Goal: Communication & Community: Answer question/provide support

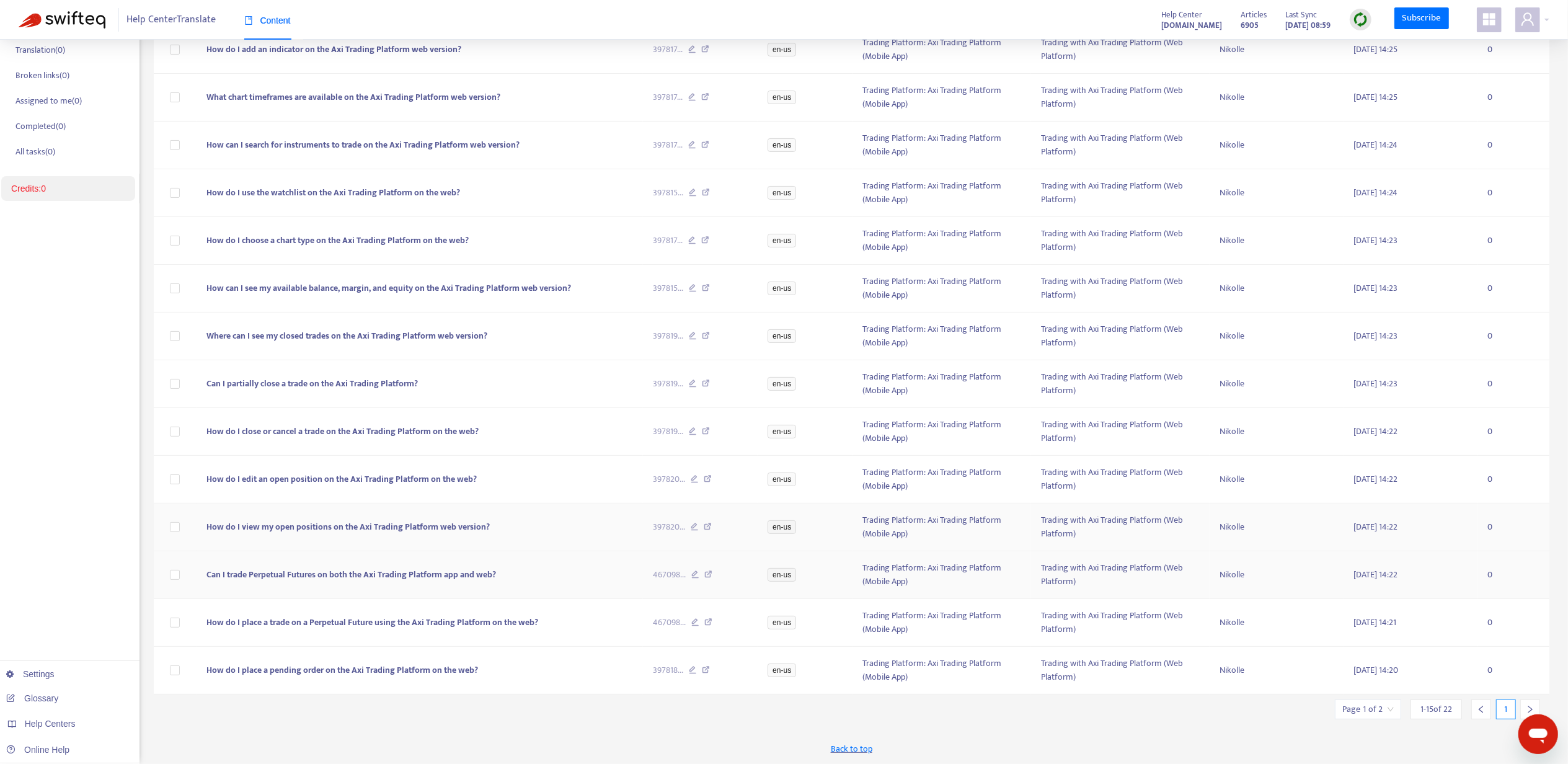
scroll to position [177, 0]
click at [1528, 705] on icon "right" at bounding box center [1530, 709] width 9 height 9
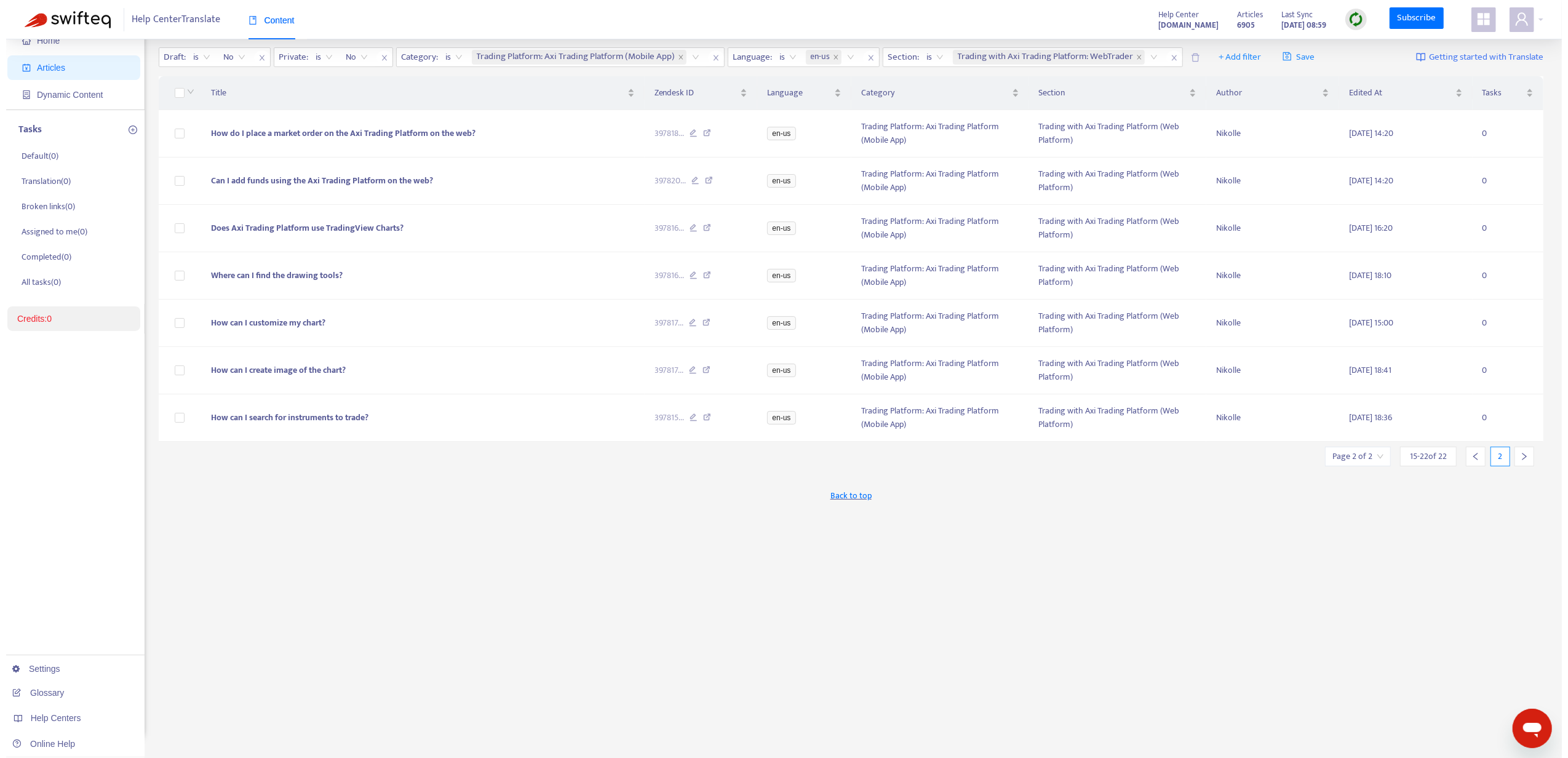
scroll to position [40, 0]
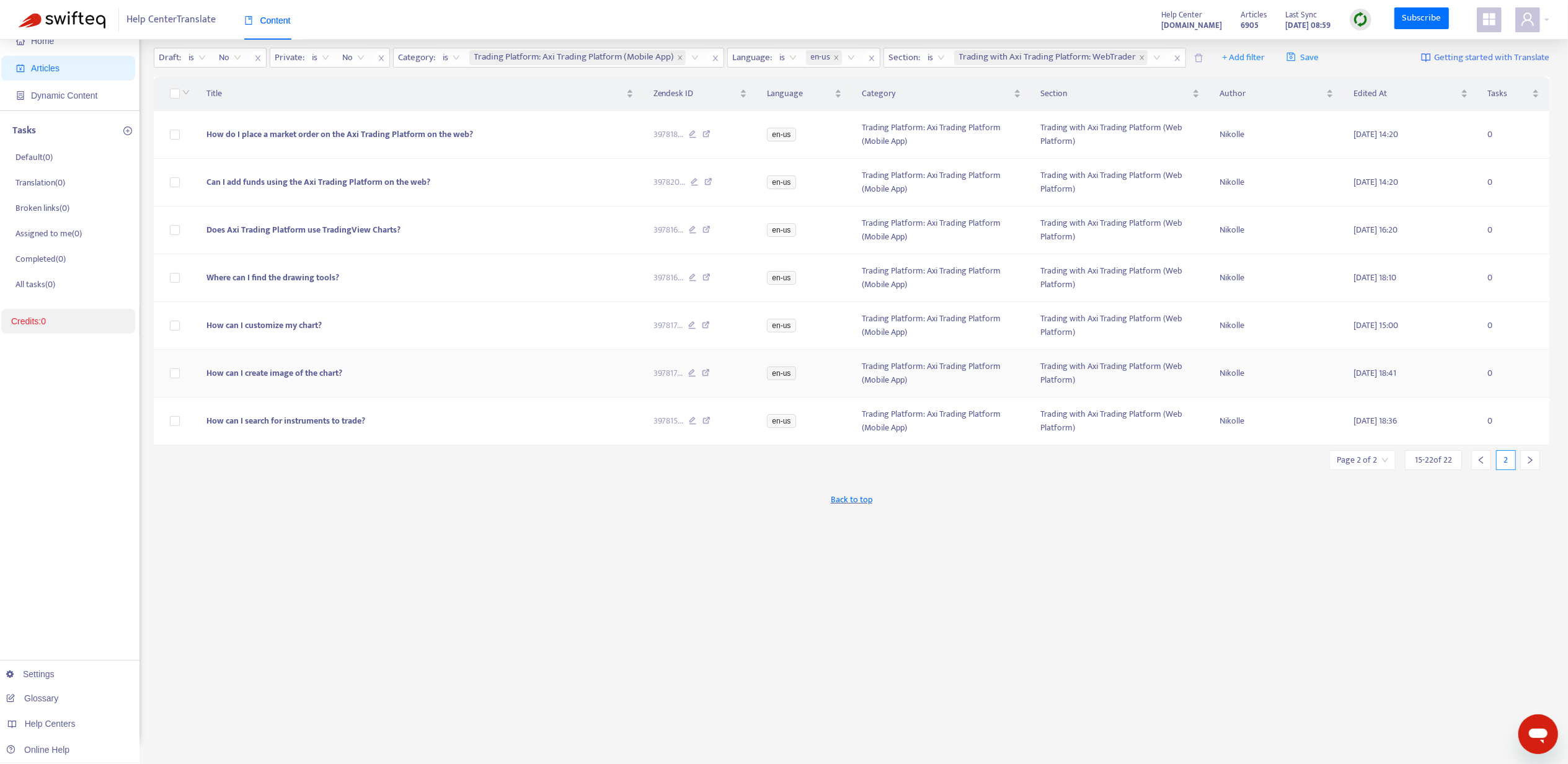
click at [331, 362] on td "How can I create image of the chart?" at bounding box center [420, 374] width 447 height 48
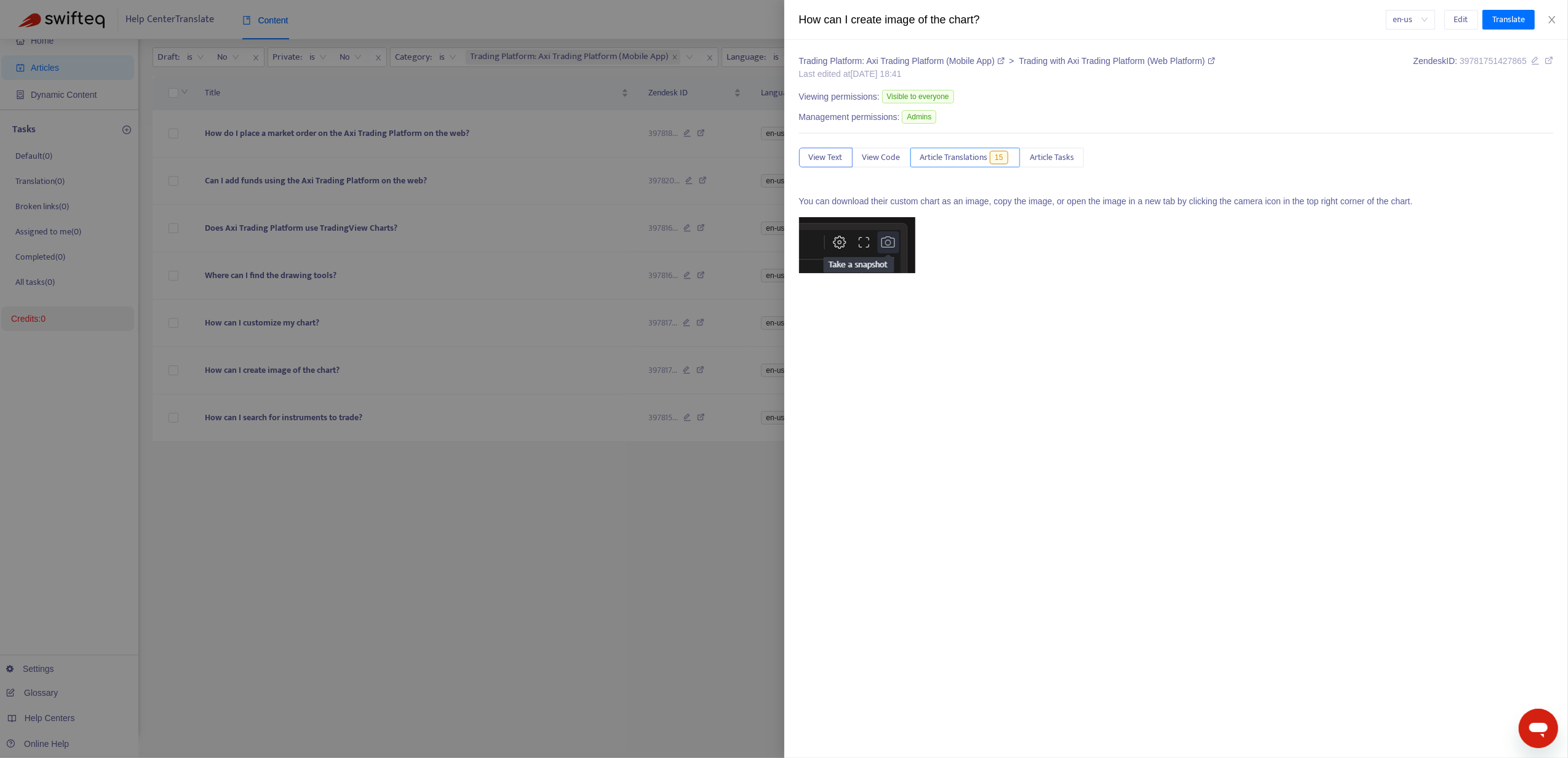
click at [982, 158] on span "Article Translations" at bounding box center [954, 157] width 67 height 13
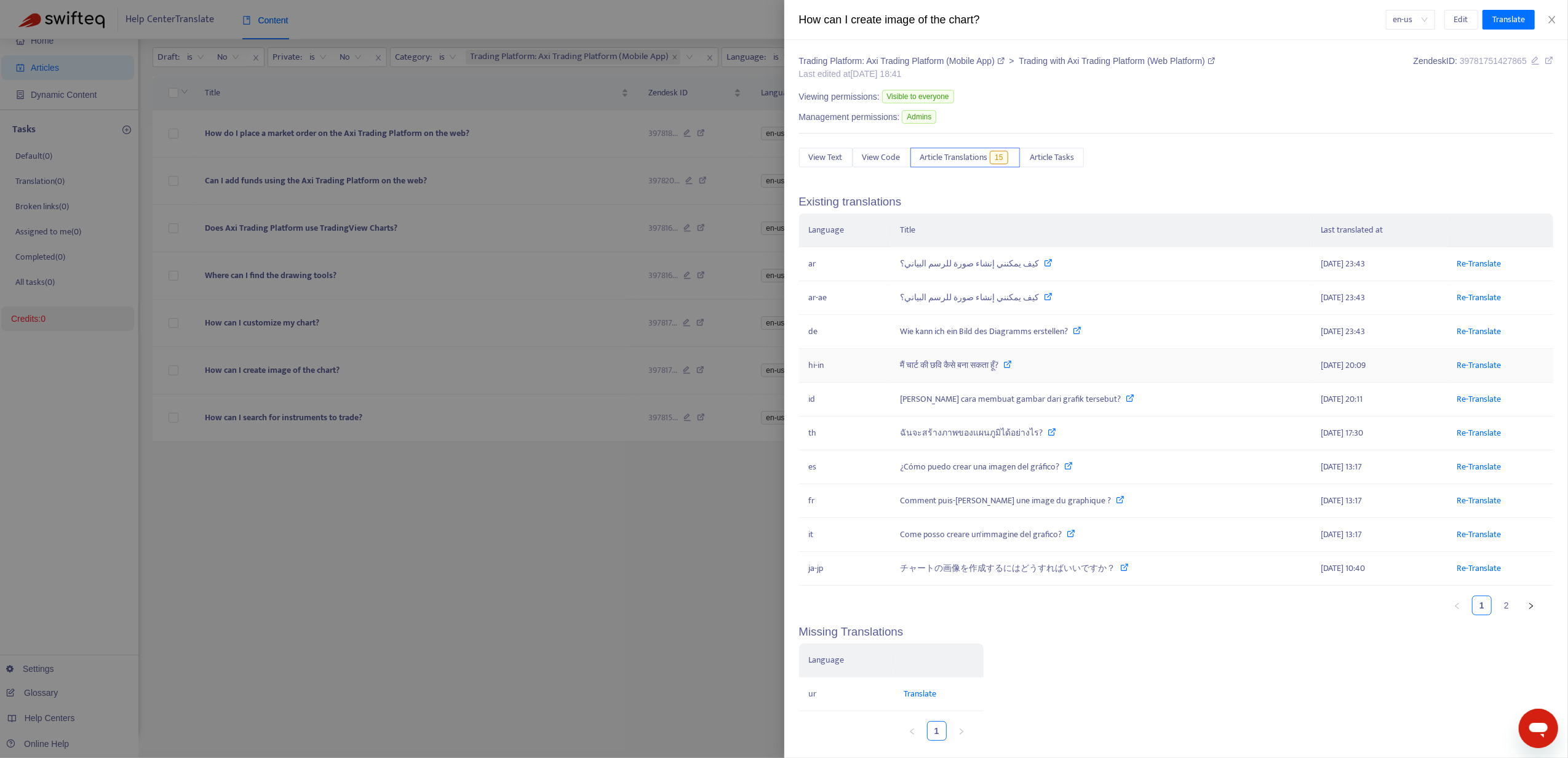
click at [1497, 369] on td "Re-Translate" at bounding box center [1500, 366] width 105 height 34
click at [1472, 370] on link "Re-Translate" at bounding box center [1479, 366] width 44 height 14
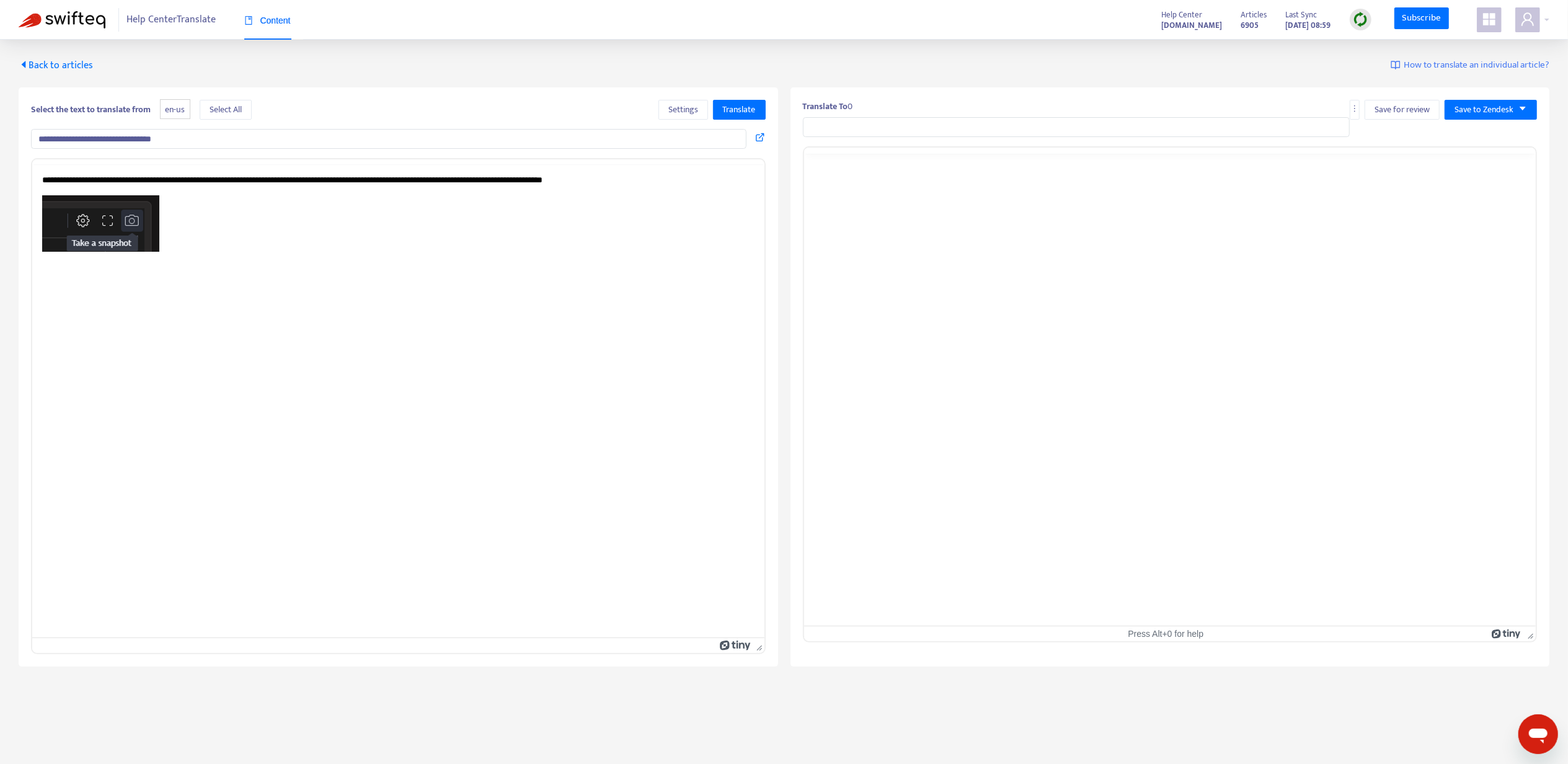
type input "**********"
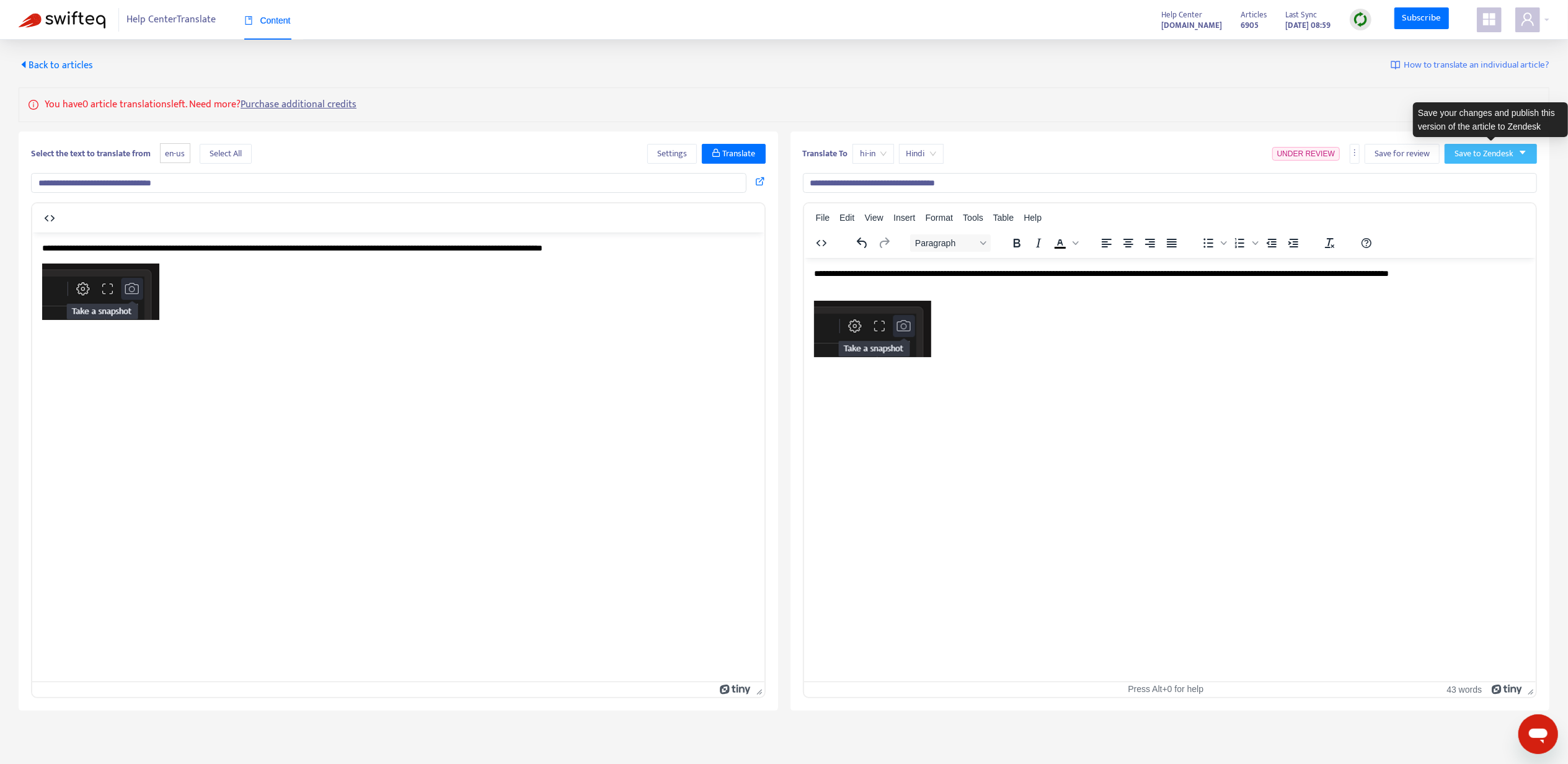
click at [1490, 153] on span "Save to Zendesk" at bounding box center [1484, 153] width 59 height 14
click at [1466, 184] on span "Publish" at bounding box center [1478, 179] width 47 height 14
click at [51, 70] on span "Back to articles" at bounding box center [55, 65] width 74 height 17
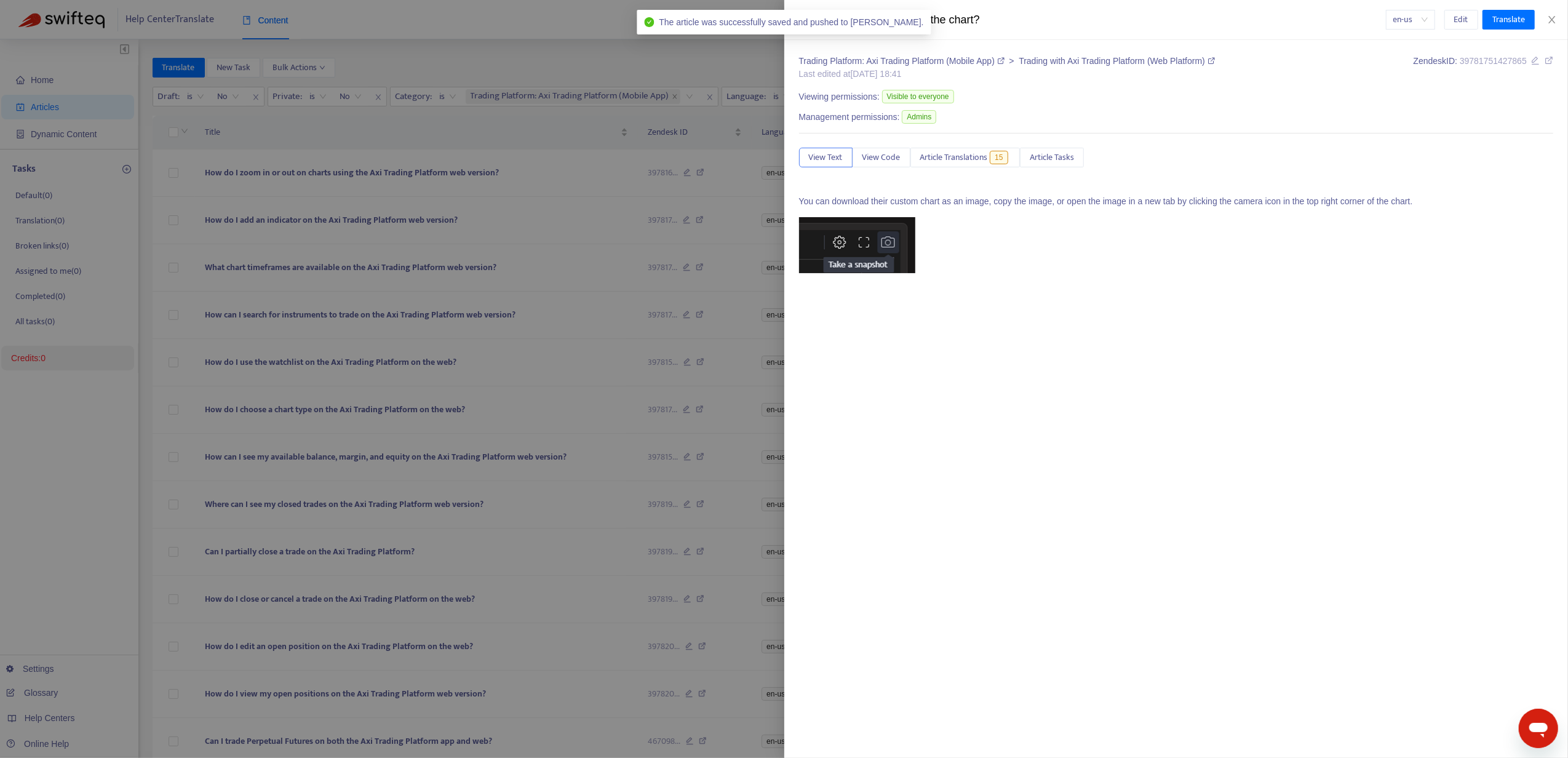
click at [606, 216] on div at bounding box center [784, 379] width 1568 height 758
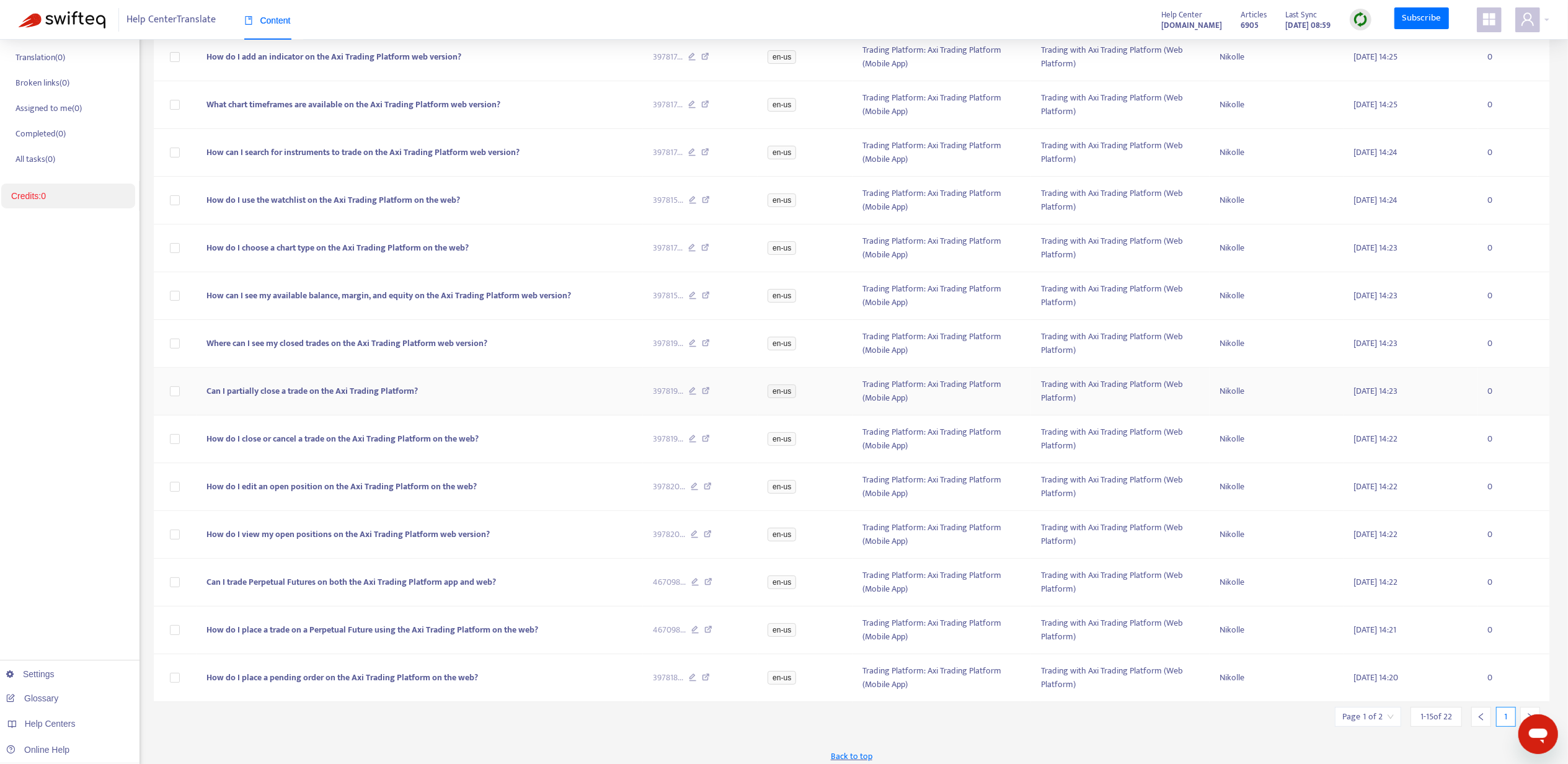
scroll to position [177, 0]
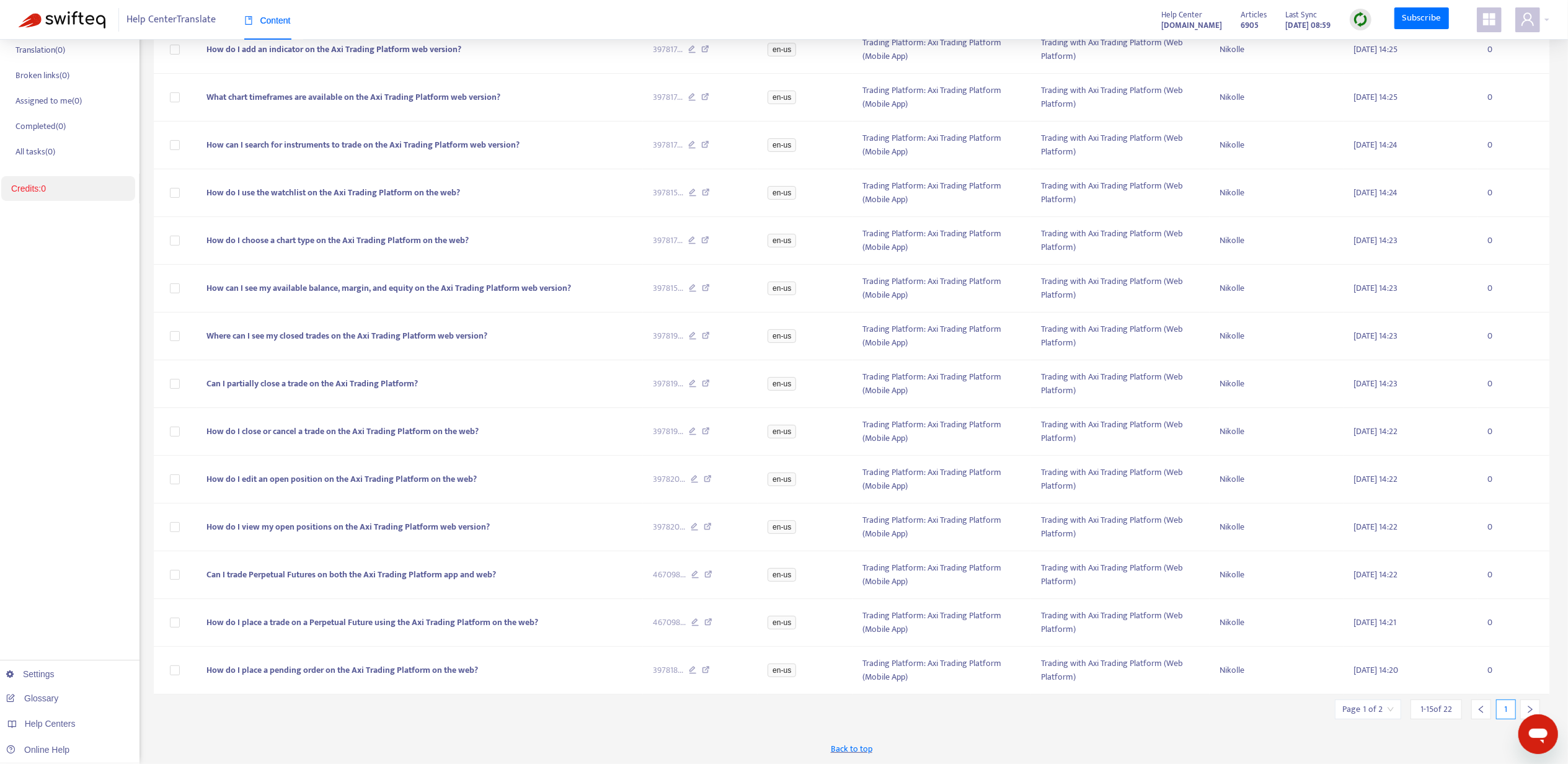
click at [1531, 702] on div at bounding box center [1530, 709] width 20 height 20
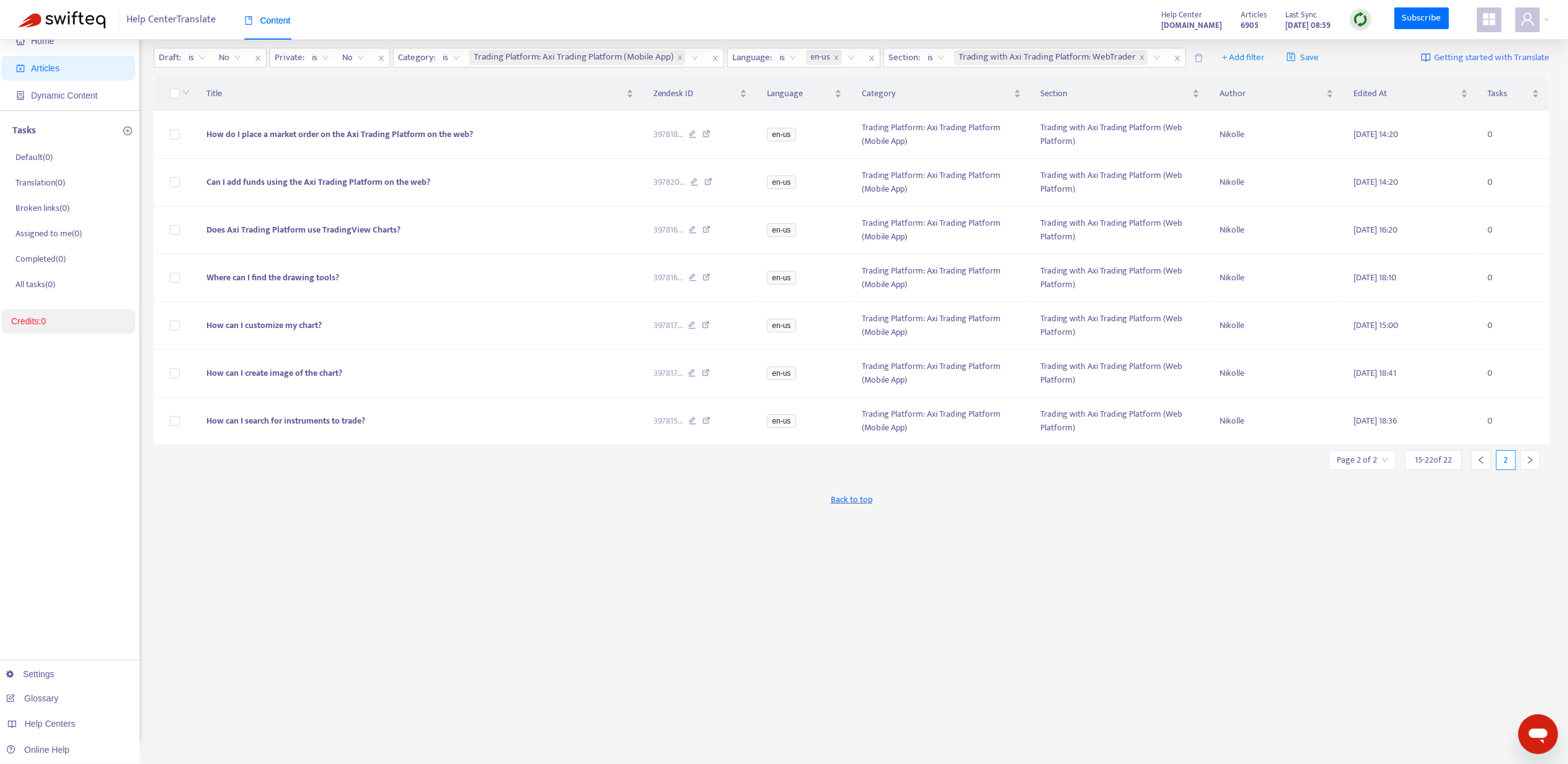
scroll to position [40, 0]
click at [1487, 467] on div at bounding box center [1481, 460] width 20 height 20
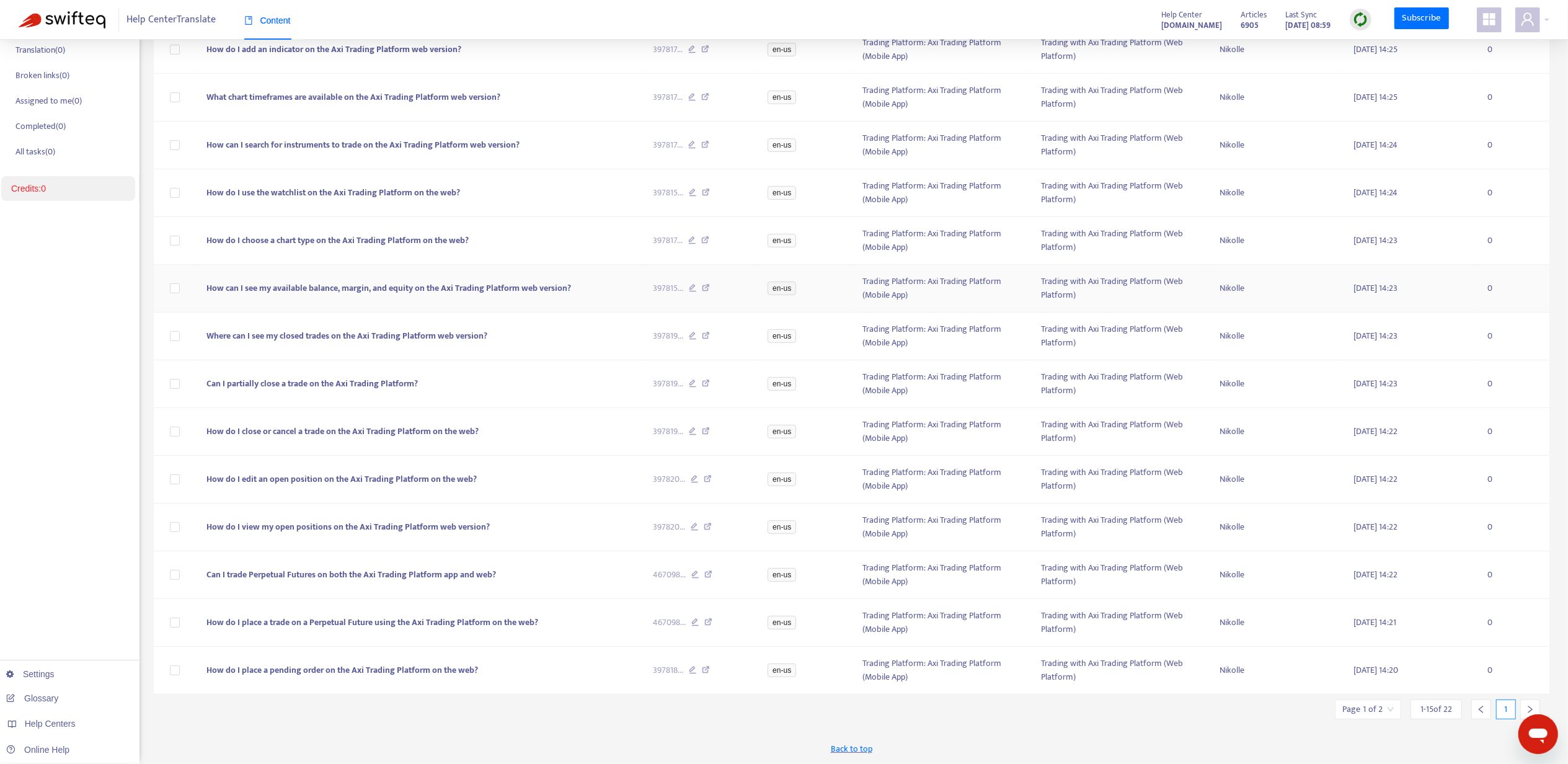
scroll to position [94, 0]
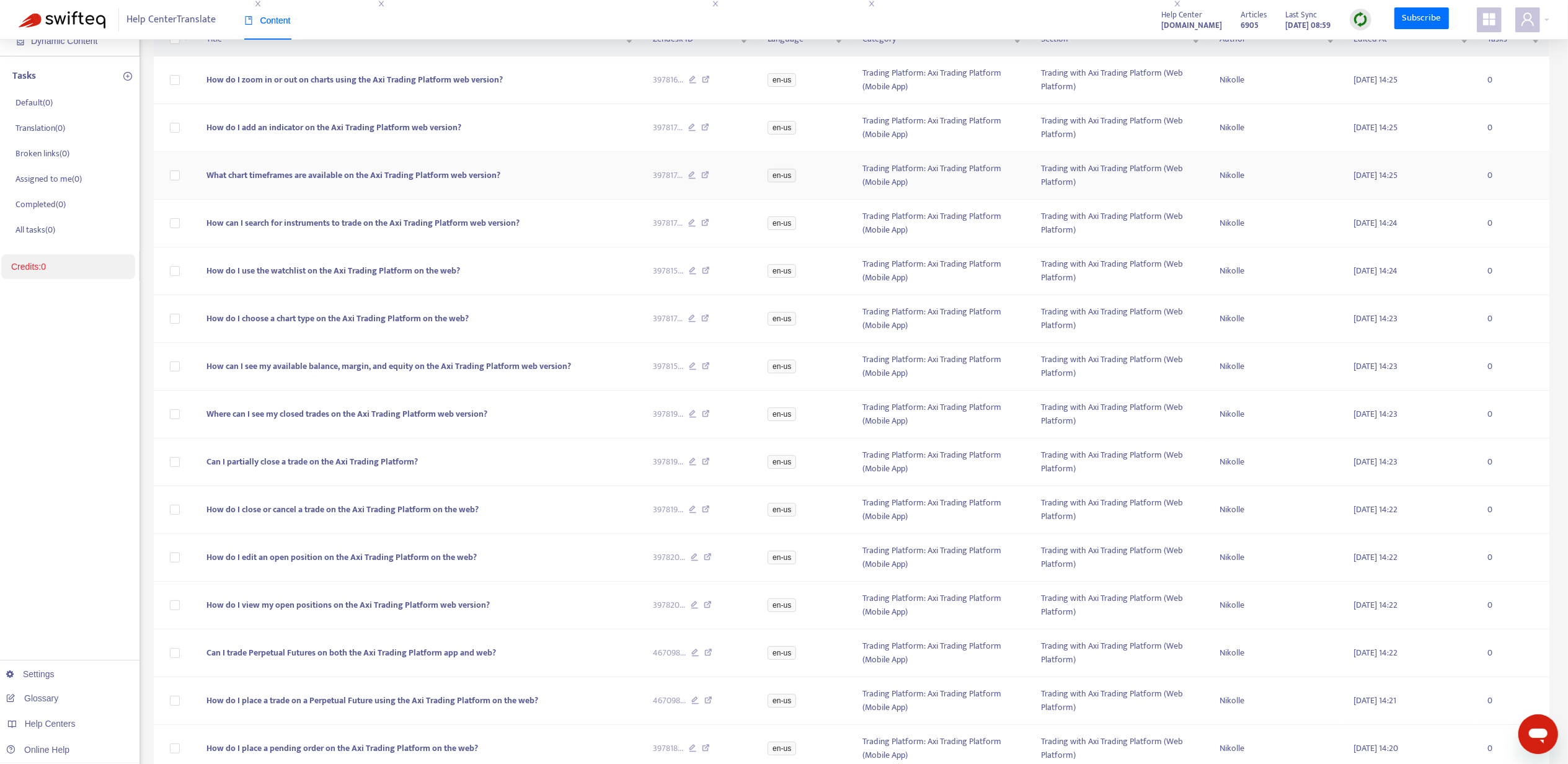
click at [277, 181] on span "What chart timeframes are available on the Axi Trading Platform web version?" at bounding box center [353, 175] width 294 height 14
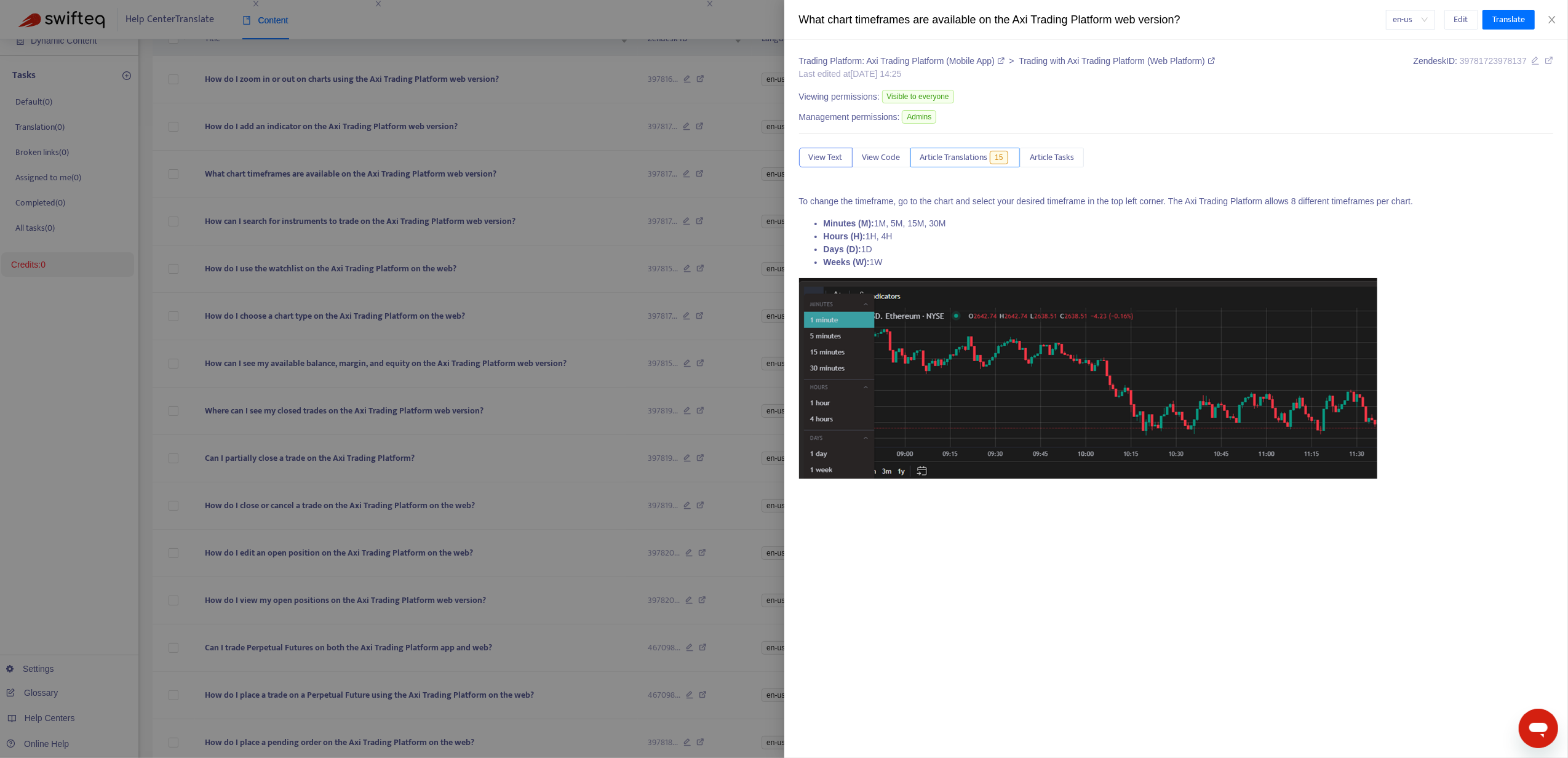
click at [1014, 154] on button "Article Translations 15" at bounding box center [965, 157] width 110 height 20
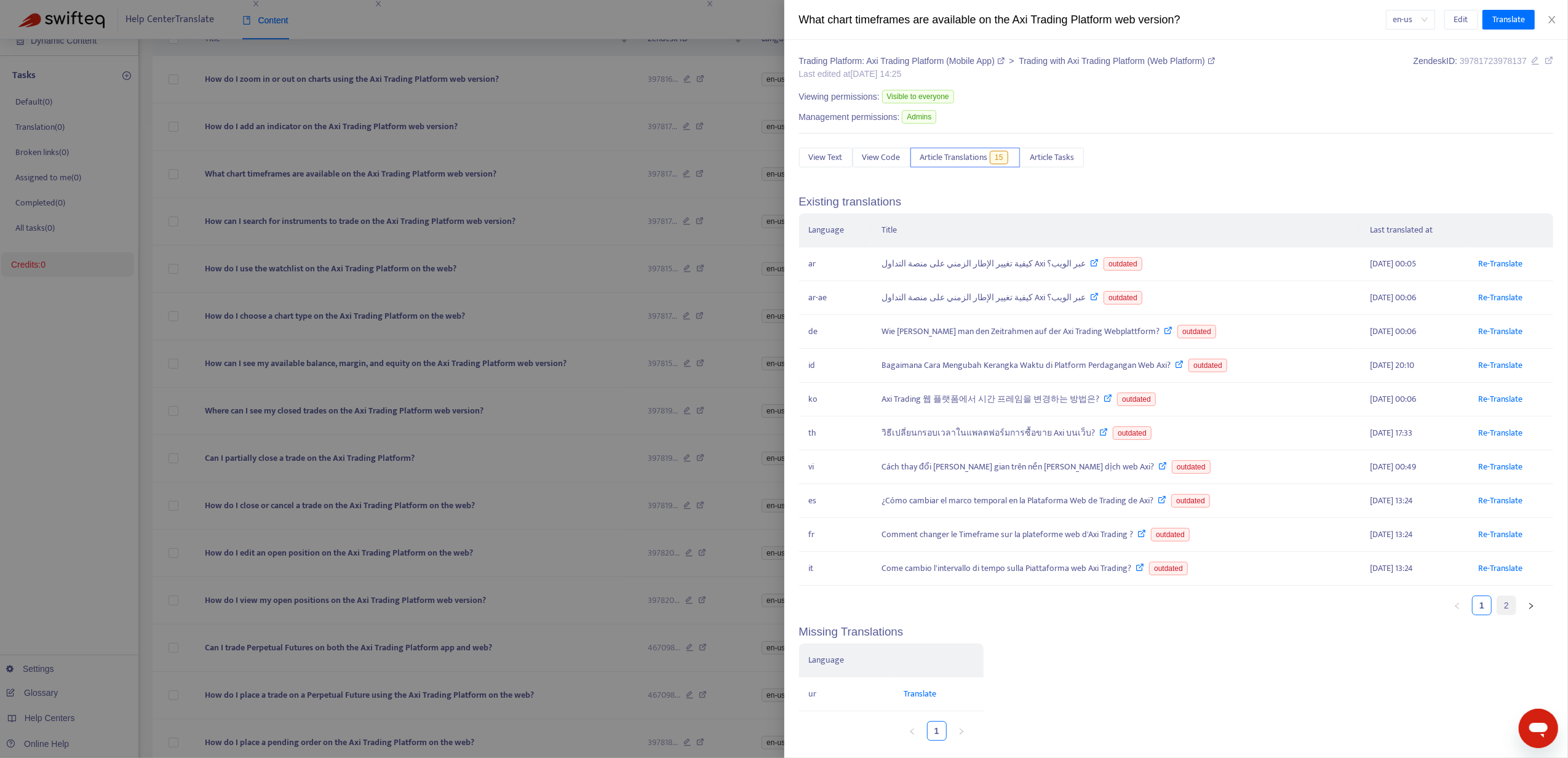
click at [1497, 614] on link "2" at bounding box center [1506, 605] width 18 height 18
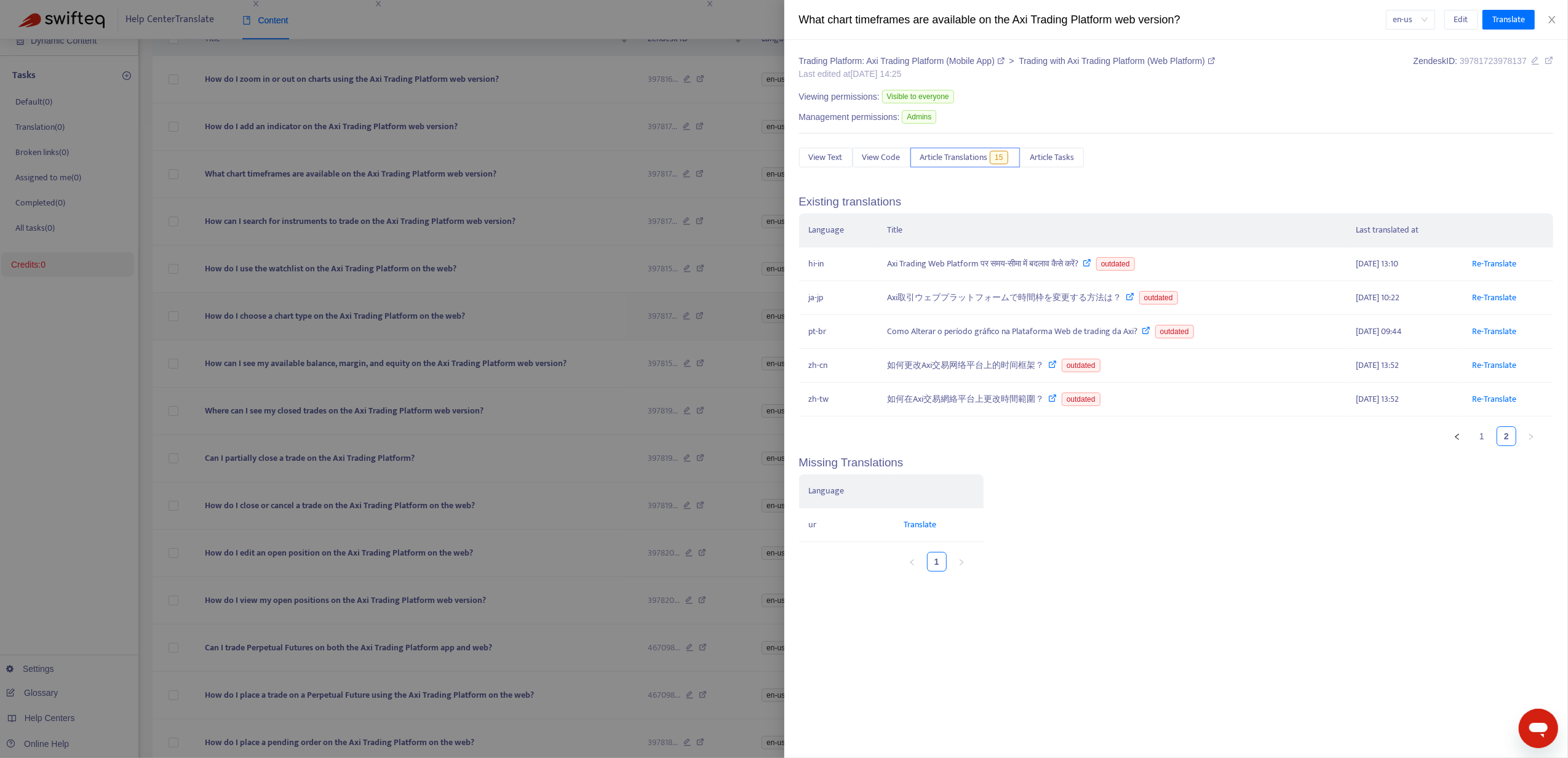
click at [372, 312] on div at bounding box center [784, 379] width 1568 height 758
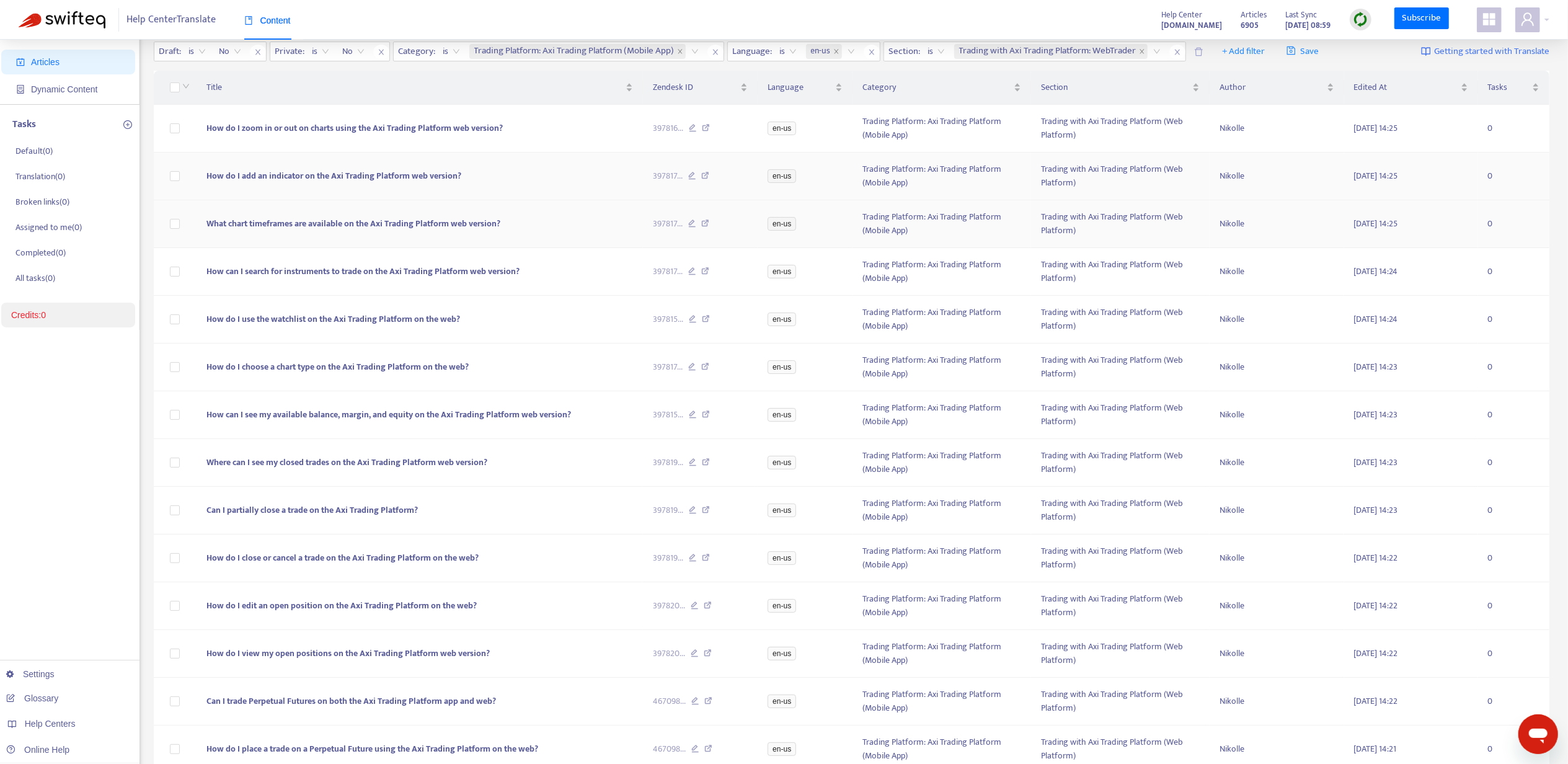
scroll to position [0, 0]
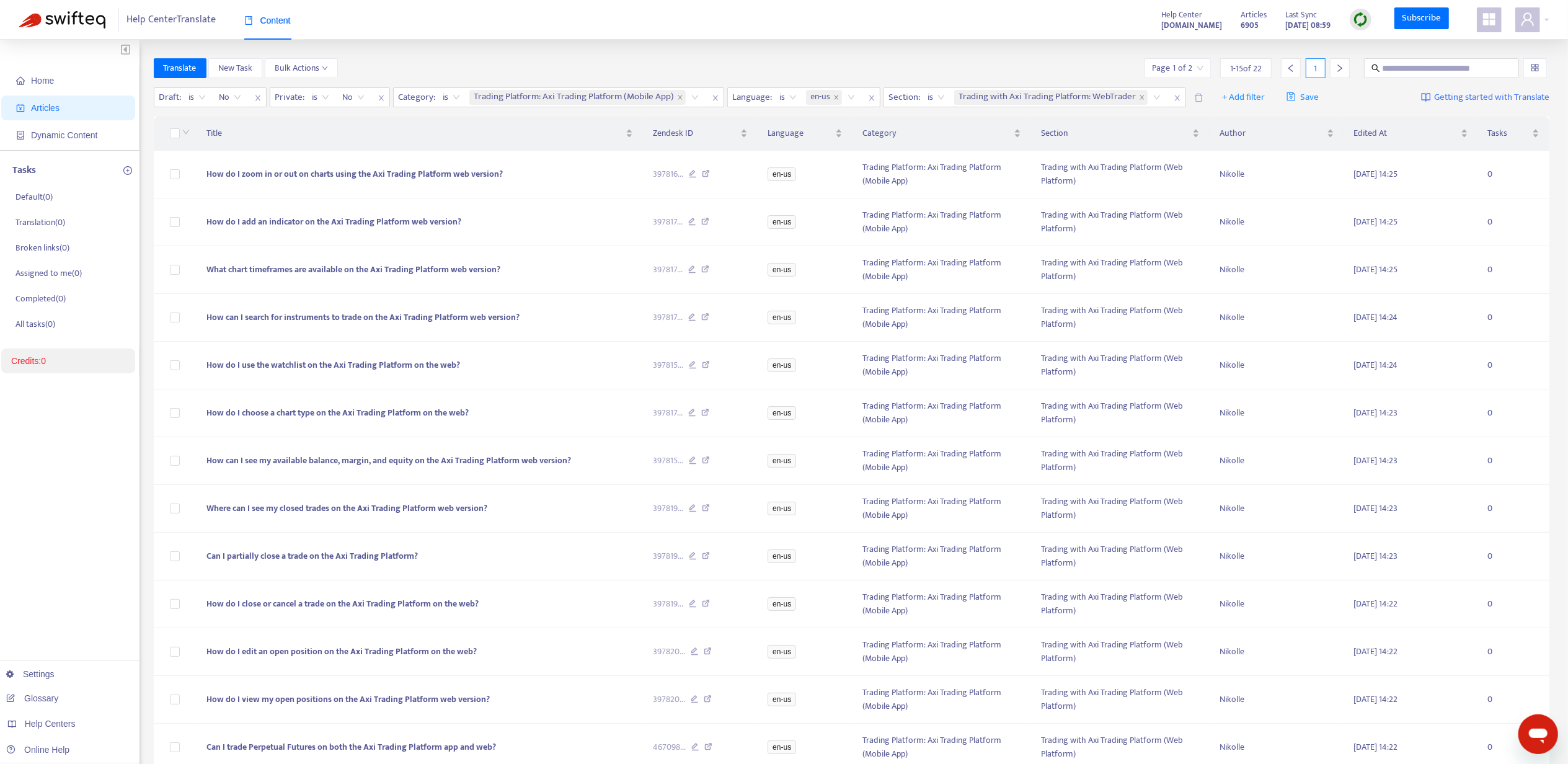
click at [1029, 43] on div "Home Articles Dynamic Content Tasks Default ( 0 ) Translation ( 0 ) Broken link…" at bounding box center [784, 488] width 1568 height 897
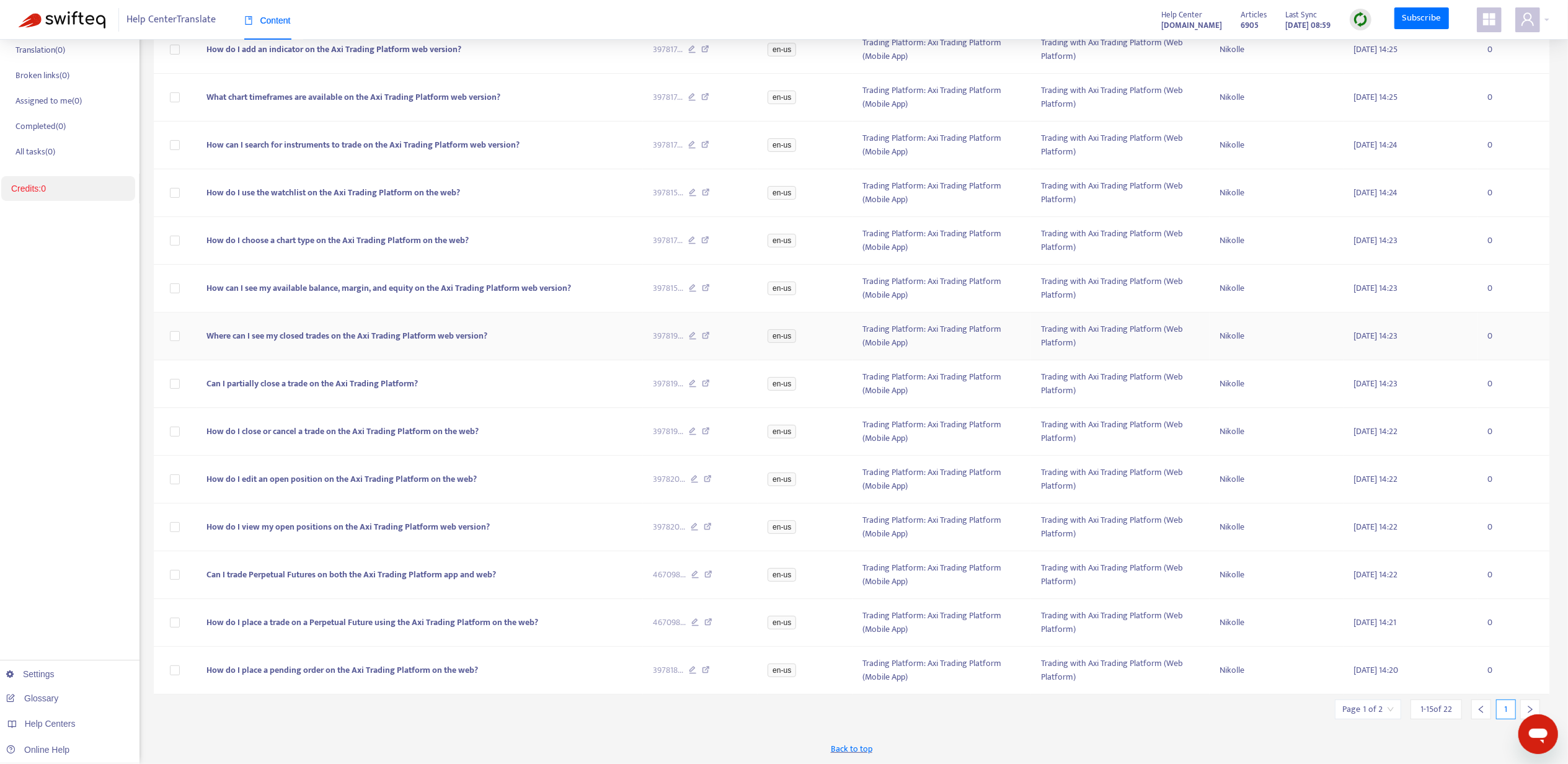
scroll to position [177, 0]
click at [1385, 710] on input "search" at bounding box center [1368, 709] width 51 height 18
click at [1348, 675] on span "15" at bounding box center [1338, 678] width 78 height 18
drag, startPoint x: 1323, startPoint y: 634, endPoint x: 1326, endPoint y: 651, distance: 17.3
click at [1326, 651] on body "Help Center Translate Content Help Center [DOMAIN_NAME] Articles 6905 Last Sync…" at bounding box center [784, 296] width 1568 height 937
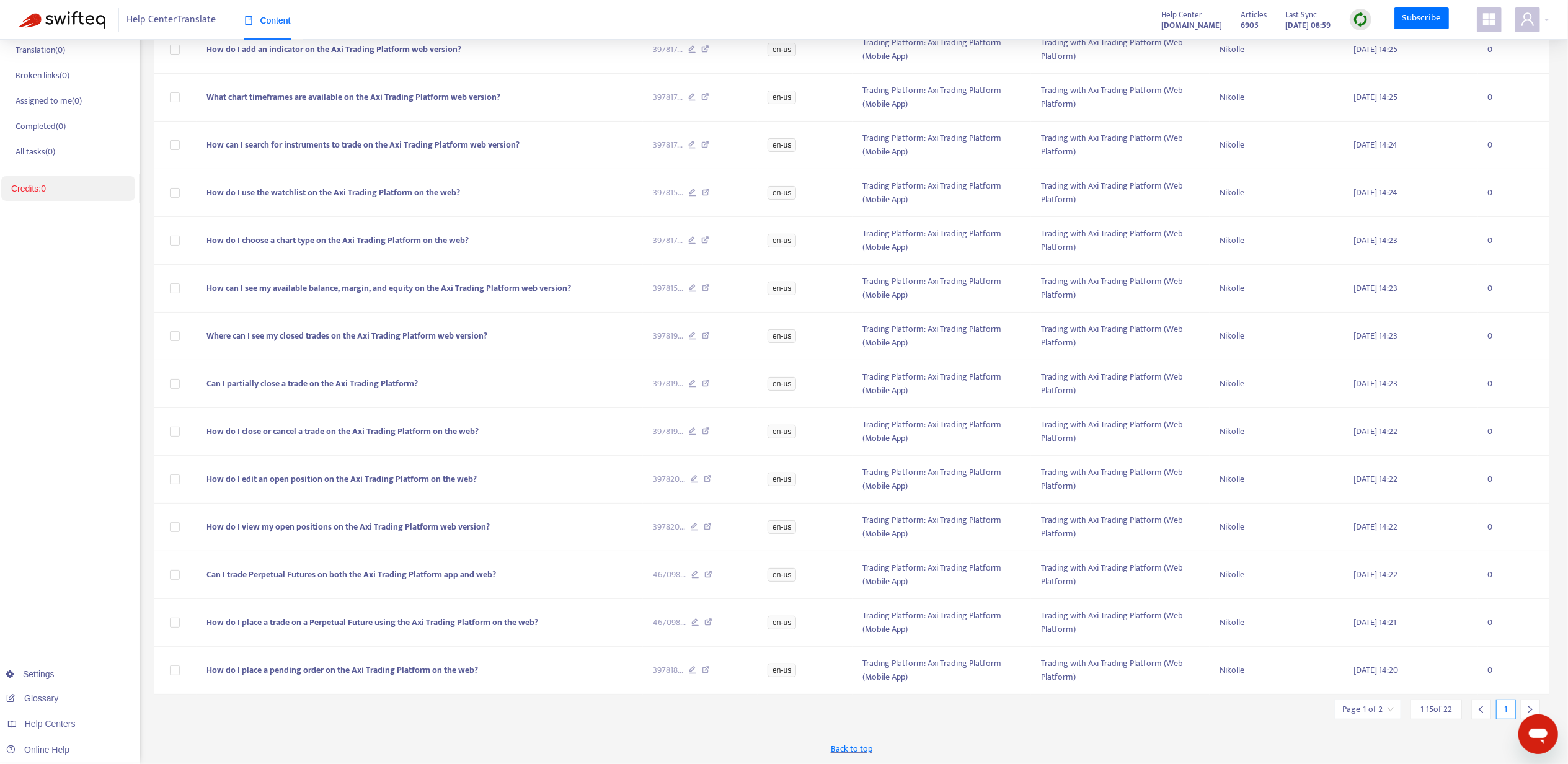
click at [1368, 710] on input "search" at bounding box center [1368, 709] width 51 height 18
click at [1323, 675] on span "15" at bounding box center [1338, 678] width 78 height 18
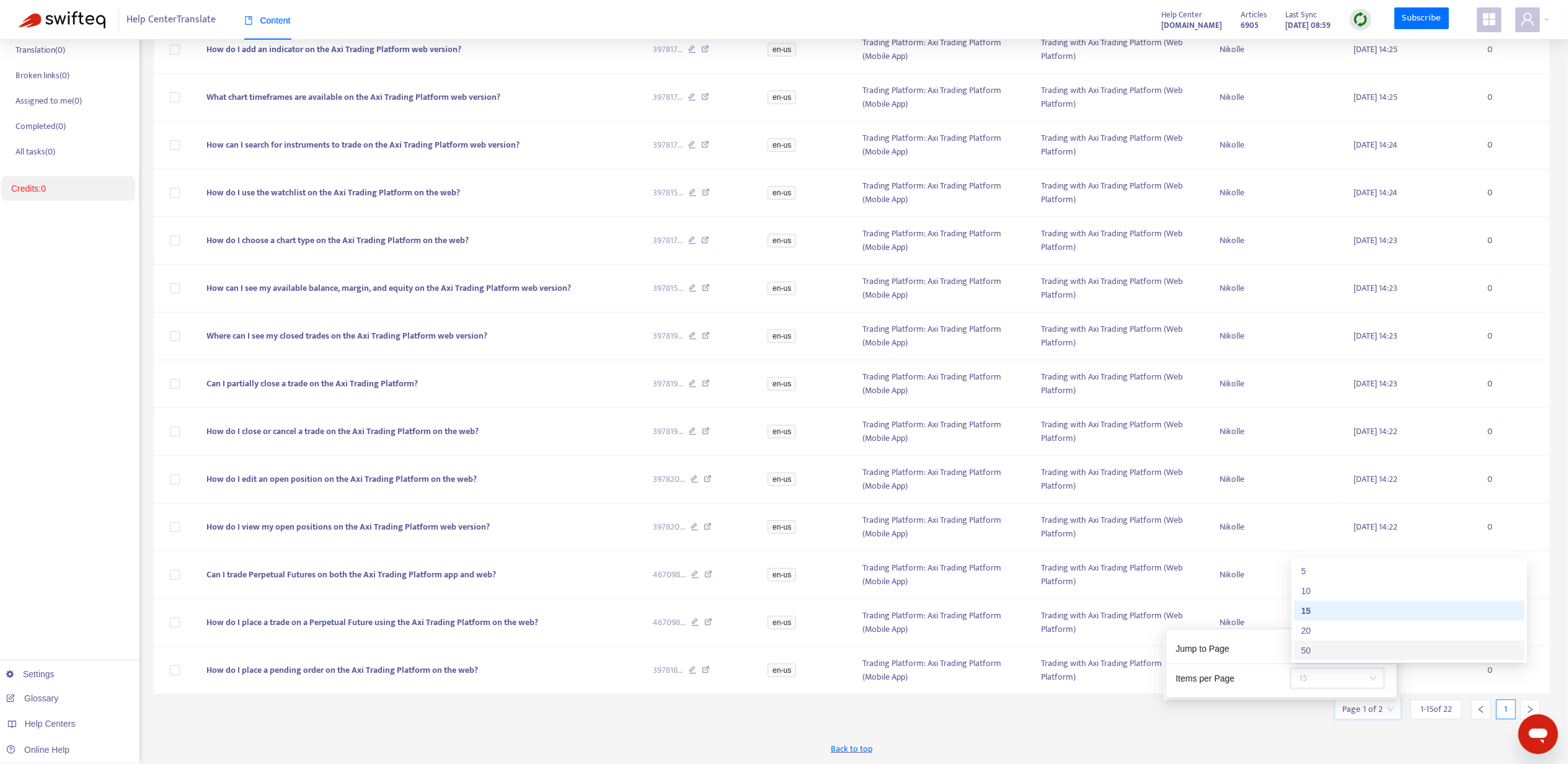
click at [1324, 651] on div "50" at bounding box center [1410, 650] width 216 height 14
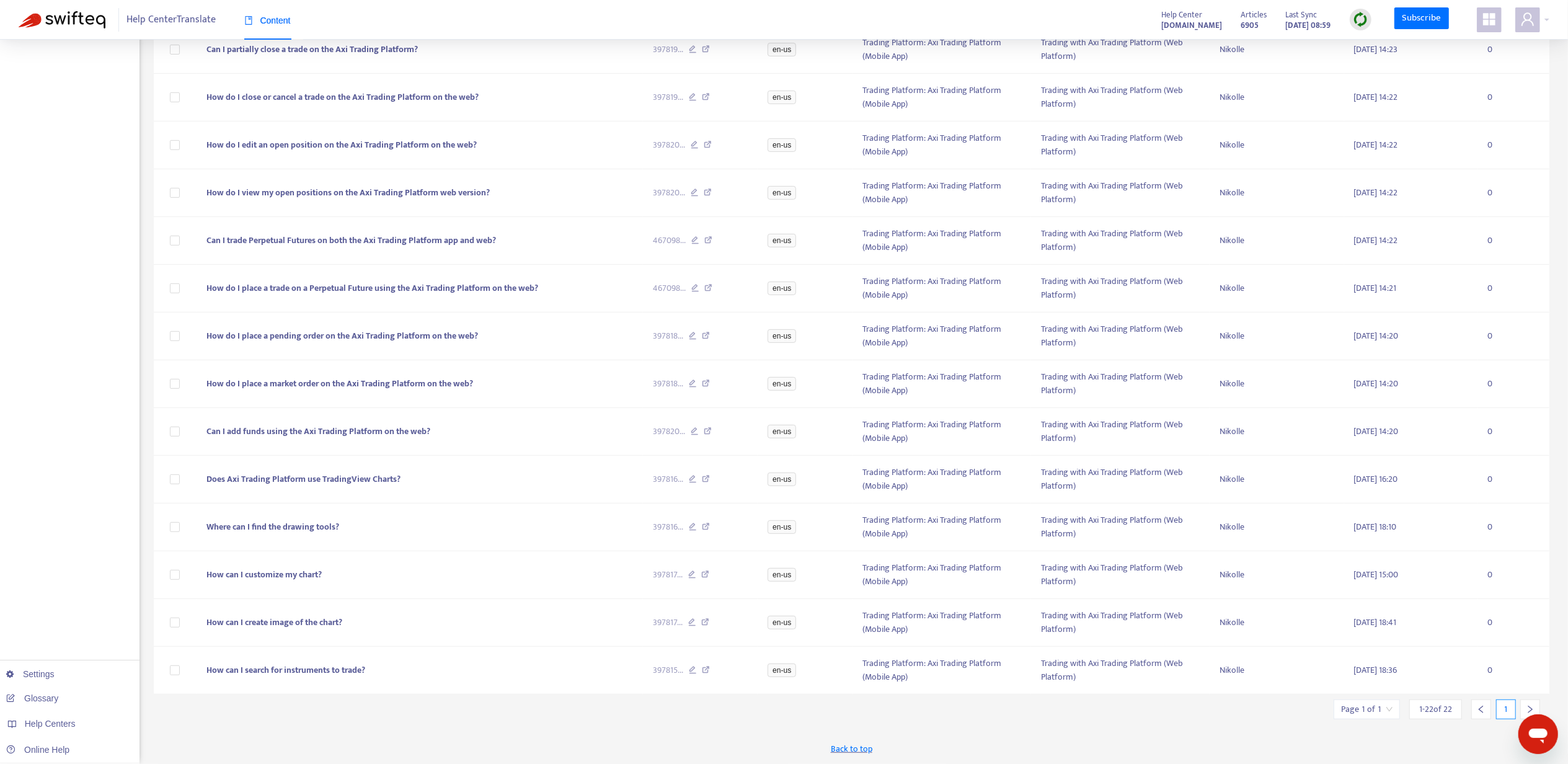
scroll to position [0, 0]
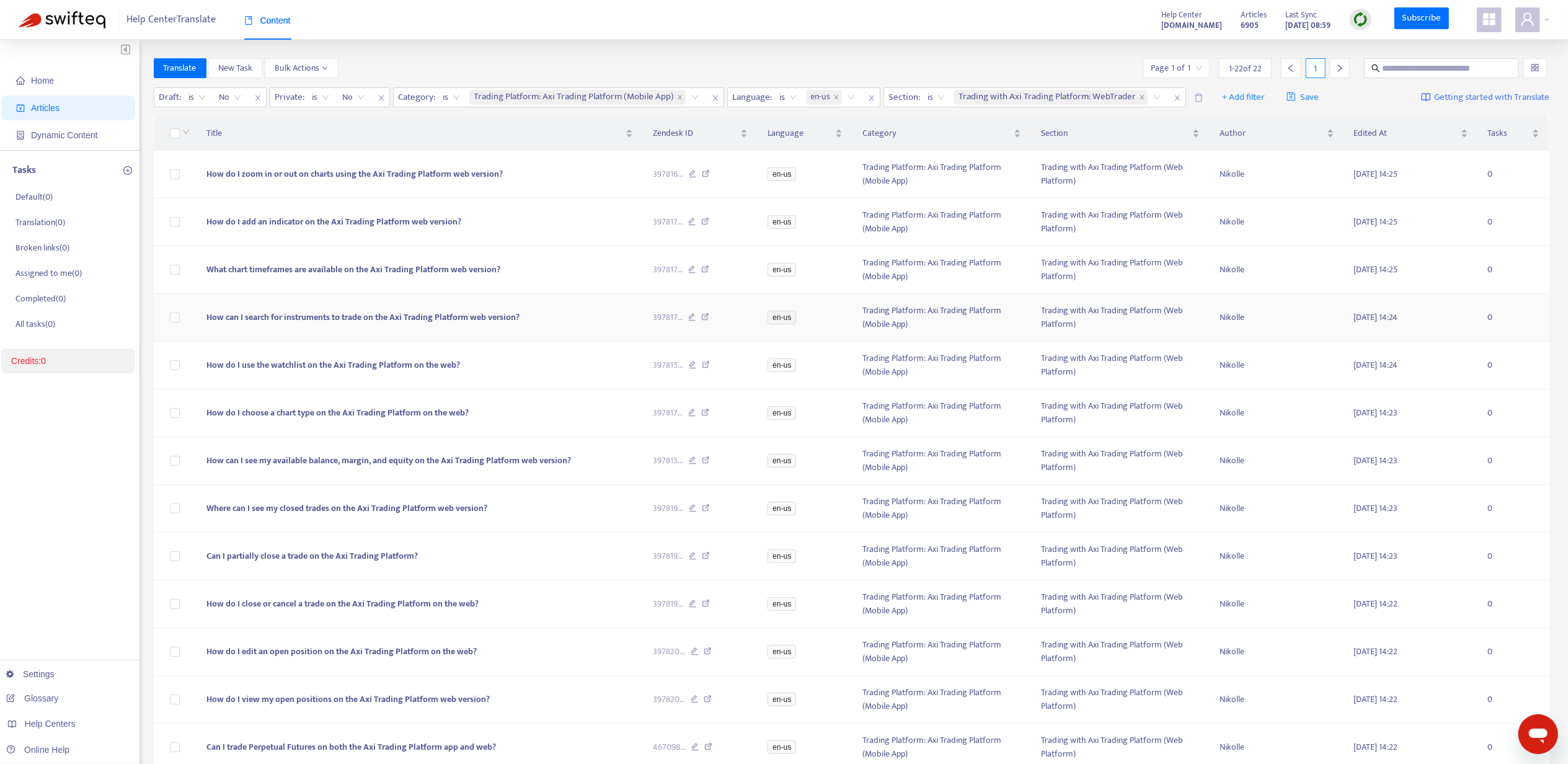
click at [362, 318] on span "How can I search for instruments to trade on the Axi Trading Platform web versi…" at bounding box center [363, 317] width 313 height 14
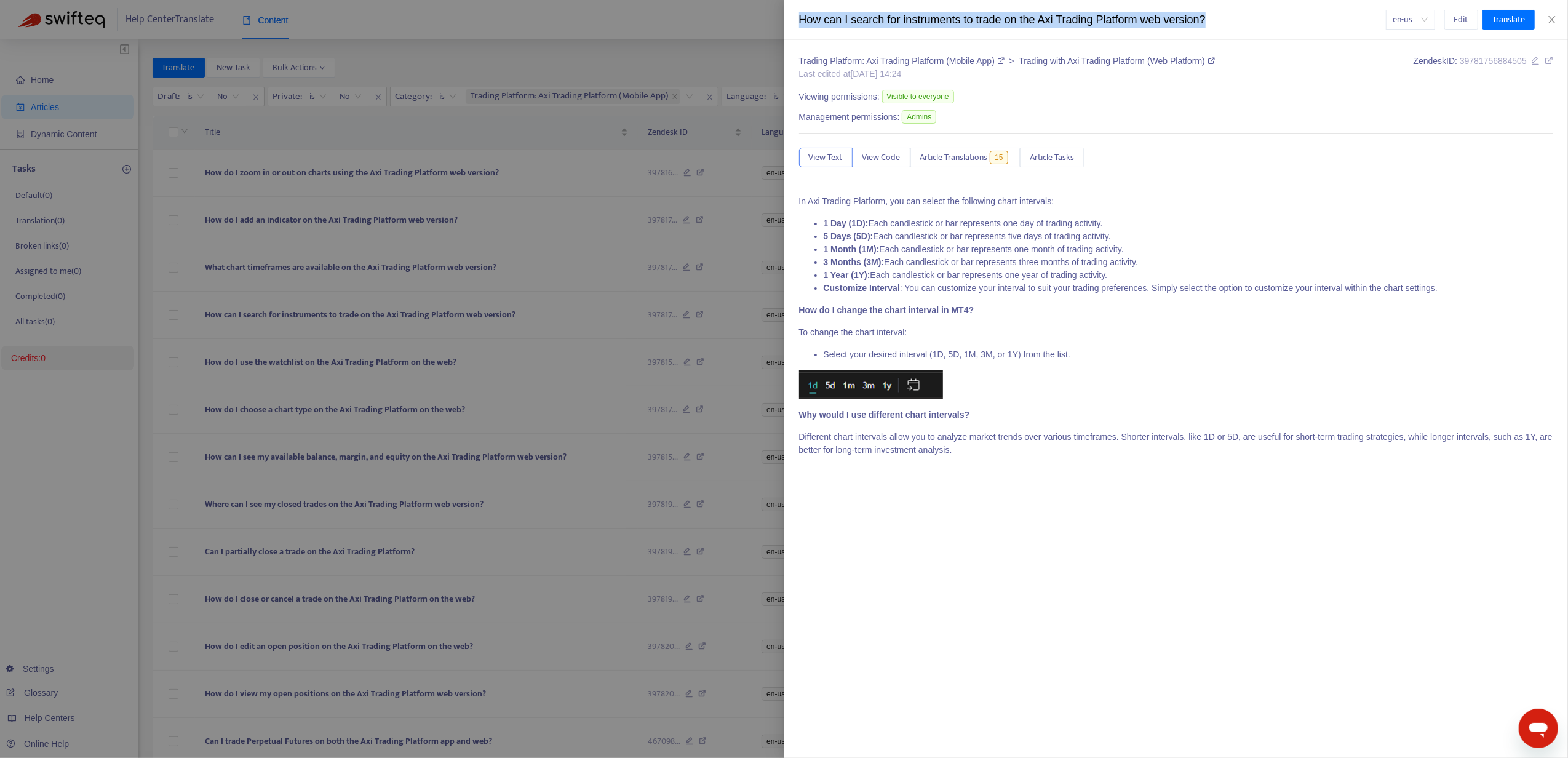
drag, startPoint x: 1229, startPoint y: 16, endPoint x: 796, endPoint y: 30, distance: 433.2
click at [796, 30] on div "How can I search for instruments to trade on the Axi Trading Platform web versi…" at bounding box center [1176, 20] width 784 height 40
copy div "How can I search for instruments to trade on the Axi Trading Platform web versi…"
click at [960, 155] on span "Article Translations" at bounding box center [954, 157] width 67 height 13
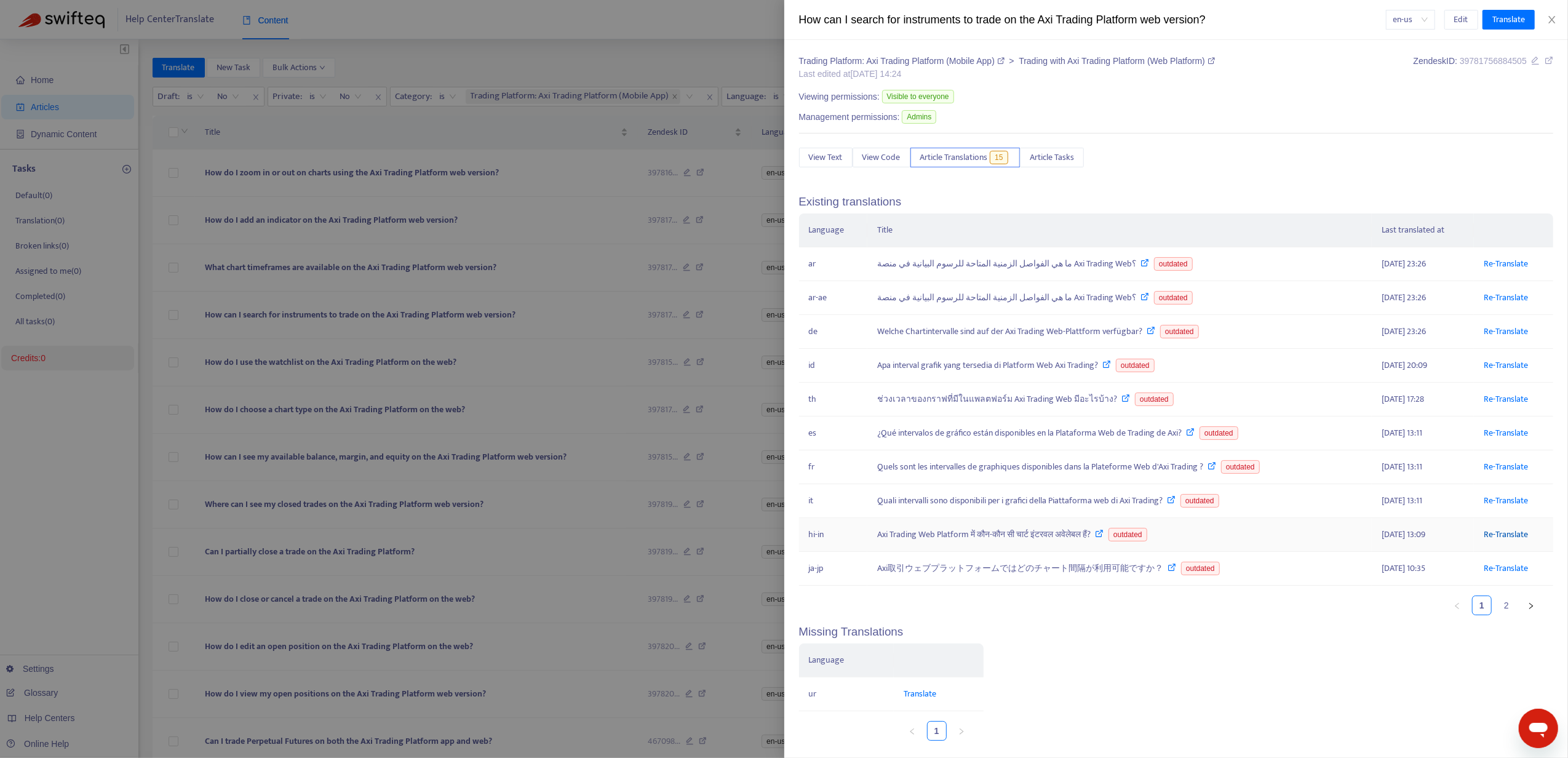
click at [1487, 542] on link "Re-Translate" at bounding box center [1506, 534] width 44 height 14
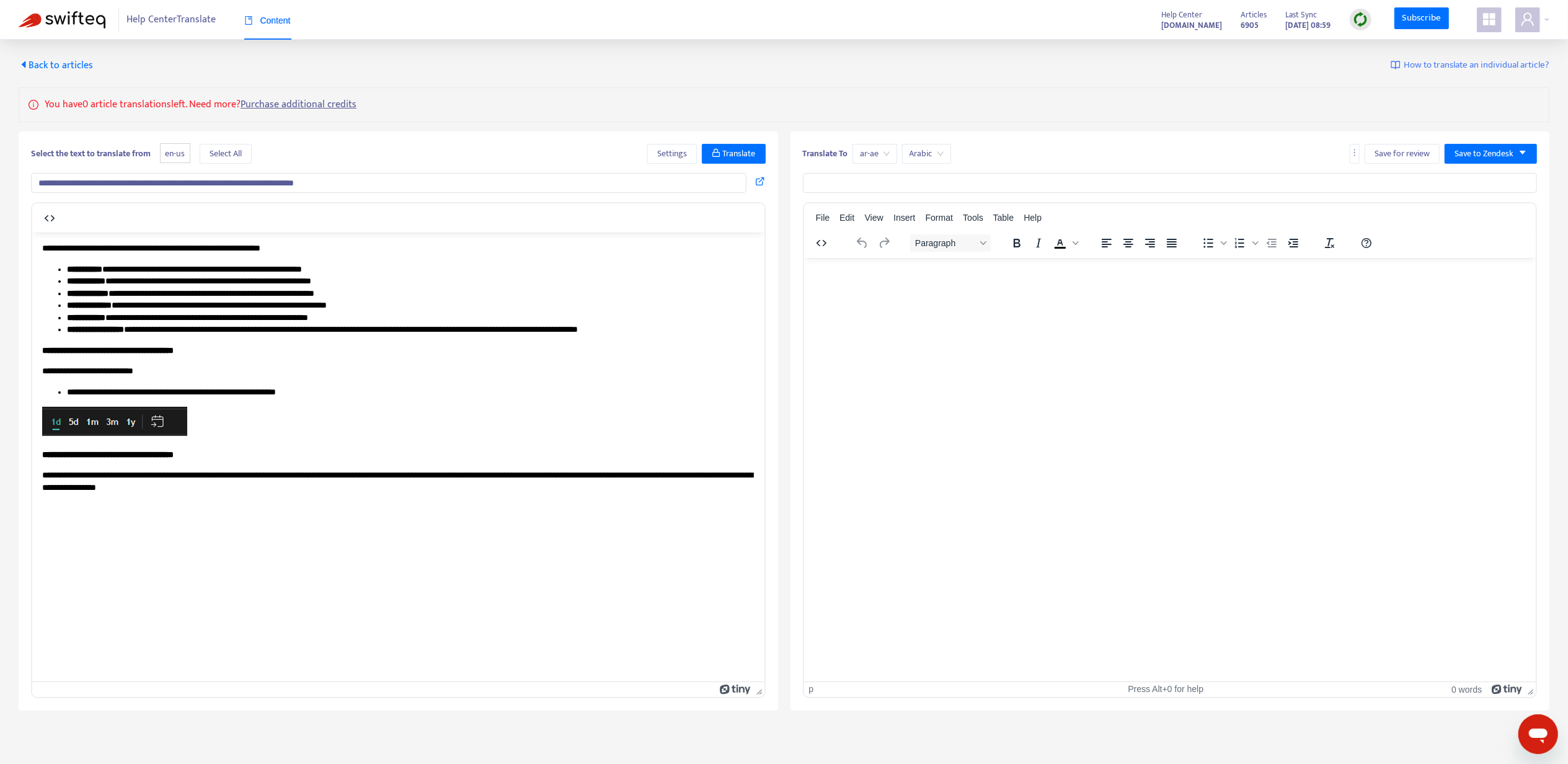
type input "**********"
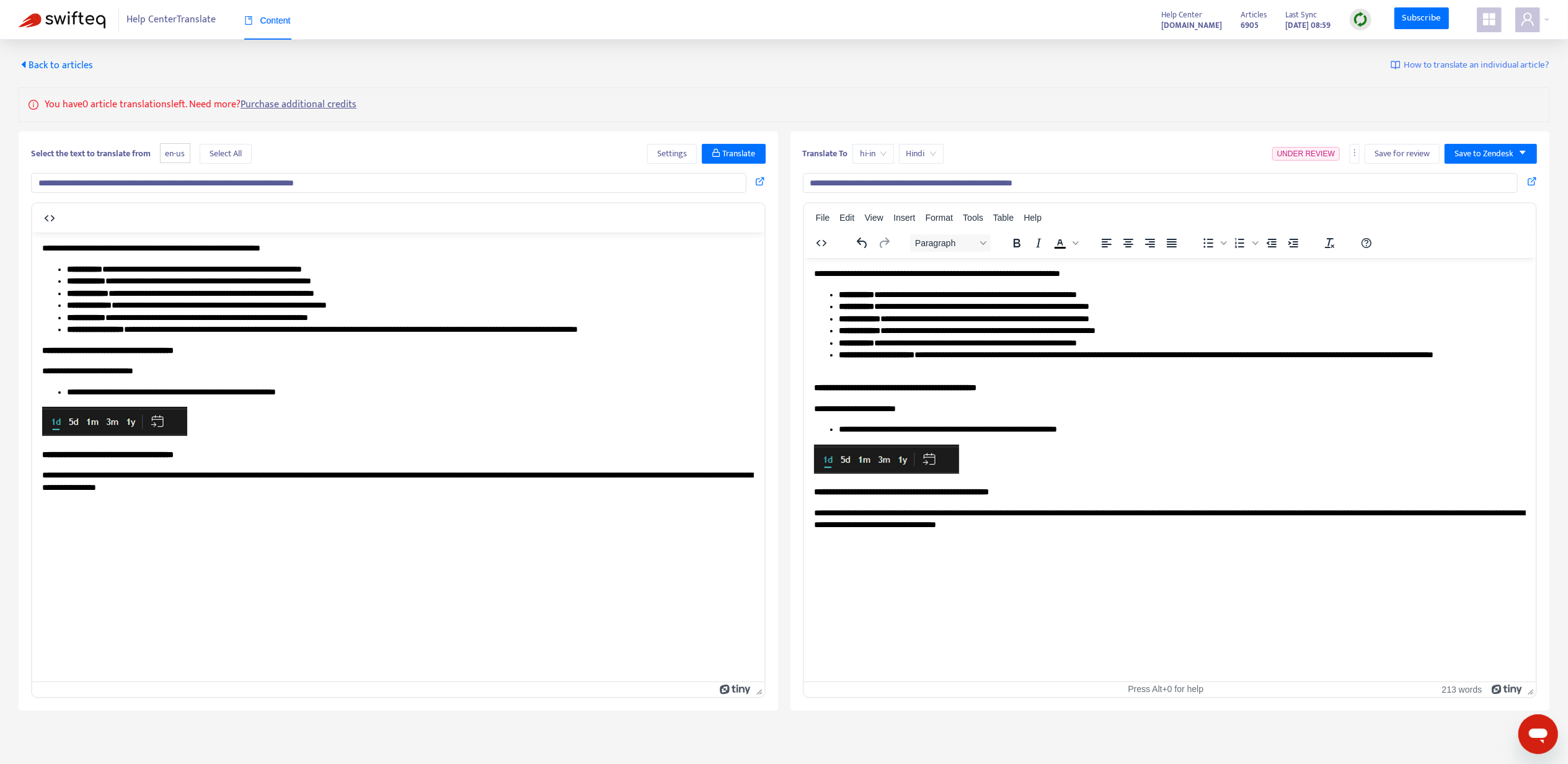
click at [906, 185] on input "**********" at bounding box center [1160, 182] width 715 height 20
click at [1491, 153] on span "Save to Zendesk" at bounding box center [1484, 153] width 59 height 14
click at [1486, 173] on span "Publish" at bounding box center [1478, 179] width 47 height 14
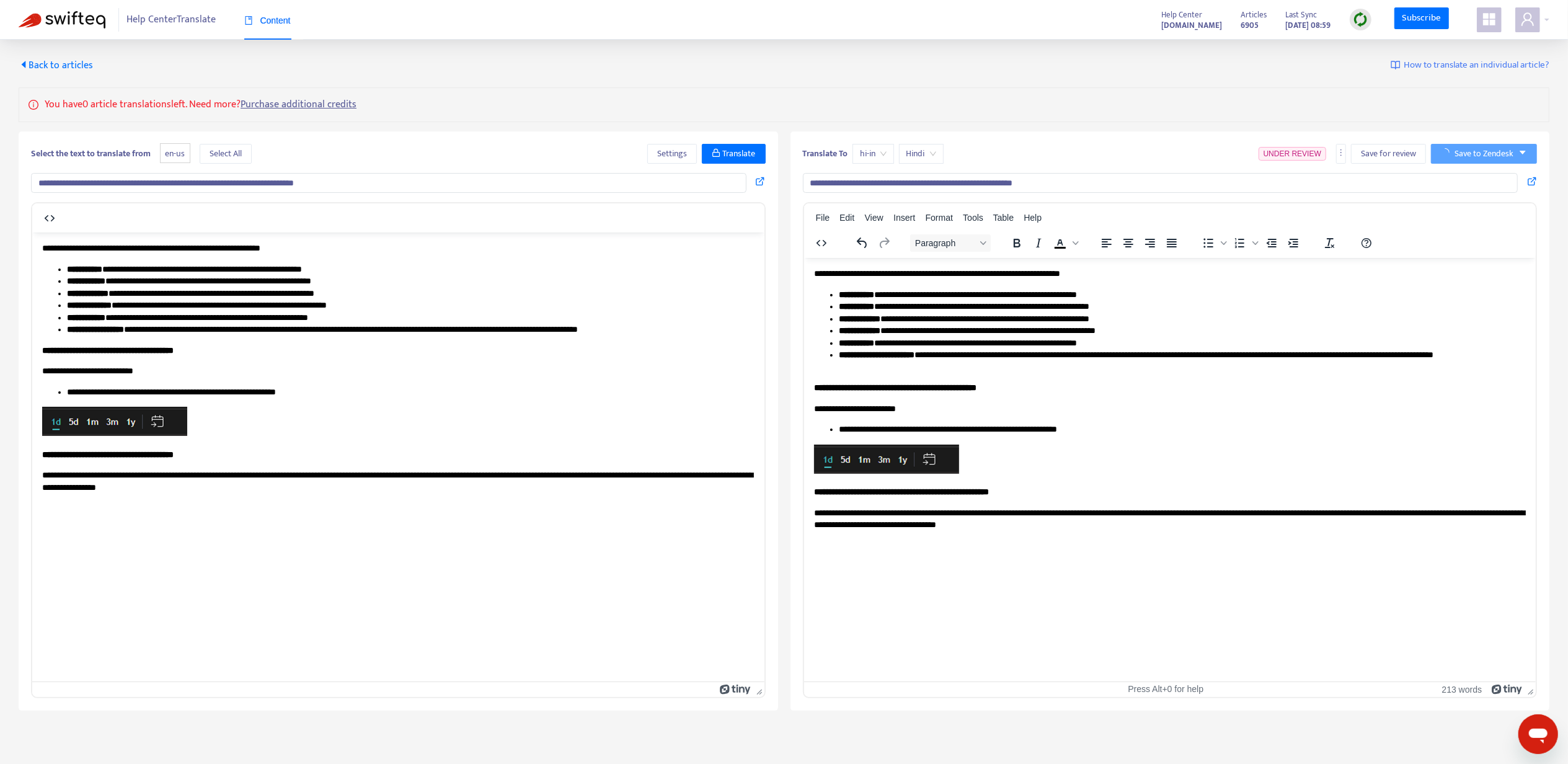
click at [78, 66] on span "Back to articles" at bounding box center [55, 65] width 74 height 17
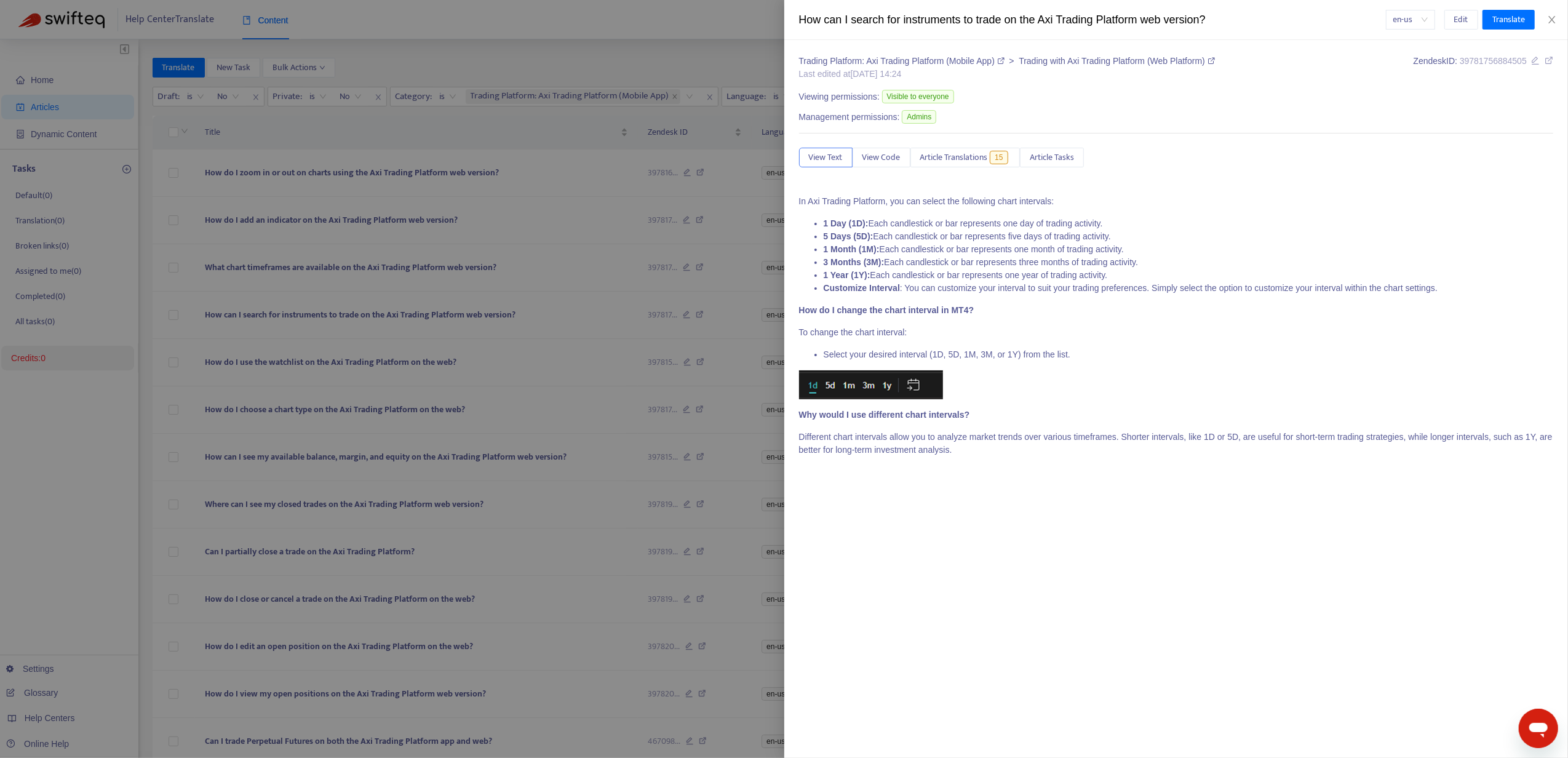
click at [564, 404] on div at bounding box center [784, 379] width 1568 height 758
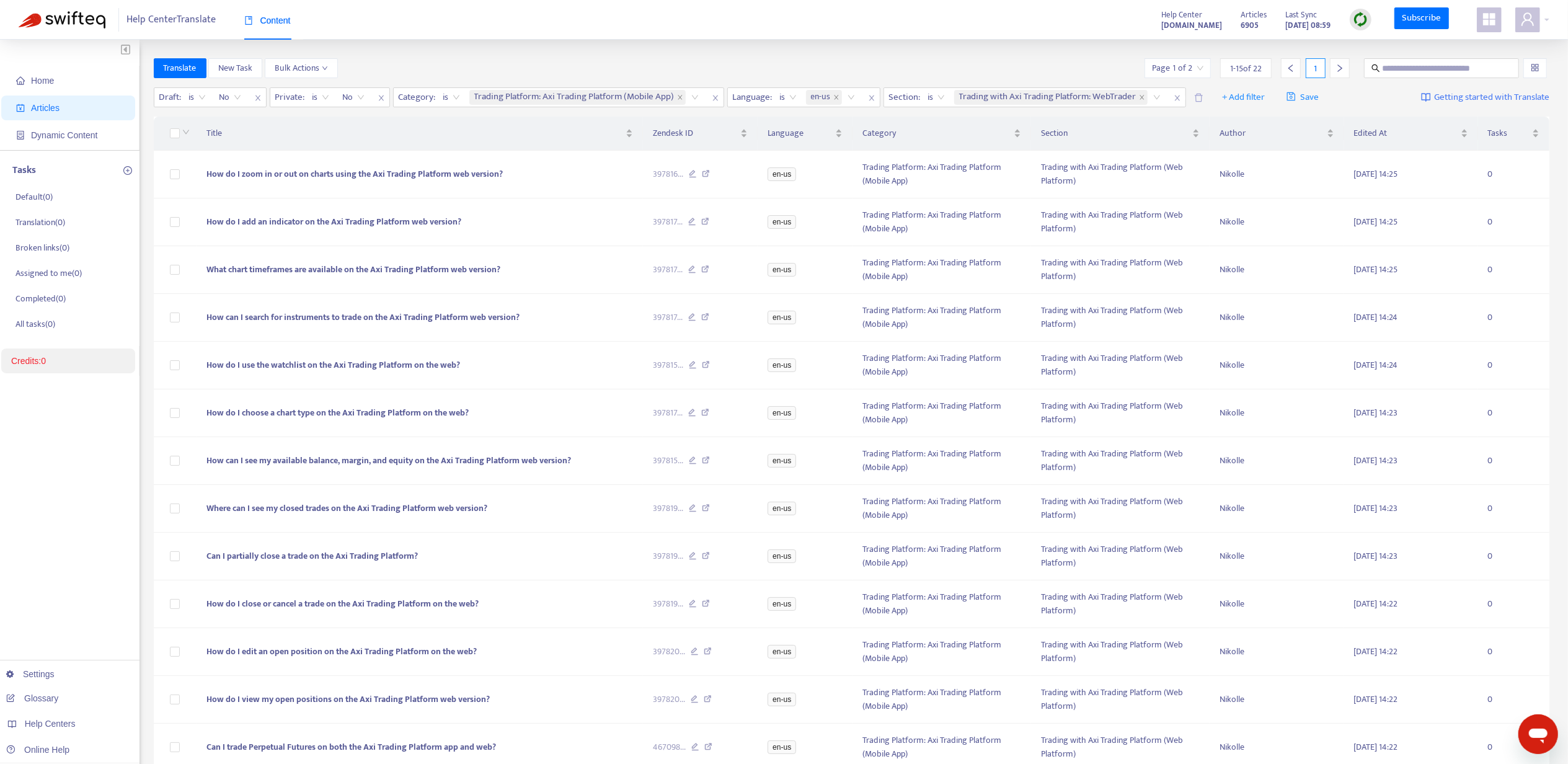
click at [1191, 68] on input "search" at bounding box center [1178, 68] width 51 height 18
click at [1283, 132] on span "15" at bounding box center [1316, 132] width 78 height 18
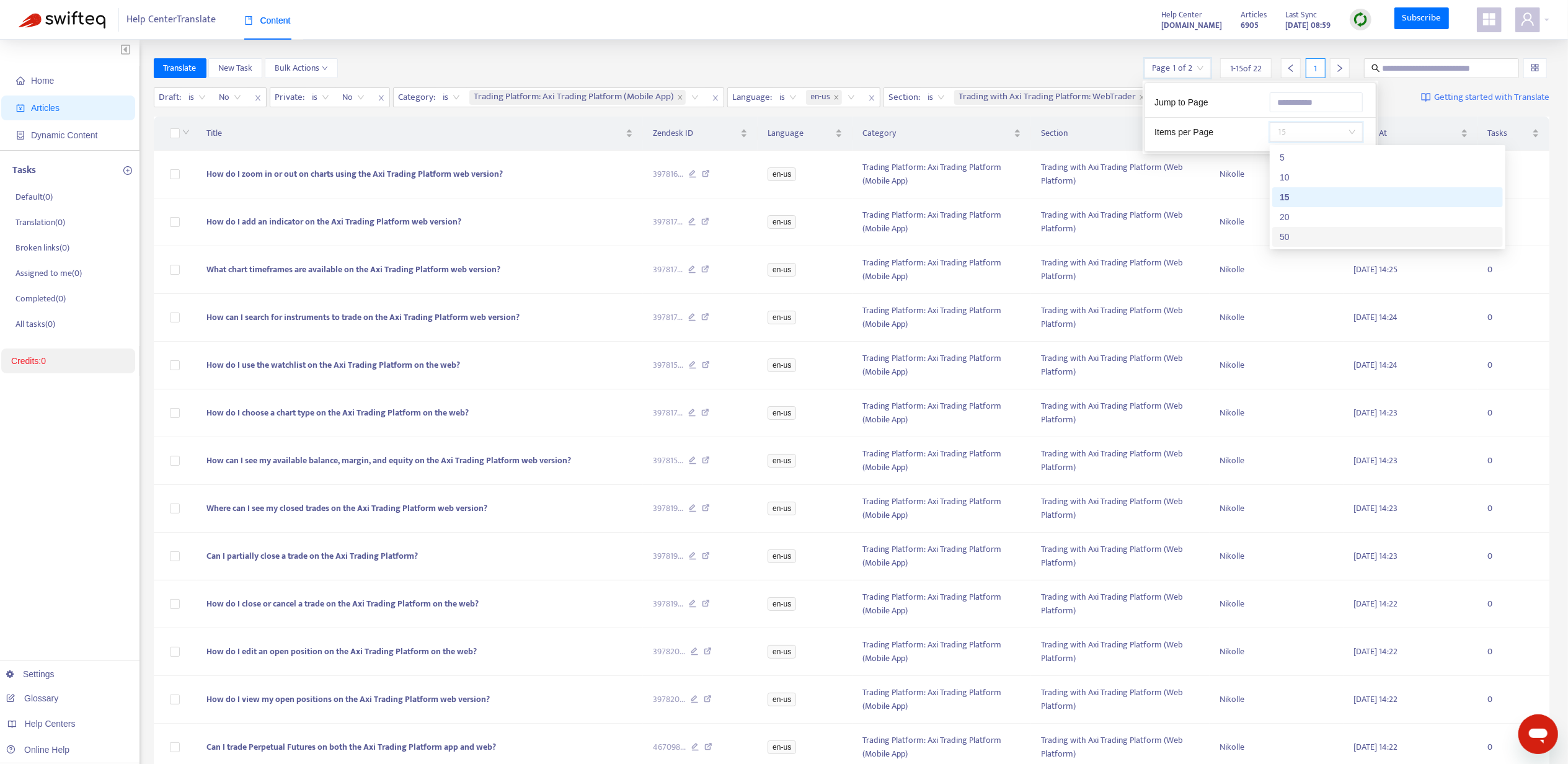
click at [1300, 237] on div "50" at bounding box center [1388, 237] width 216 height 14
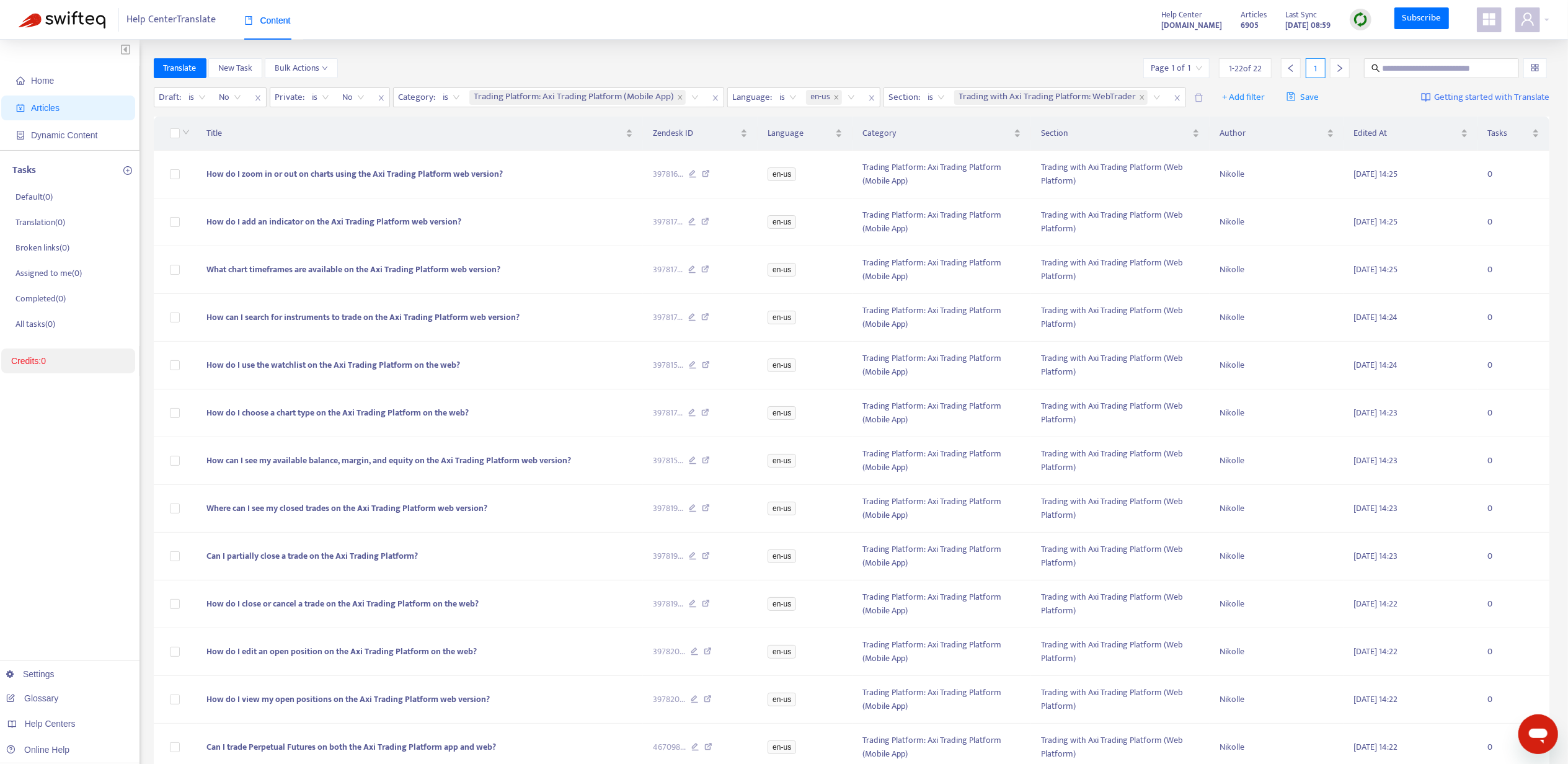
click at [1081, 18] on div "Help Center Translate Content Help Center [DOMAIN_NAME] Articles 6905 Last Sync…" at bounding box center [784, 20] width 1568 height 40
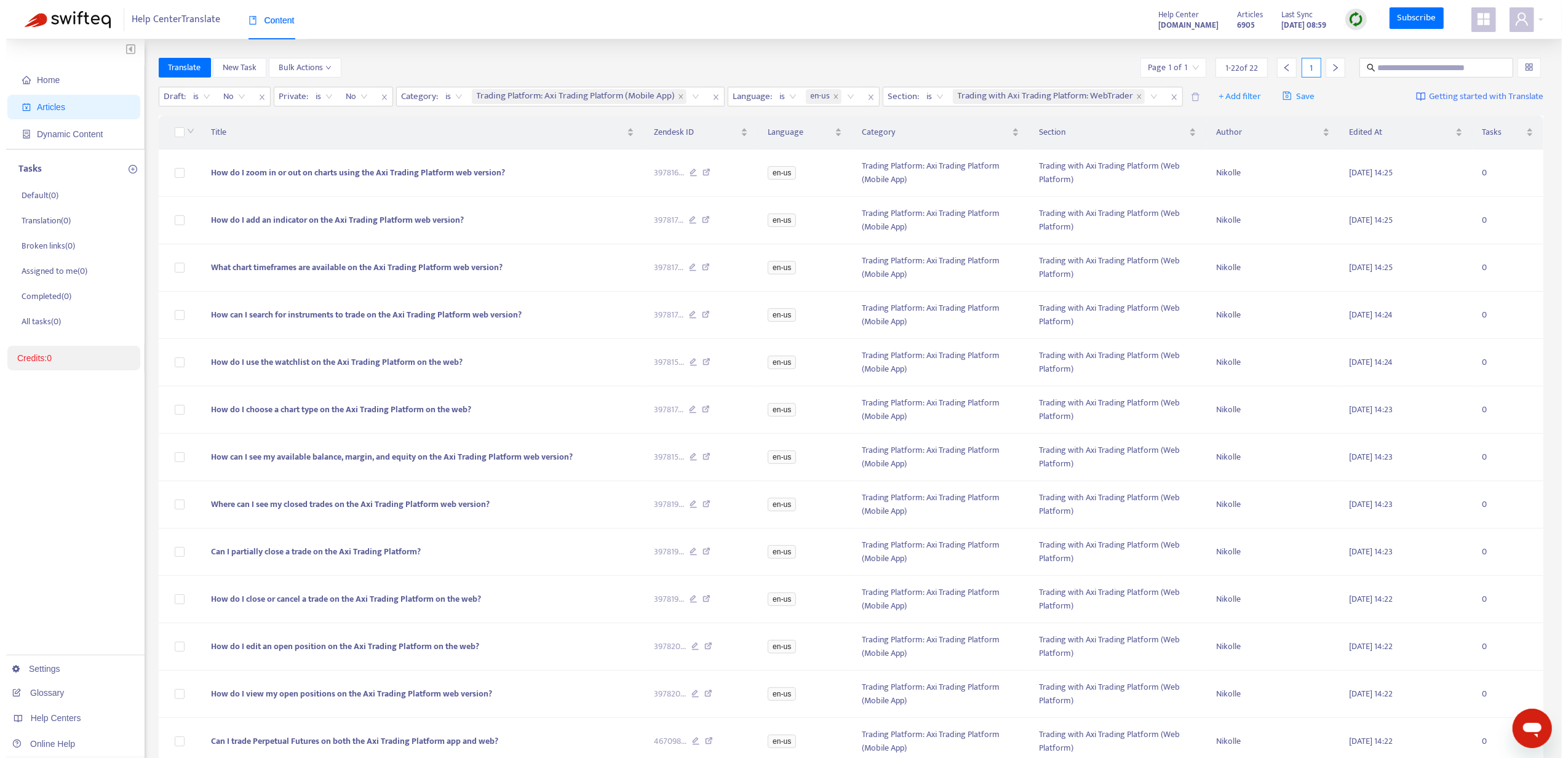
scroll to position [508, 0]
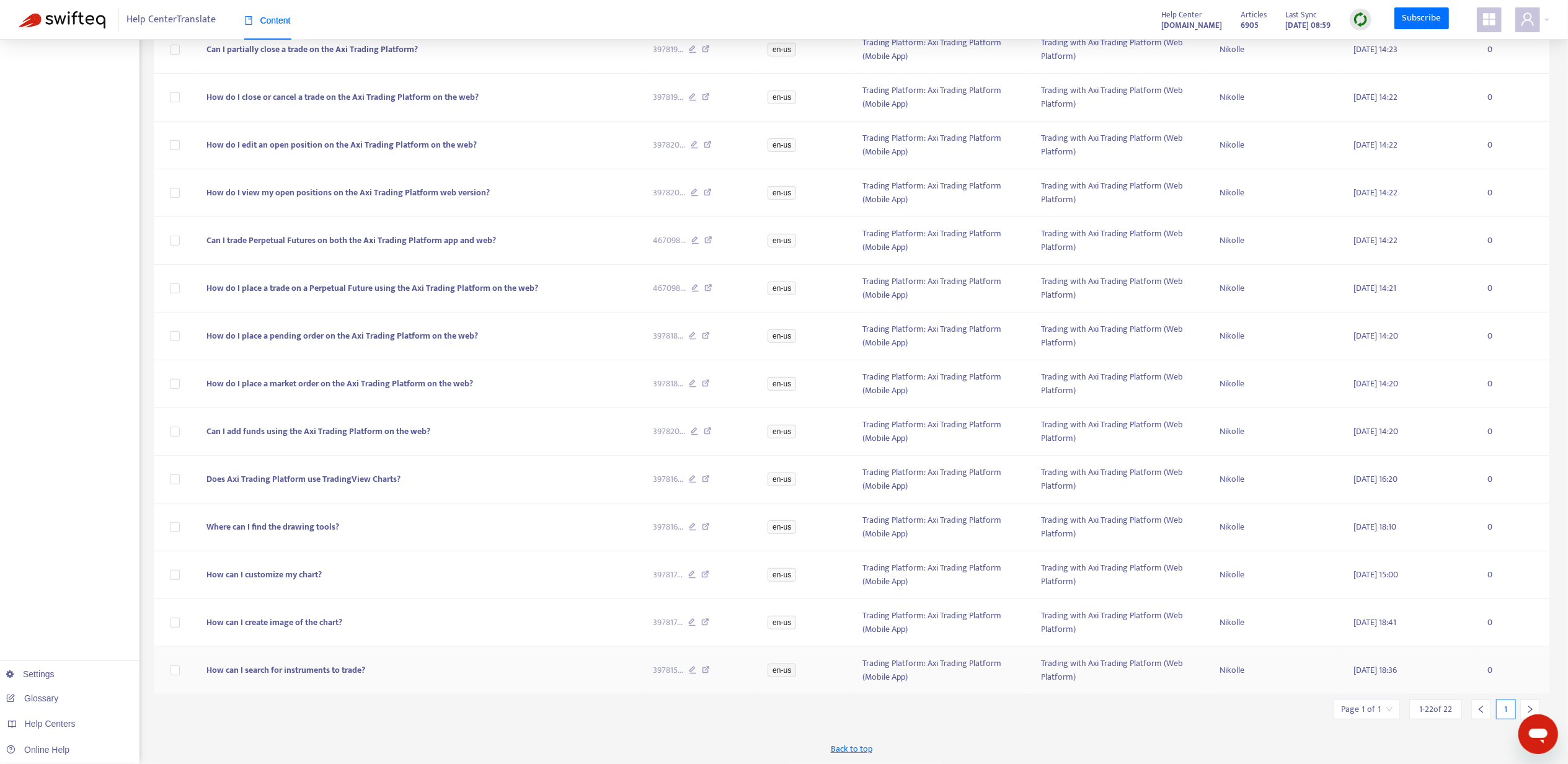
click at [395, 658] on td "How can I search for instruments to trade?" at bounding box center [420, 670] width 447 height 48
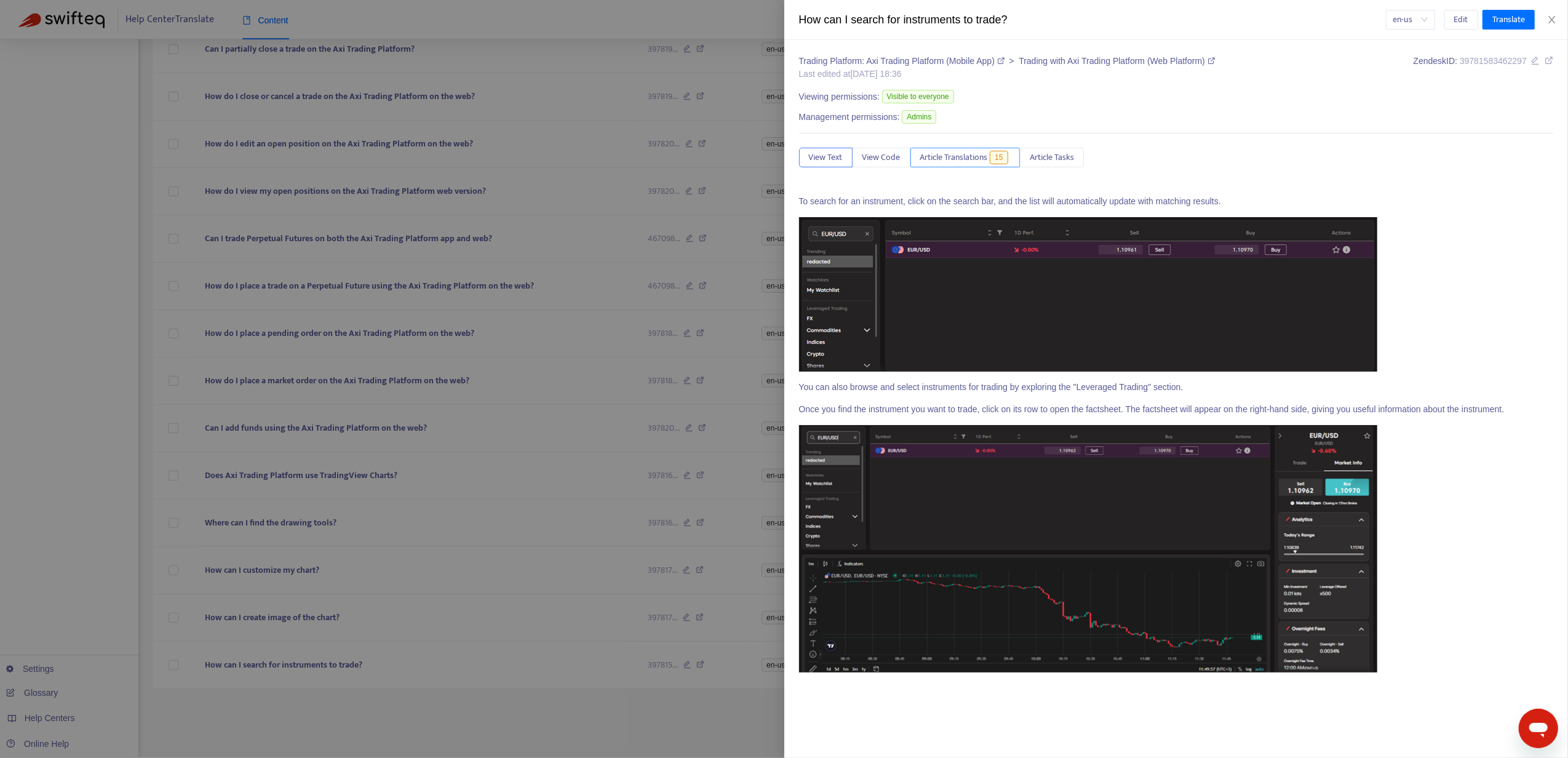
click at [988, 164] on span "Article Translations" at bounding box center [954, 157] width 67 height 13
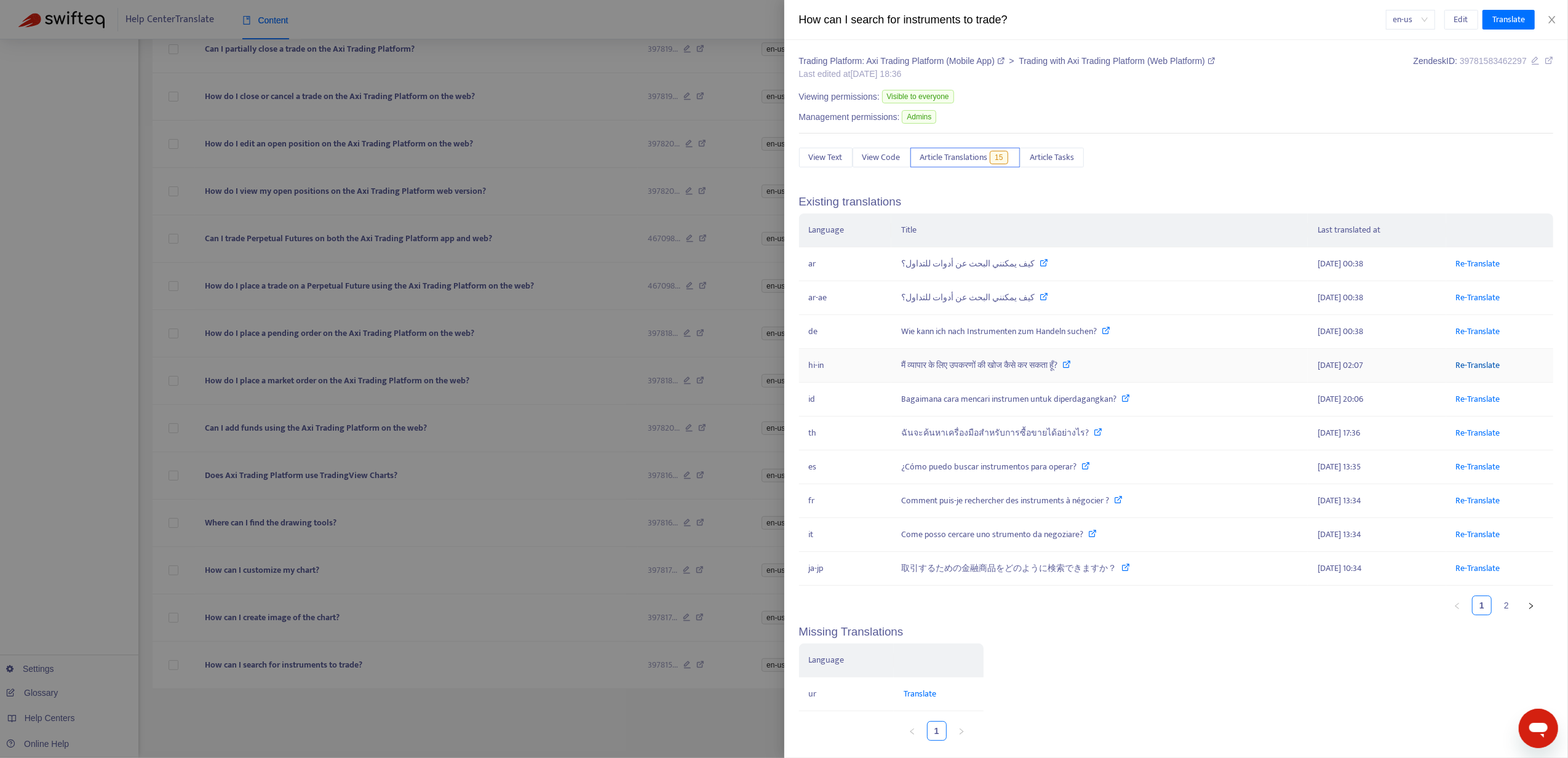
click at [1489, 362] on link "Re-Translate" at bounding box center [1478, 366] width 44 height 14
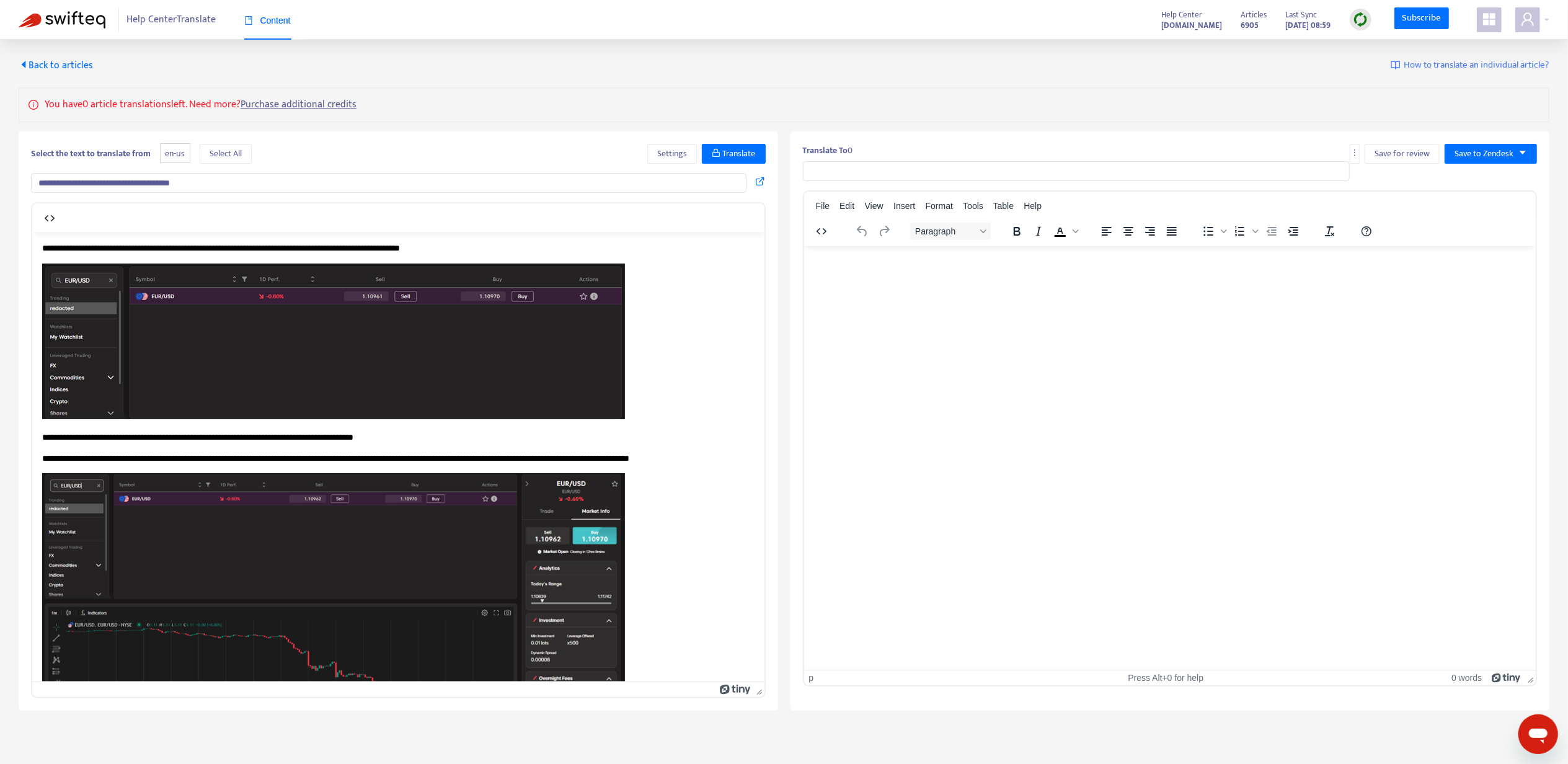
type input "**********"
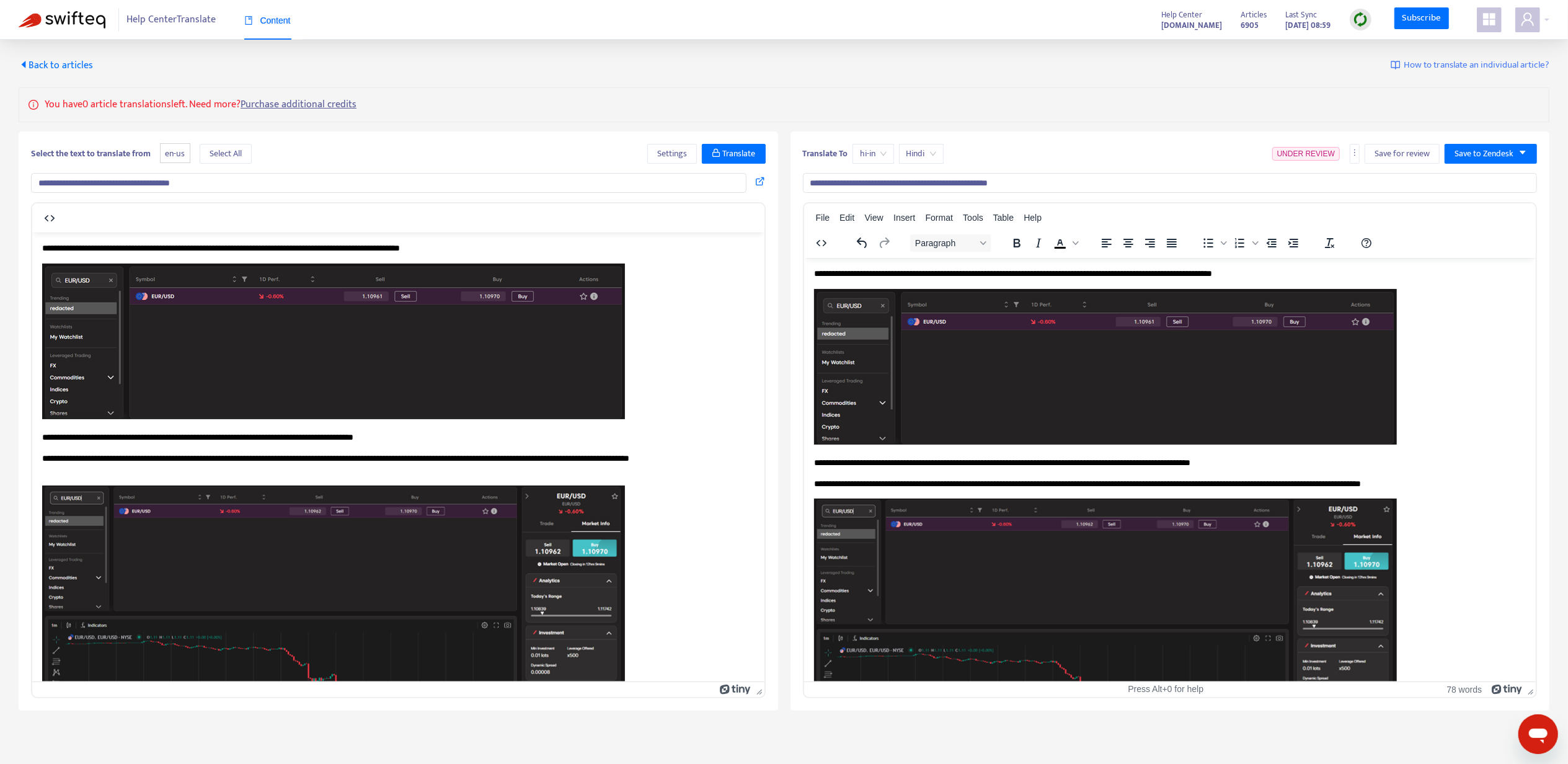
click at [893, 177] on input "**********" at bounding box center [1171, 182] width 735 height 20
click at [879, 173] on input "**********" at bounding box center [1171, 182] width 735 height 20
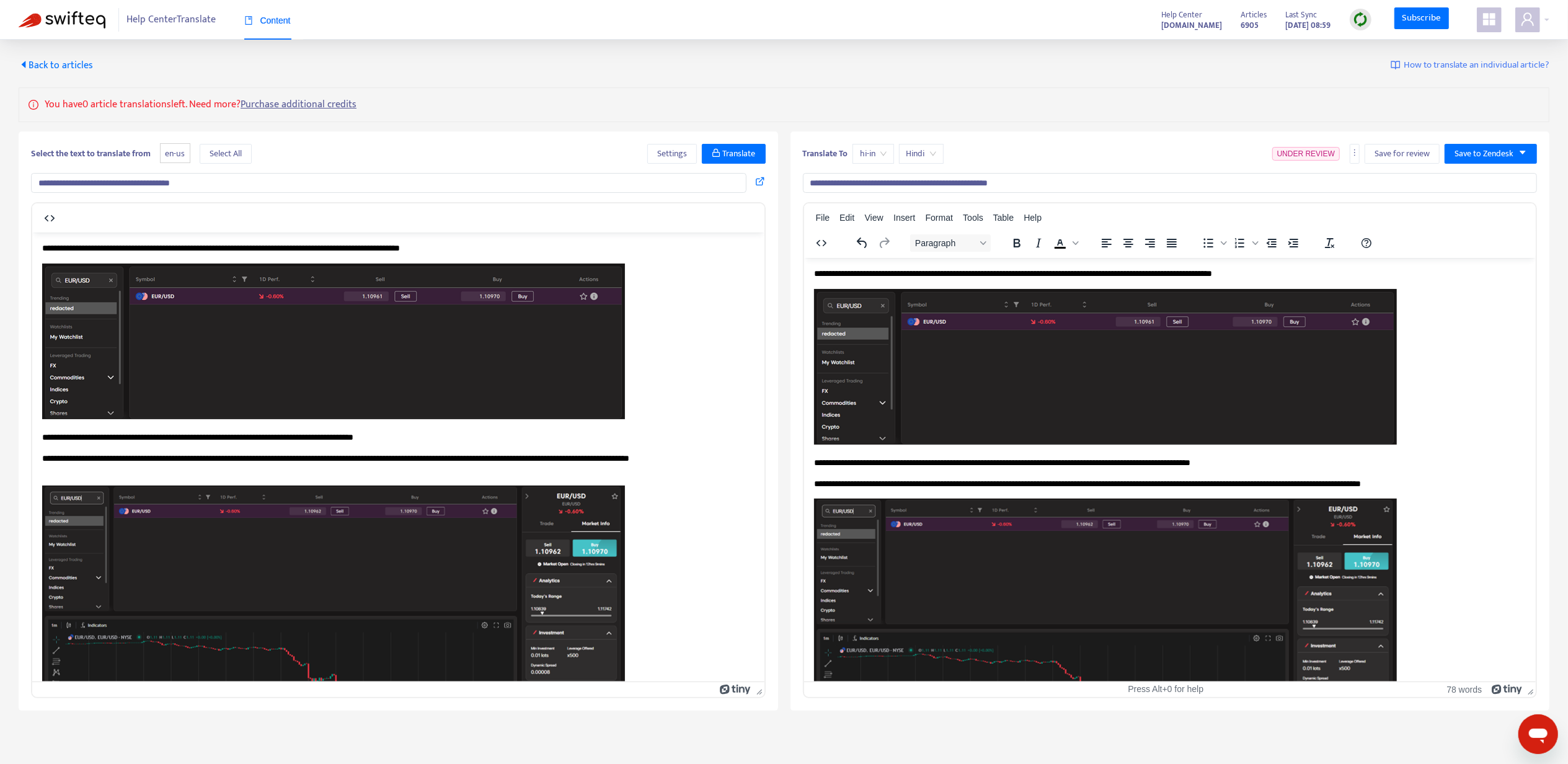
click at [879, 173] on input "**********" at bounding box center [1171, 182] width 735 height 20
click at [970, 181] on input "**********" at bounding box center [1171, 182] width 735 height 20
paste input "**********"
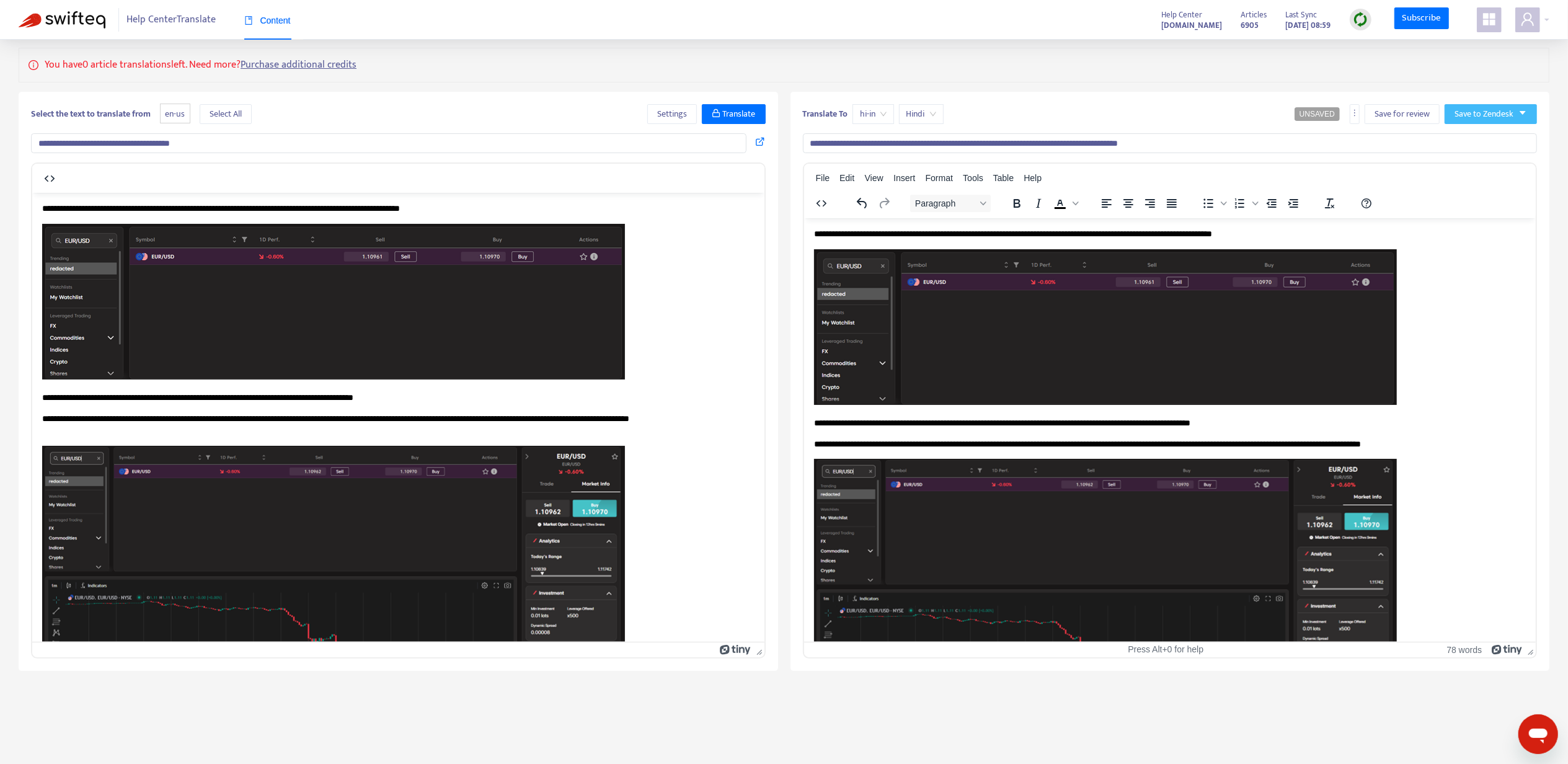
type input "**********"
click at [1490, 117] on span "Save to Zendesk" at bounding box center [1484, 113] width 59 height 14
click at [1487, 129] on li "Publish" at bounding box center [1478, 139] width 62 height 20
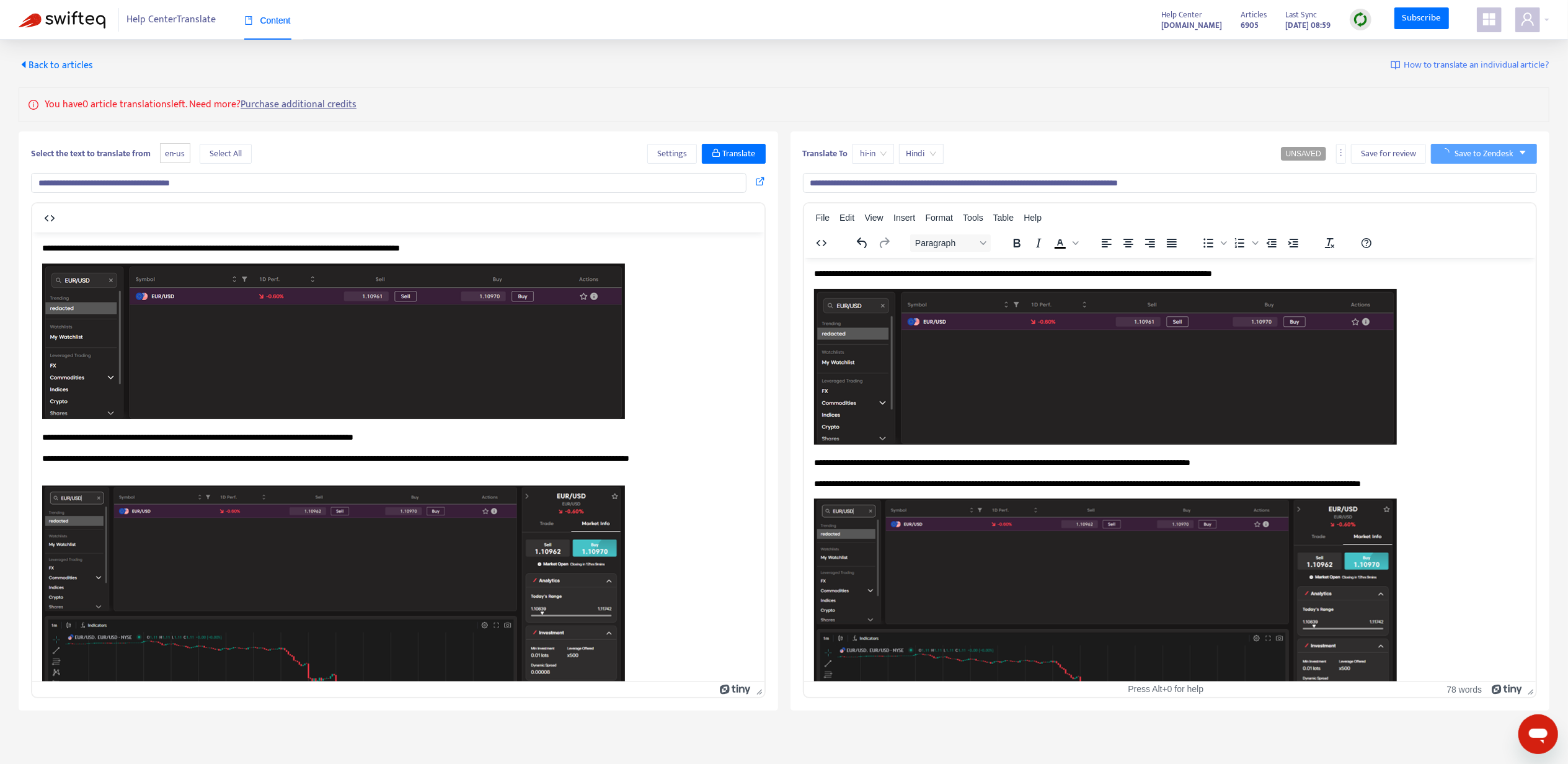
click at [56, 67] on span "Back to articles" at bounding box center [55, 65] width 74 height 17
click at [65, 70] on span "Back to articles" at bounding box center [55, 65] width 74 height 17
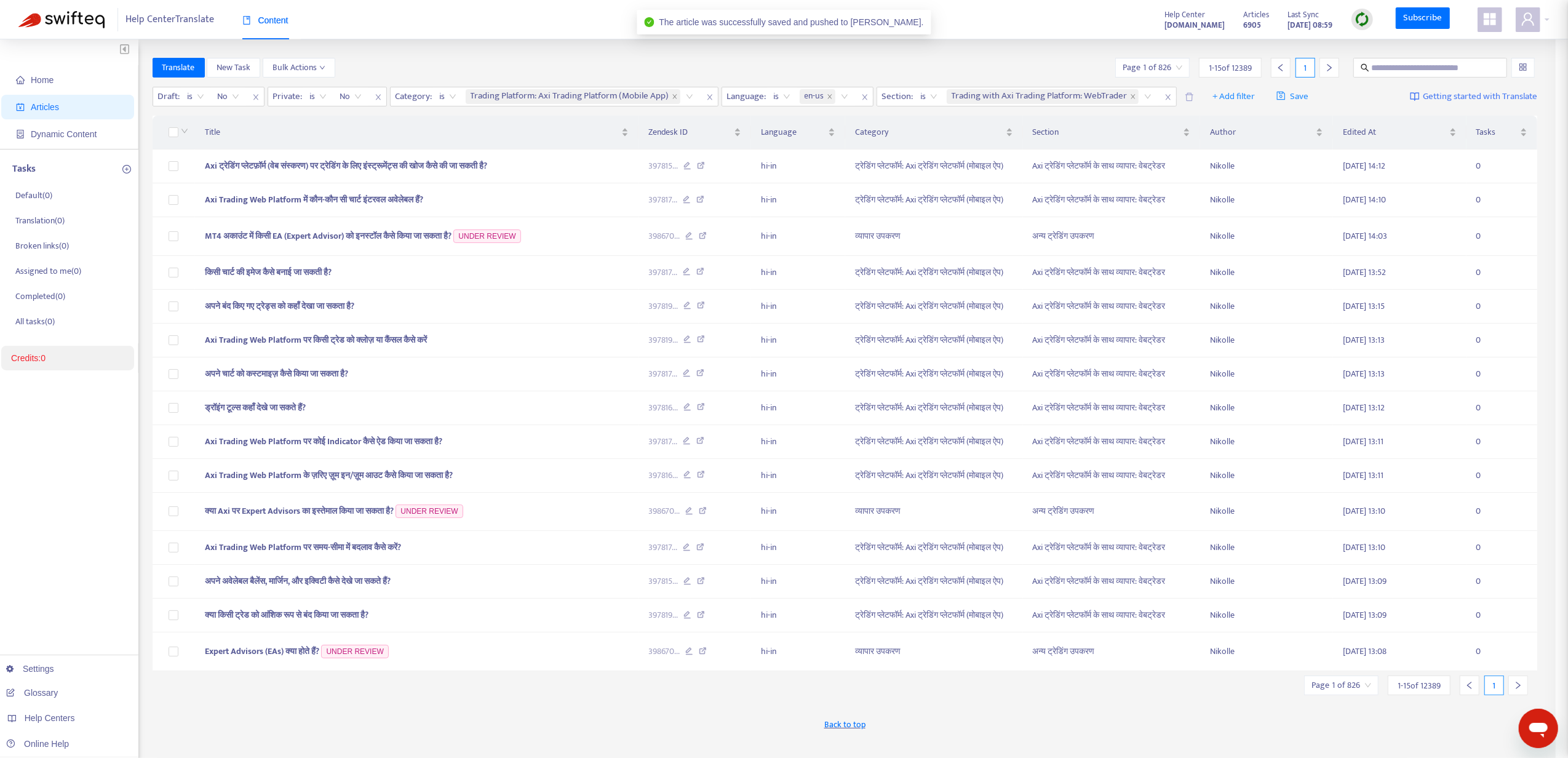
click at [1341, 22] on div "How can I search for instruments to trade? en-us Edit Translate Trading Platfor…" at bounding box center [784, 379] width 1568 height 758
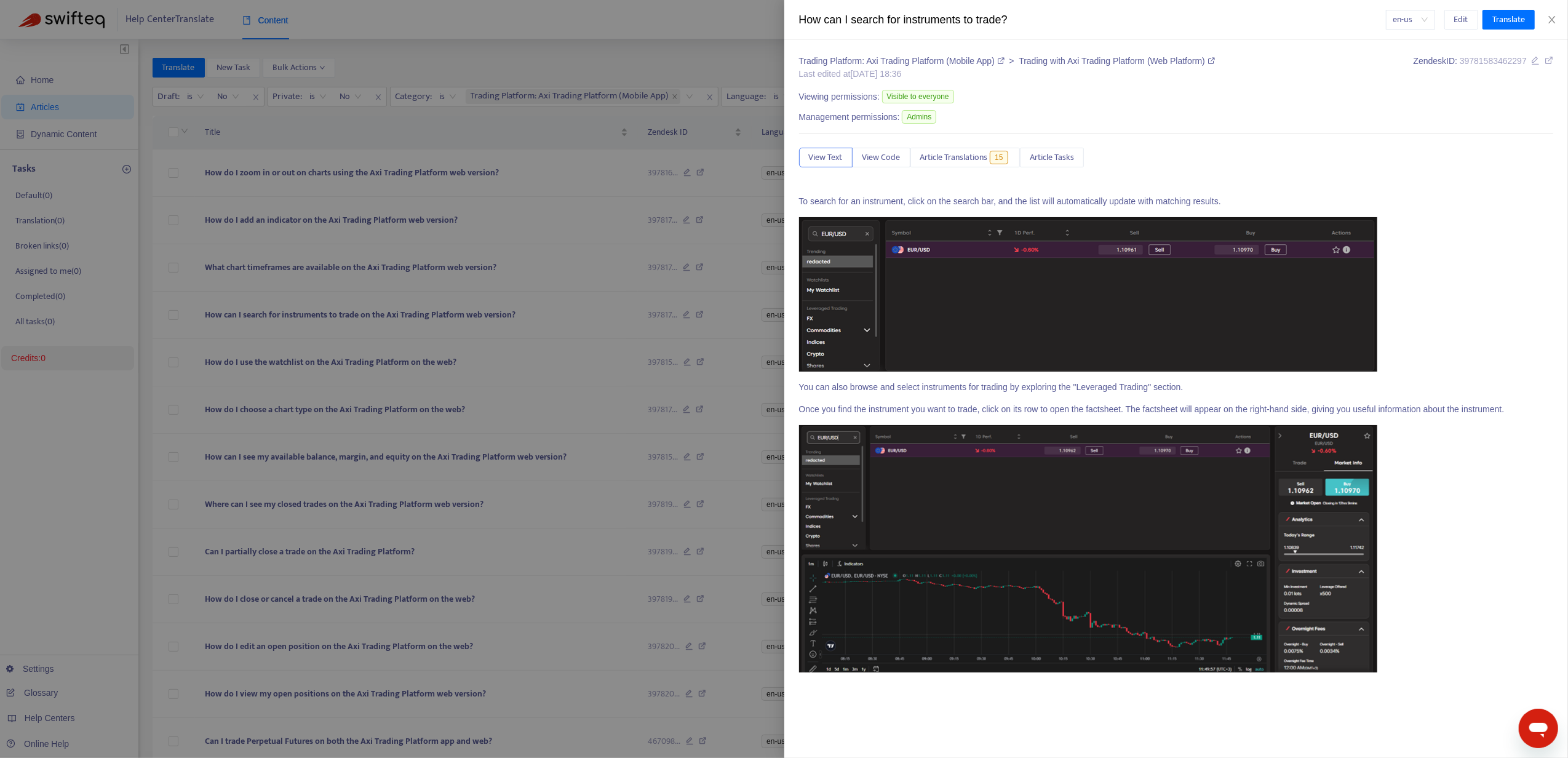
click at [711, 50] on div at bounding box center [784, 379] width 1568 height 758
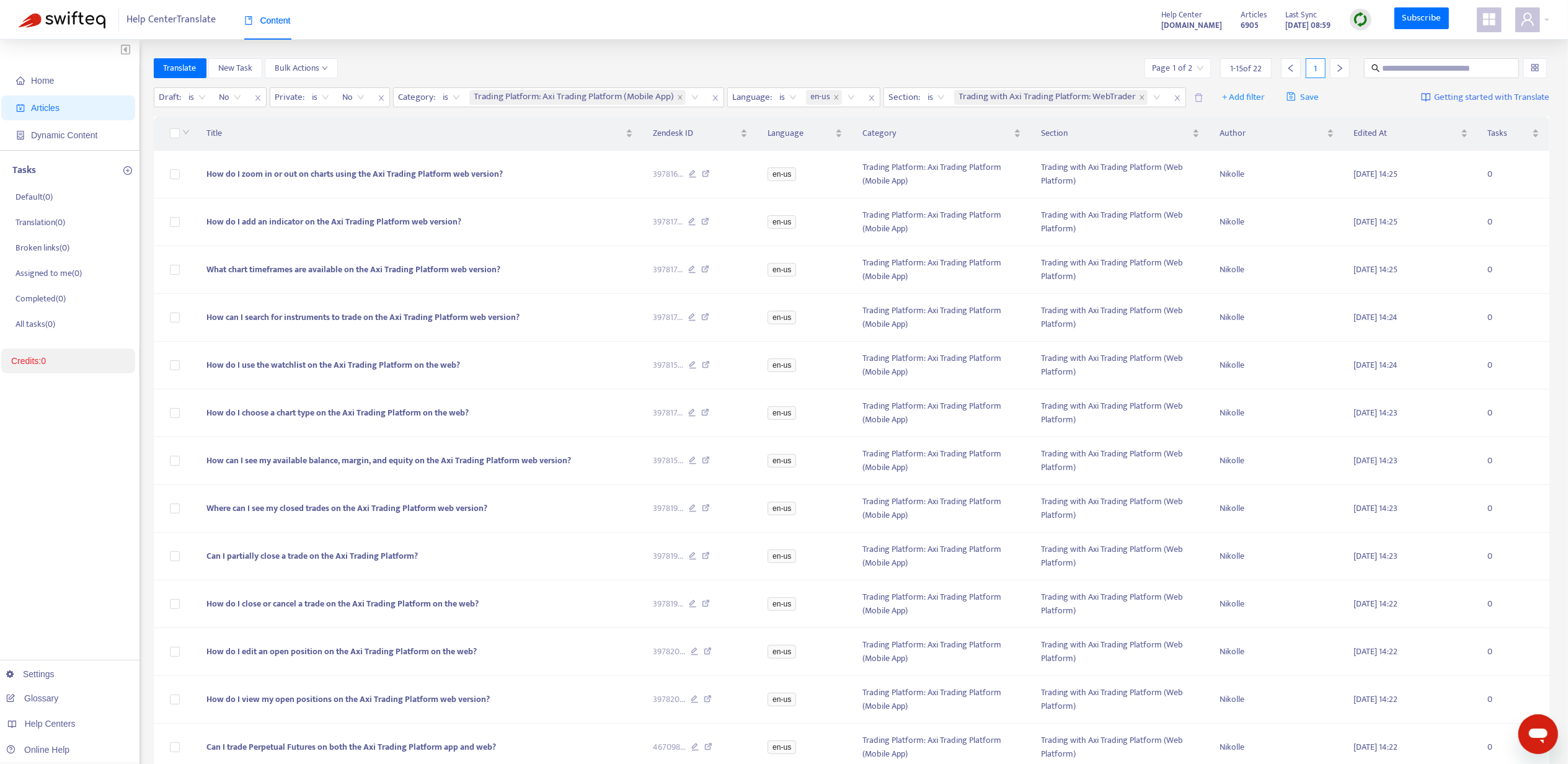
click at [1369, 23] on div at bounding box center [1360, 19] width 22 height 22
click at [1375, 50] on link "Quick Sync" at bounding box center [1387, 45] width 53 height 14
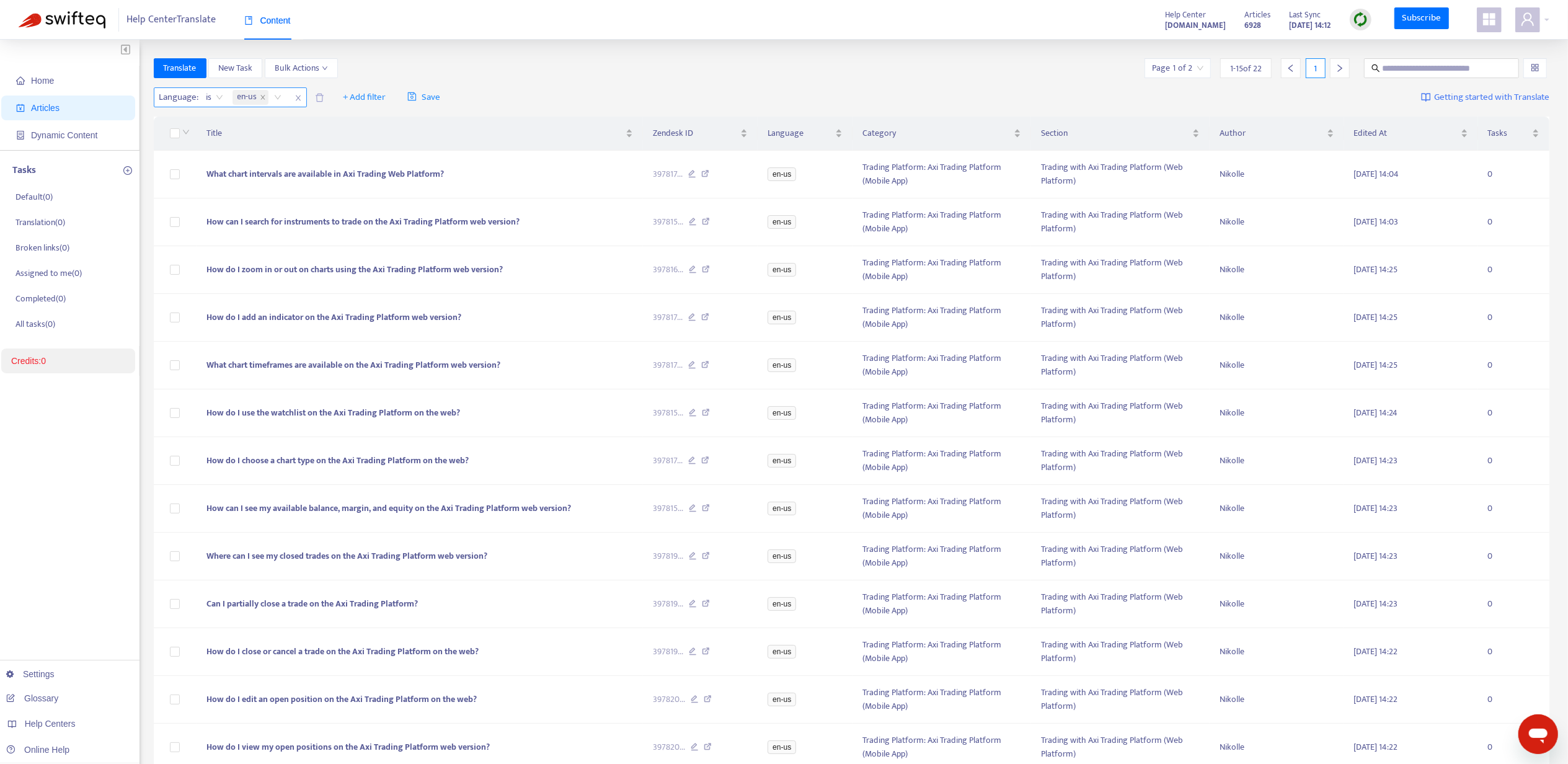
click at [301, 100] on icon "close" at bounding box center [298, 97] width 7 height 7
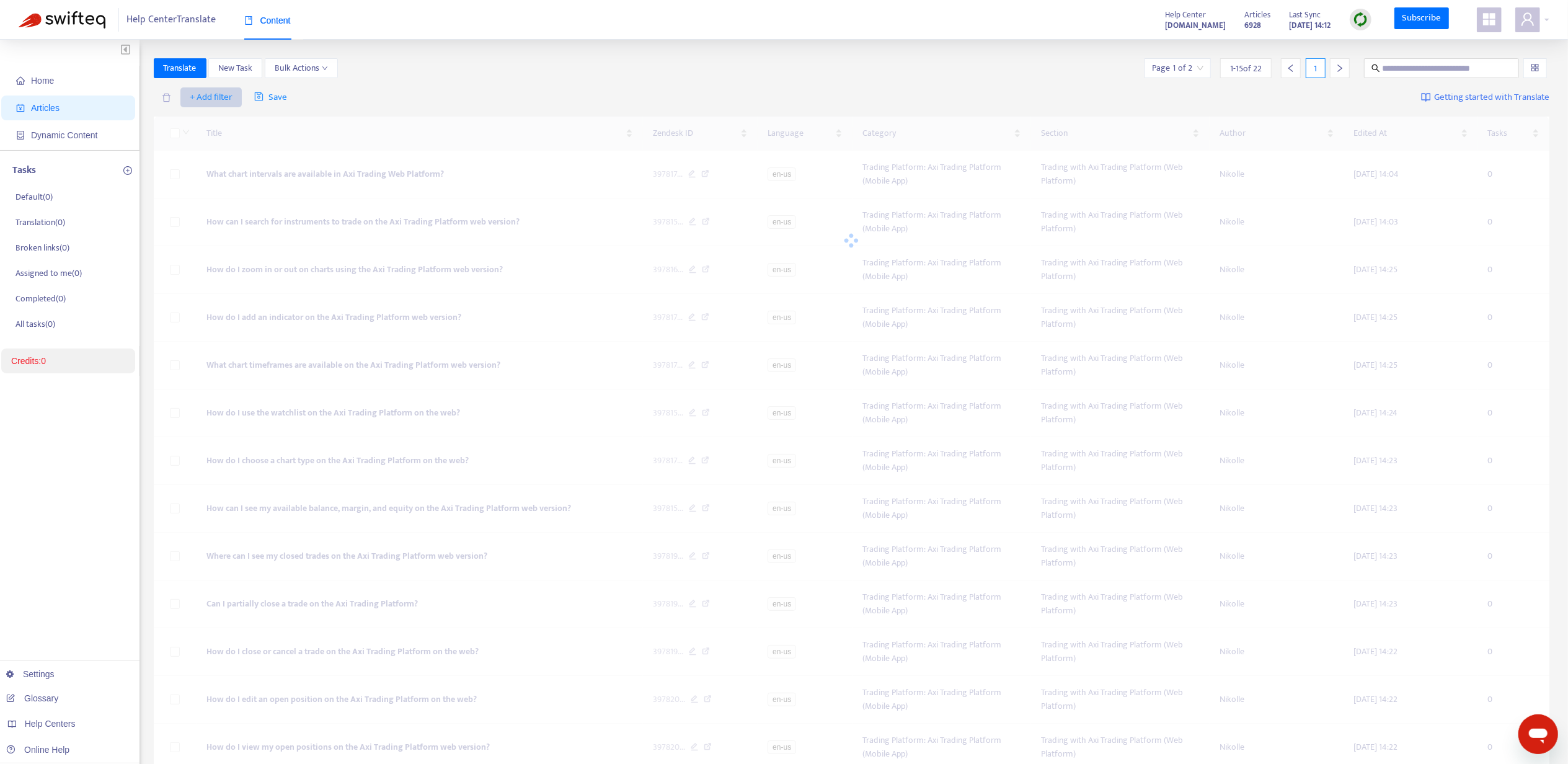
click at [217, 93] on span "+ Add filter" at bounding box center [211, 97] width 43 height 15
click at [217, 113] on li "Language" at bounding box center [229, 122] width 93 height 20
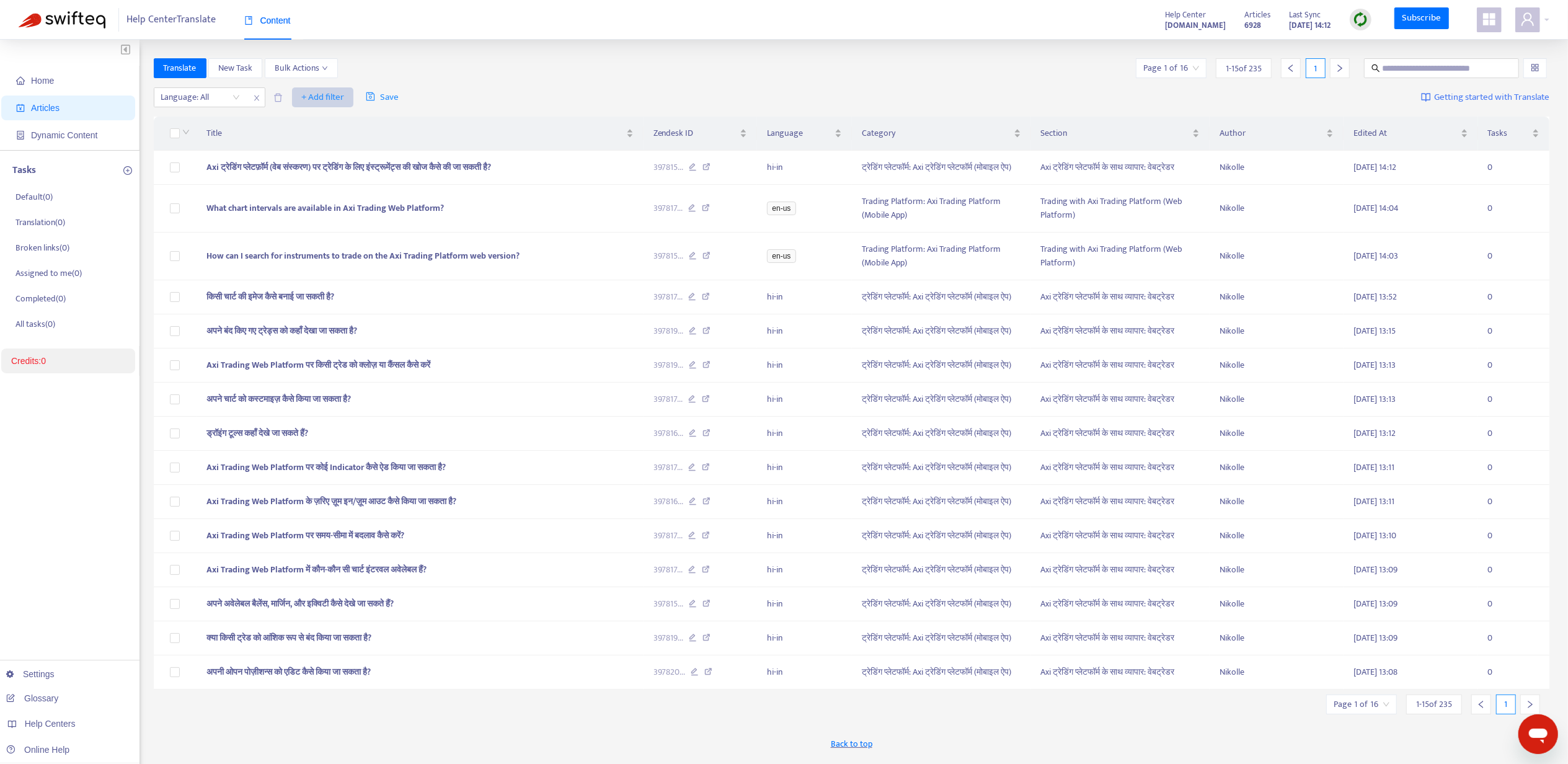
click at [314, 97] on span "+ Add filter" at bounding box center [323, 97] width 43 height 15
click at [319, 196] on span "Label" at bounding box center [340, 201] width 78 height 14
click at [417, 99] on div "Click to sort ascending" at bounding box center [421, 109] width 98 height 21
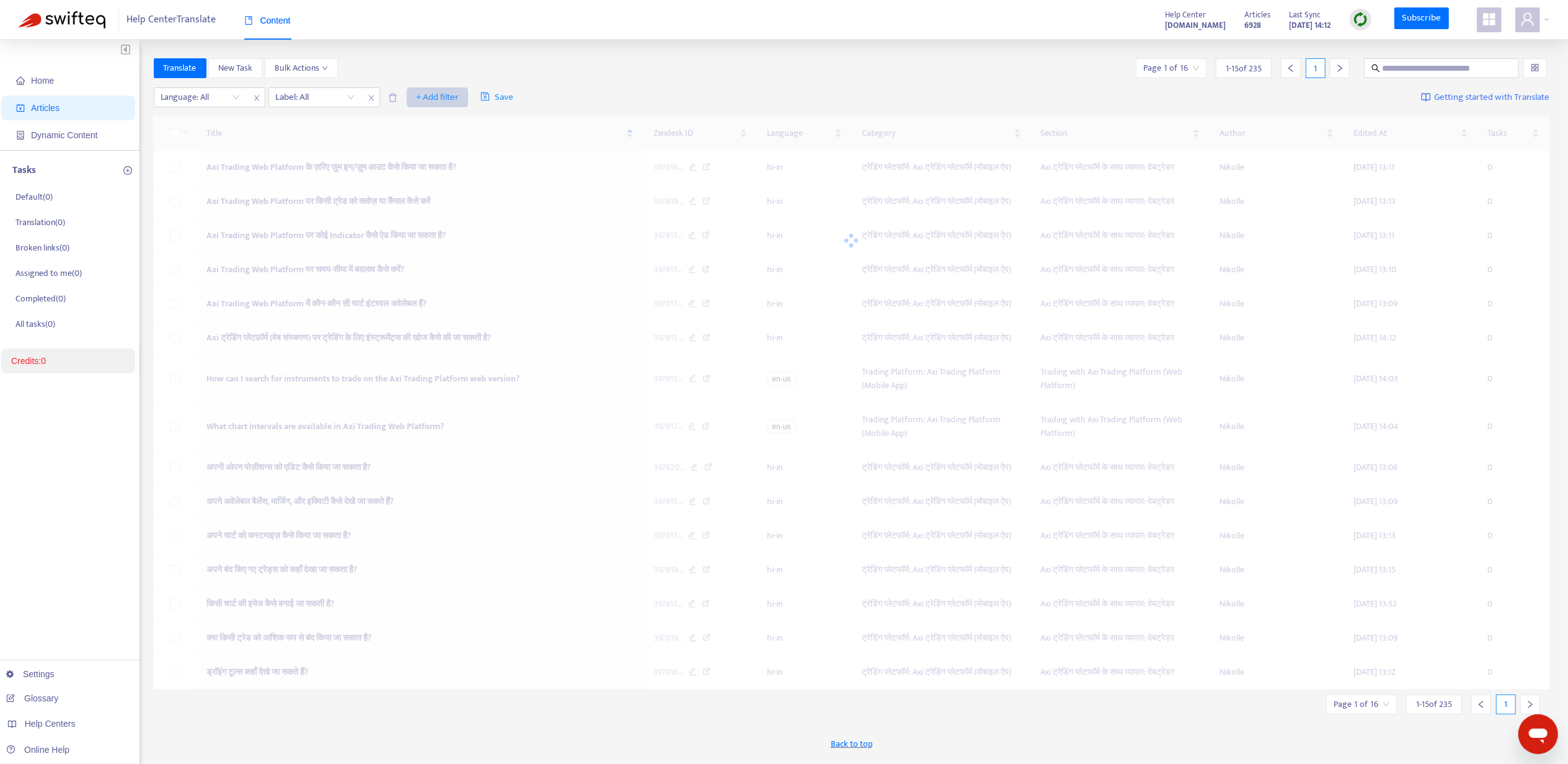
click at [428, 95] on span "+ Add filter" at bounding box center [438, 97] width 43 height 15
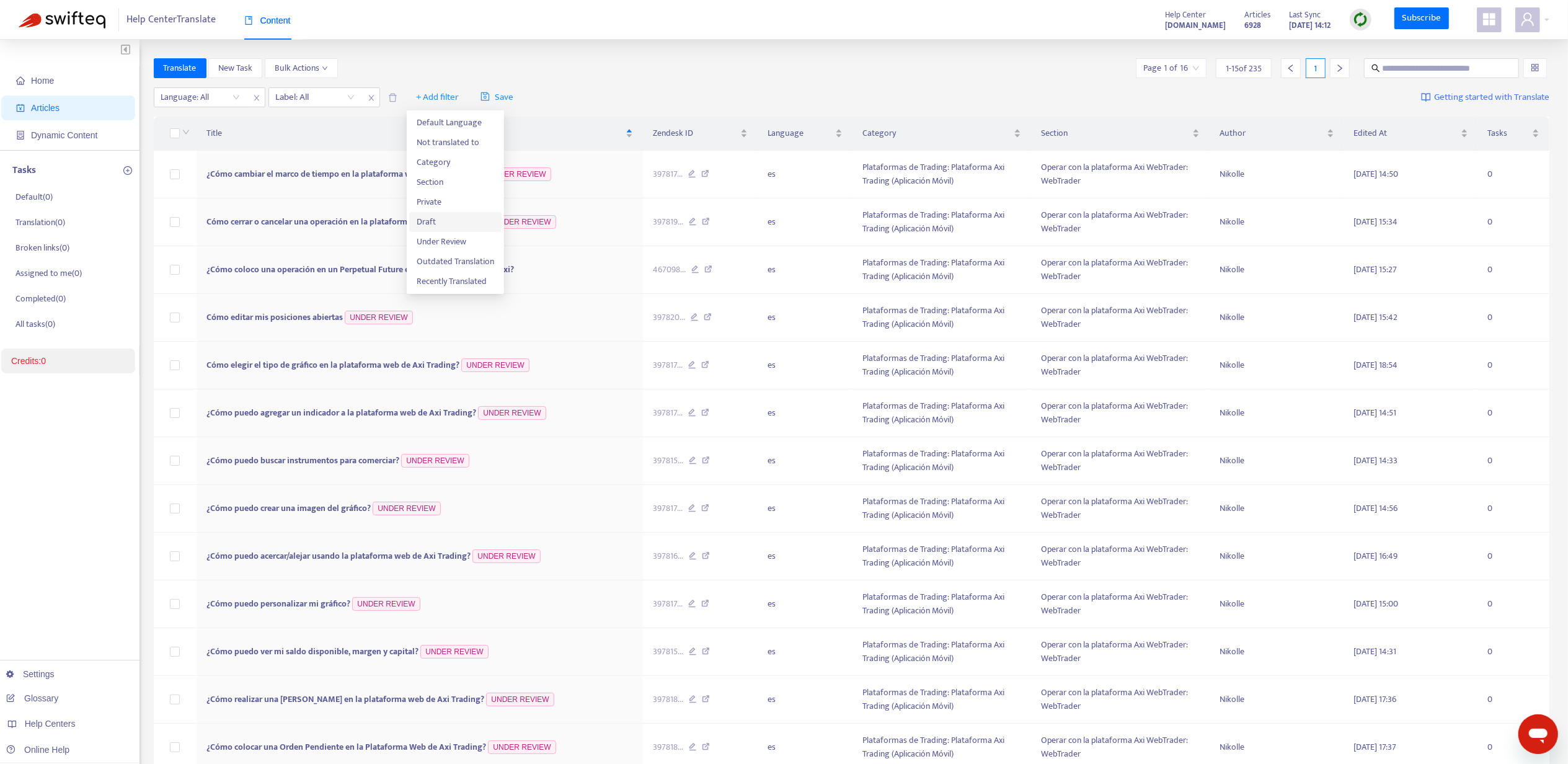
click at [428, 215] on span "Draft" at bounding box center [455, 221] width 78 height 14
click at [373, 100] on icon "close" at bounding box center [371, 97] width 7 height 7
click at [422, 95] on span "+ Add filter" at bounding box center [439, 97] width 43 height 15
click at [450, 219] on span "Private" at bounding box center [457, 221] width 78 height 14
click at [539, 92] on button "+ Add filter" at bounding box center [562, 97] width 62 height 20
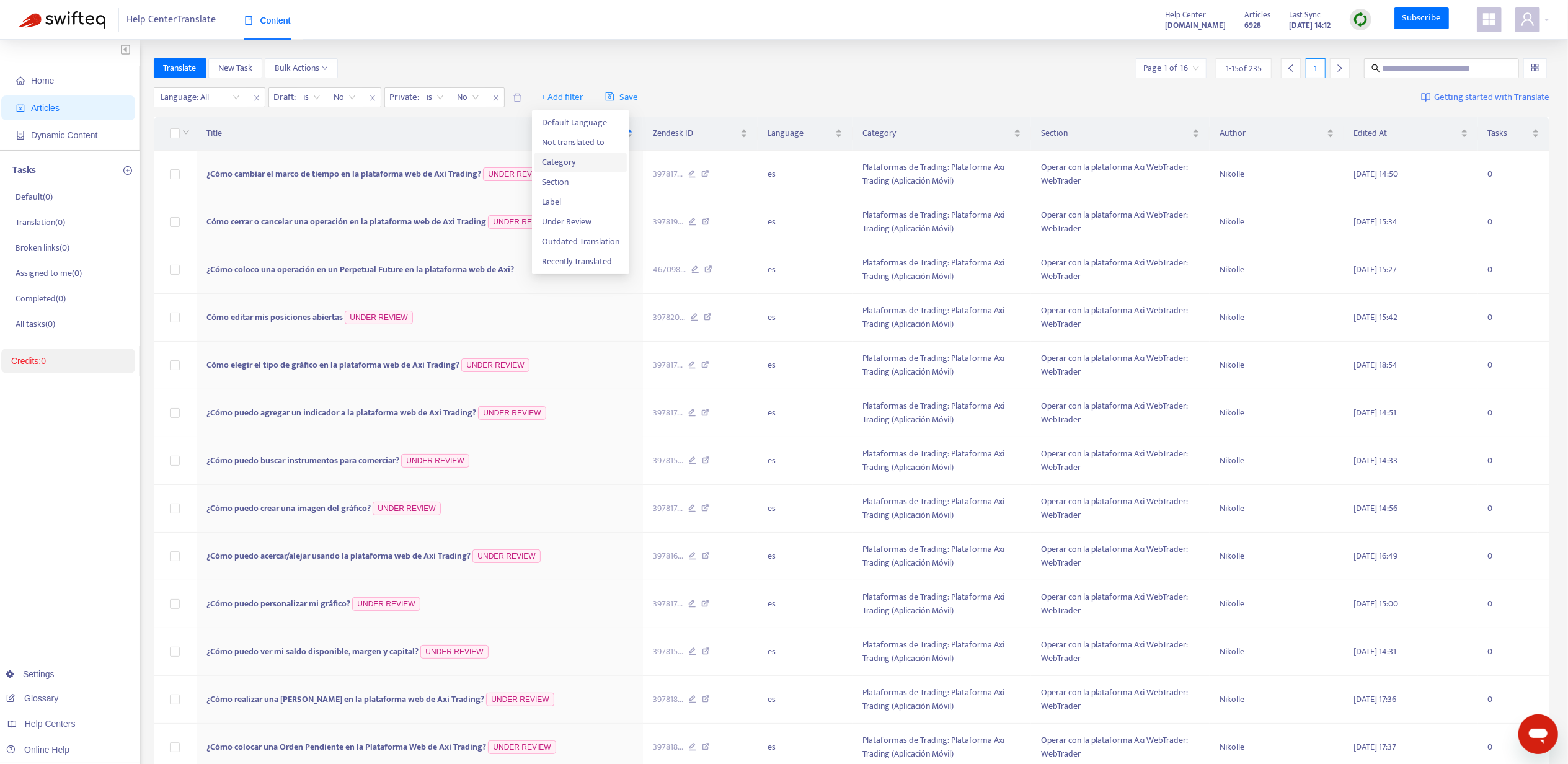
click at [579, 160] on span "Category" at bounding box center [580, 162] width 78 height 14
click at [904, 93] on span "+ Add filter" at bounding box center [897, 97] width 43 height 15
click at [906, 162] on span "Section" at bounding box center [916, 162] width 78 height 14
click at [876, 62] on div "Translate New Task Bulk Actions Page 1 of 16 1 - 15 of 235 1" at bounding box center [851, 68] width 1396 height 20
click at [237, 109] on div "Language: All Draft : is No Private : is No Category : is Trading Platform: Axi…" at bounding box center [851, 97] width 1396 height 29
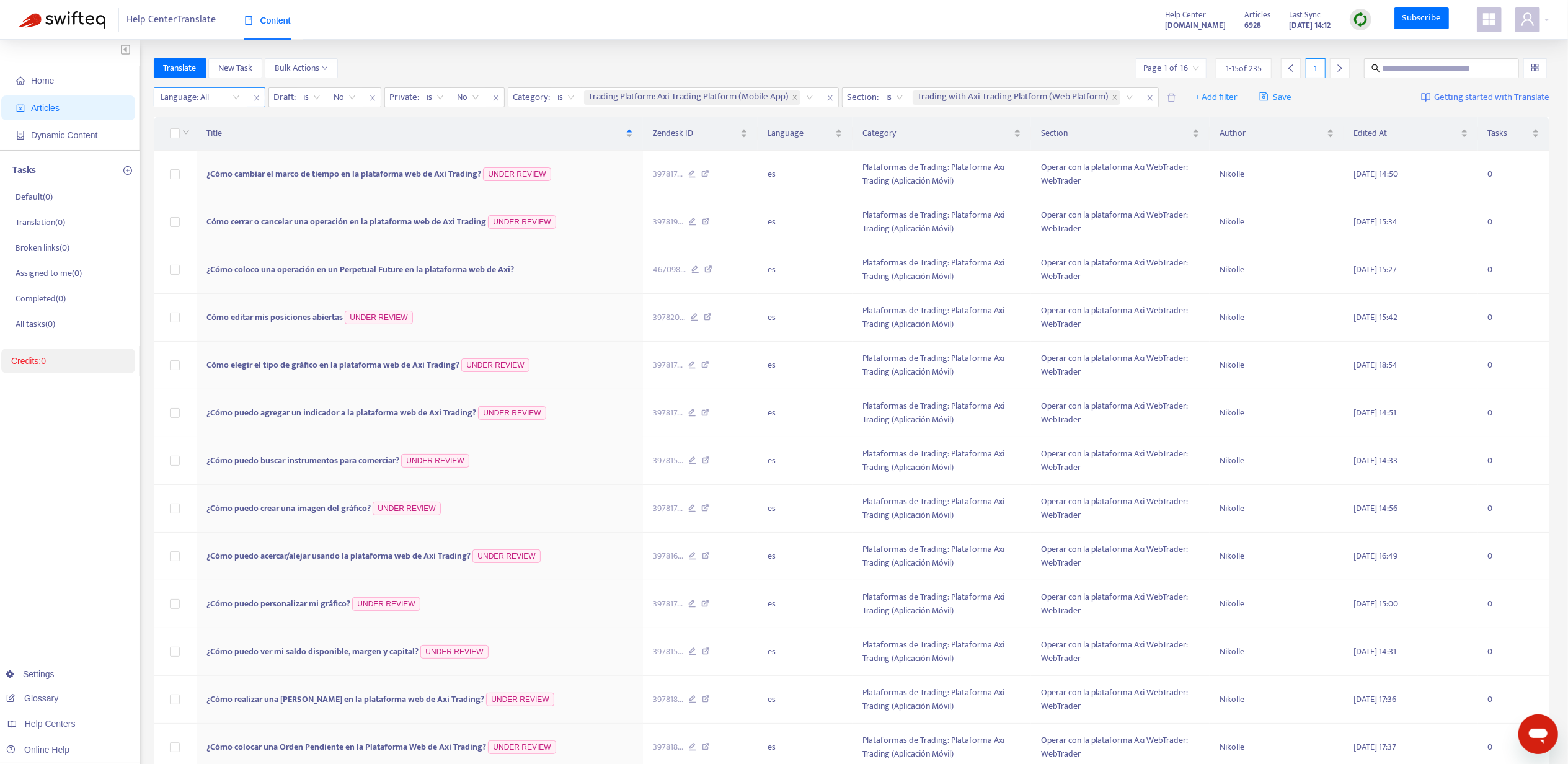
click at [229, 100] on div at bounding box center [194, 97] width 75 height 15
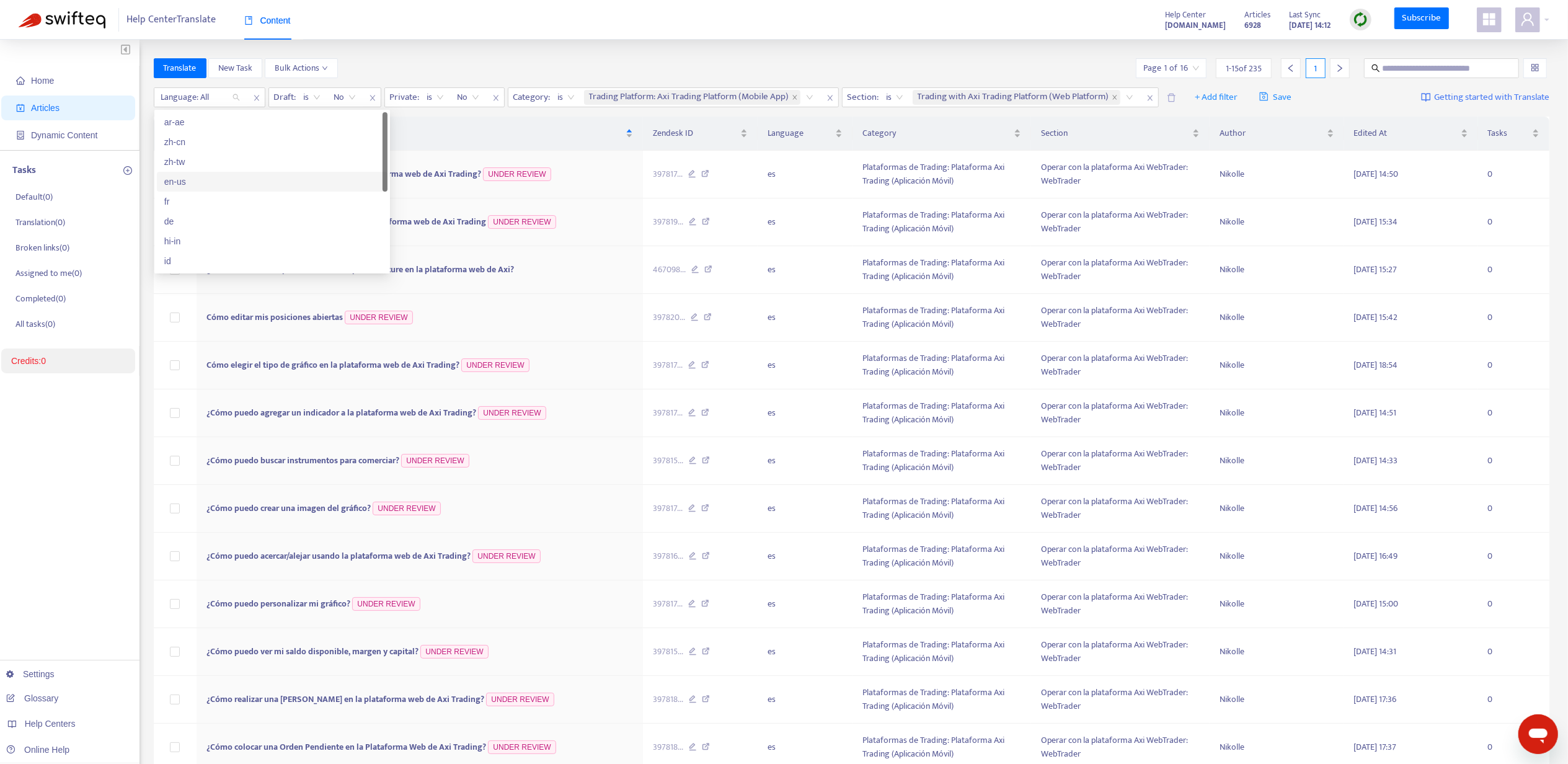
click at [221, 180] on div "en-us" at bounding box center [273, 181] width 216 height 14
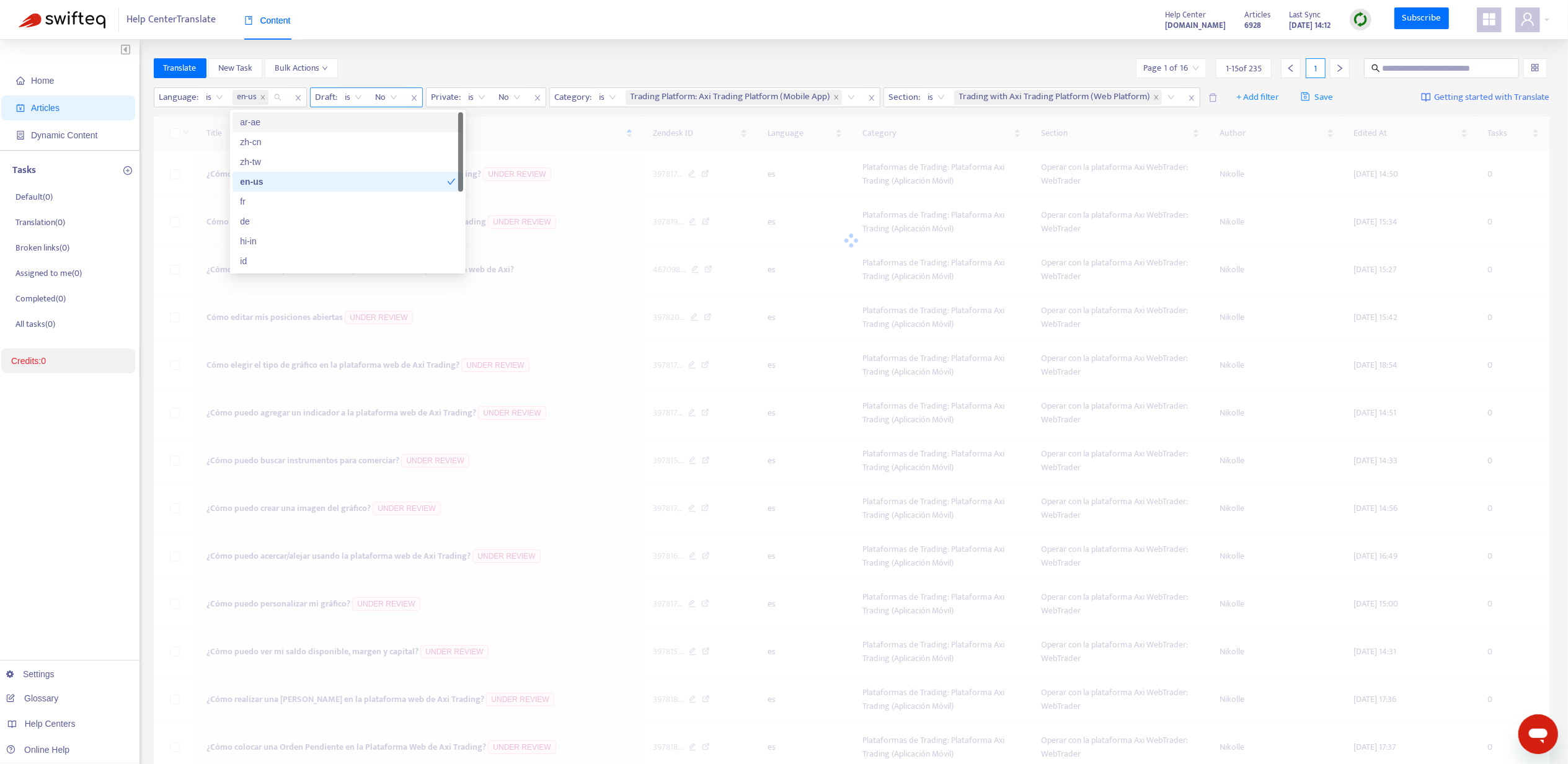
click at [360, 101] on span "is" at bounding box center [353, 97] width 17 height 18
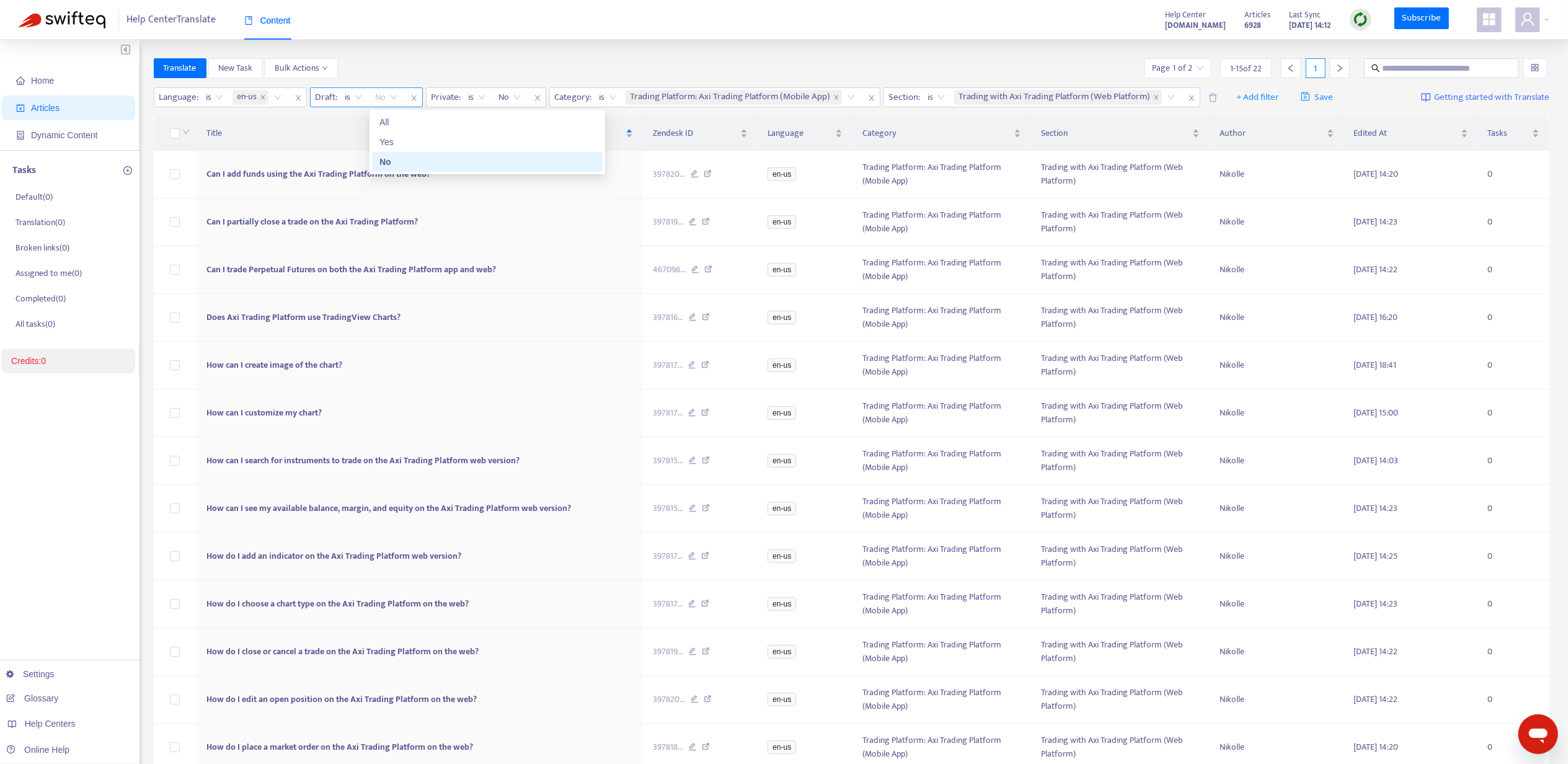
click at [385, 98] on span "No" at bounding box center [386, 97] width 22 height 18
click at [388, 162] on div "No" at bounding box center [488, 161] width 216 height 14
click at [563, 57] on div "Home Articles Dynamic Content Tasks Default ( 0 ) Translation ( 0 ) Broken link…" at bounding box center [784, 488] width 1568 height 897
click at [1172, 59] on input "search" at bounding box center [1178, 68] width 51 height 18
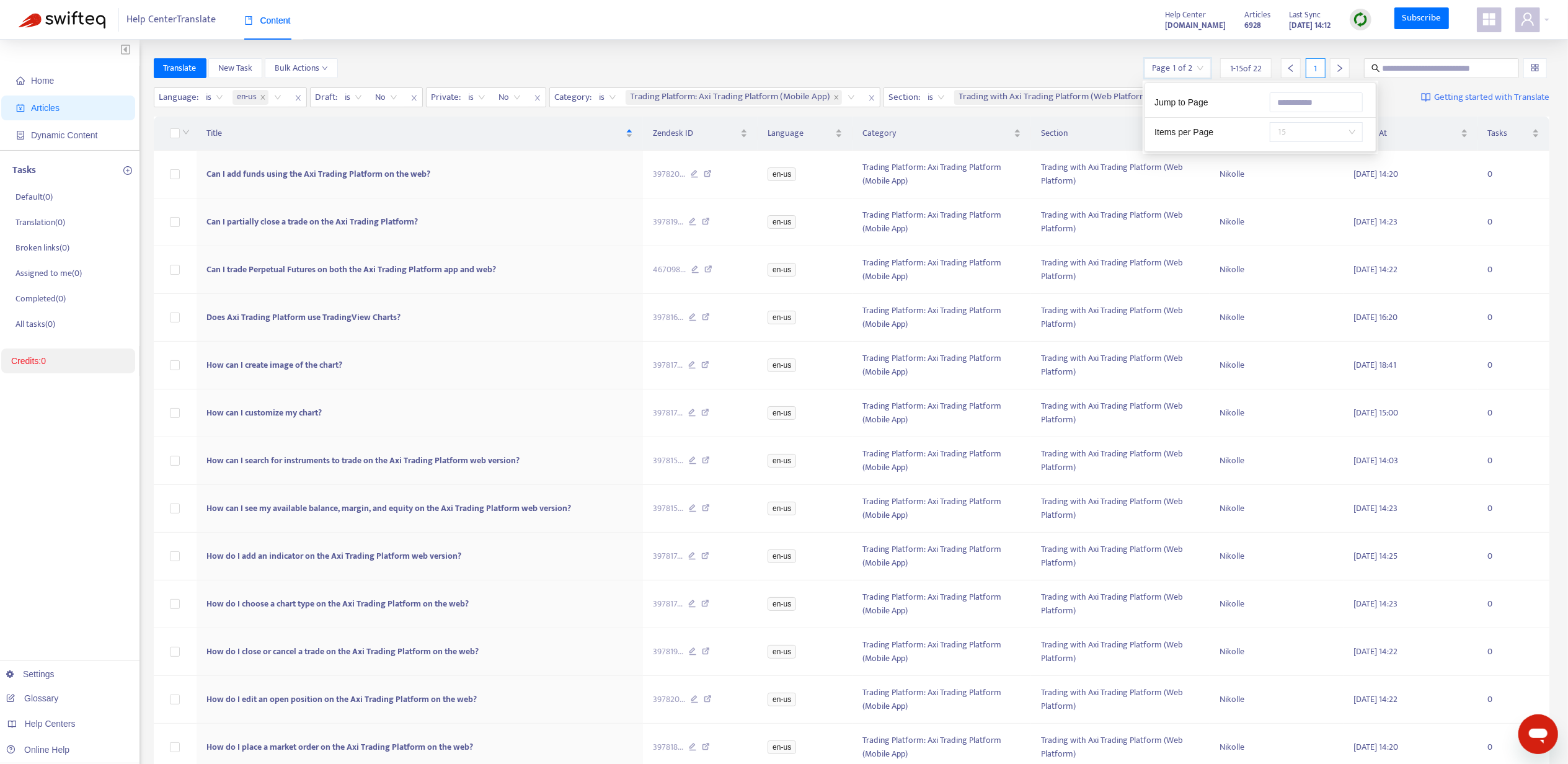
click at [1327, 139] on span "15" at bounding box center [1316, 132] width 78 height 18
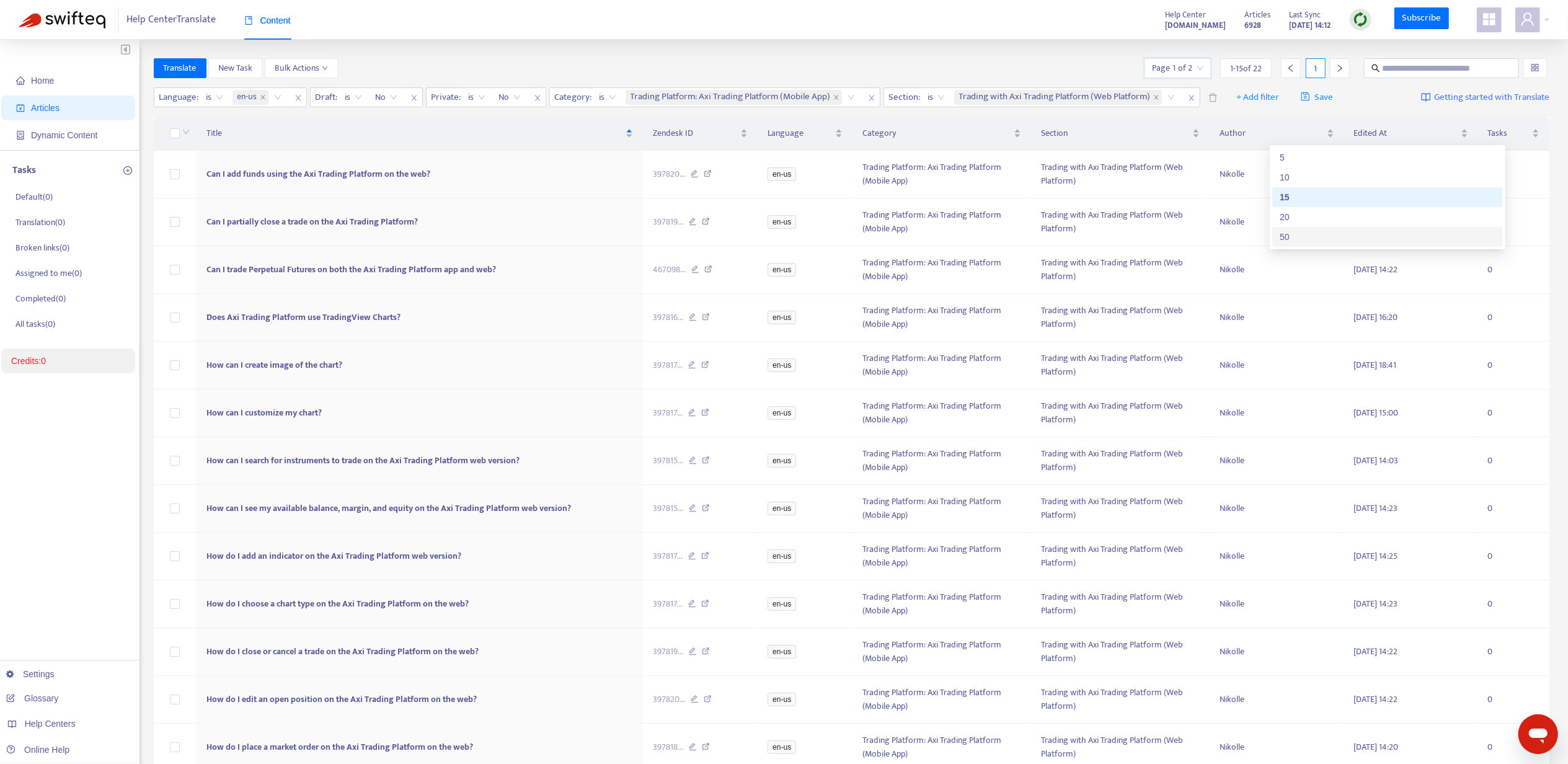
click at [1321, 234] on div "50" at bounding box center [1388, 237] width 216 height 14
click at [1018, 70] on div "Translate New Task Bulk Actions Page 1 of 1 1 - 22 of 22 1" at bounding box center [851, 68] width 1396 height 20
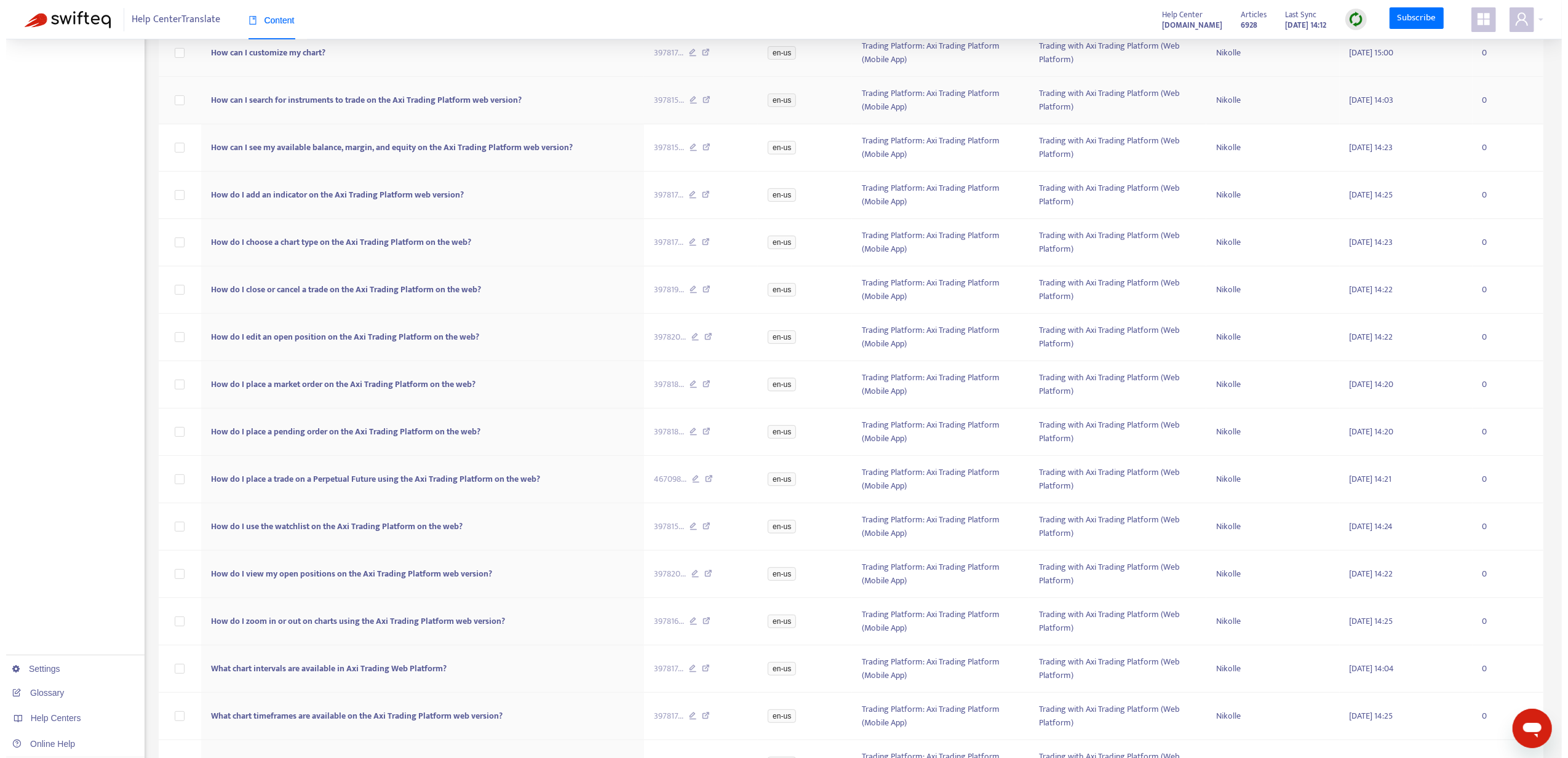
scroll to position [328, 0]
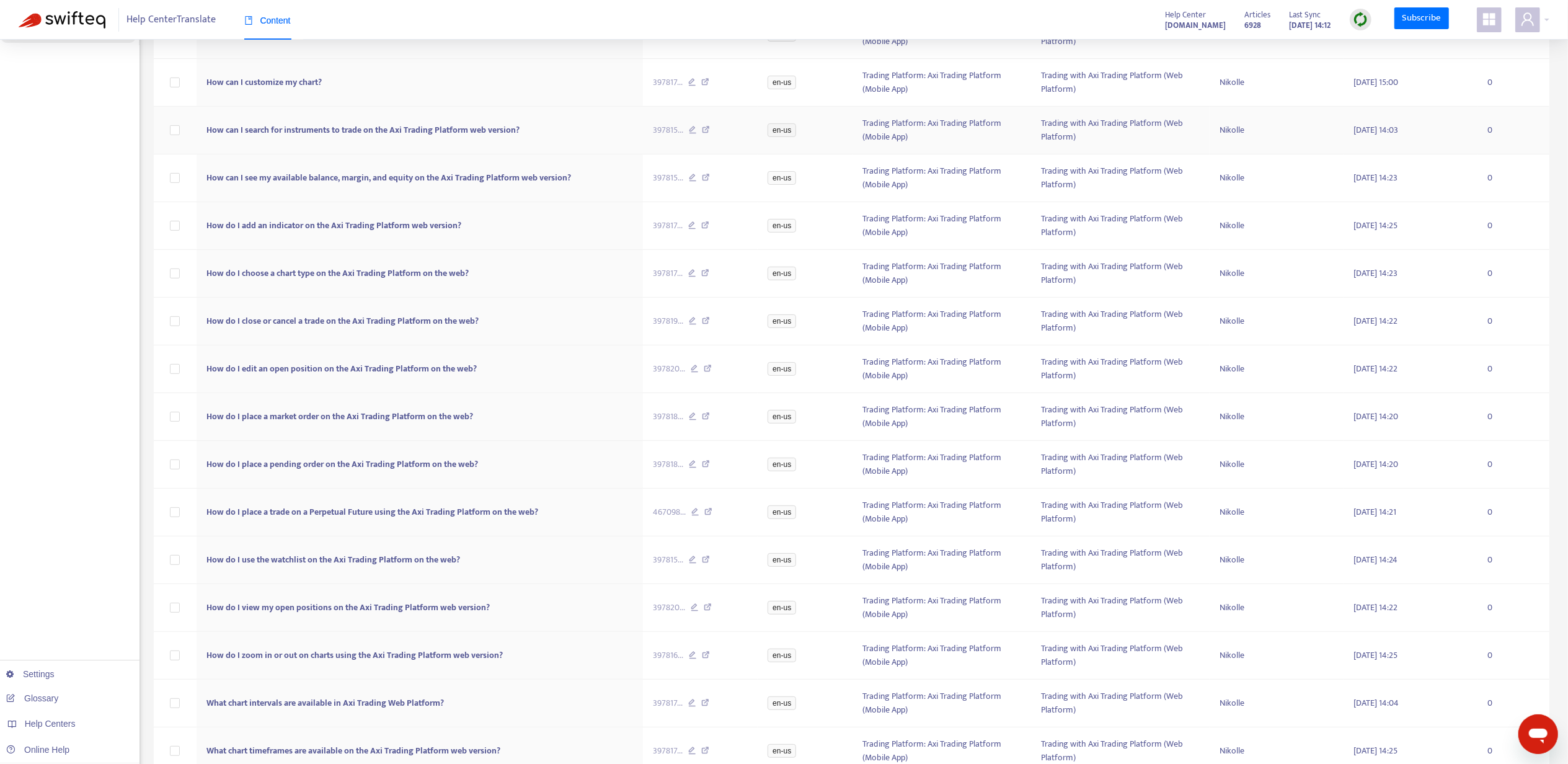
click at [400, 124] on span "How can I search for instruments to trade on the Axi Trading Platform web versi…" at bounding box center [363, 130] width 313 height 14
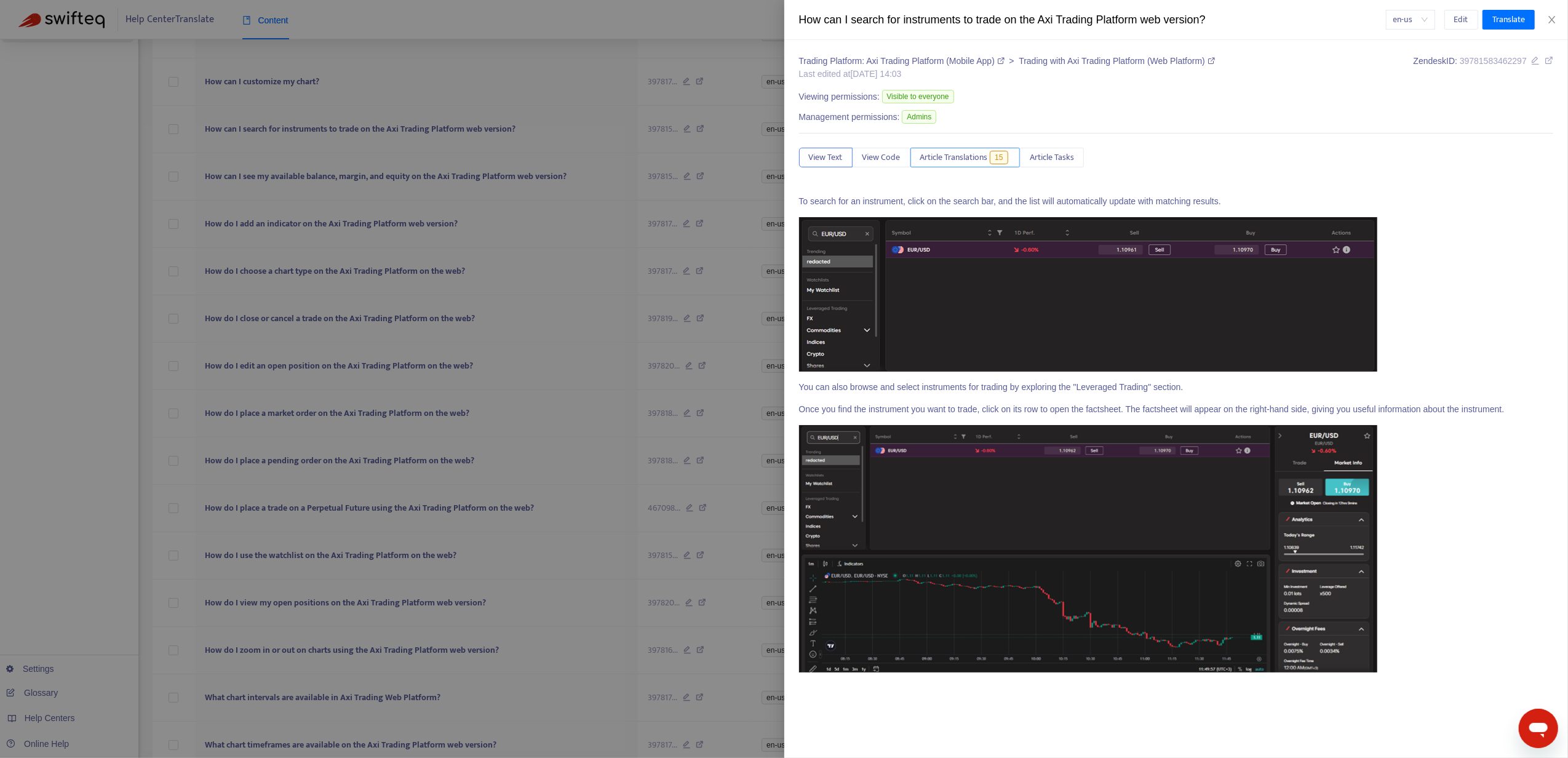
click at [954, 161] on span "Article Translations" at bounding box center [954, 157] width 67 height 13
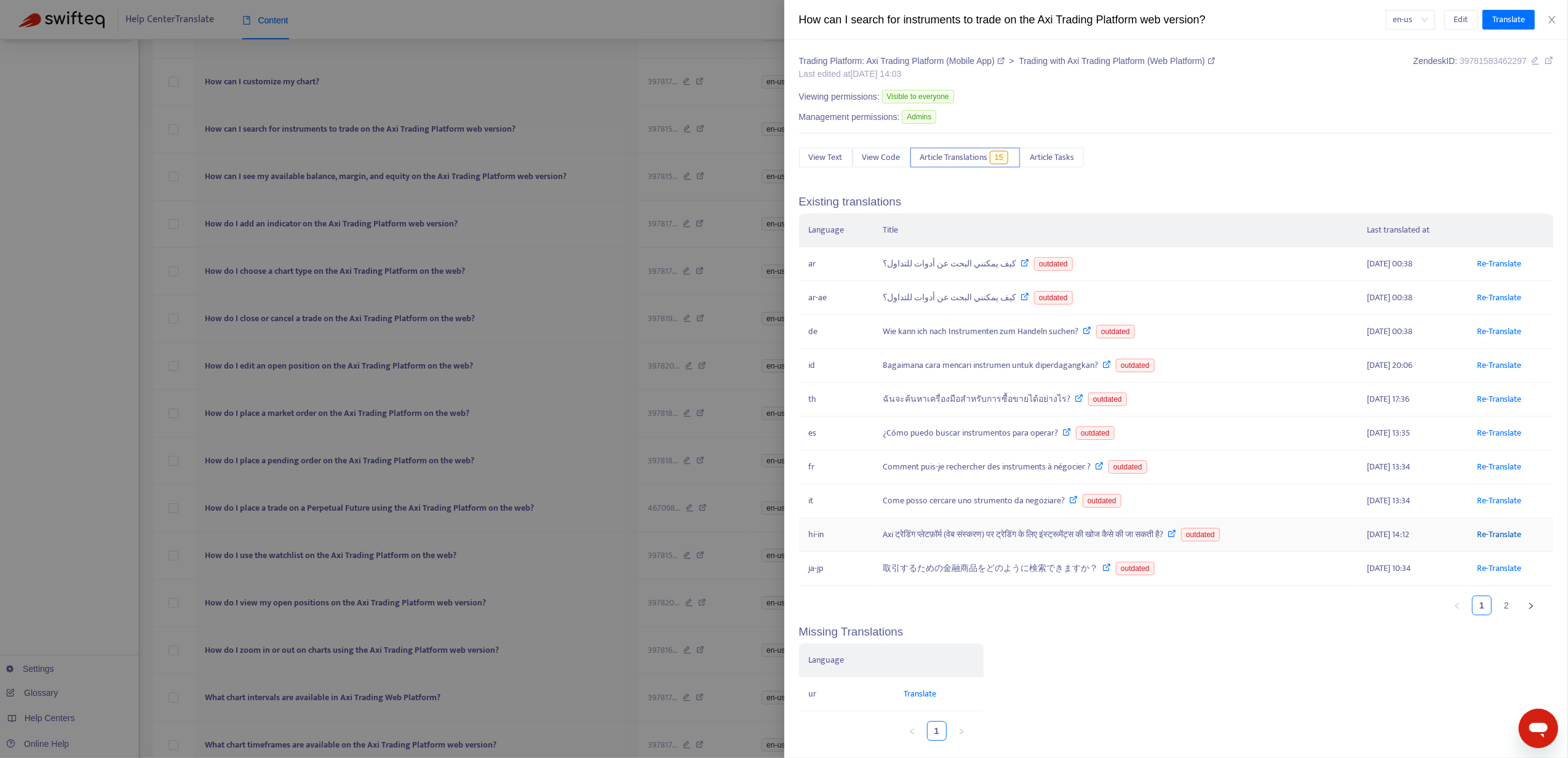
click at [1489, 539] on link "Re-Translate" at bounding box center [1500, 534] width 44 height 14
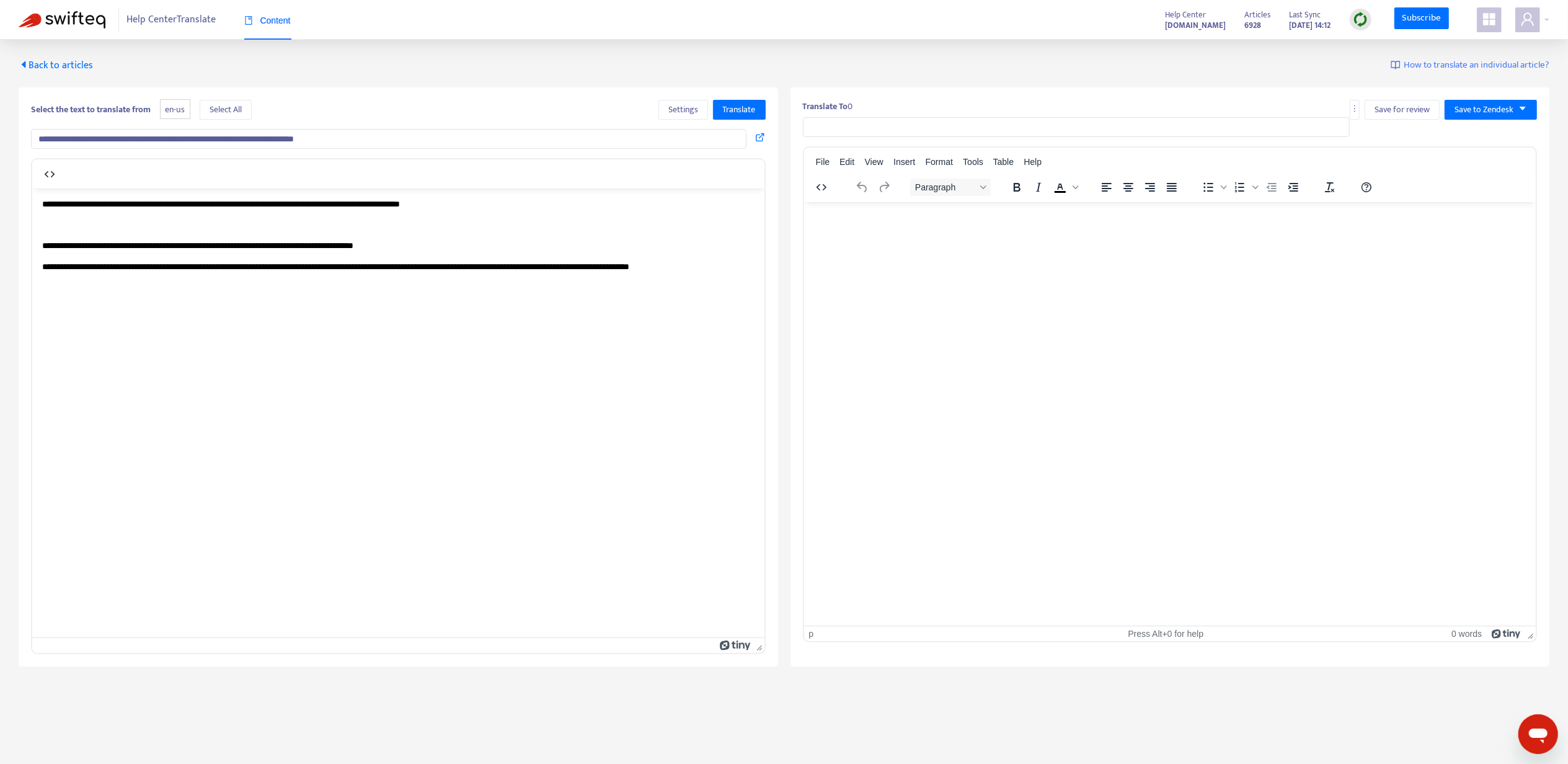
type input "**********"
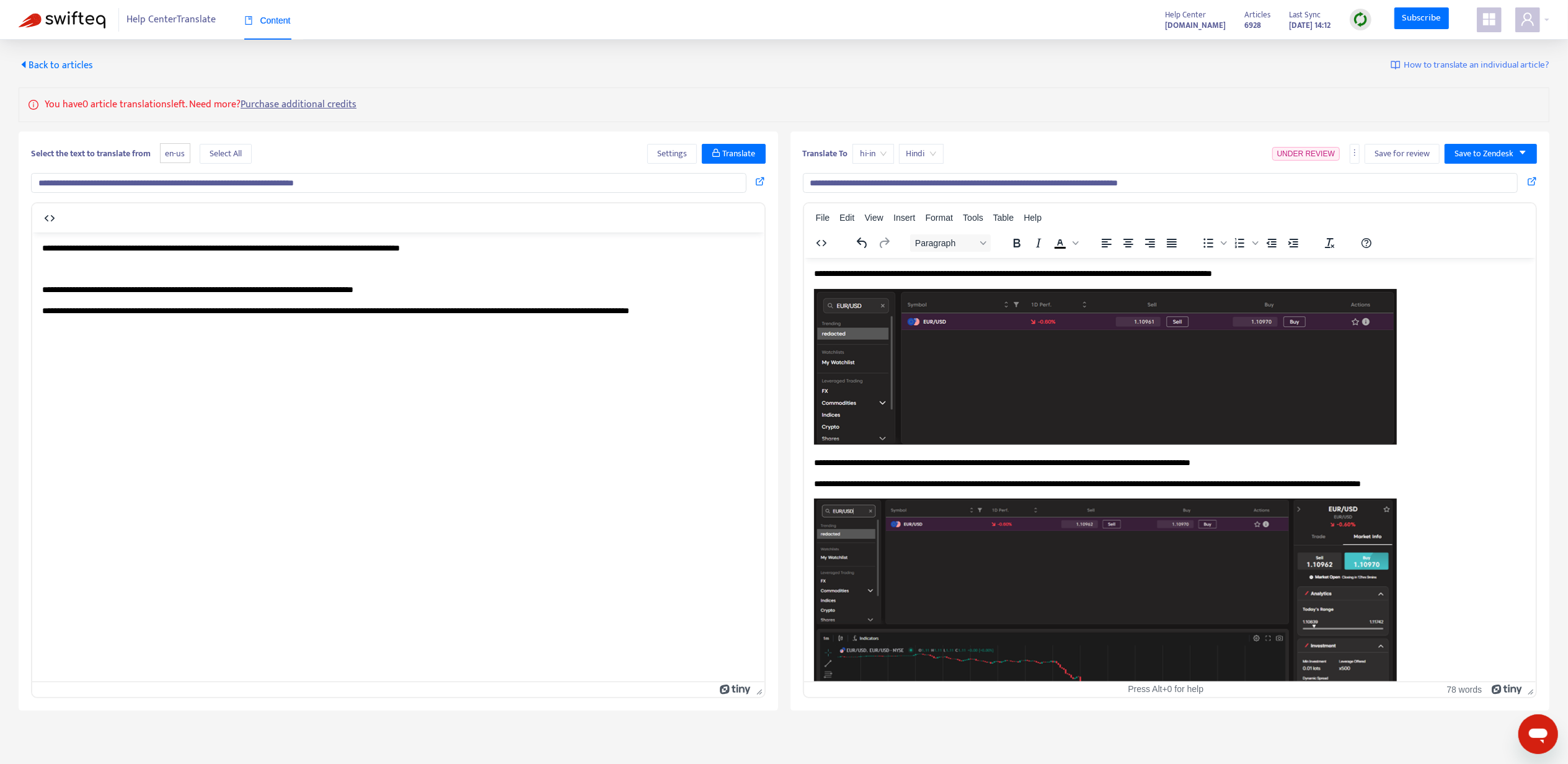
click at [906, 179] on input "**********" at bounding box center [1160, 182] width 715 height 20
click at [63, 66] on span "Back to articles" at bounding box center [55, 65] width 74 height 17
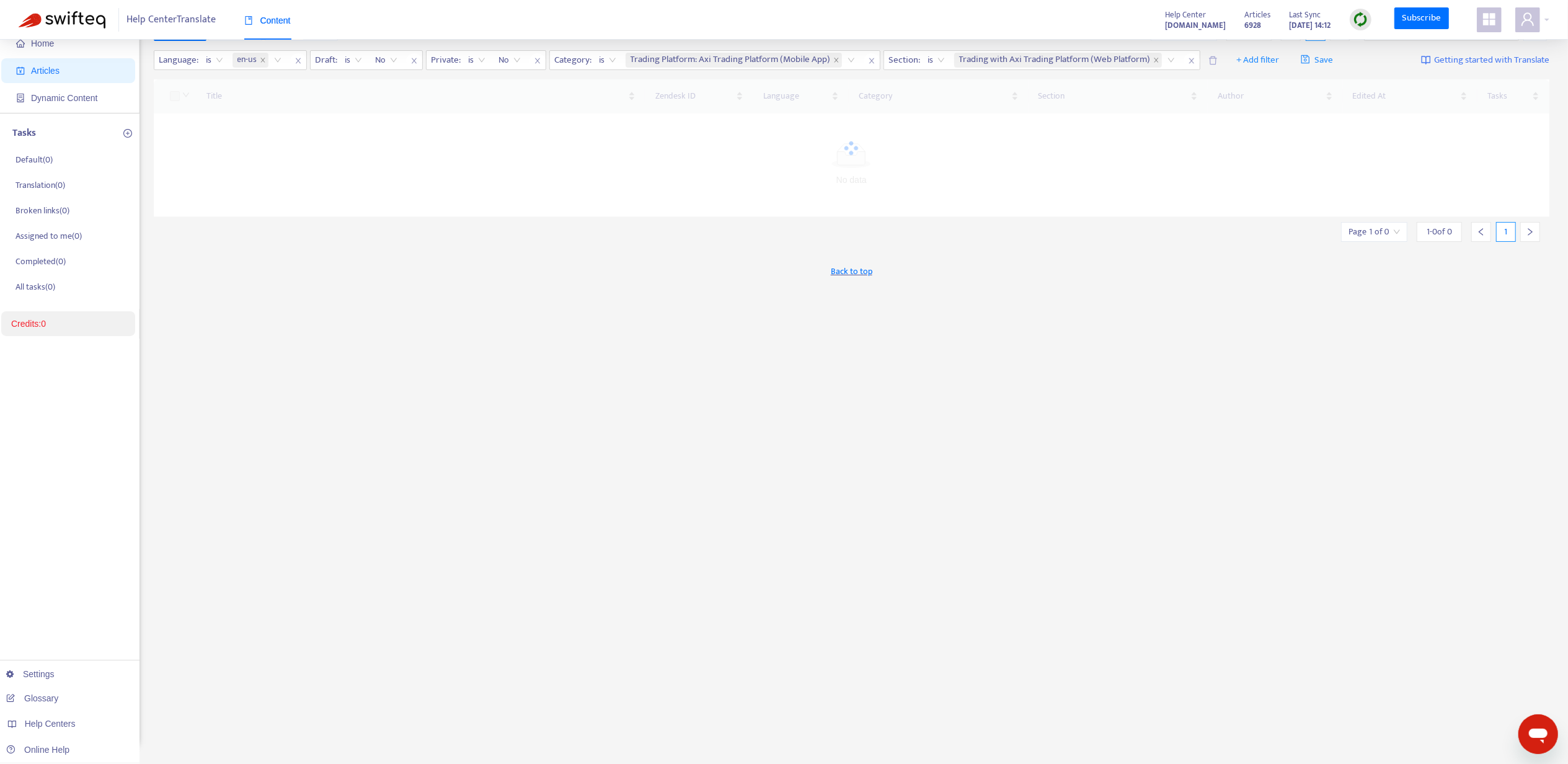
scroll to position [40, 0]
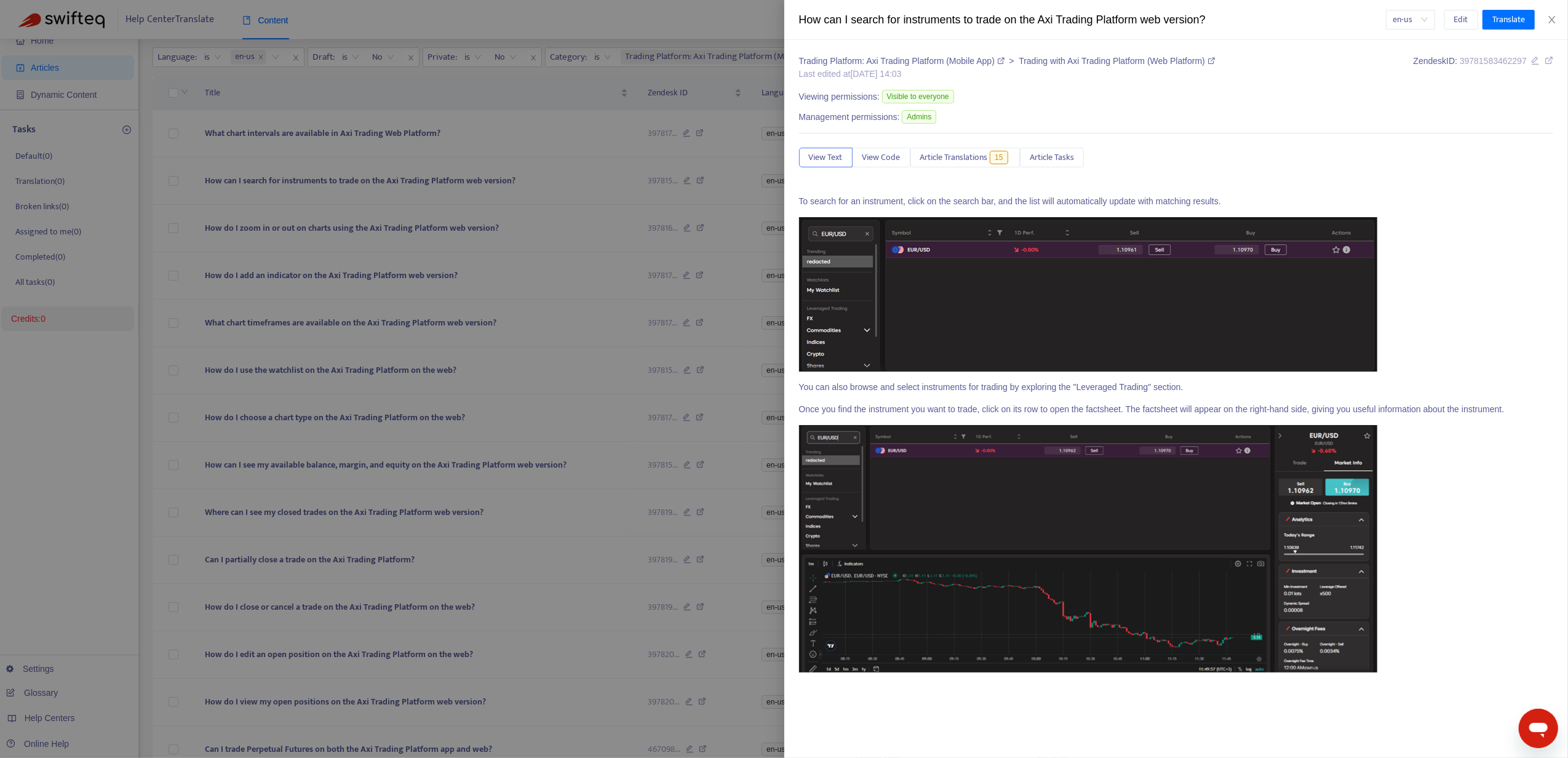
click at [328, 688] on div at bounding box center [784, 379] width 1568 height 758
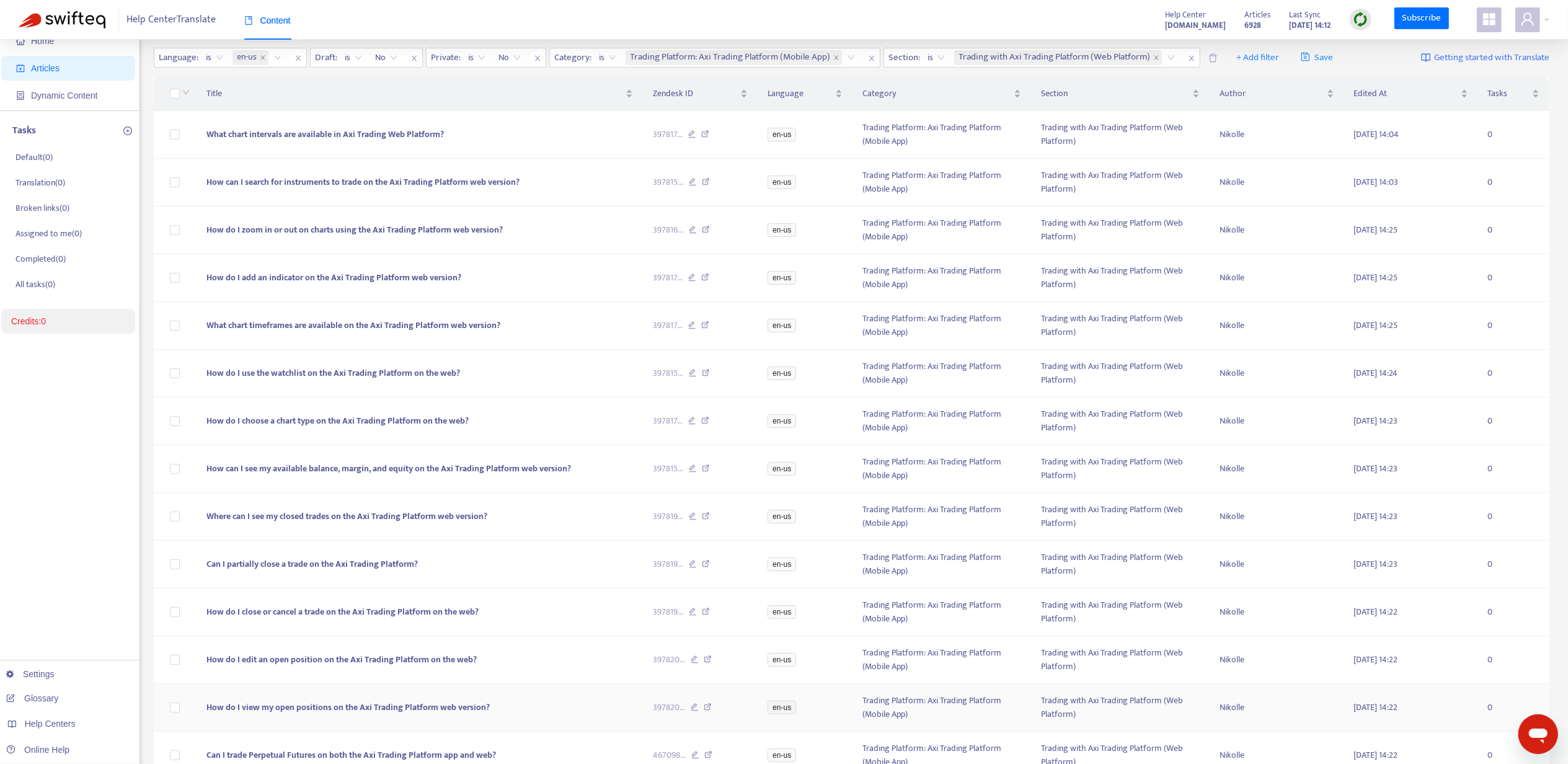
scroll to position [177, 0]
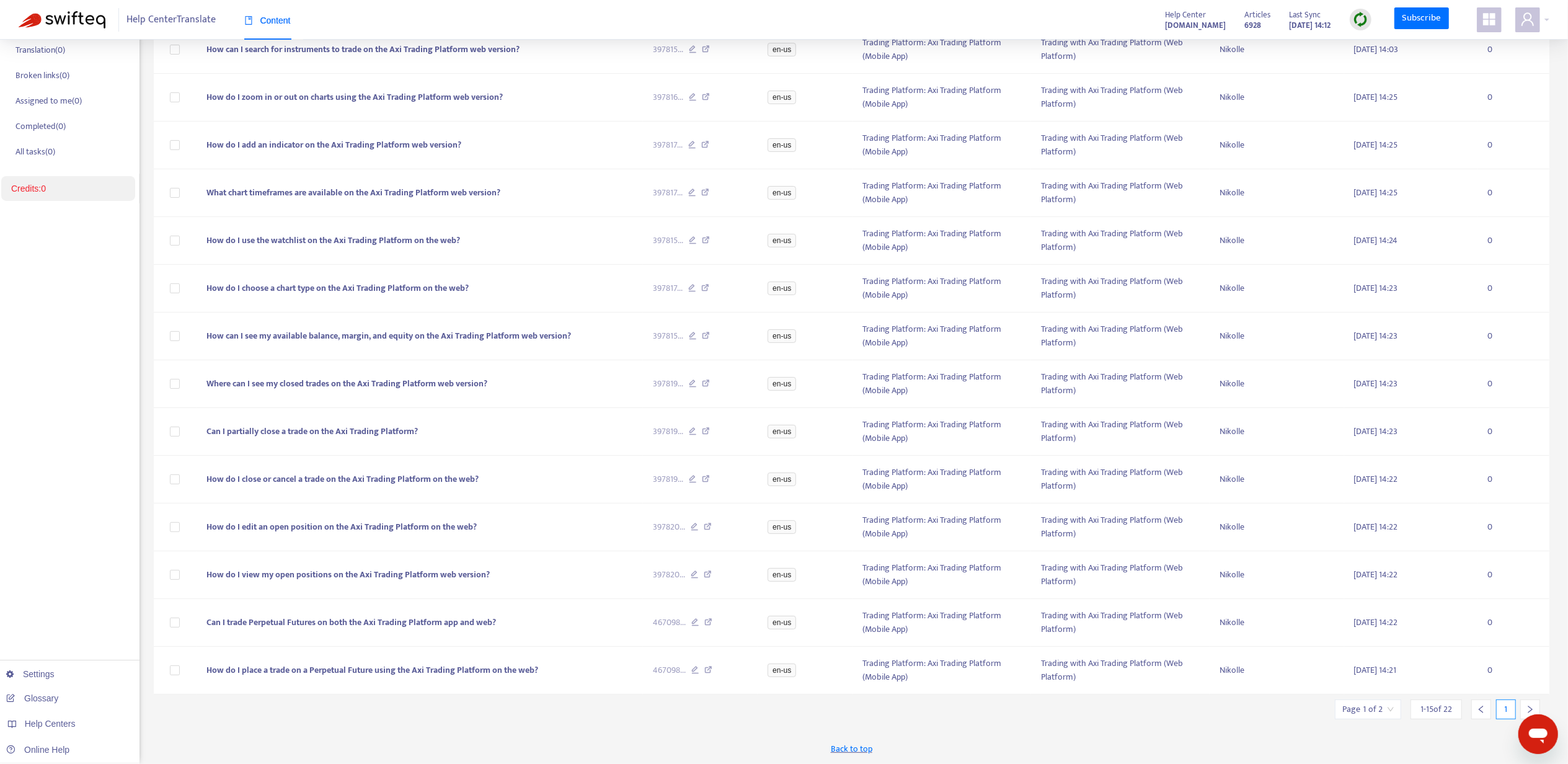
click at [1530, 699] on div at bounding box center [1530, 709] width 20 height 20
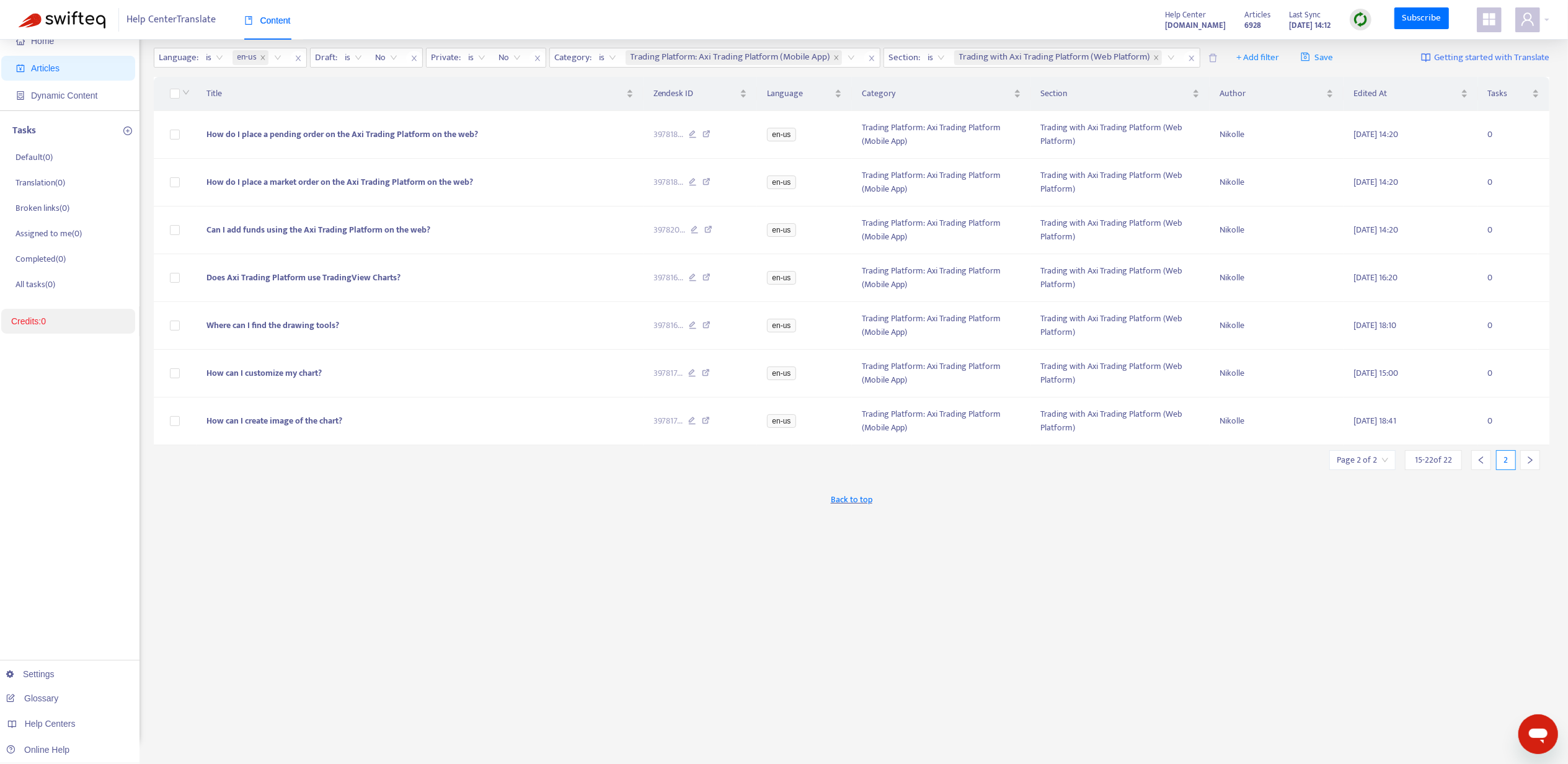
scroll to position [40, 0]
click at [1478, 467] on div at bounding box center [1481, 460] width 20 height 20
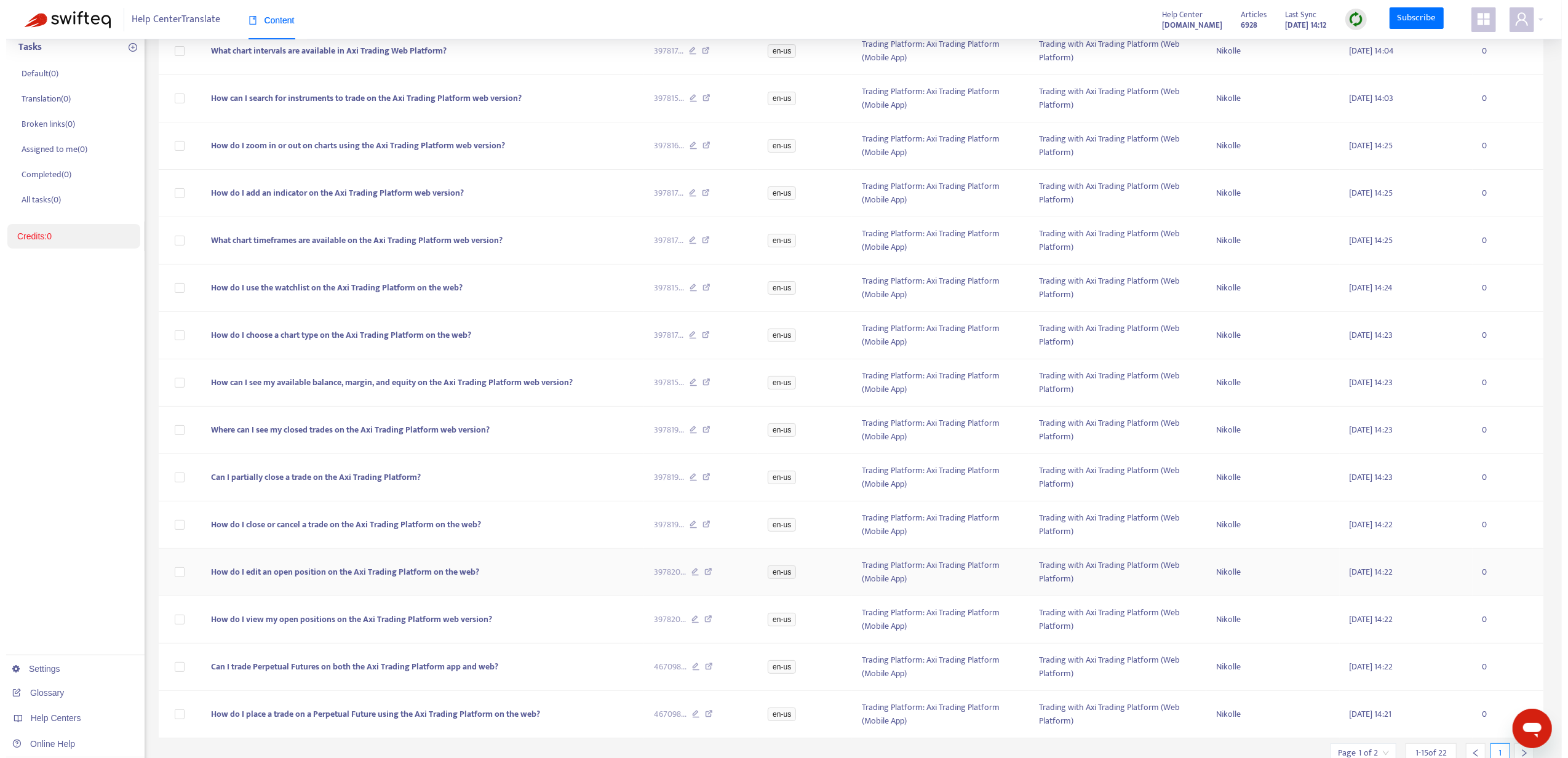
scroll to position [94, 0]
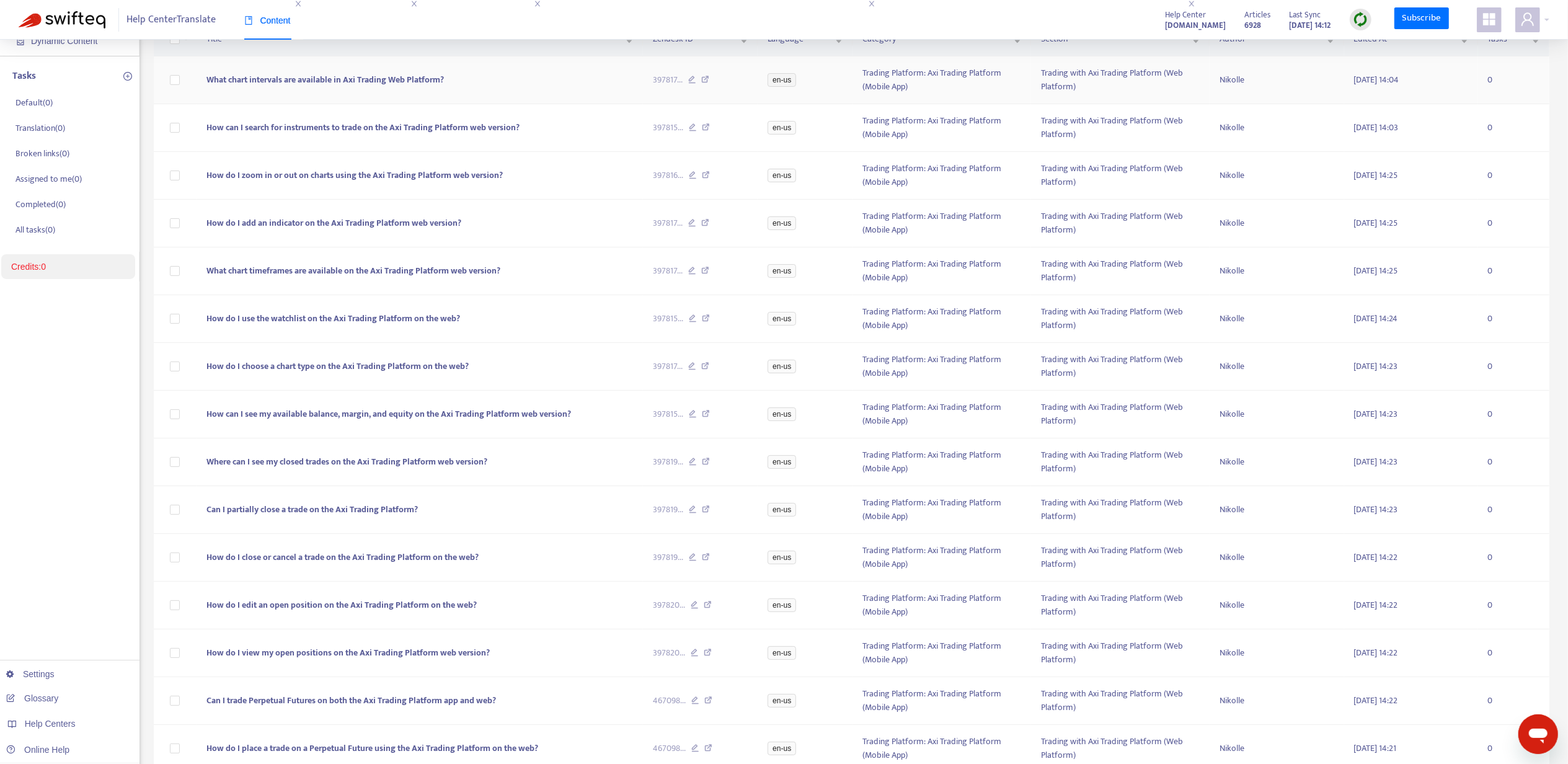
click at [417, 65] on td "What chart intervals are available in Axi Trading Web Platform?" at bounding box center [420, 81] width 447 height 48
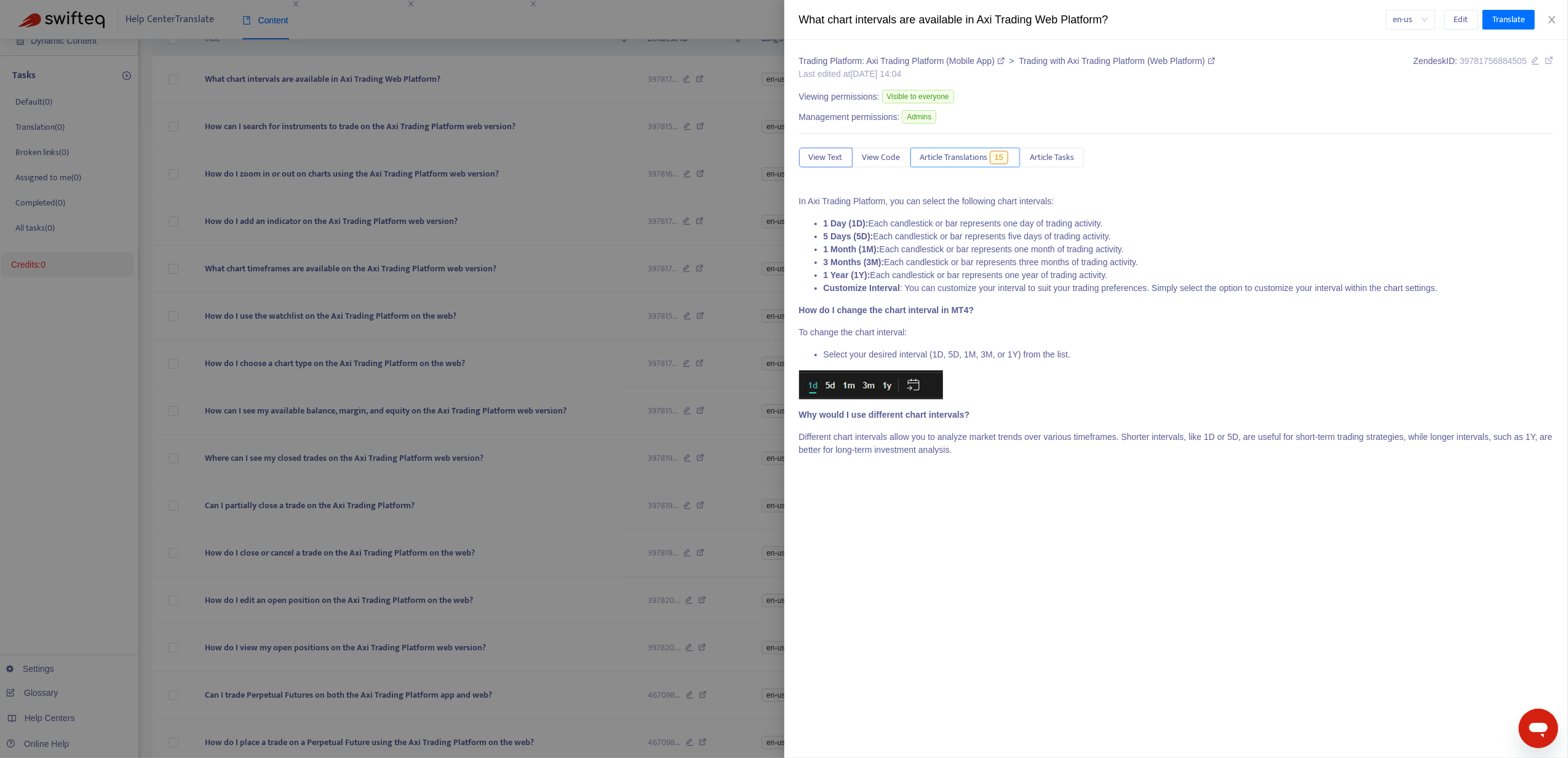
click at [981, 151] on span "Article Translations" at bounding box center [954, 157] width 67 height 13
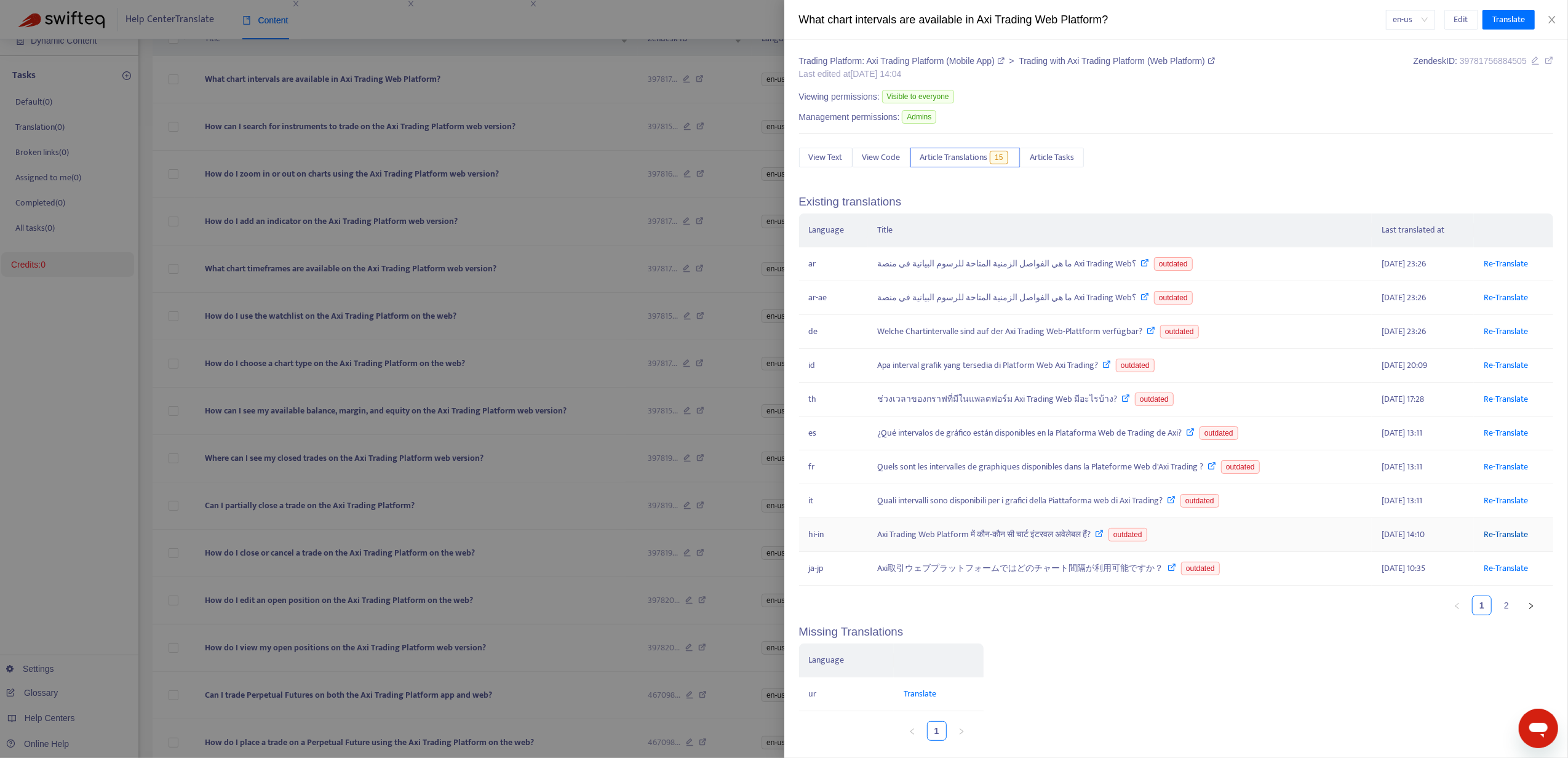
click at [1502, 539] on link "Re-Translate" at bounding box center [1506, 534] width 44 height 14
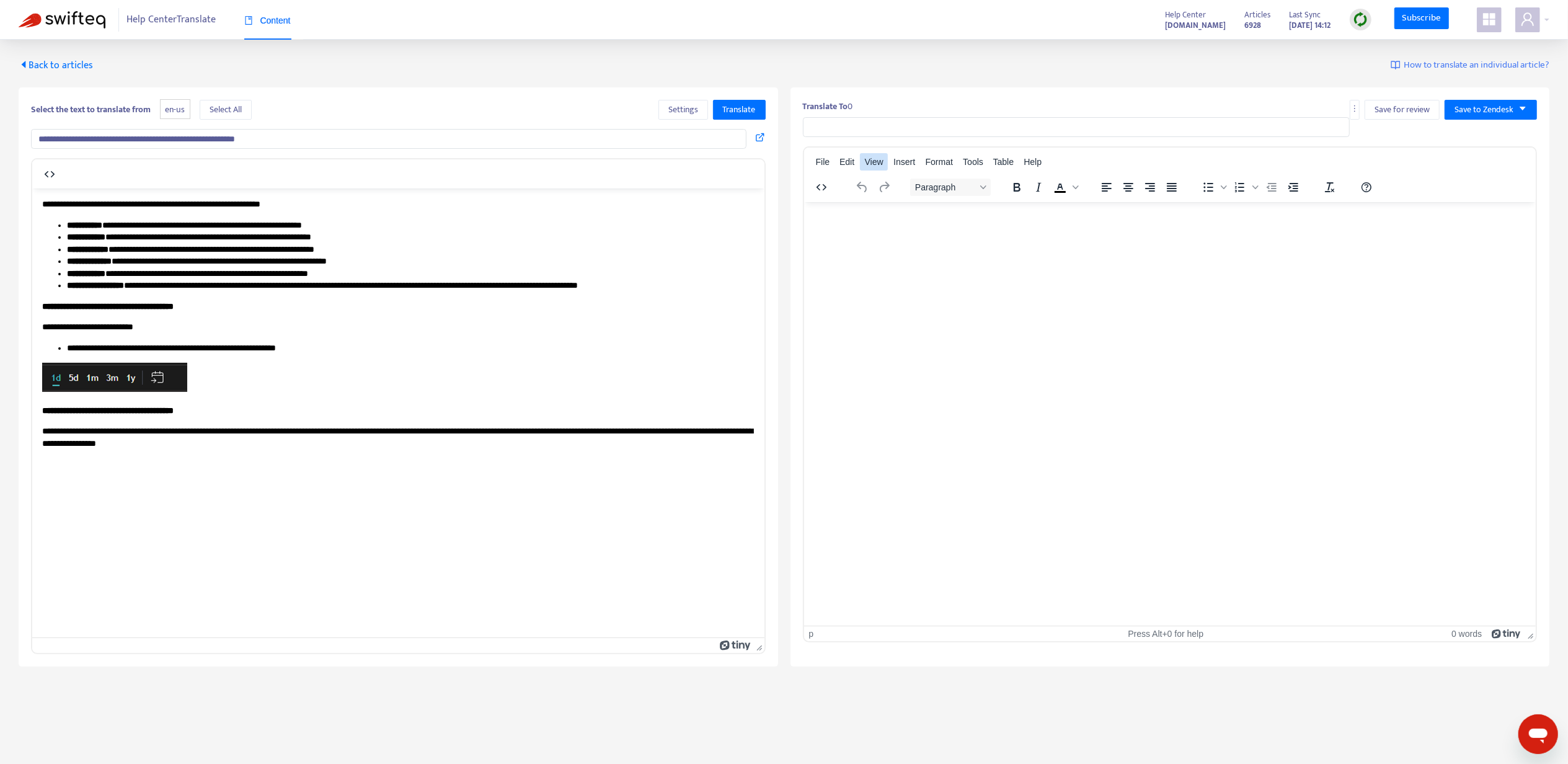
type input "**********"
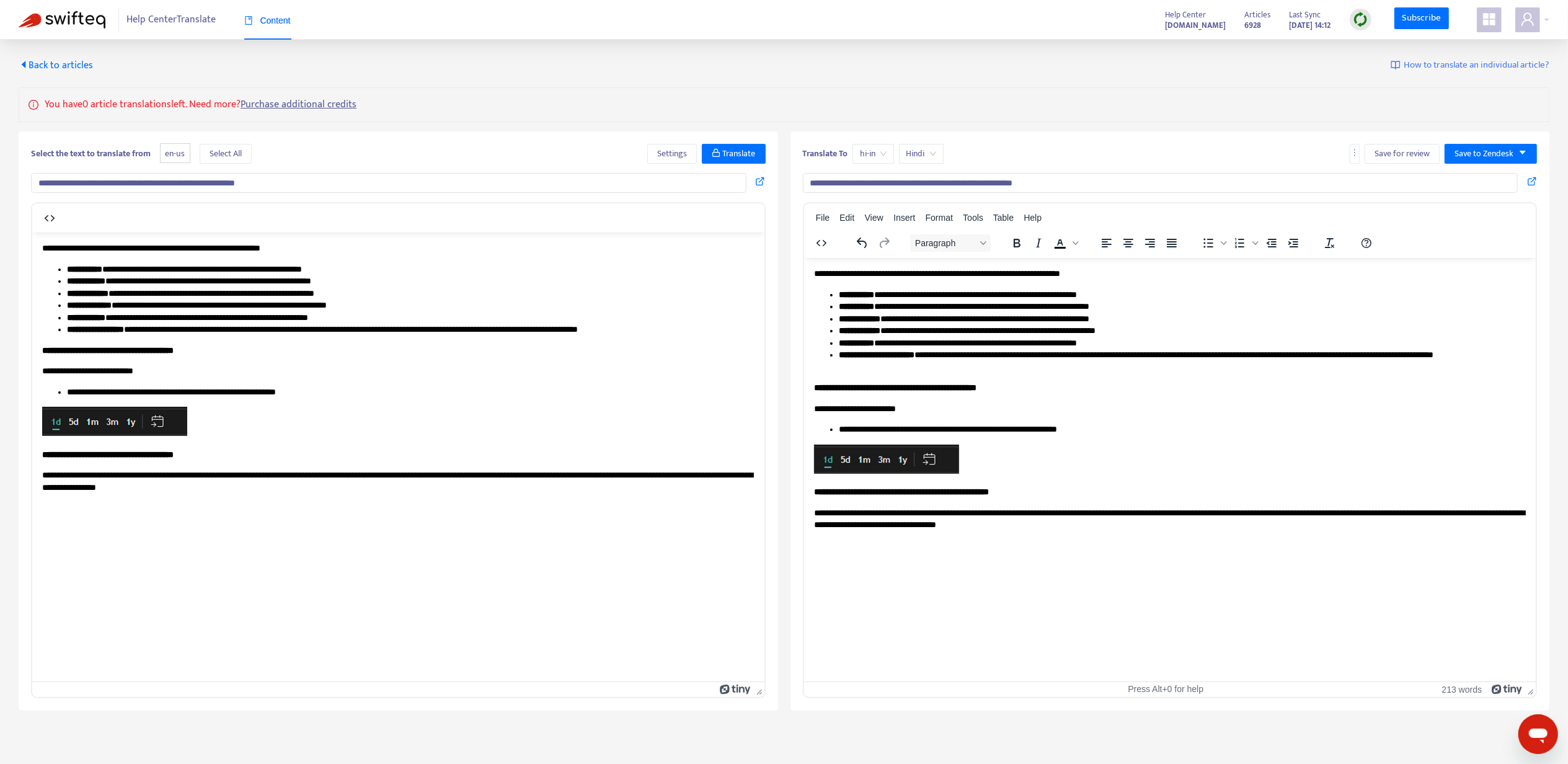
click at [876, 173] on input "**********" at bounding box center [1160, 182] width 715 height 20
click at [56, 62] on span "Back to articles" at bounding box center [55, 65] width 74 height 17
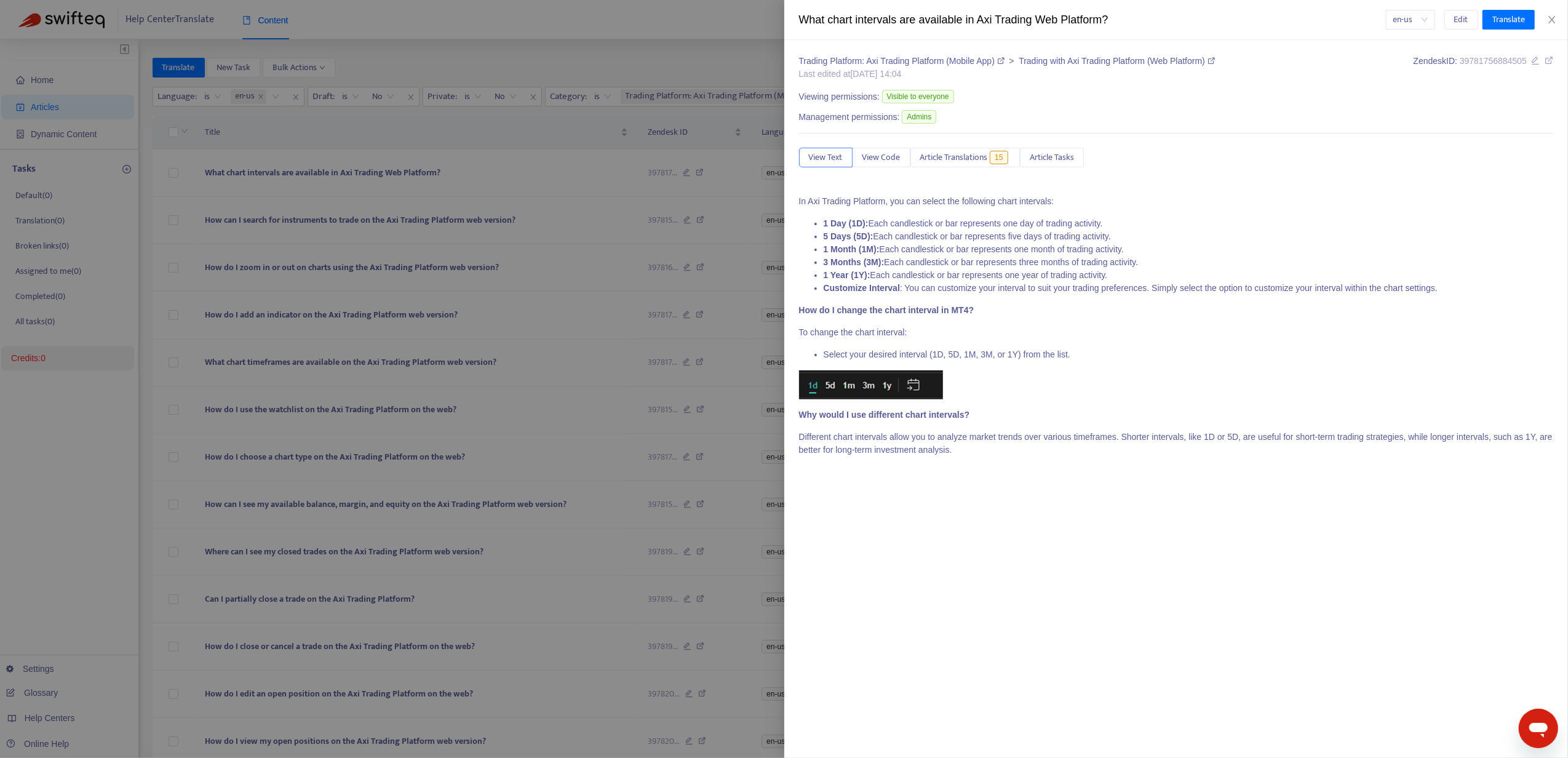
click at [589, 235] on div at bounding box center [784, 379] width 1568 height 758
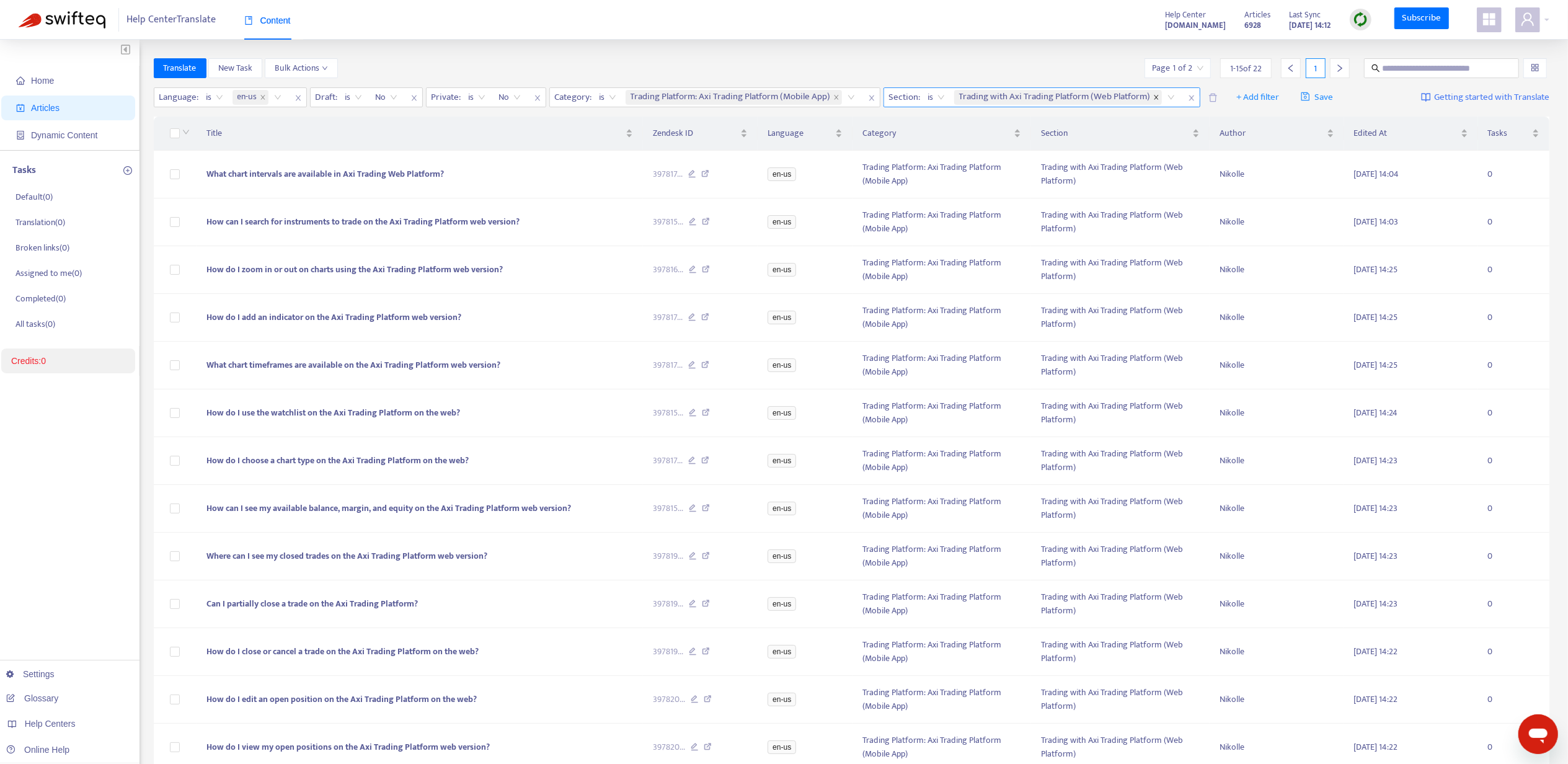
click at [1155, 99] on icon "close" at bounding box center [1156, 97] width 6 height 6
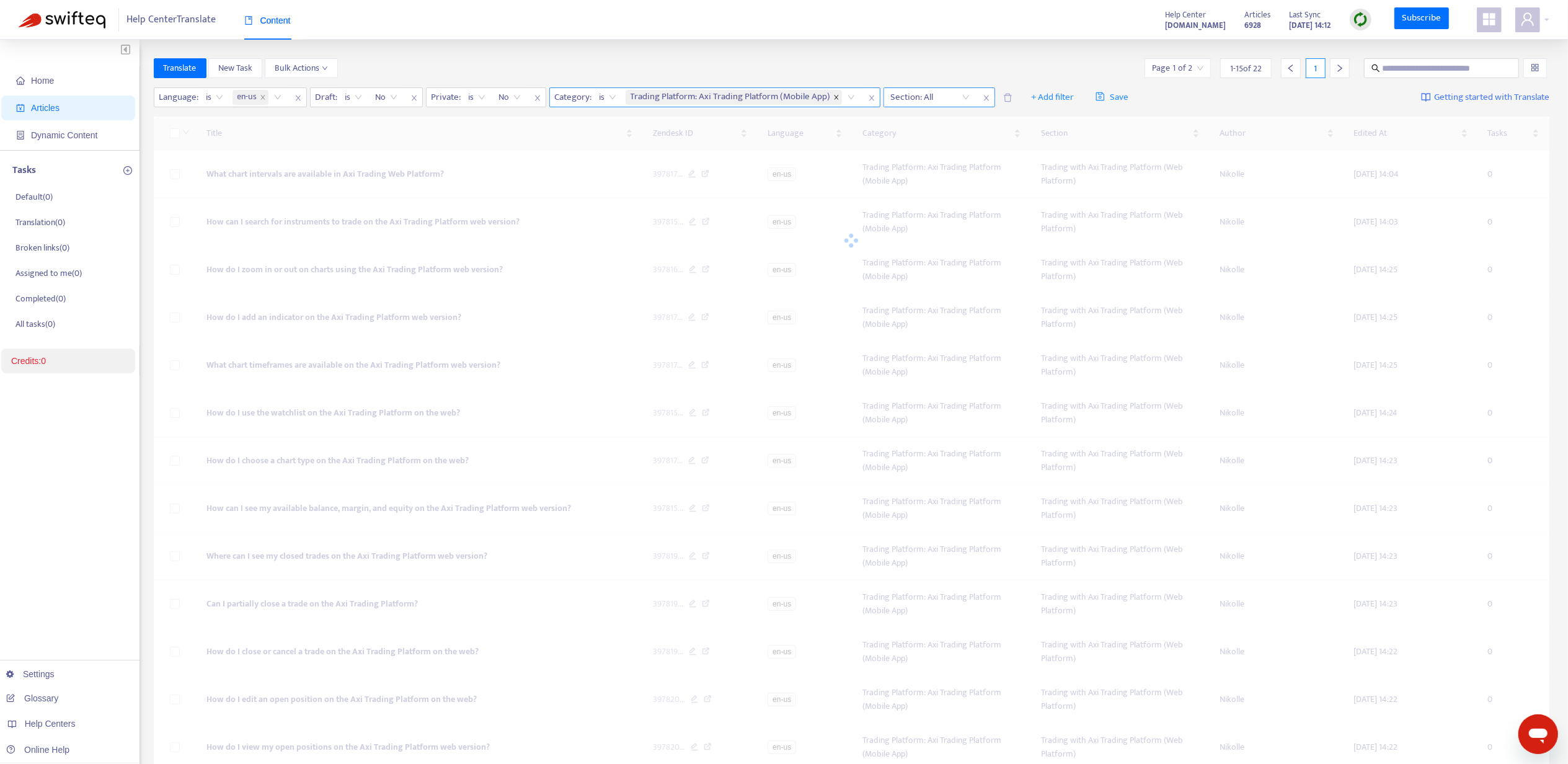
click at [839, 98] on icon "close" at bounding box center [837, 97] width 6 height 6
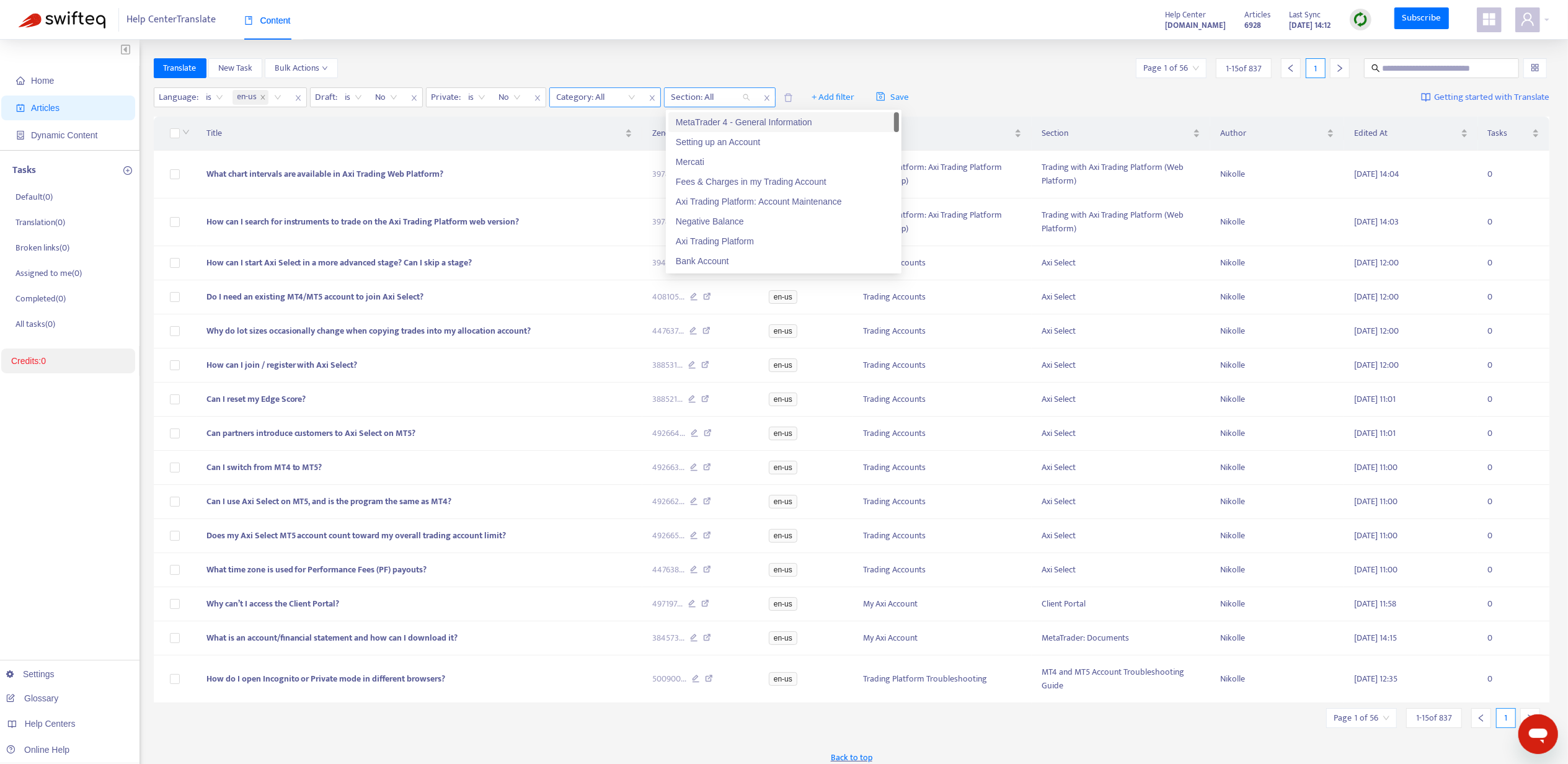
click at [705, 95] on div at bounding box center [705, 97] width 75 height 15
paste input "**********"
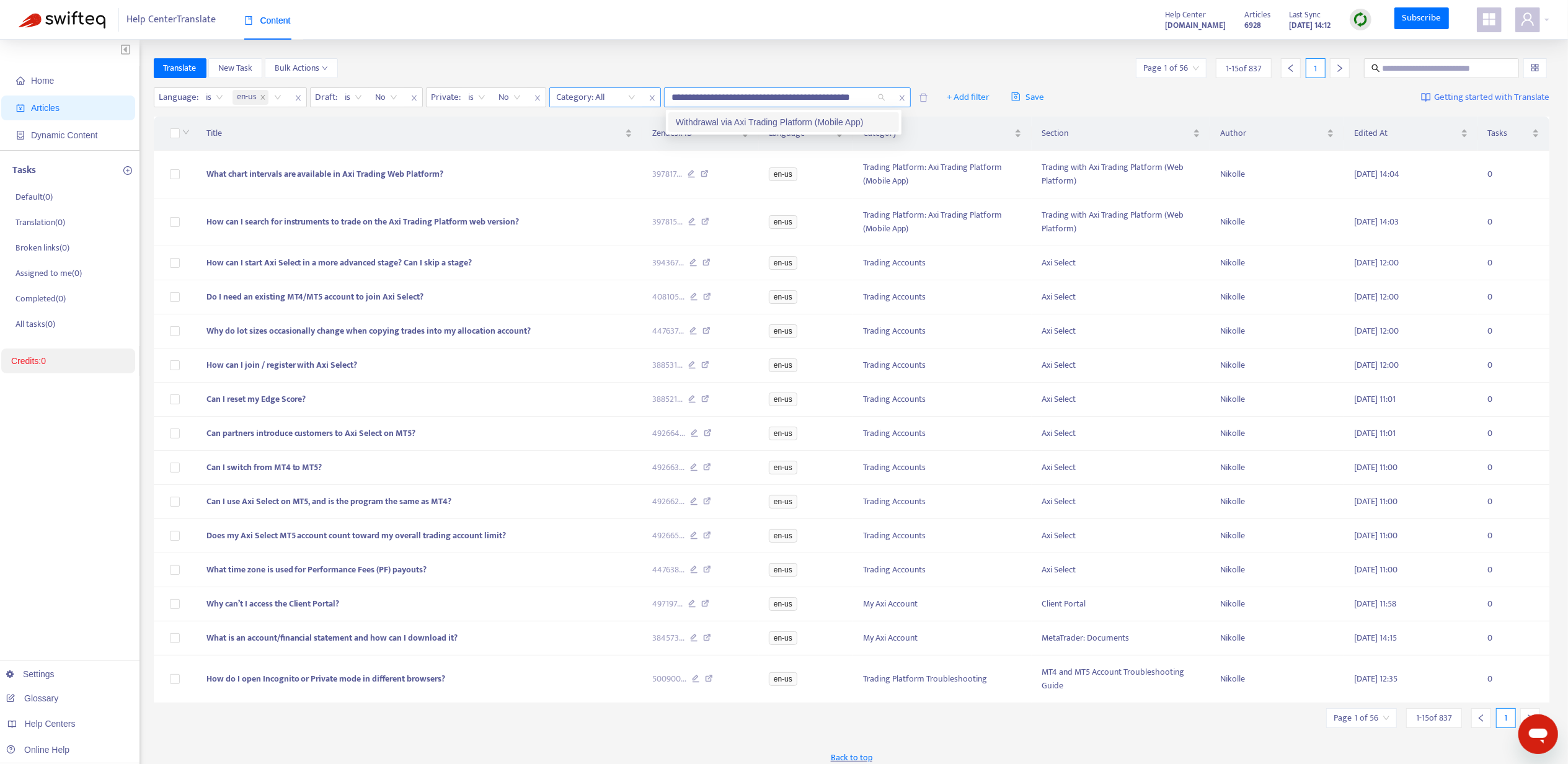
type input "**********"
click at [719, 125] on div "Withdrawal via Axi Trading Platform (Mobile App)" at bounding box center [784, 121] width 216 height 14
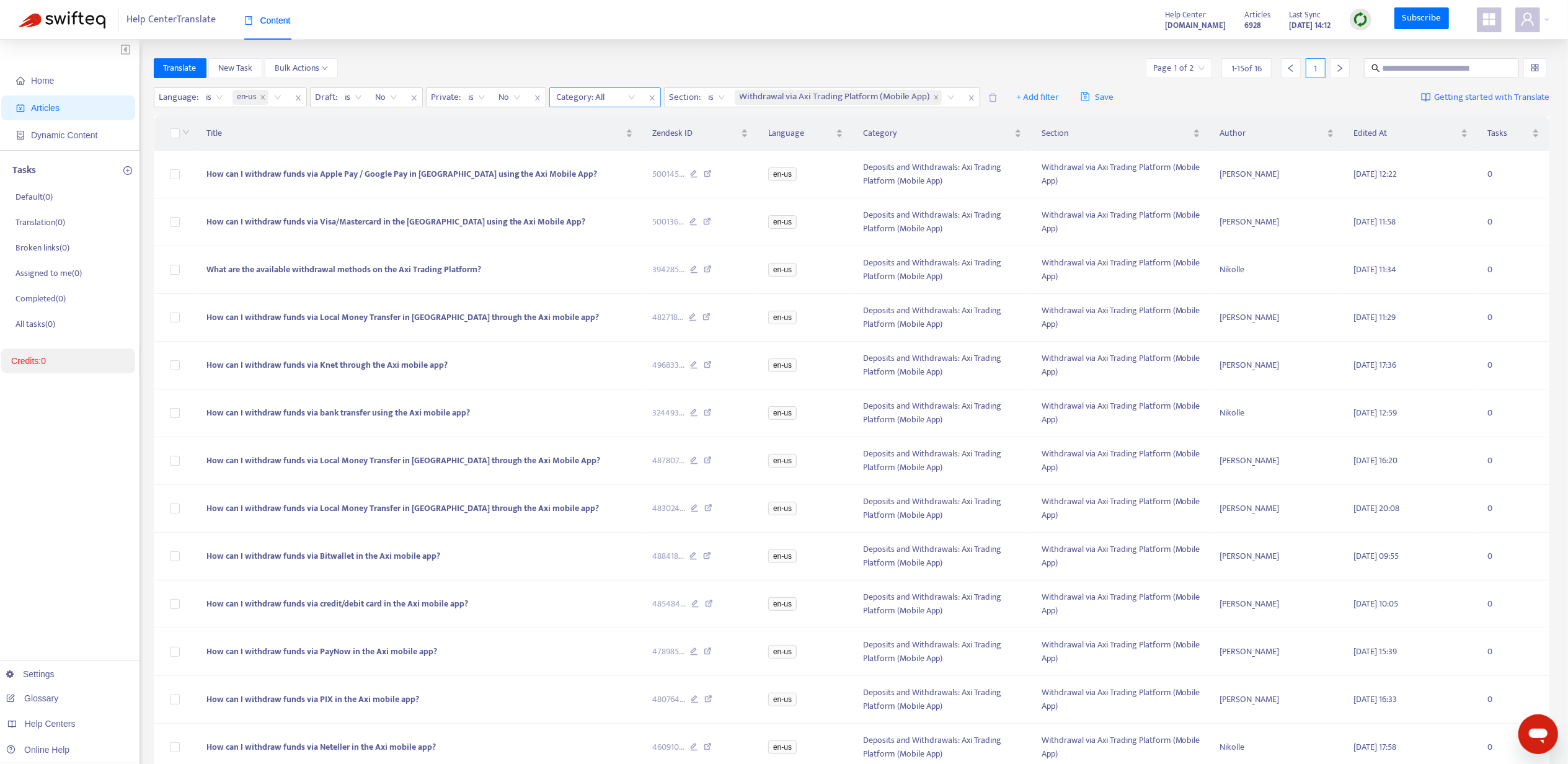
click at [581, 79] on div "Translate New Task Bulk Actions Page 1 of 2 1 - 15 of 16 1" at bounding box center [851, 70] width 1396 height 25
click at [588, 92] on div at bounding box center [590, 97] width 75 height 15
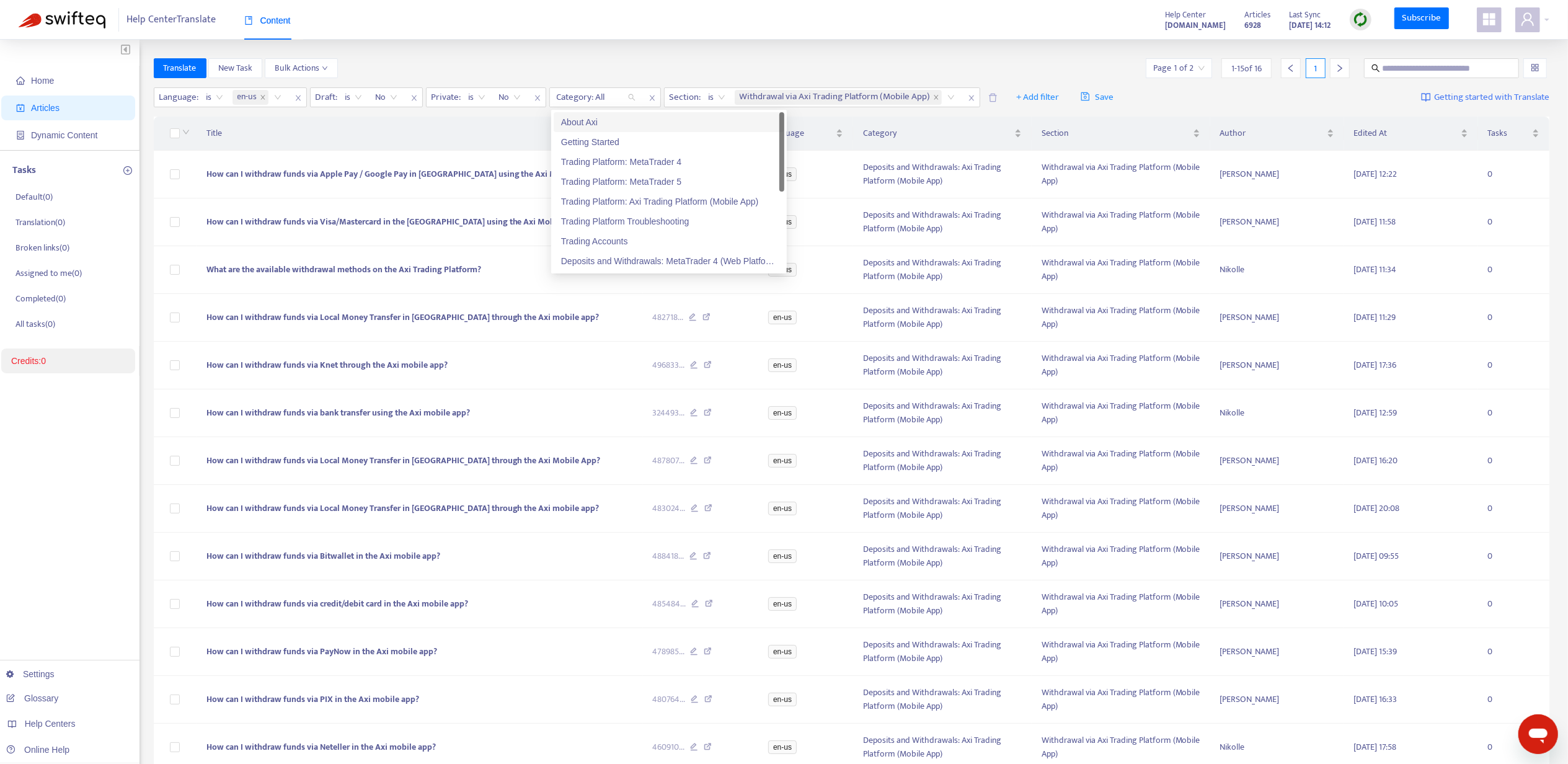
paste input "**********"
type input "**********"
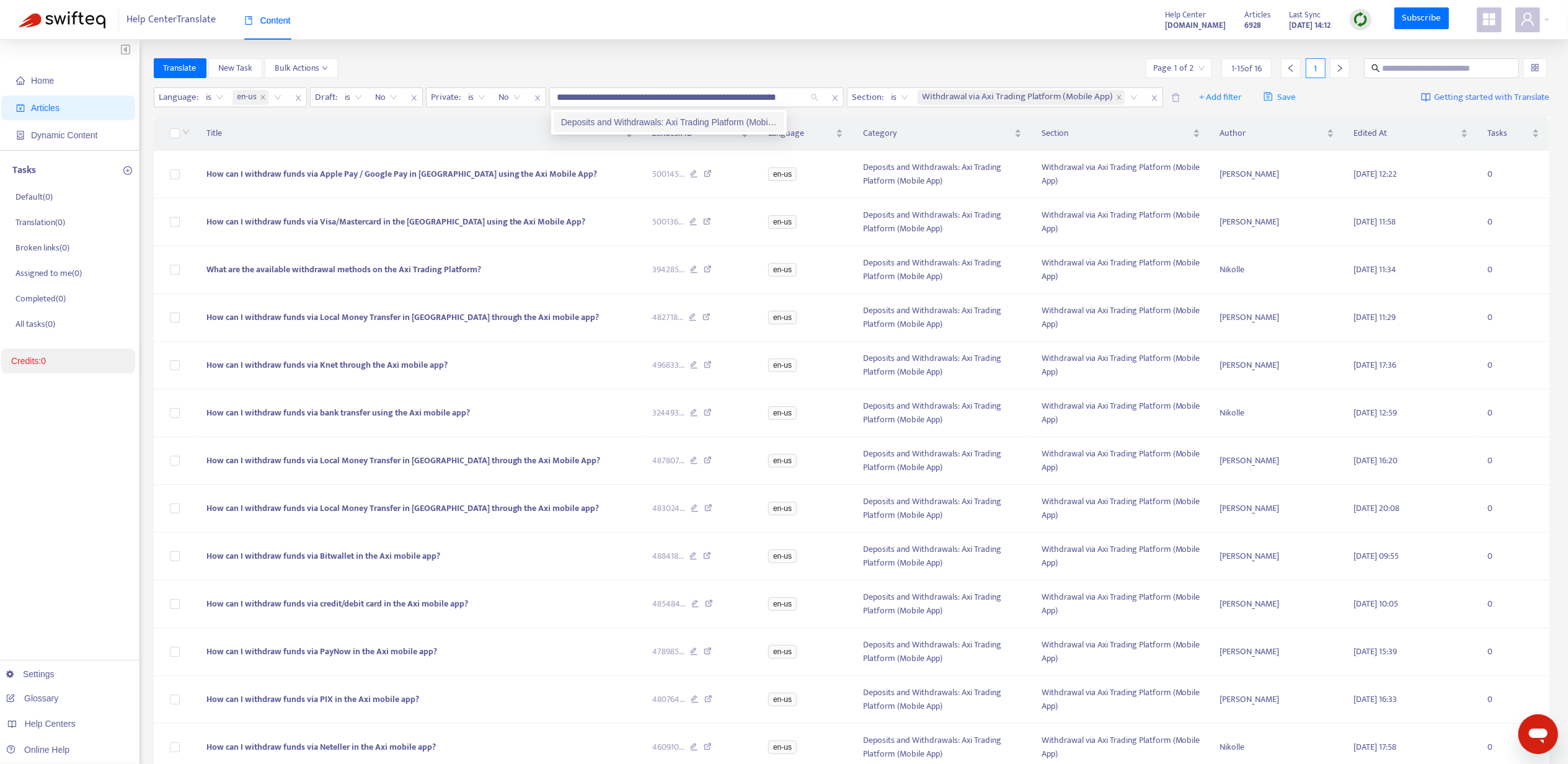
click at [611, 127] on div "Deposits and Withdrawals: Axi Trading Platform (Mobile App)" at bounding box center [669, 121] width 216 height 14
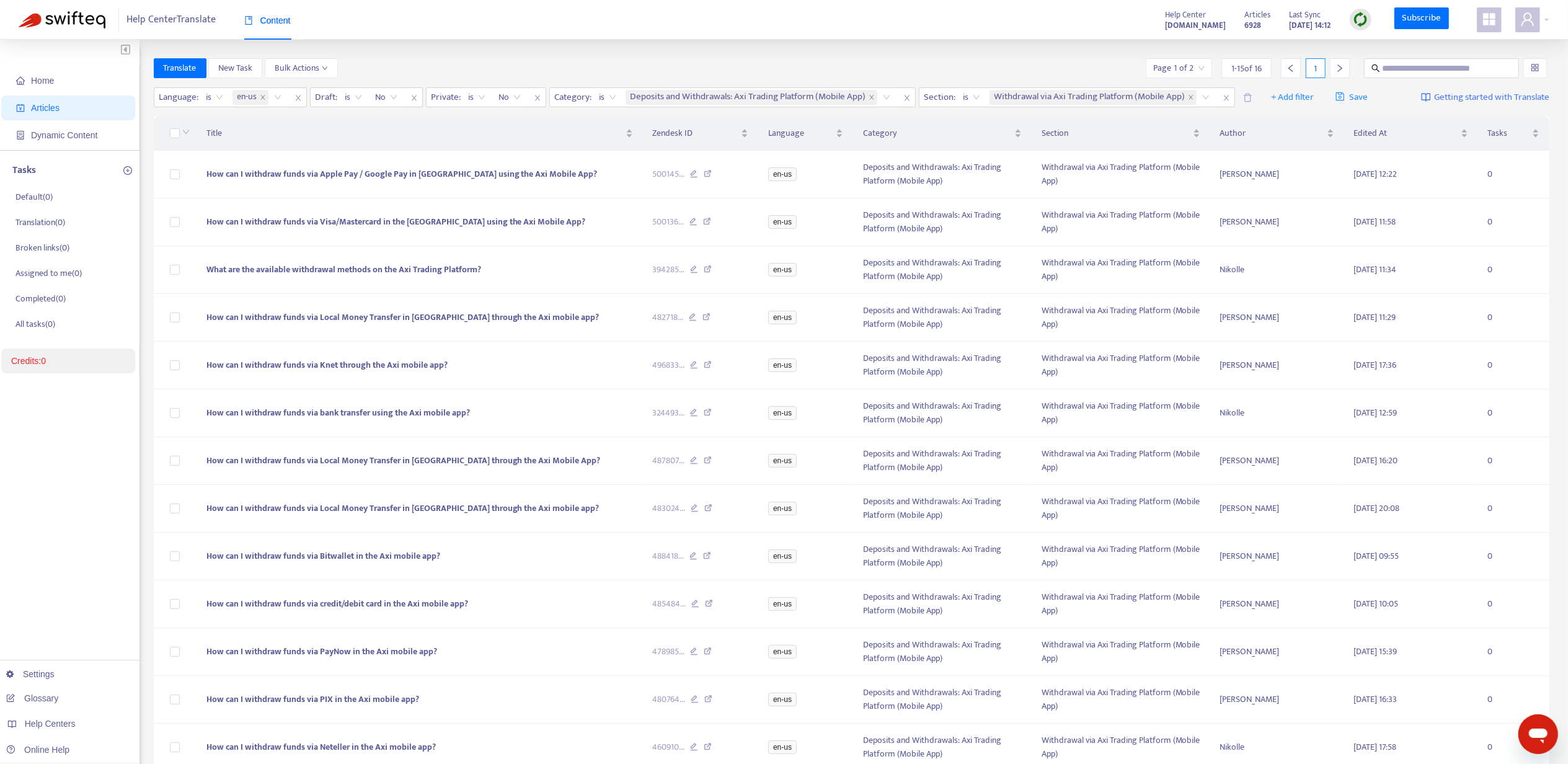
click at [622, 36] on div "Help Center Translate Content Help Center [DOMAIN_NAME] Articles 6928 Last Sync…" at bounding box center [784, 20] width 1568 height 40
click at [397, 607] on span "How can I withdraw funds via credit/debit card in the Axi mobile app?" at bounding box center [336, 603] width 261 height 14
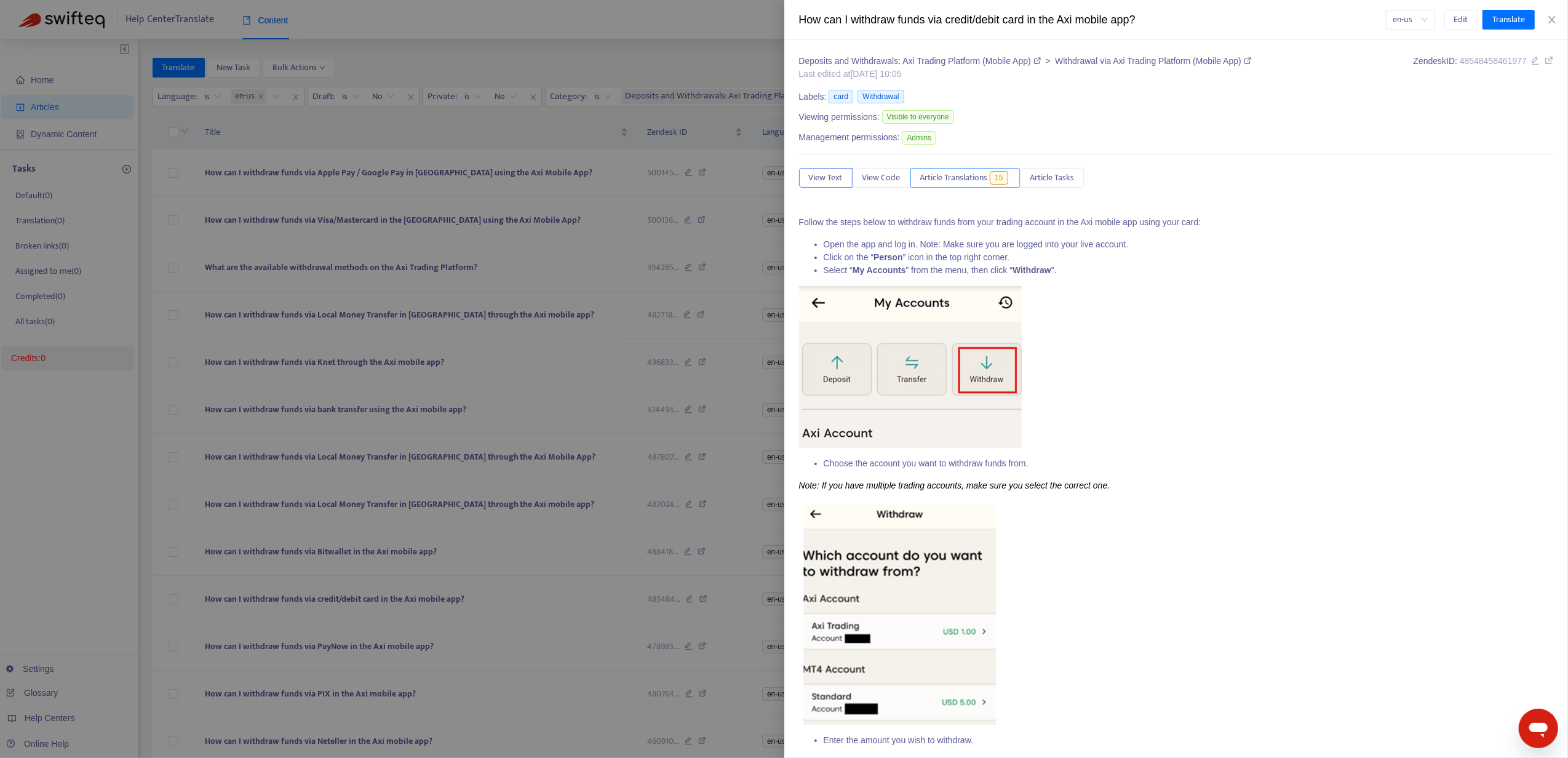
click at [990, 181] on button "Article Translations 15" at bounding box center [965, 178] width 110 height 20
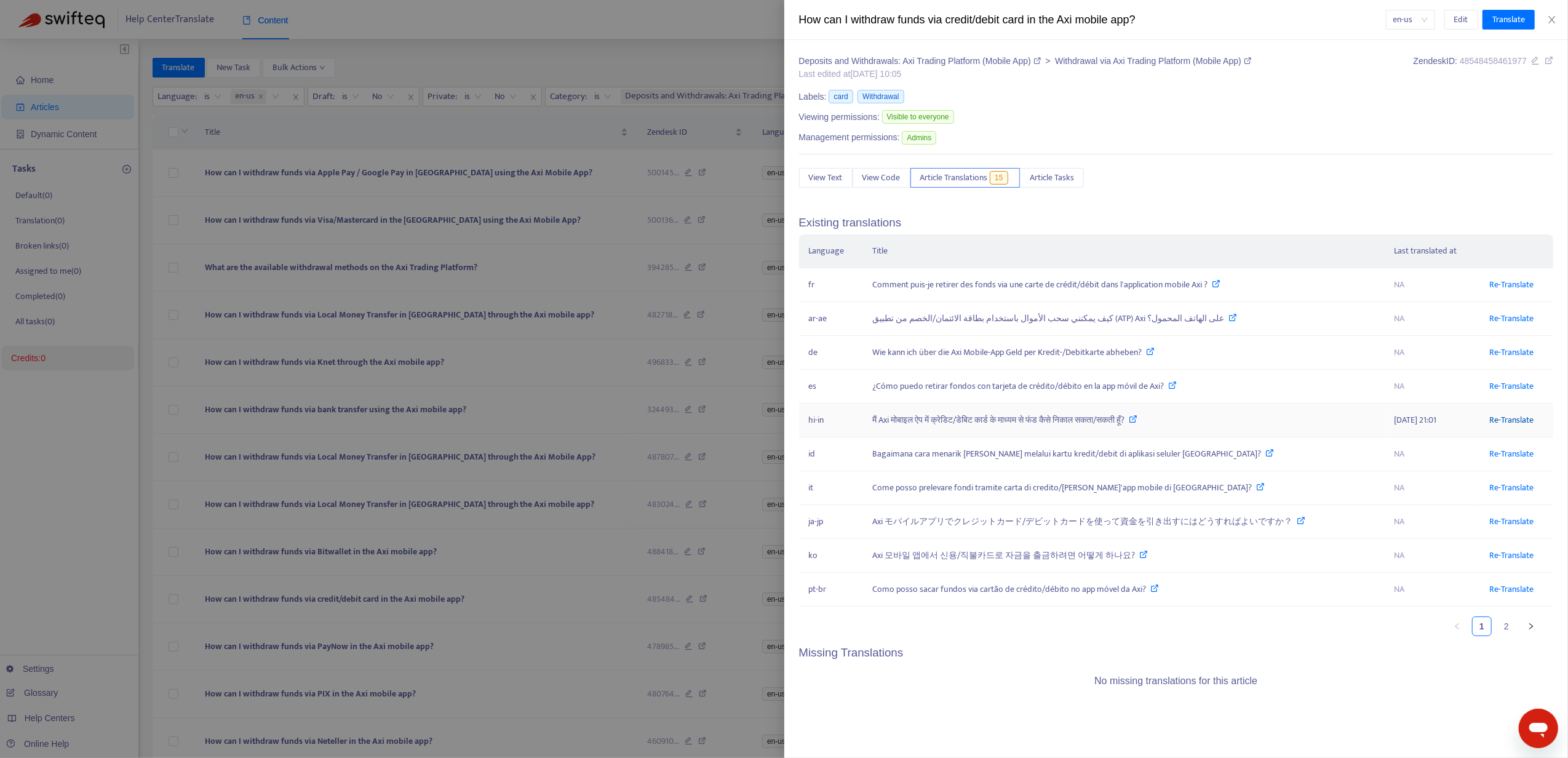
click at [1513, 417] on link "Re-Translate" at bounding box center [1512, 420] width 44 height 14
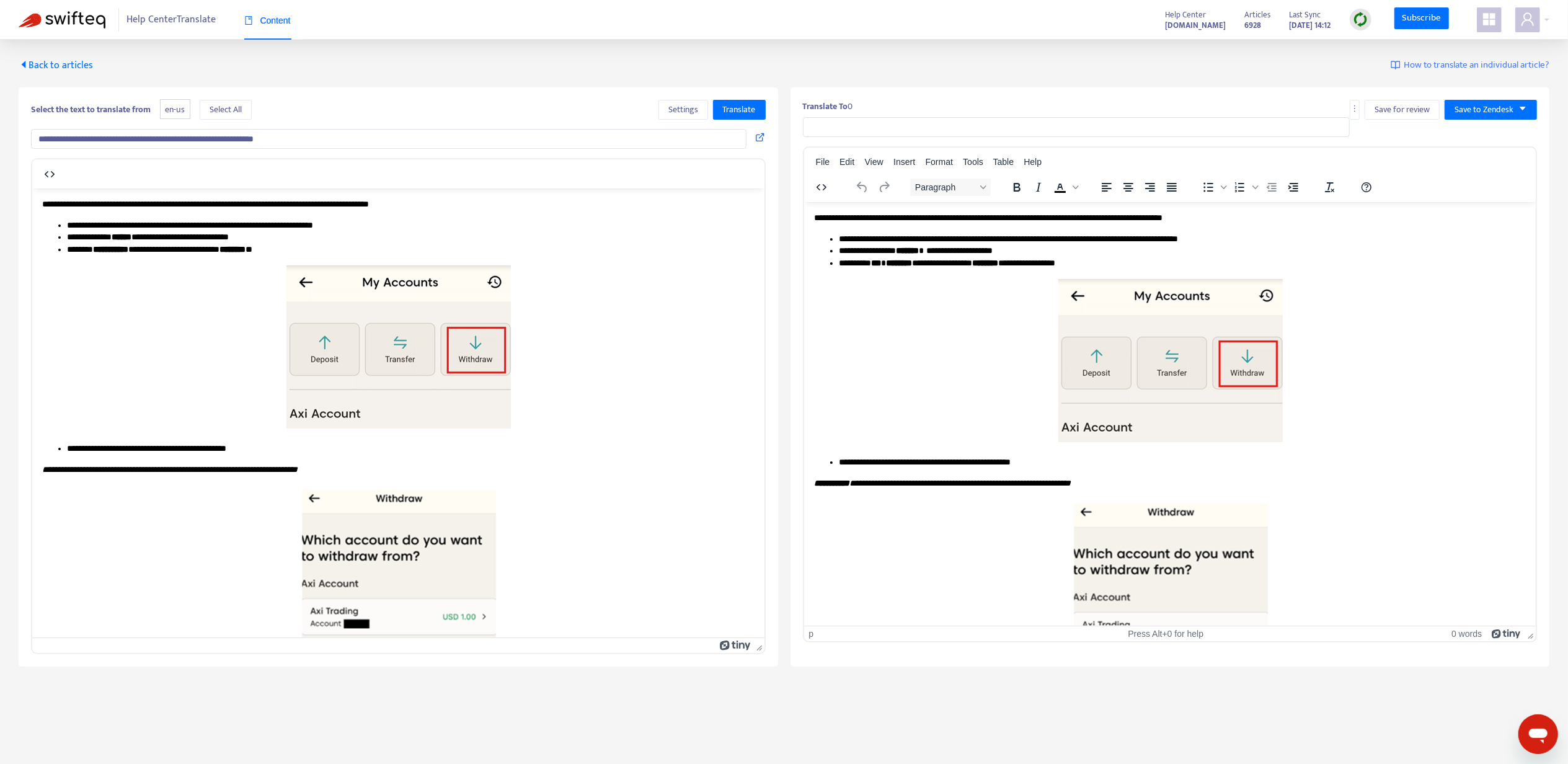
type input "**********"
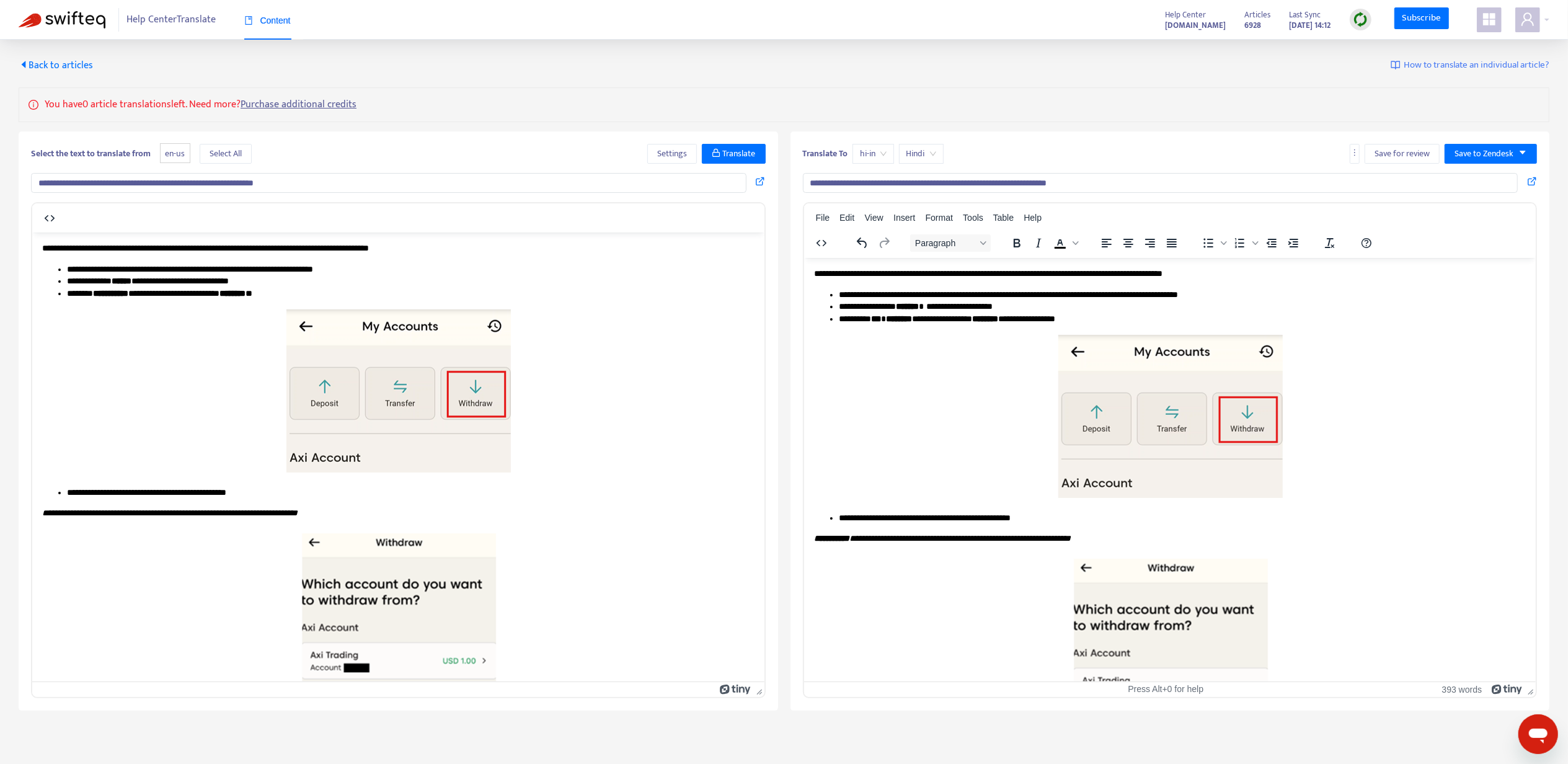
click at [522, 248] on p "**********" at bounding box center [393, 249] width 702 height 13
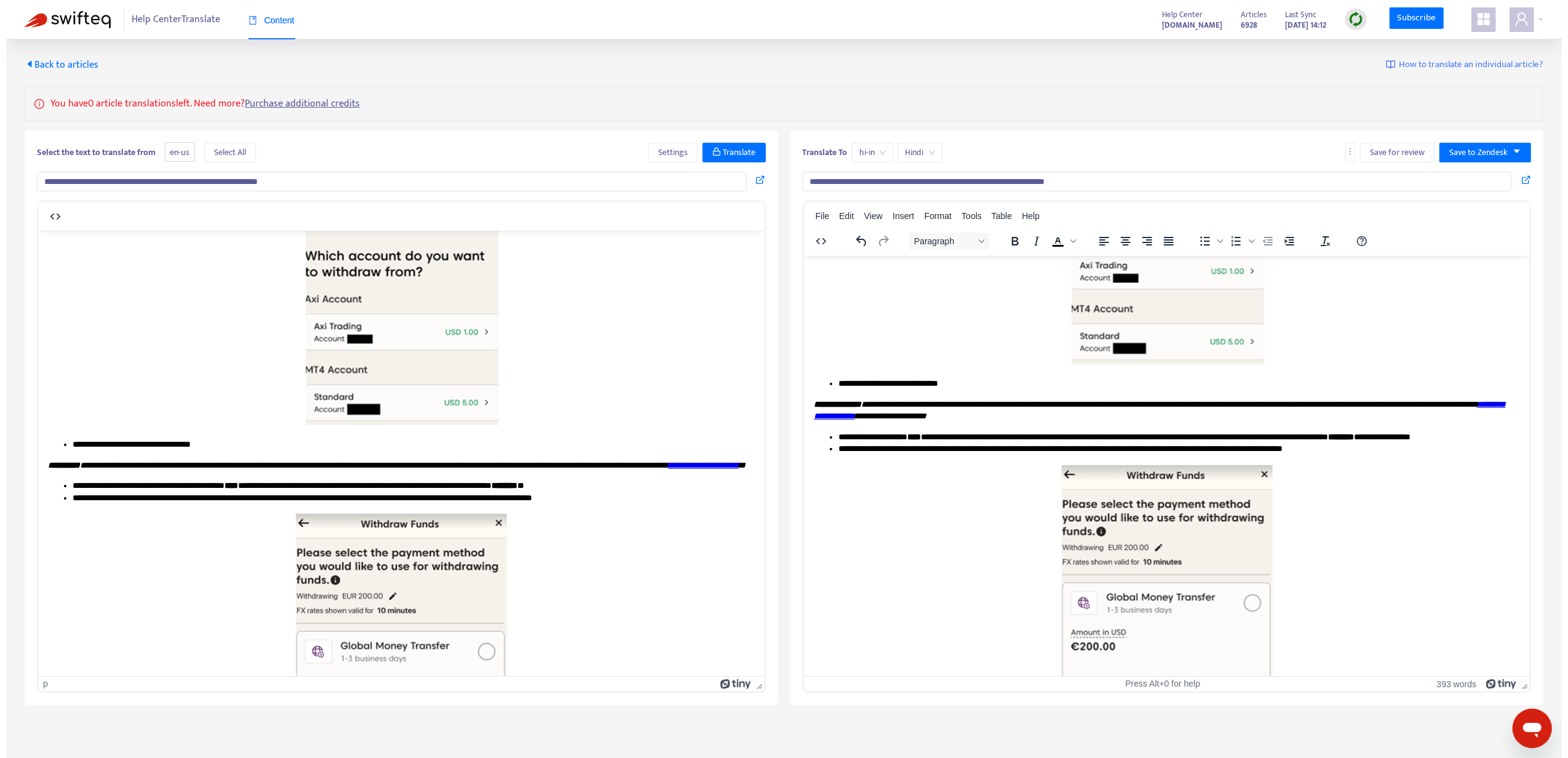
scroll to position [410, 0]
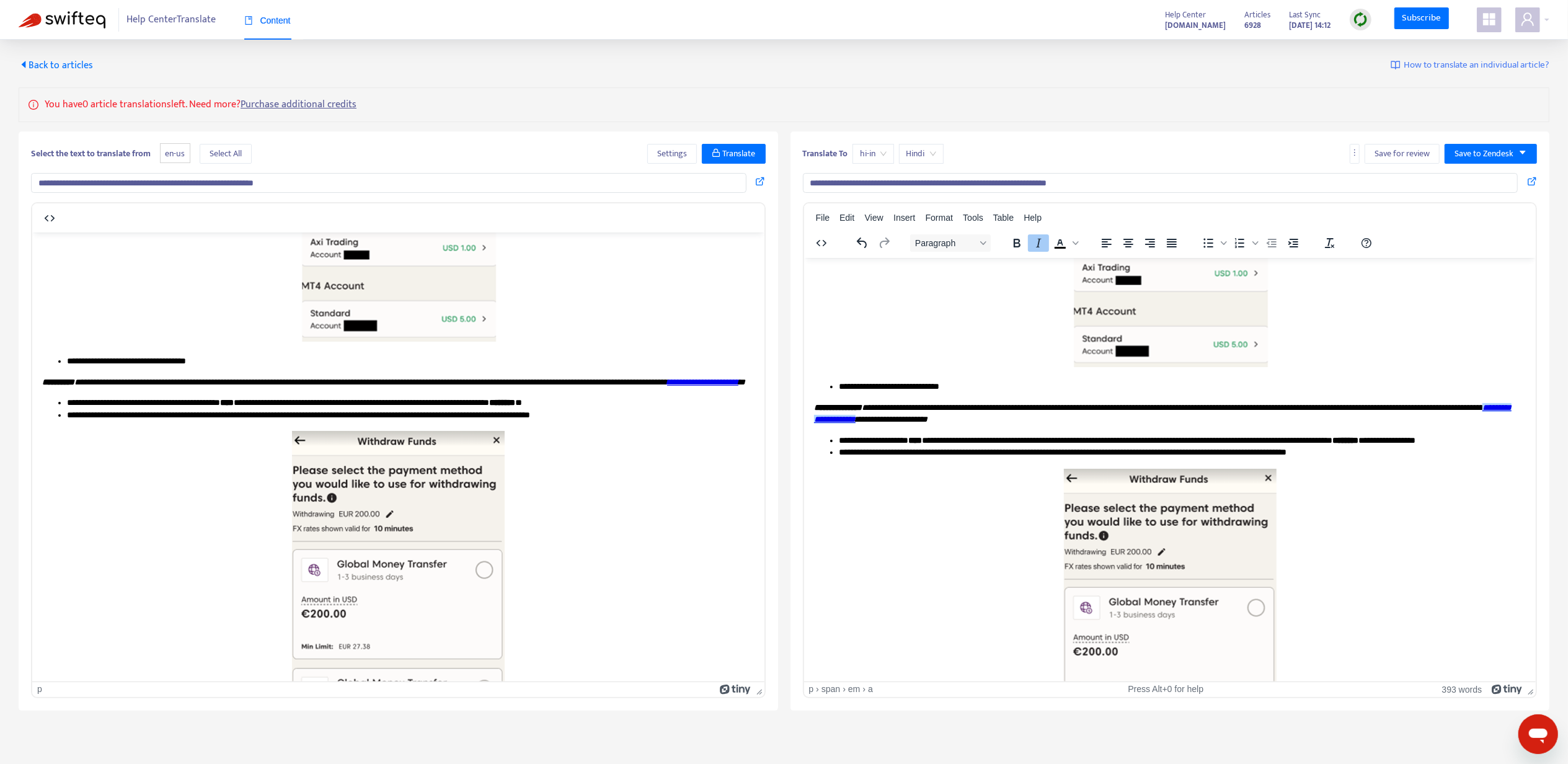
click at [945, 422] on link "**********" at bounding box center [1162, 413] width 698 height 21
click at [963, 427] on div "Link... Ctrl+K" at bounding box center [989, 435] width 82 height 20
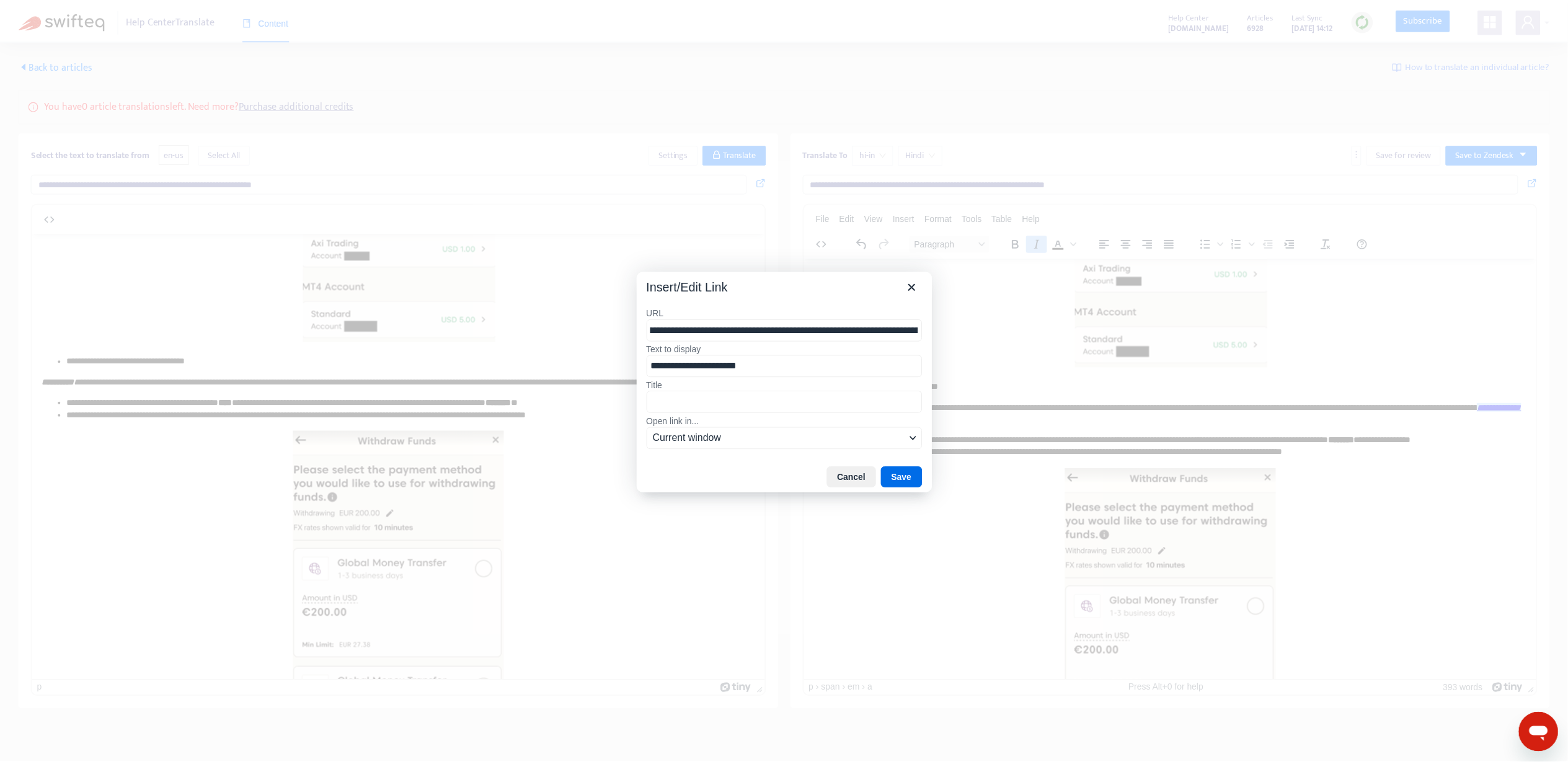
scroll to position [0, 0]
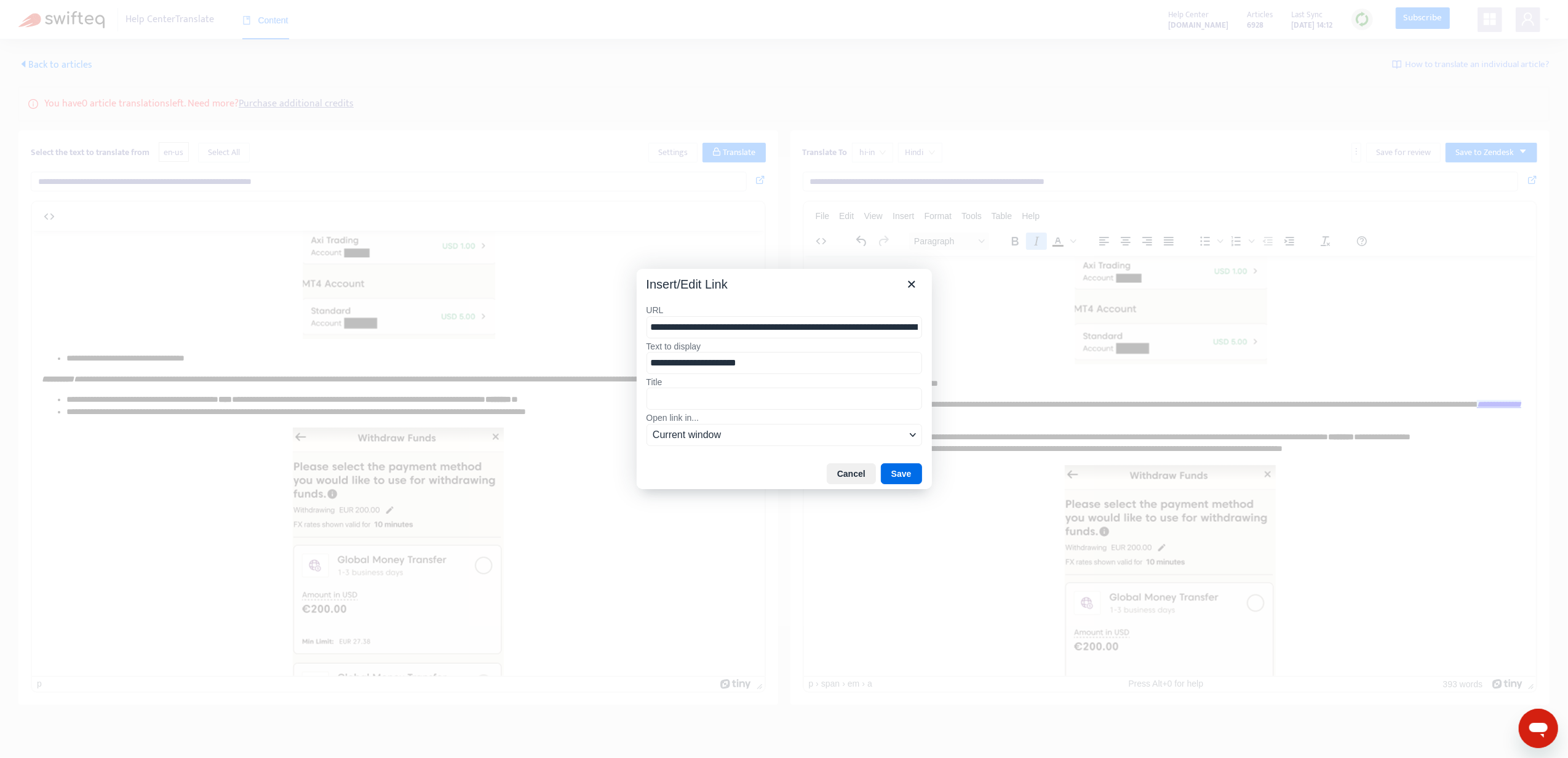
drag, startPoint x: 692, startPoint y: 325, endPoint x: 567, endPoint y: 323, distance: 125.0
click at [567, 323] on div "**********" at bounding box center [784, 379] width 1568 height 758
click at [907, 284] on icon "Close" at bounding box center [912, 284] width 15 height 15
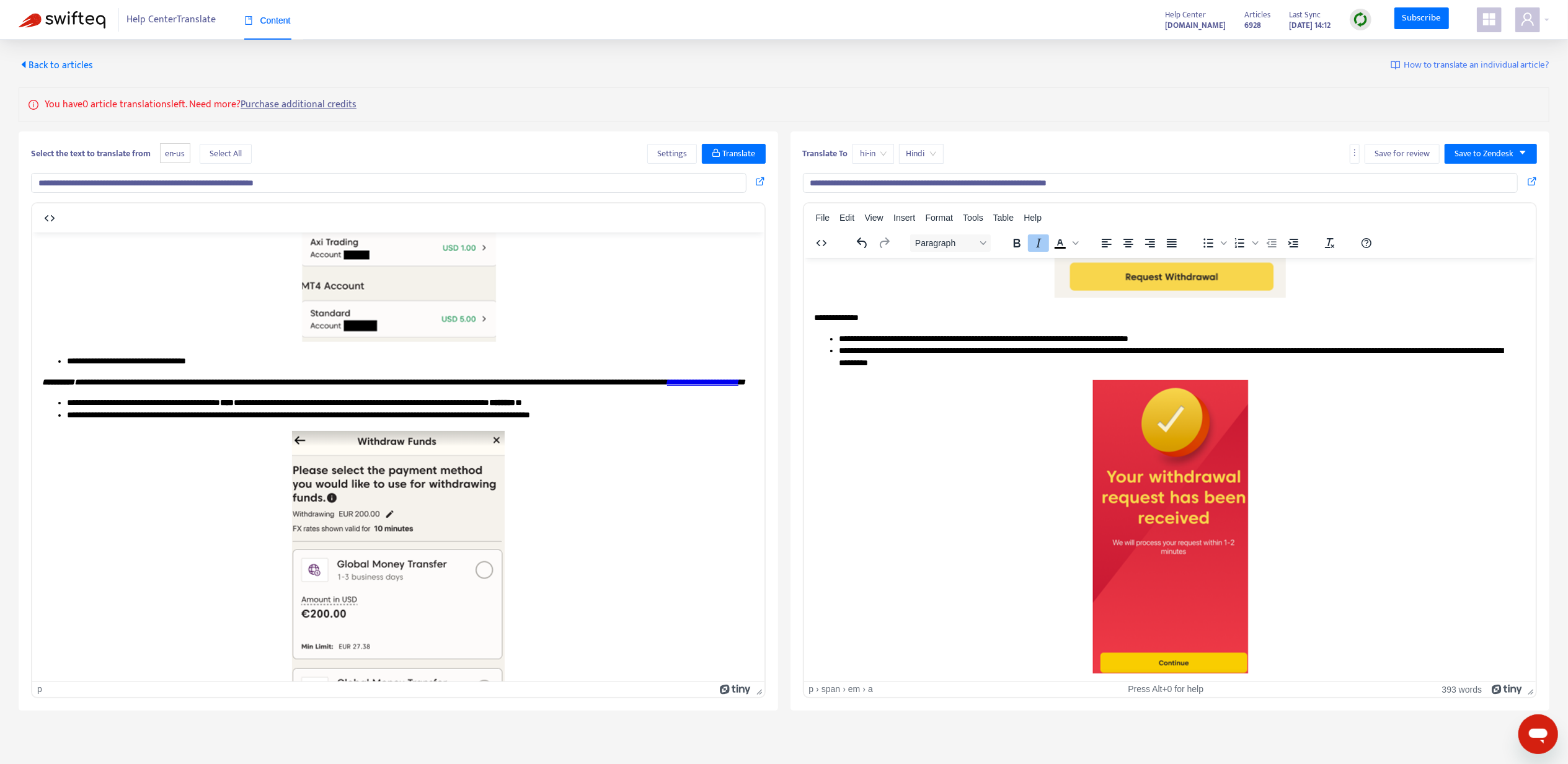
scroll to position [40, 0]
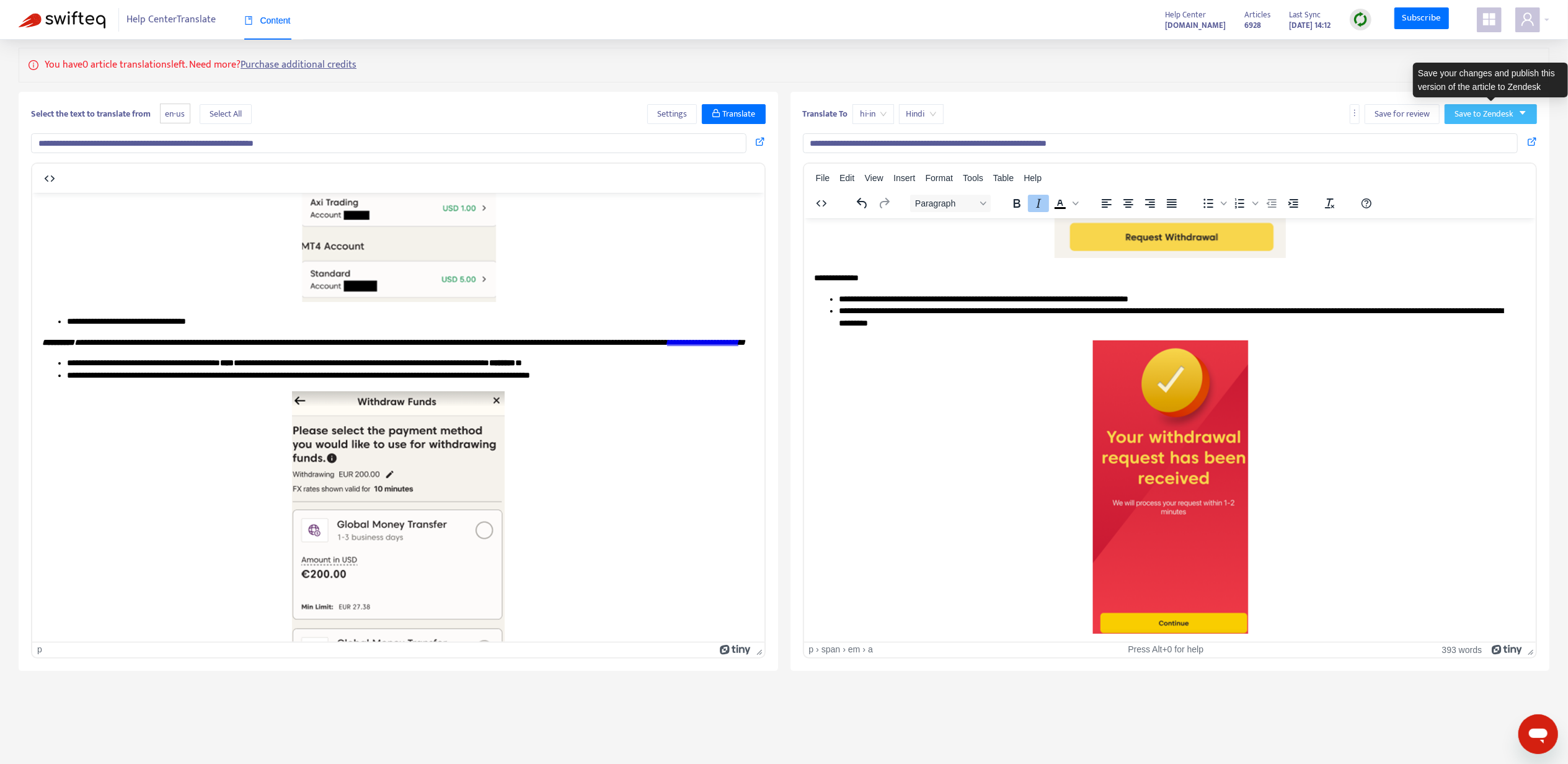
click at [1468, 107] on span "Save to Zendesk" at bounding box center [1484, 113] width 59 height 14
click at [1474, 129] on li "Publish" at bounding box center [1478, 139] width 62 height 20
click at [26, 575] on div "**********" at bounding box center [398, 381] width 760 height 579
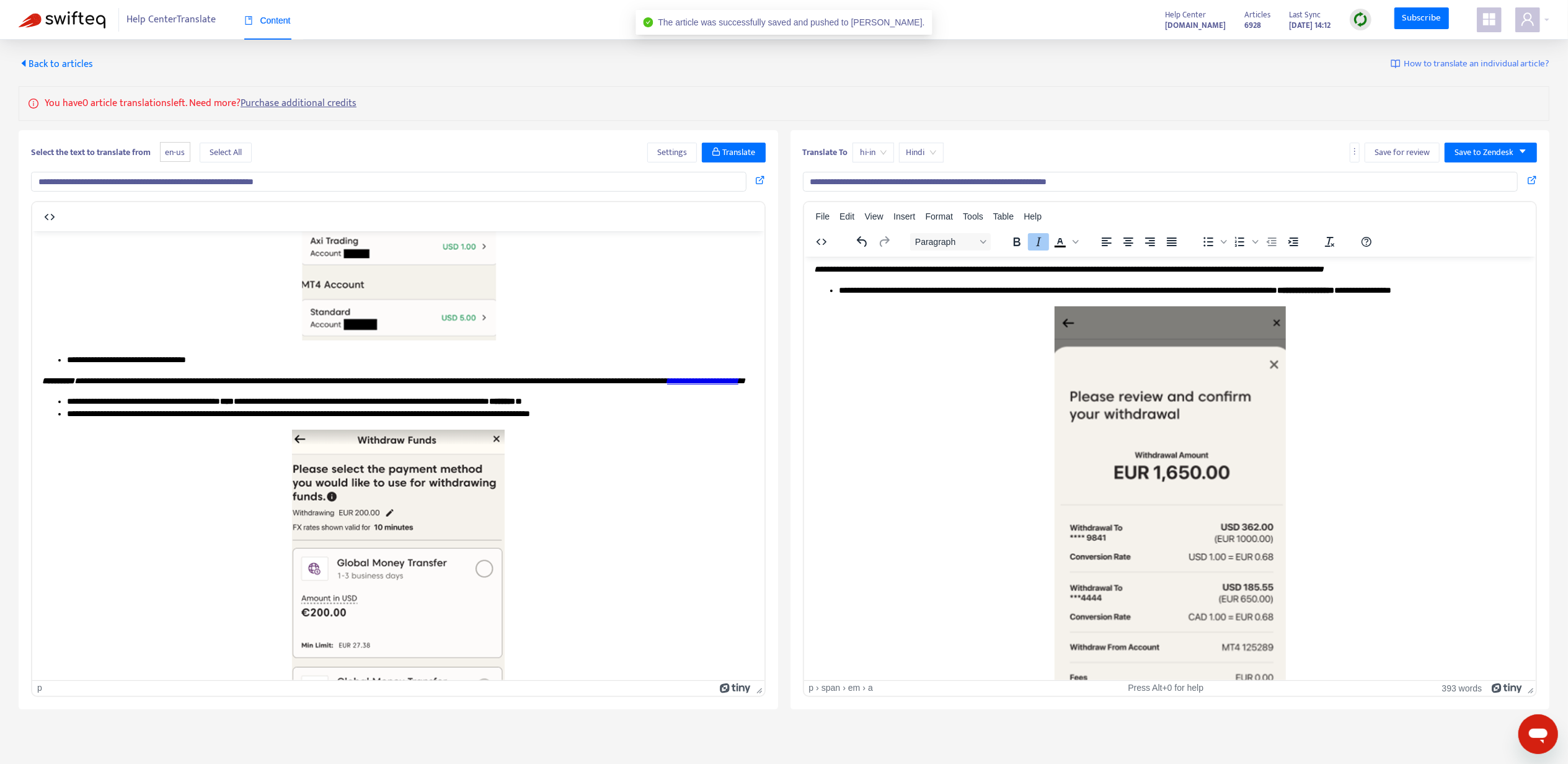
scroll to position [0, 0]
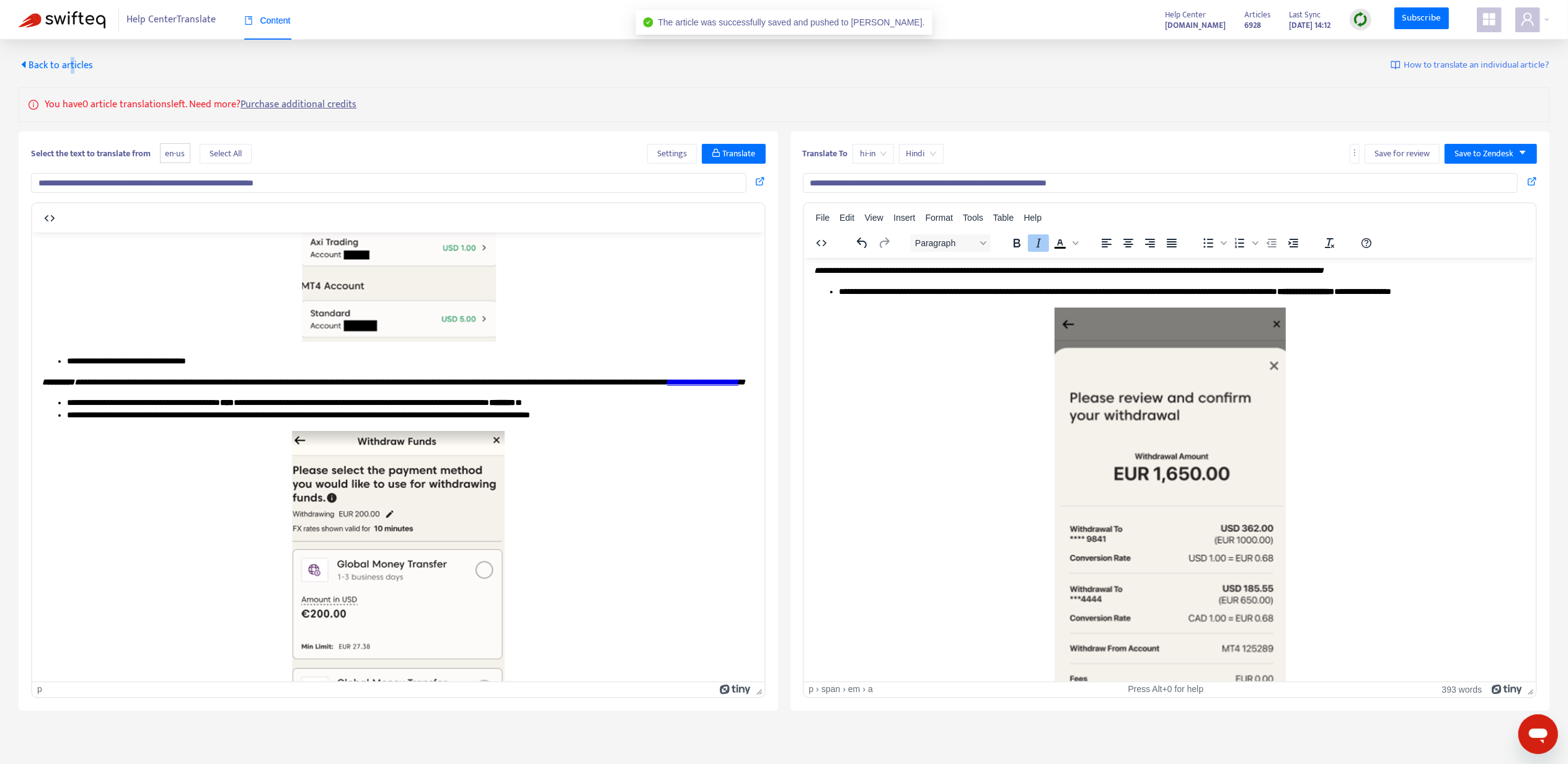
click at [70, 63] on span "Back to articles" at bounding box center [55, 65] width 74 height 17
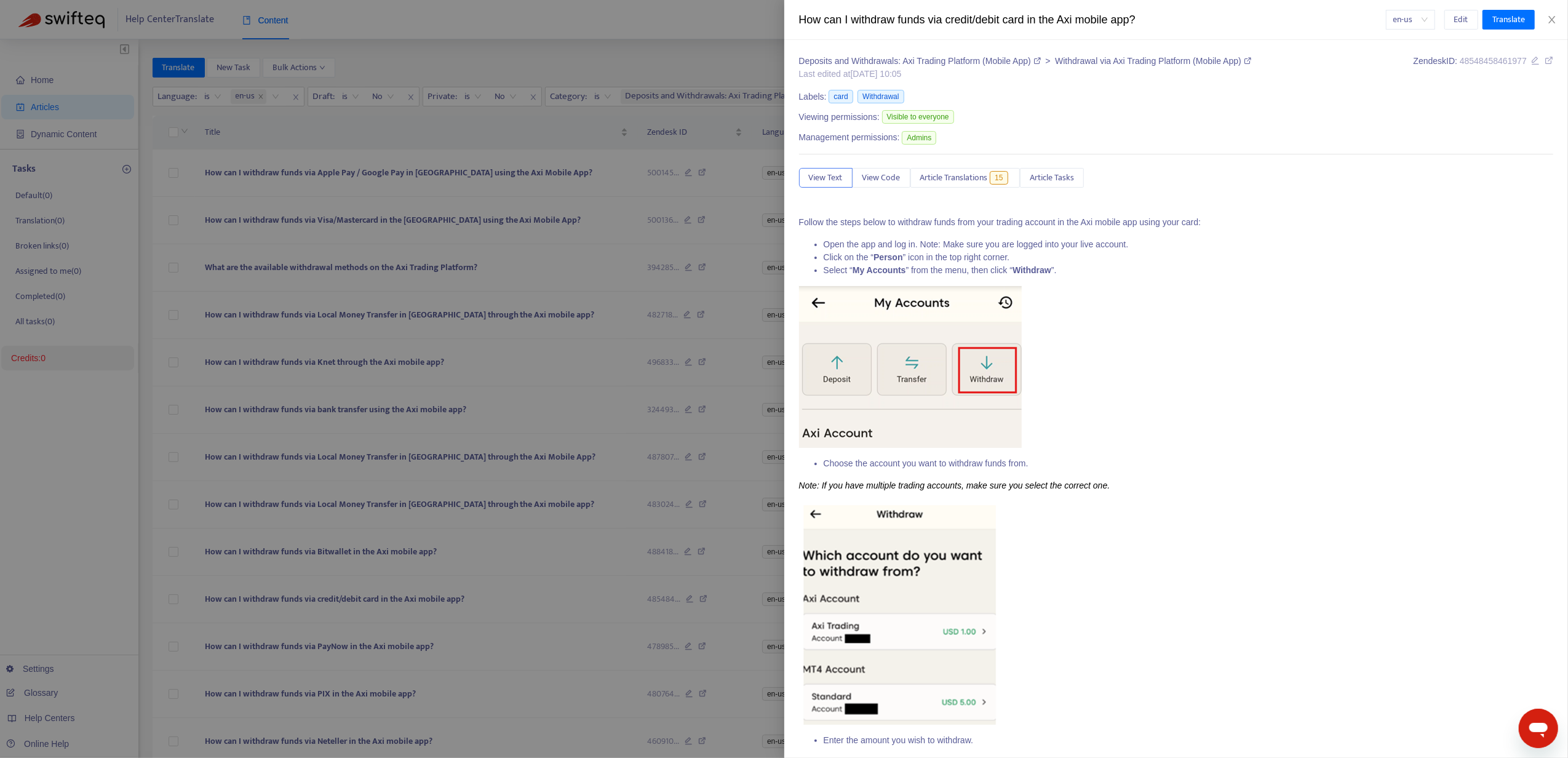
click at [559, 111] on div at bounding box center [784, 379] width 1568 height 758
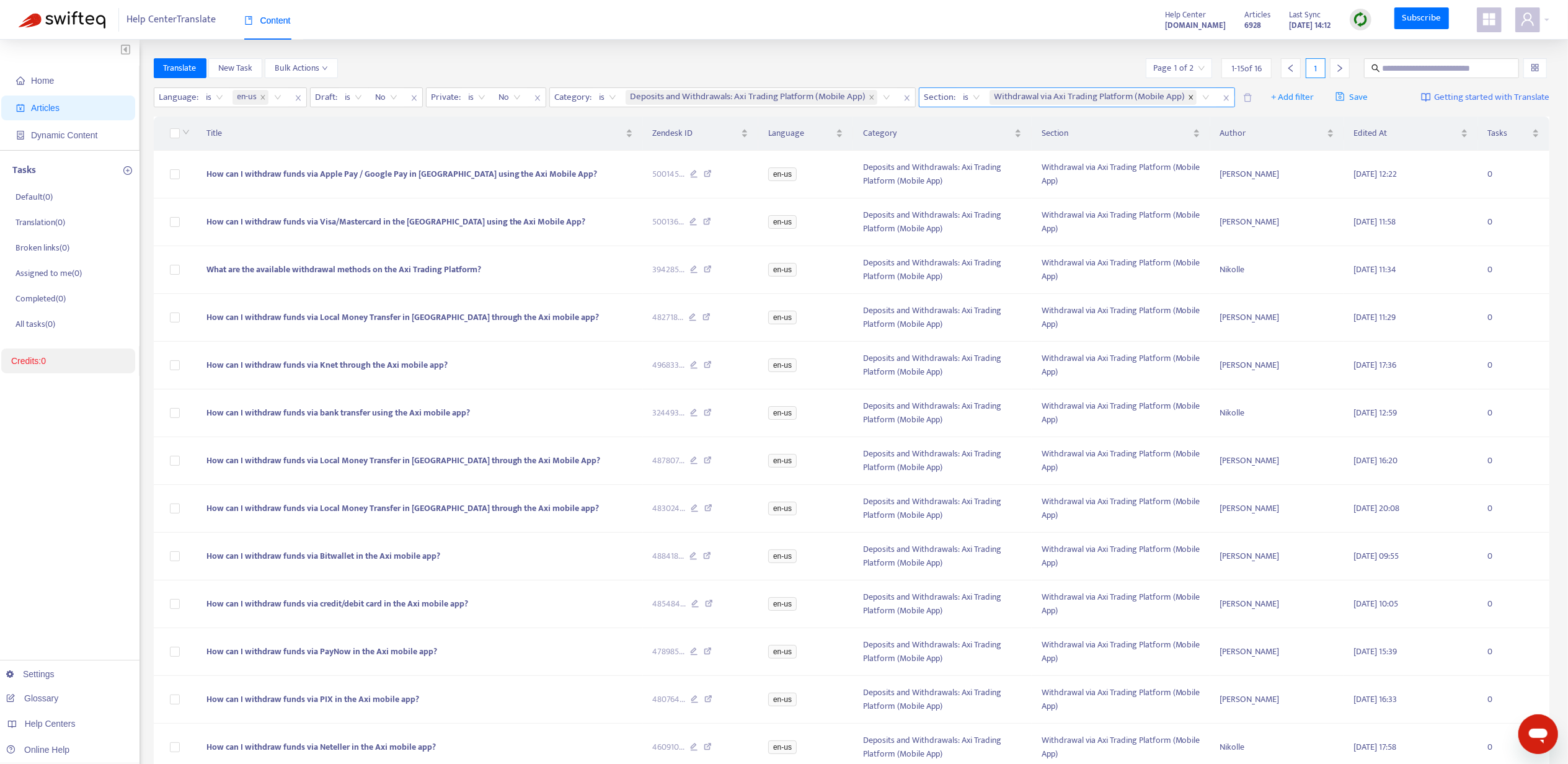
click at [1192, 97] on icon "close" at bounding box center [1192, 97] width 6 height 6
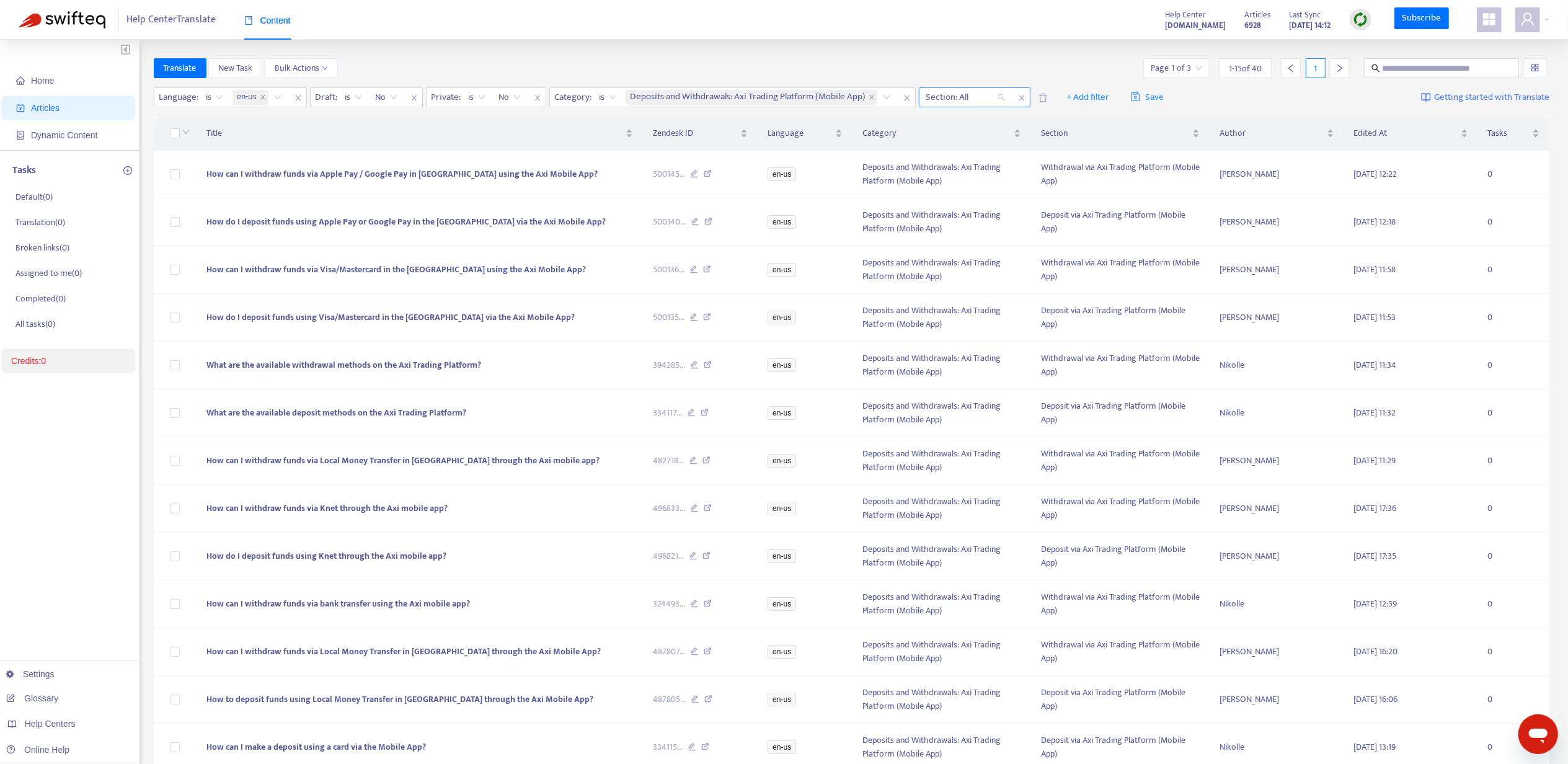
click at [970, 97] on div at bounding box center [960, 97] width 75 height 15
paste input "**********"
type input "**********"
click at [962, 128] on div "Bank Account" at bounding box center [1040, 121] width 216 height 14
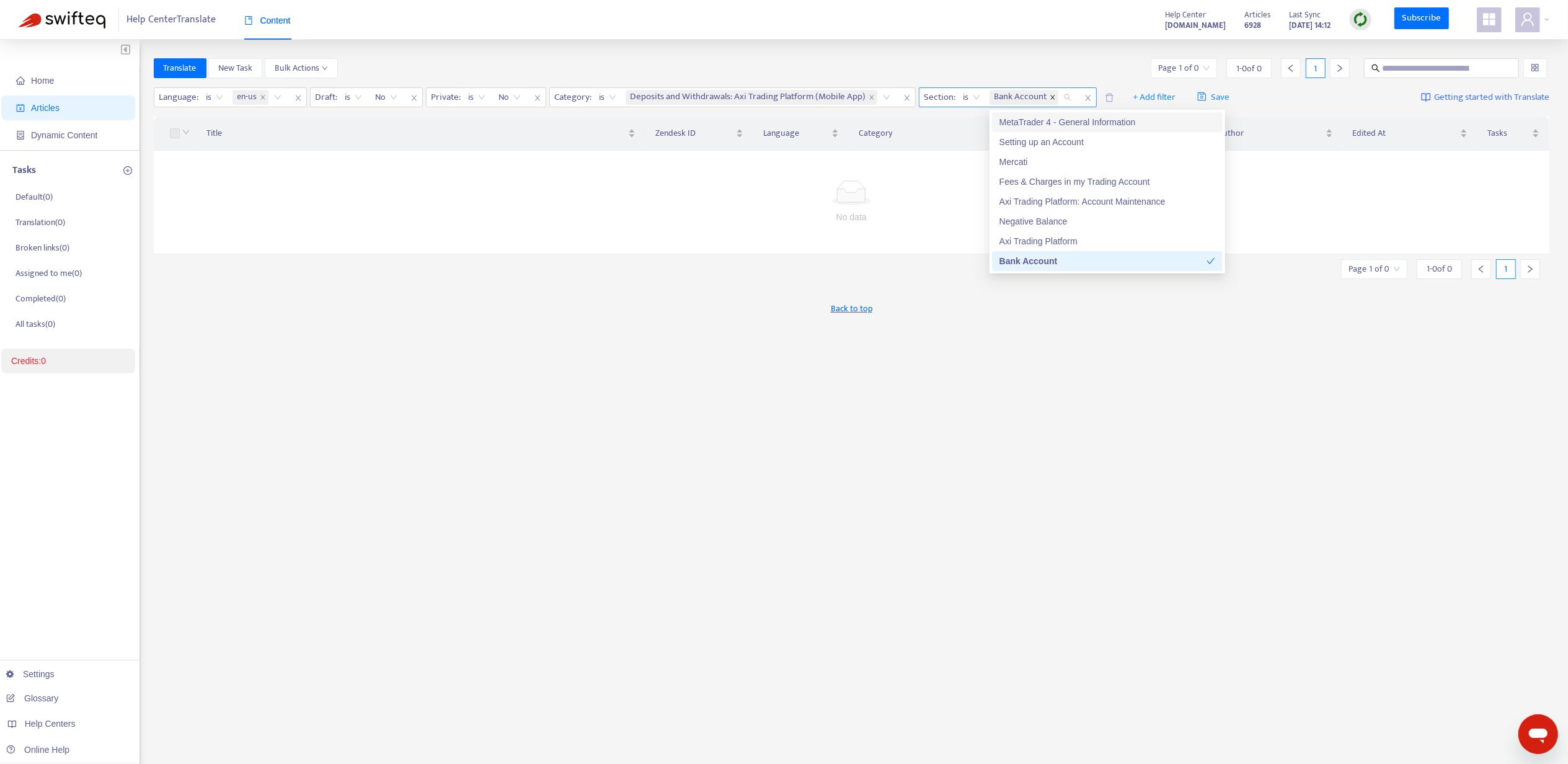
click at [1054, 97] on icon "close" at bounding box center [1052, 97] width 4 height 4
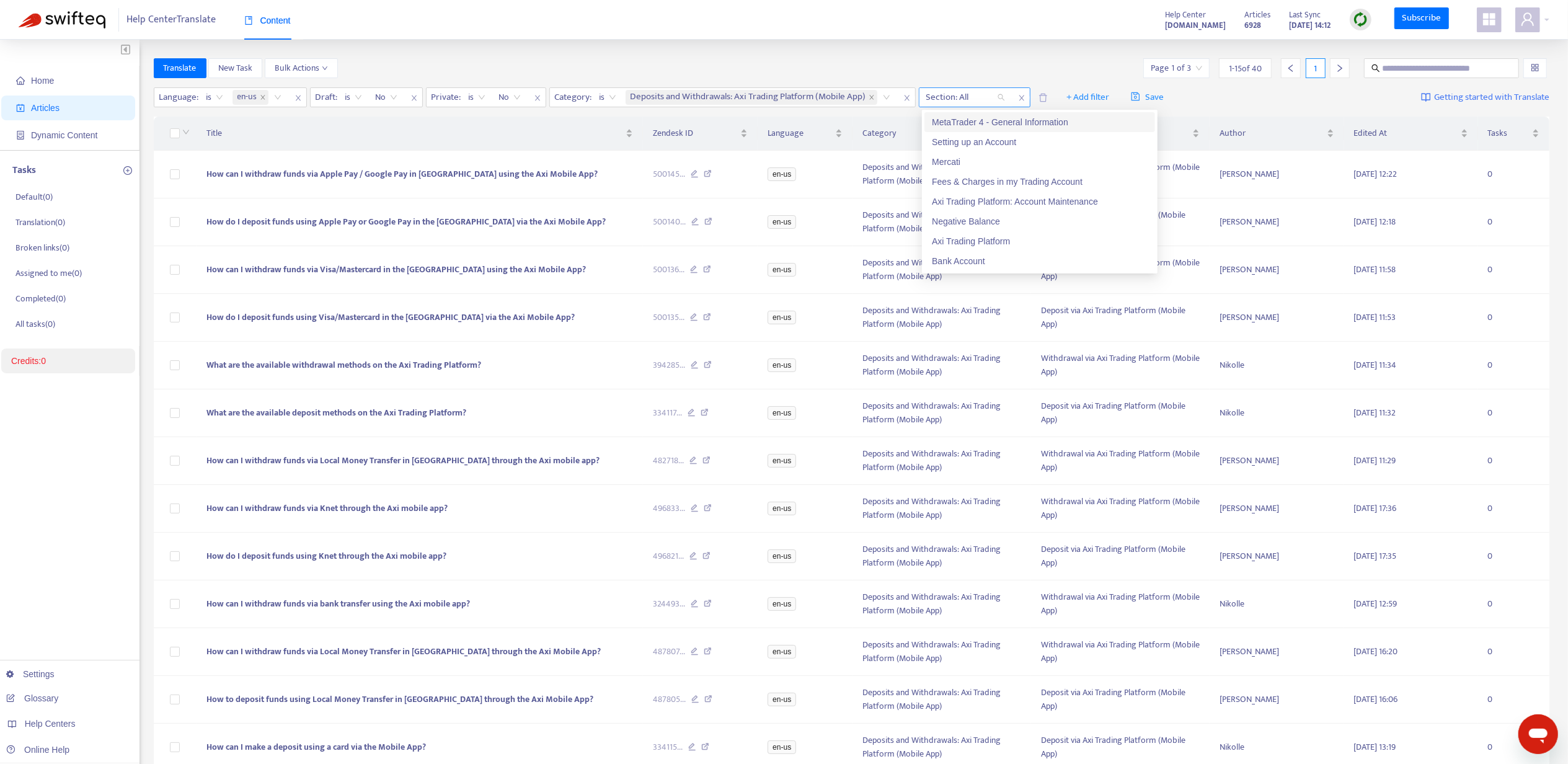
paste input "**********"
type input "**********"
click at [941, 145] on div "Bank Account" at bounding box center [1040, 141] width 216 height 14
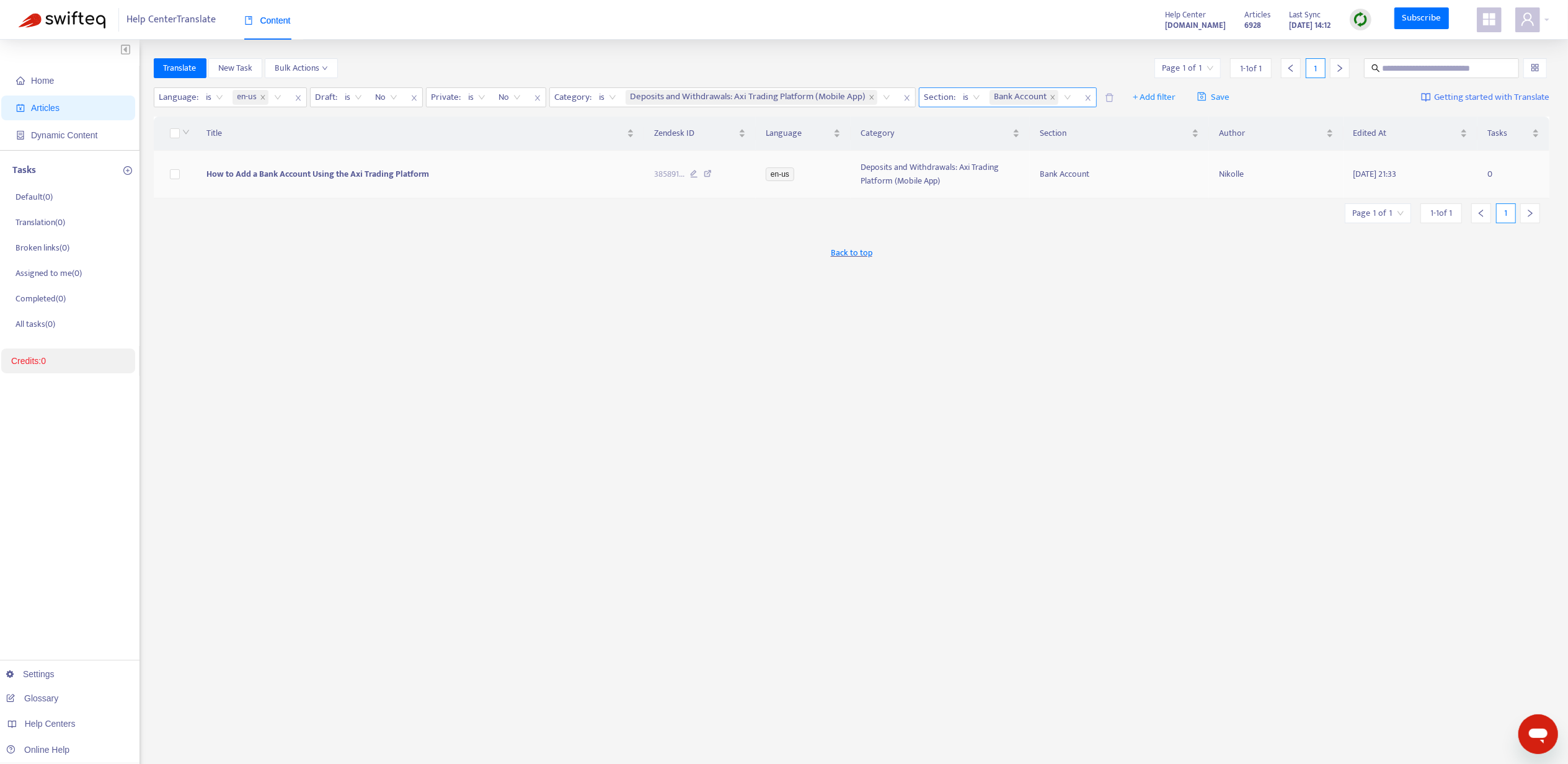
click at [299, 165] on td "How to Add a Bank Account Using the Axi Trading Platform" at bounding box center [420, 175] width 448 height 48
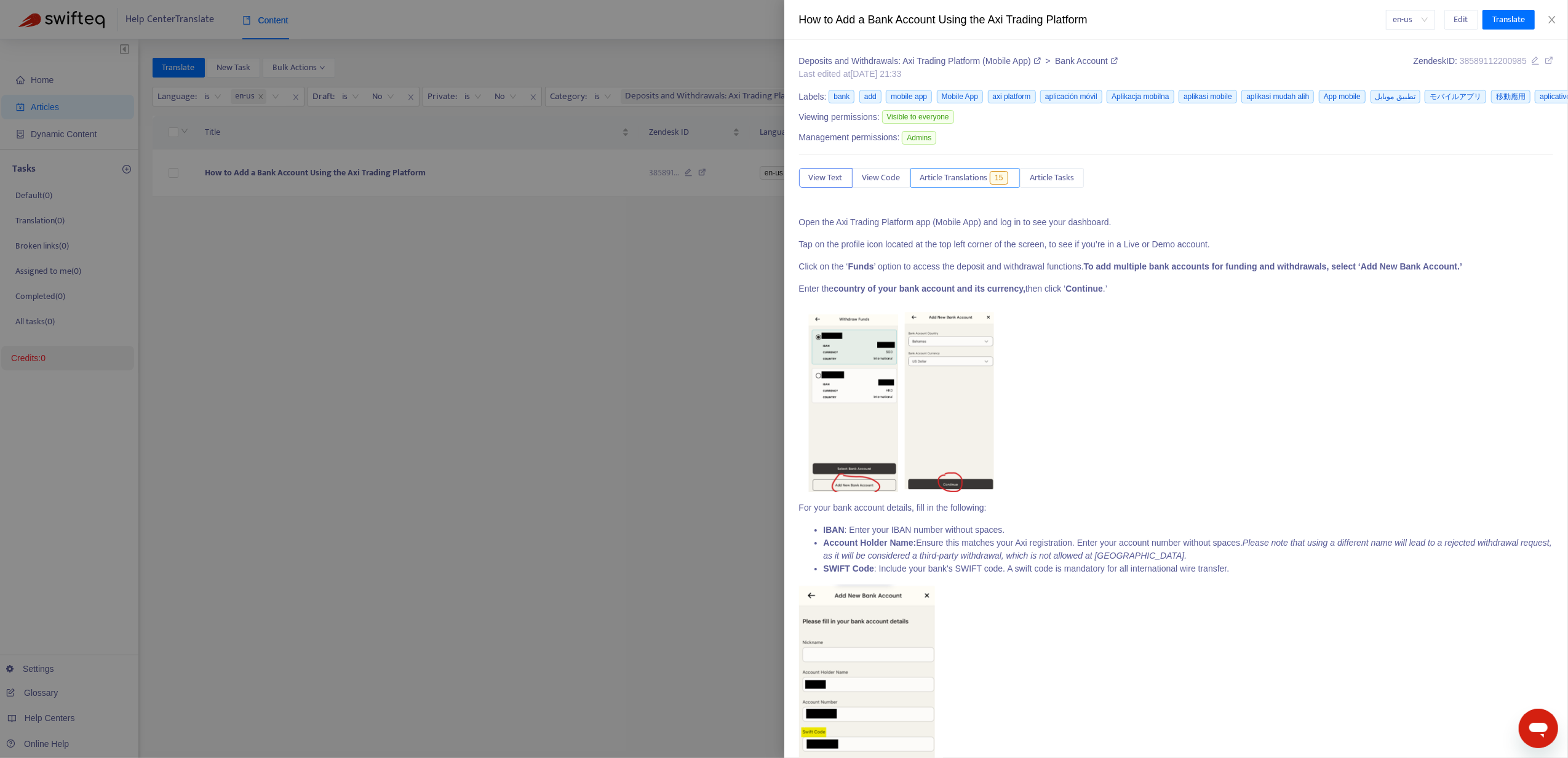
click at [972, 180] on span "Article Translations" at bounding box center [954, 178] width 67 height 13
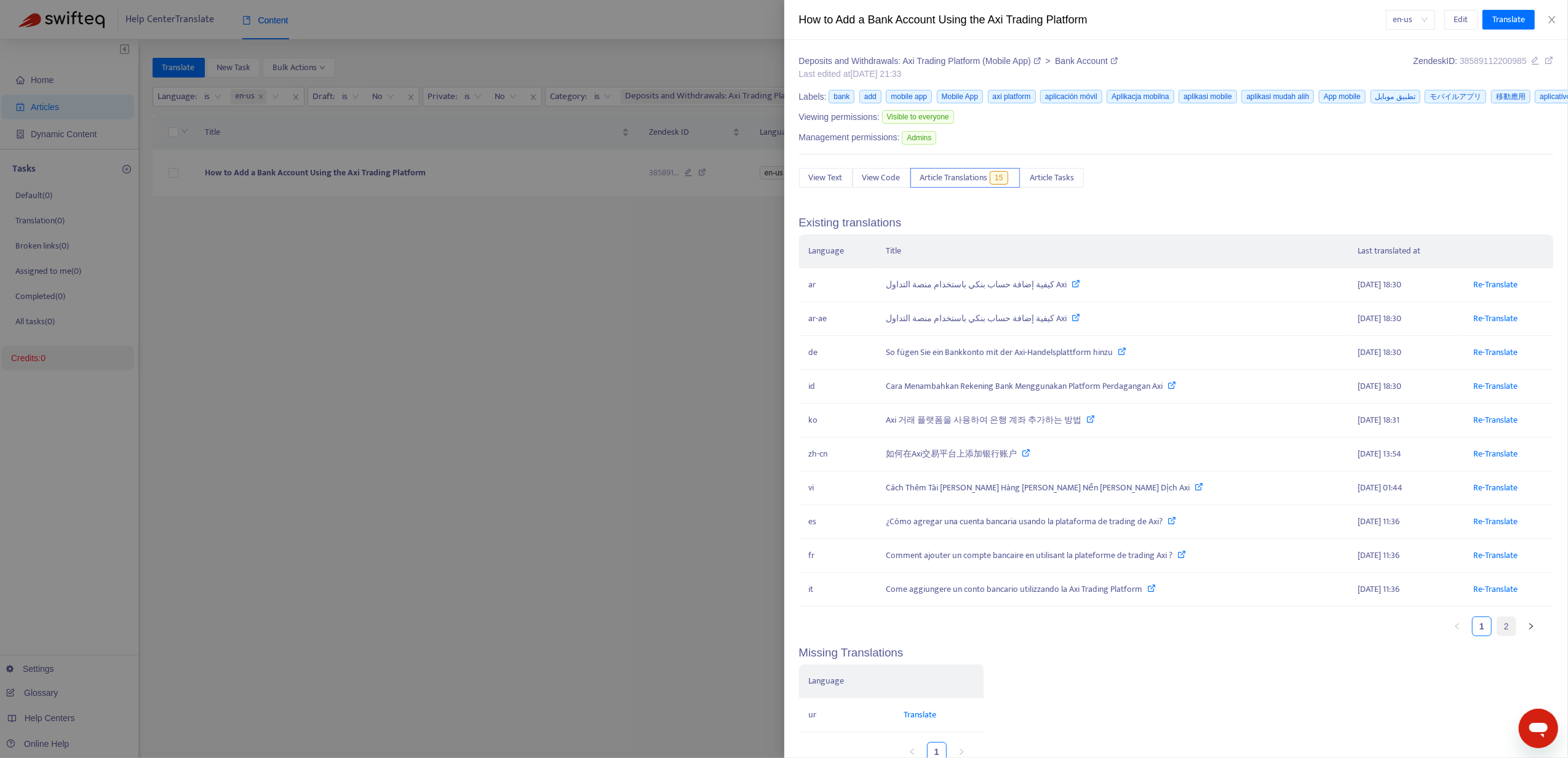
click at [1497, 631] on link "2" at bounding box center [1506, 626] width 18 height 18
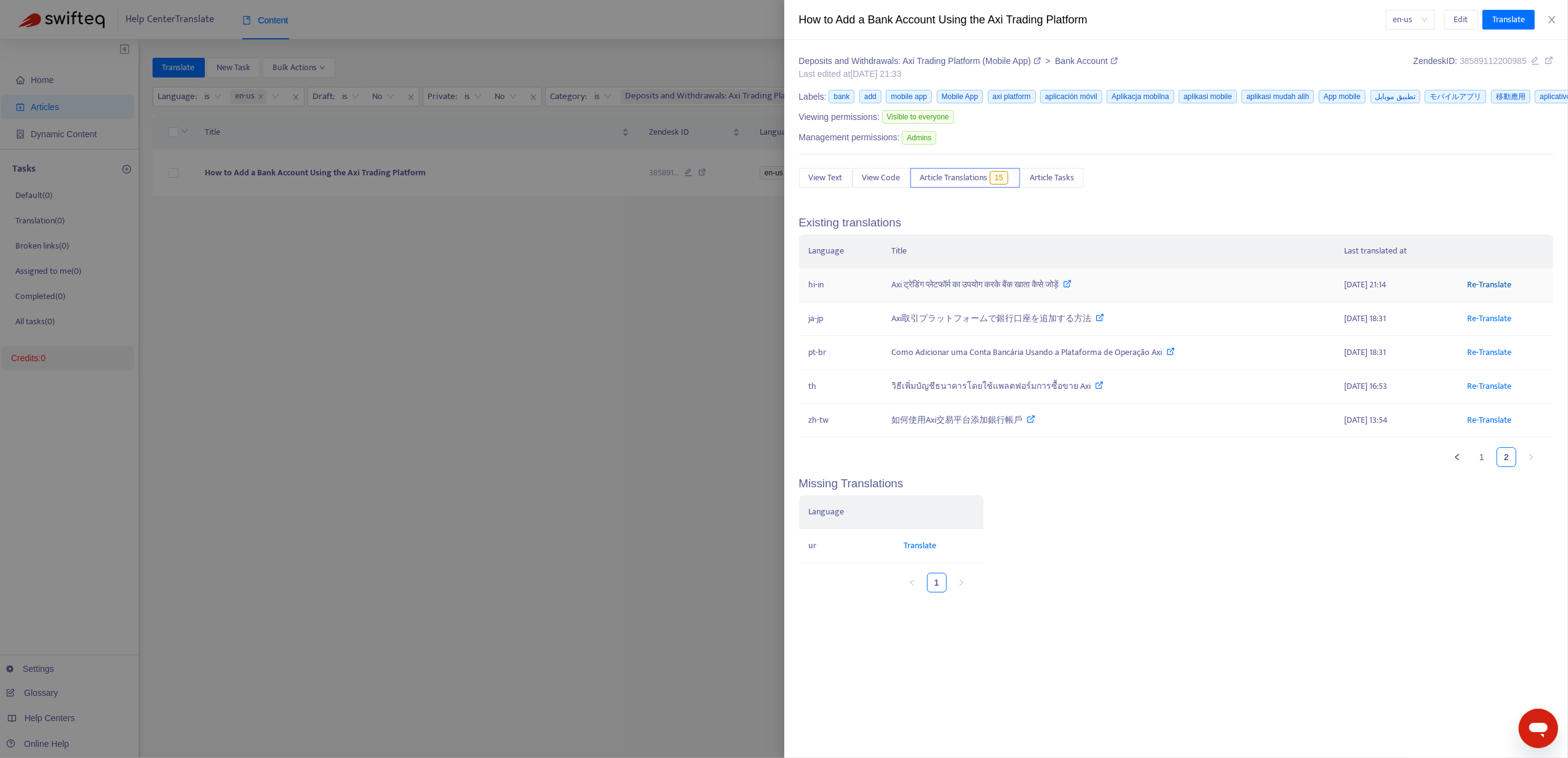
click at [1480, 284] on link "Re-Translate" at bounding box center [1490, 285] width 44 height 14
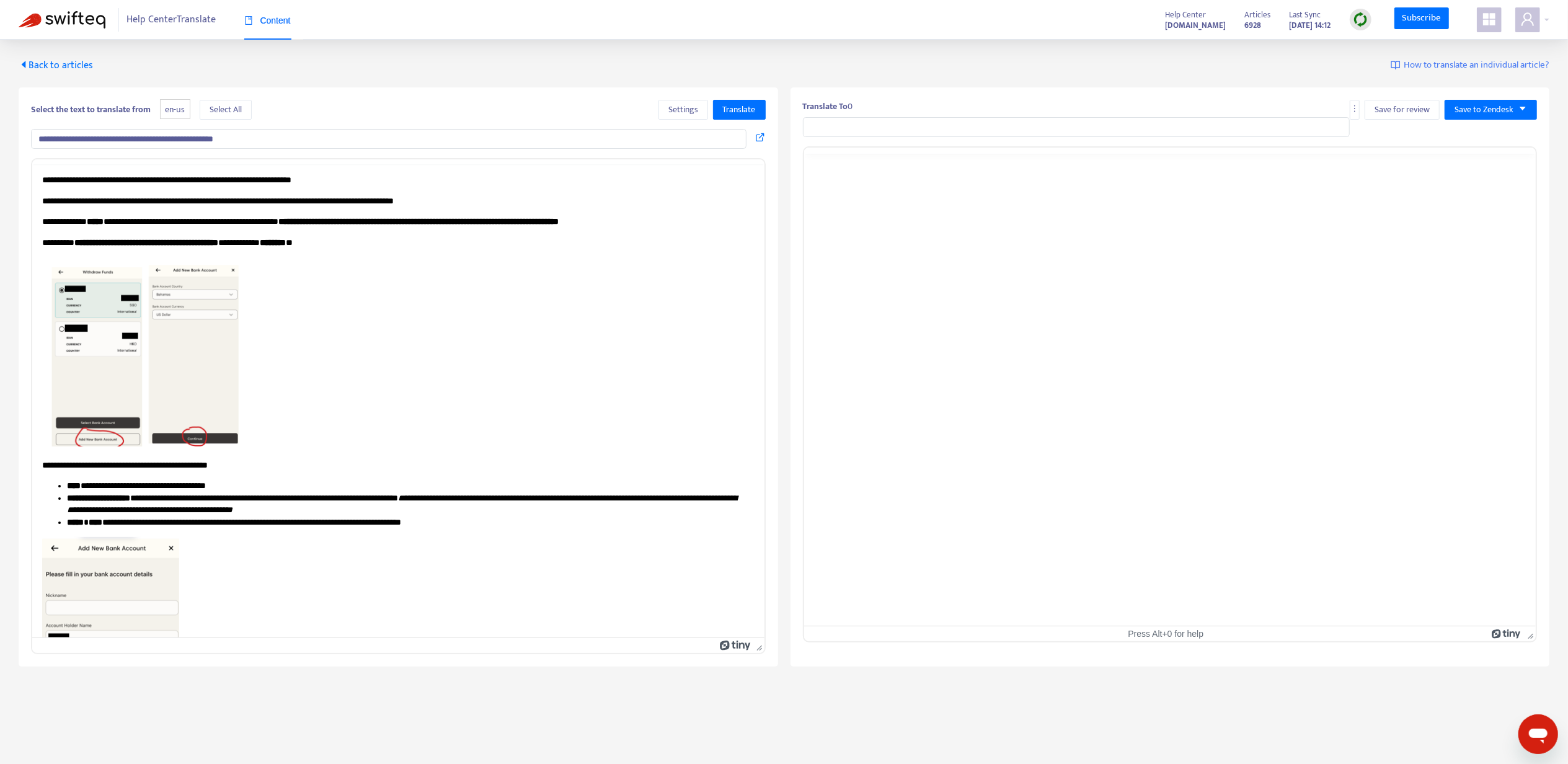
type input "**********"
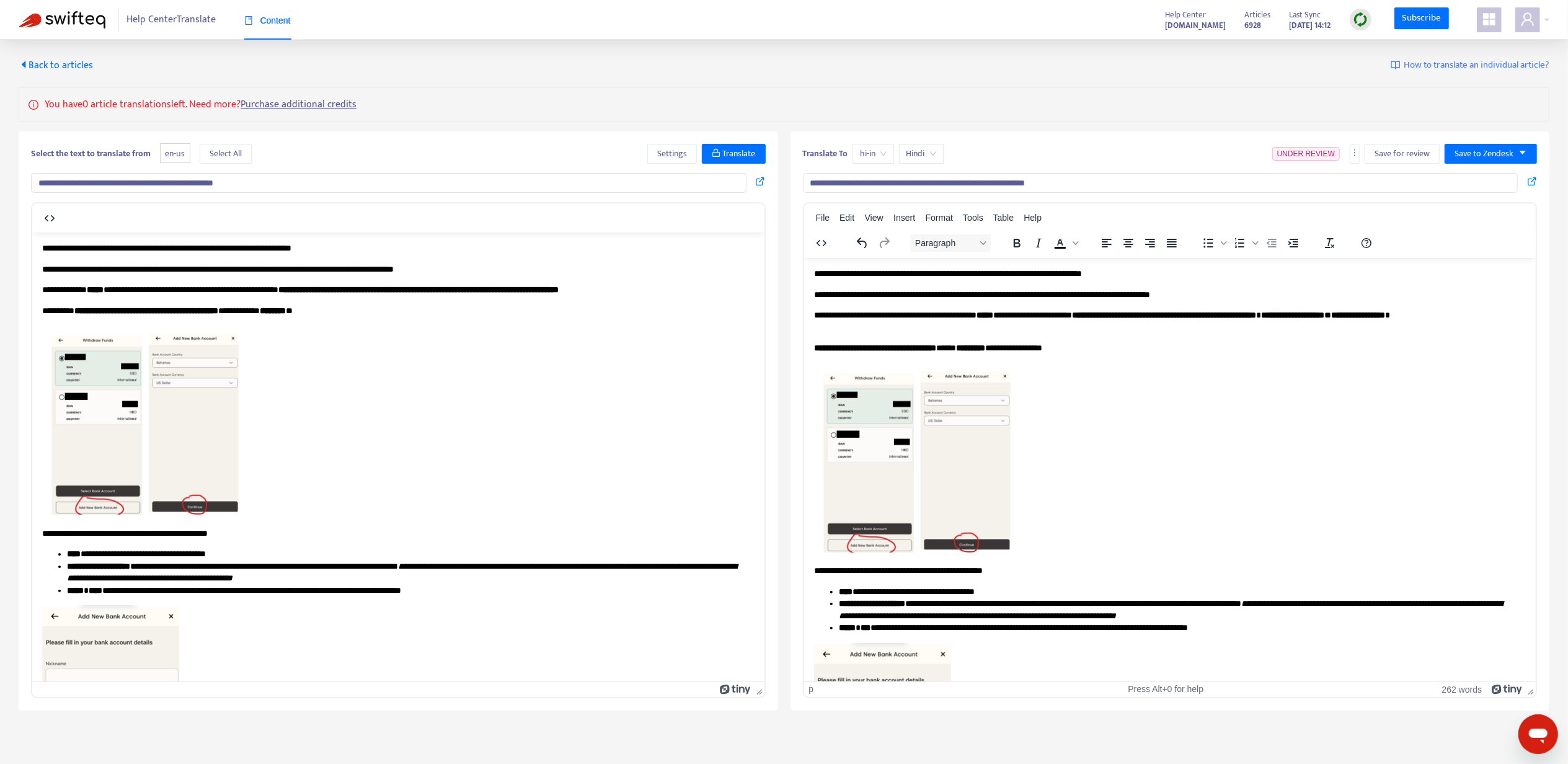
click at [1007, 297] on p "**********" at bounding box center [1164, 295] width 702 height 13
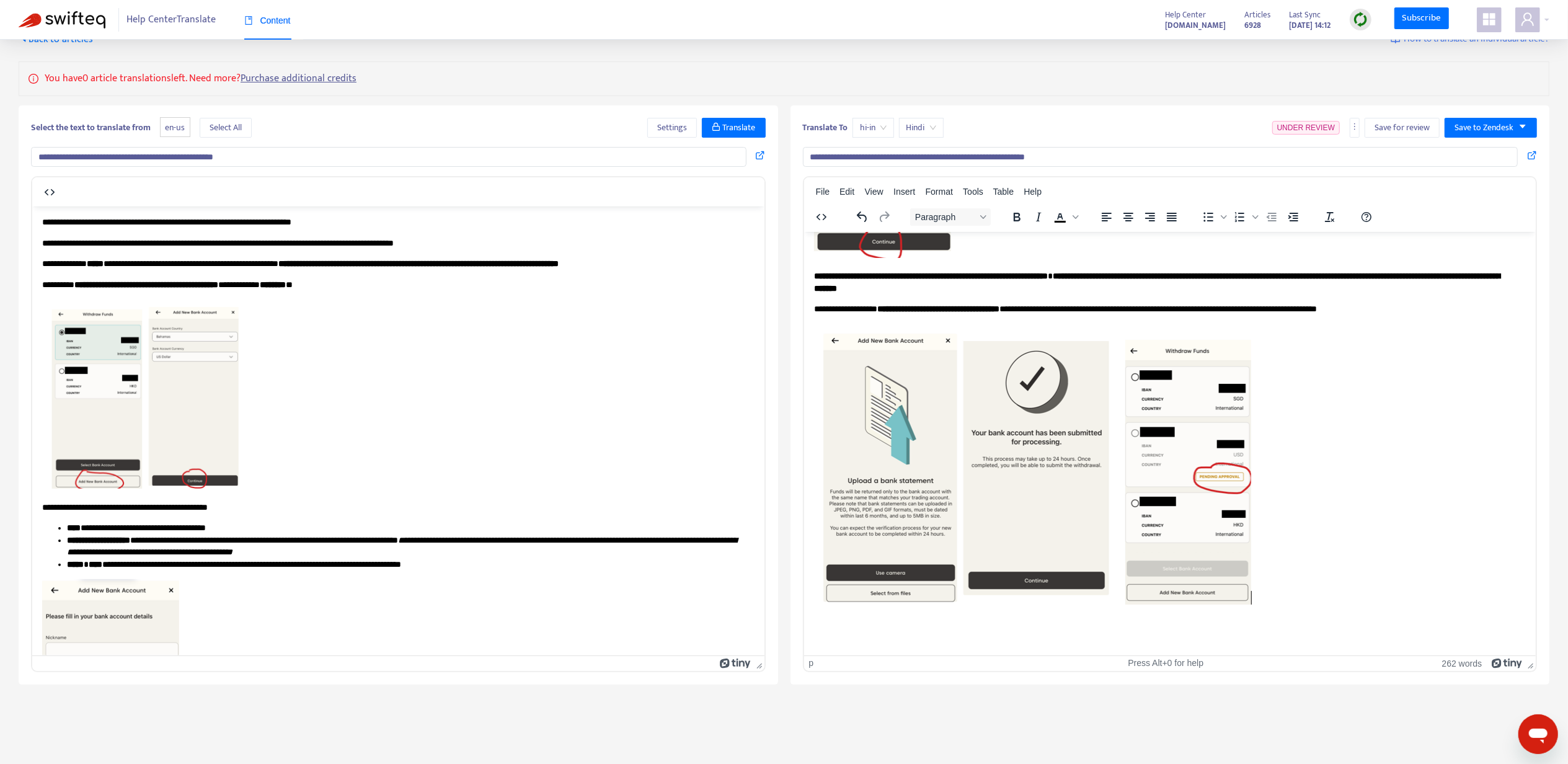
scroll to position [40, 0]
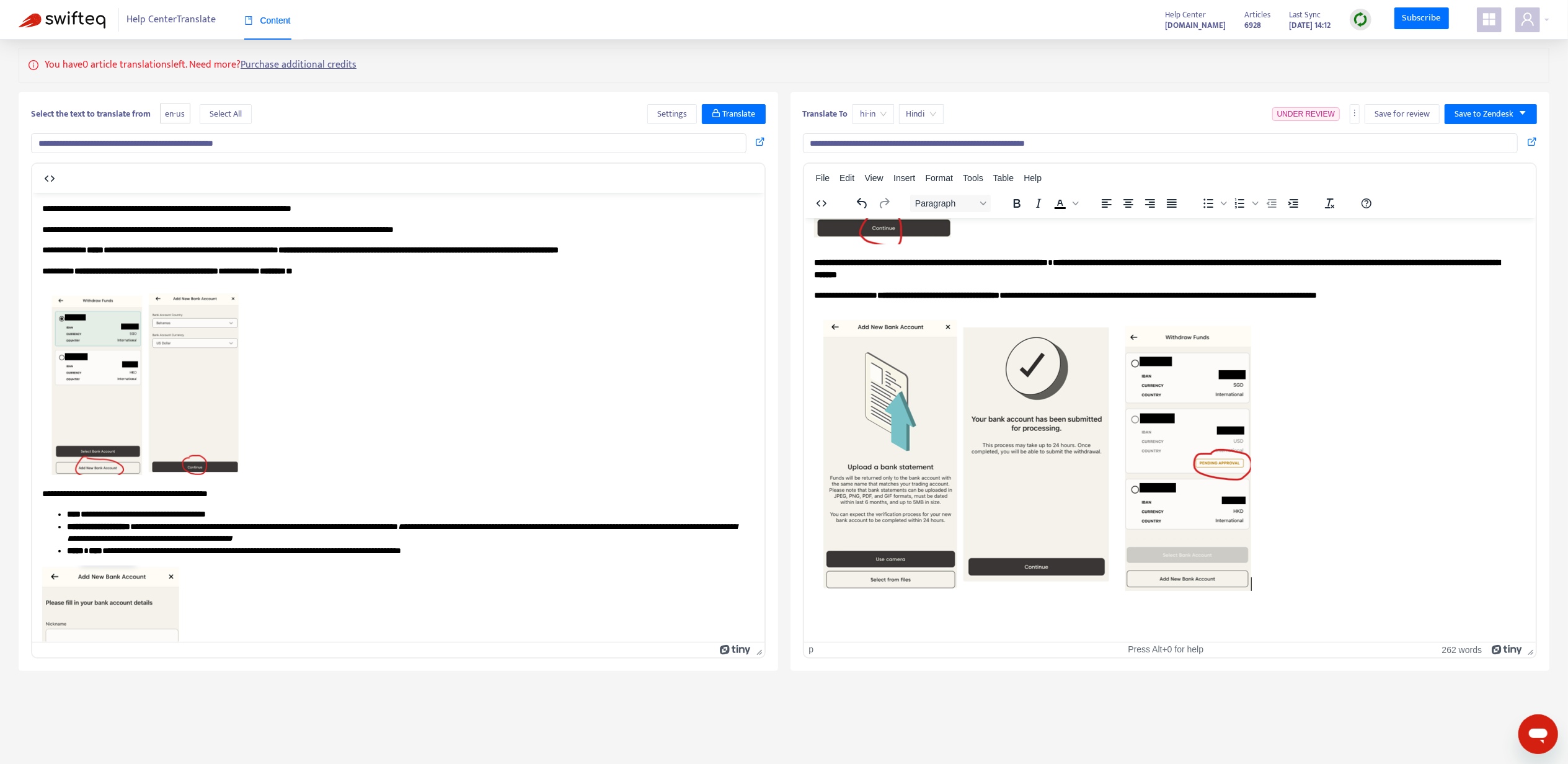
click at [1466, 125] on div "Translate To hi-in Hindi UNDER REVIEW Save for review Save to Zendesk" at bounding box center [1171, 116] width 735 height 25
click at [1470, 125] on div "Translate To hi-in Hindi UNDER REVIEW Save for review Save to Zendesk" at bounding box center [1171, 116] width 735 height 25
click at [1476, 117] on span "Save to Zendesk" at bounding box center [1484, 113] width 59 height 14
click at [1471, 139] on span "Publish" at bounding box center [1478, 139] width 47 height 14
click at [1452, 571] on p "Rich Text Area. Press ALT-0 for help." at bounding box center [1170, 472] width 713 height 325
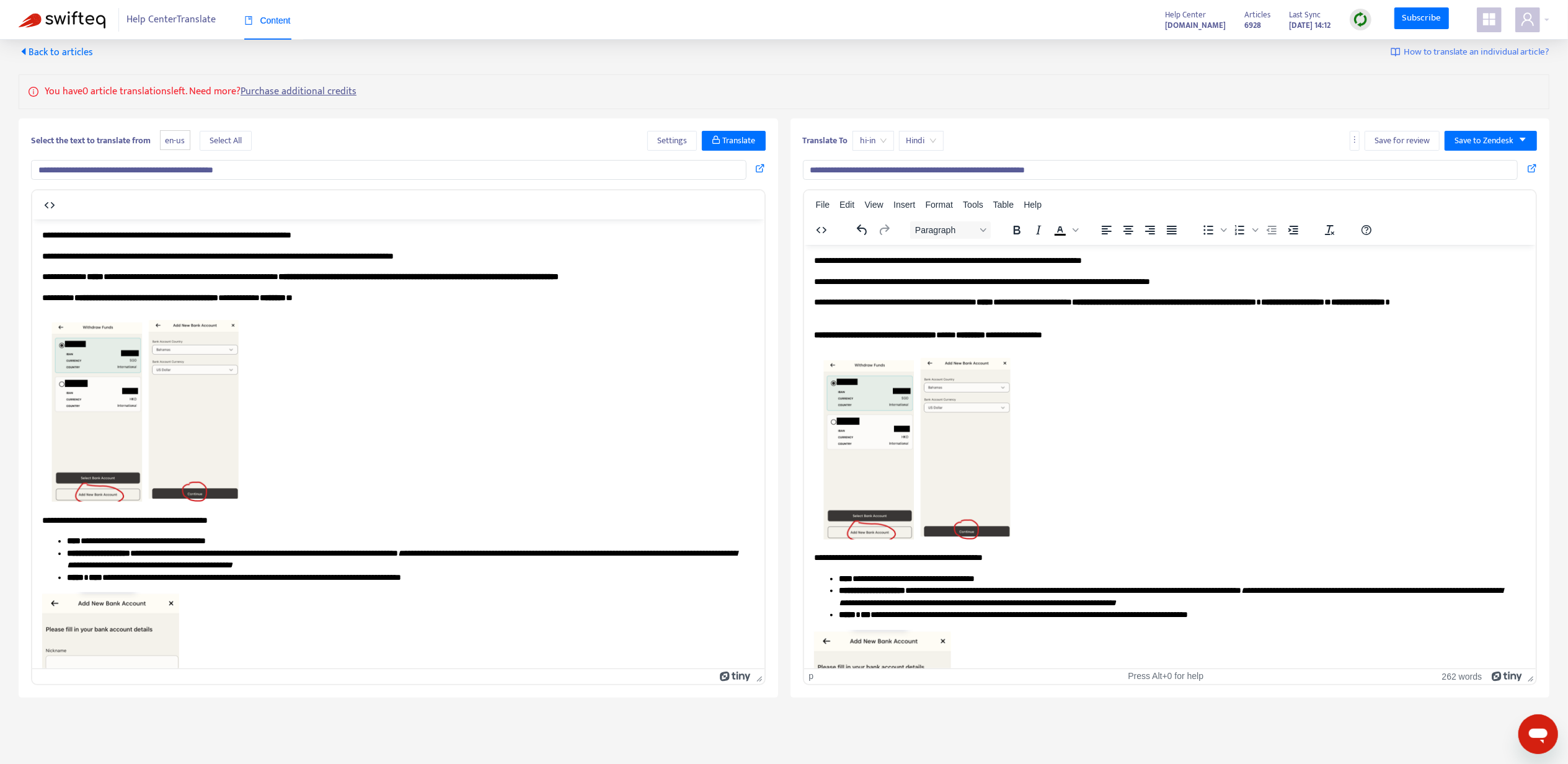
scroll to position [0, 0]
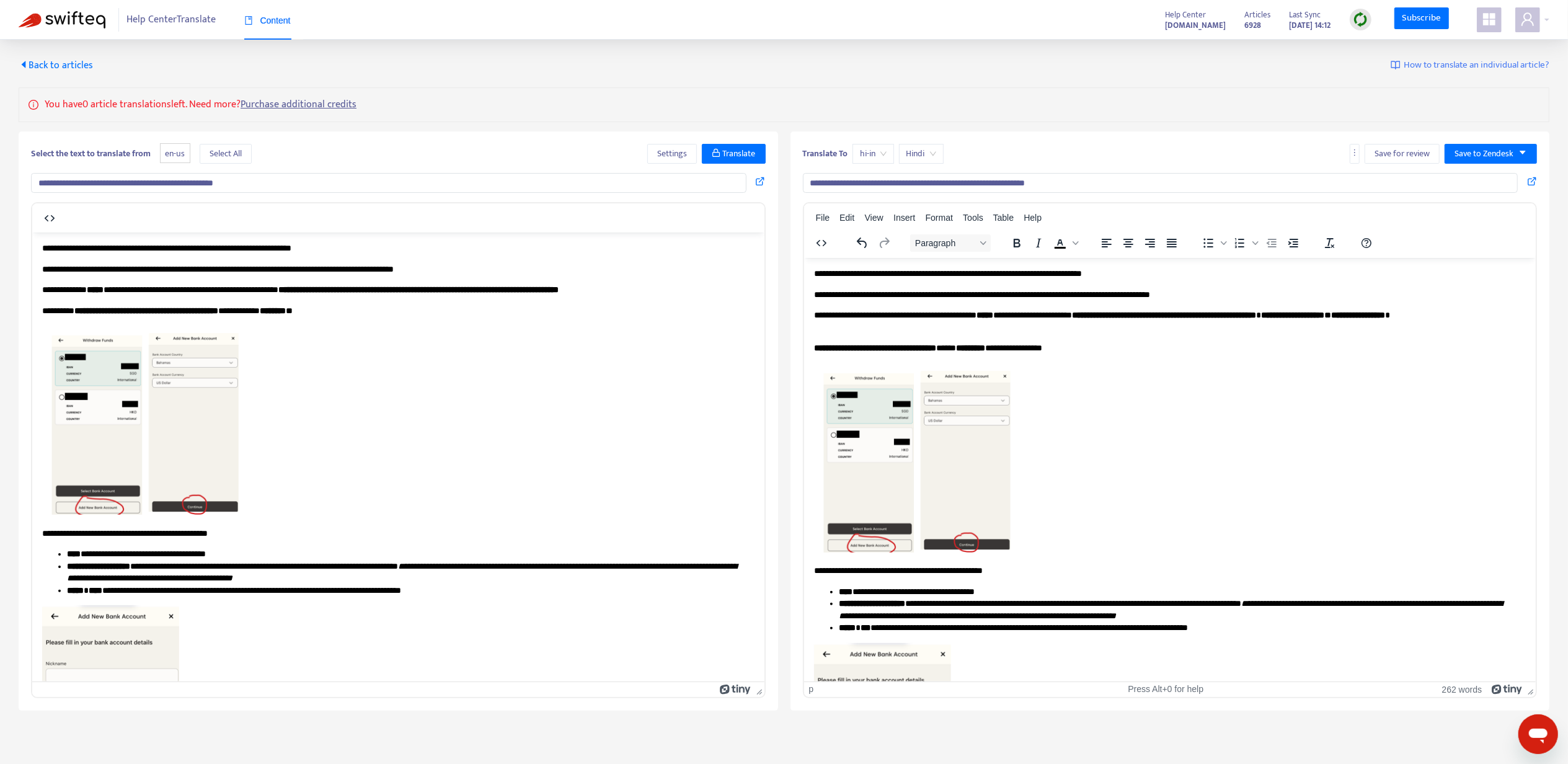
click at [1162, 396] on p "Rich Text Area. Press ALT-0 for help." at bounding box center [1170, 460] width 713 height 193
click at [70, 62] on span "Back to articles" at bounding box center [55, 65] width 74 height 17
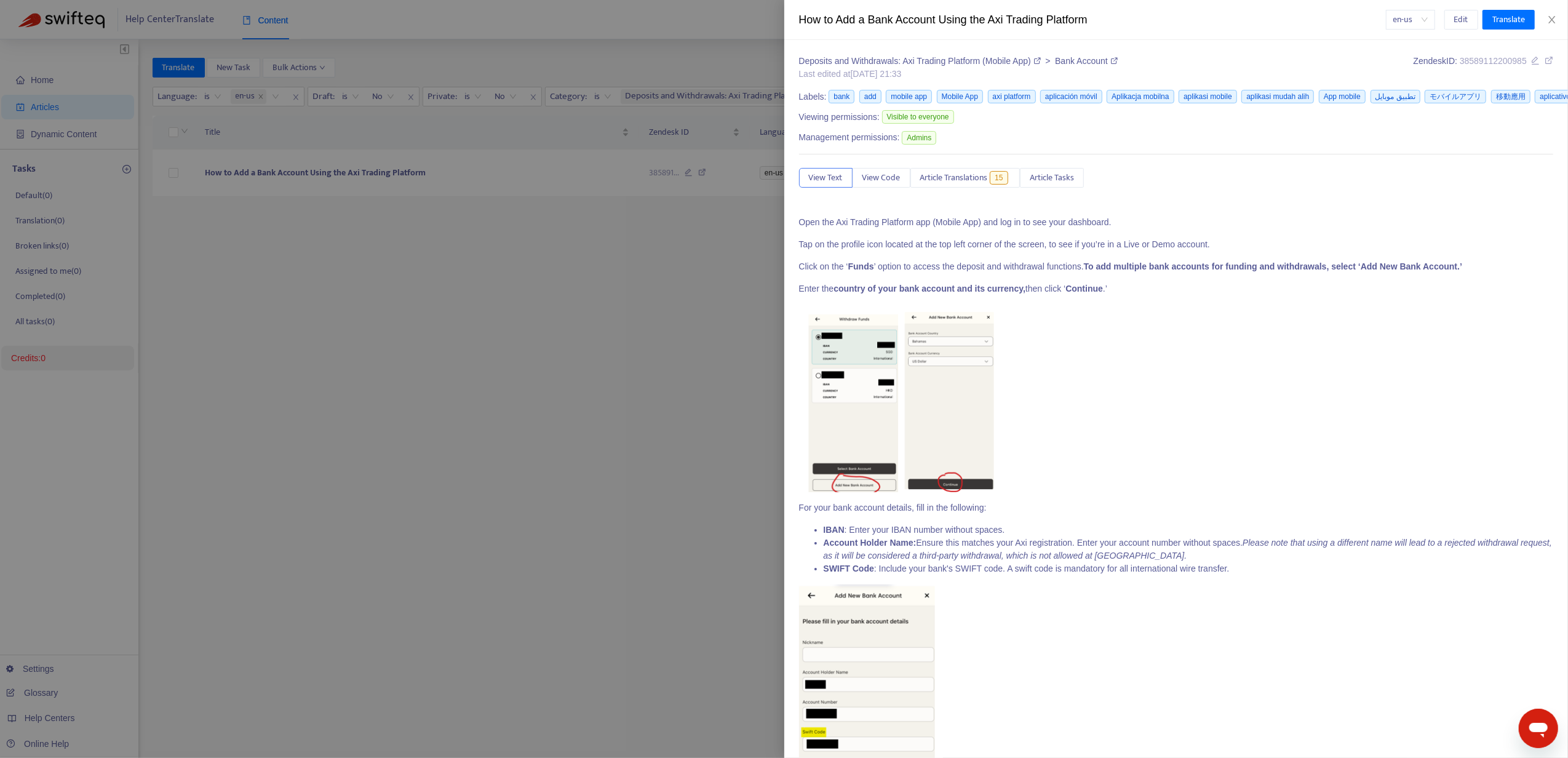
click at [628, 328] on div at bounding box center [784, 379] width 1568 height 758
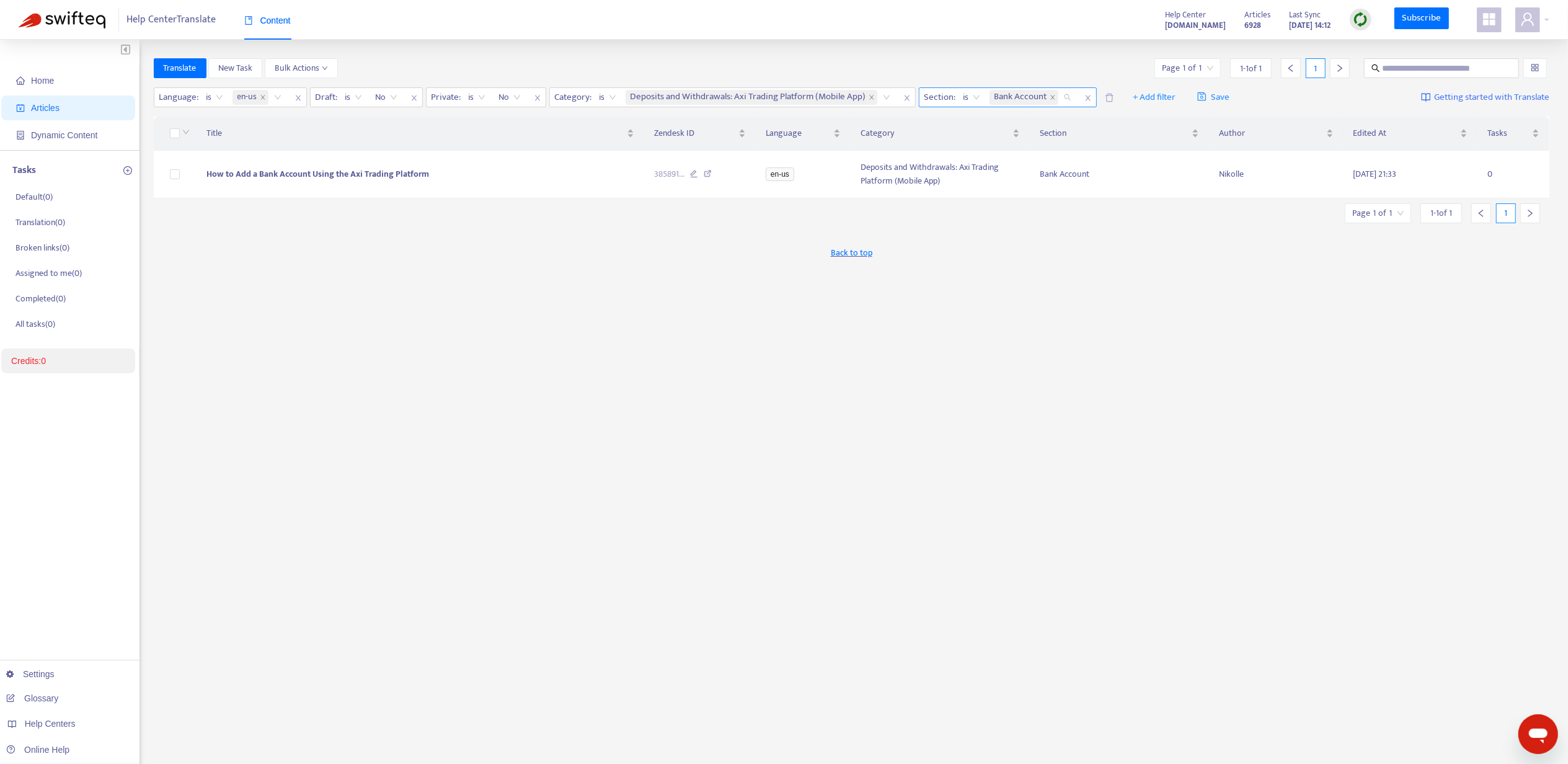
click at [1049, 95] on span "Bank Account" at bounding box center [1024, 97] width 69 height 15
click at [1053, 97] on icon "close" at bounding box center [1053, 97] width 6 height 6
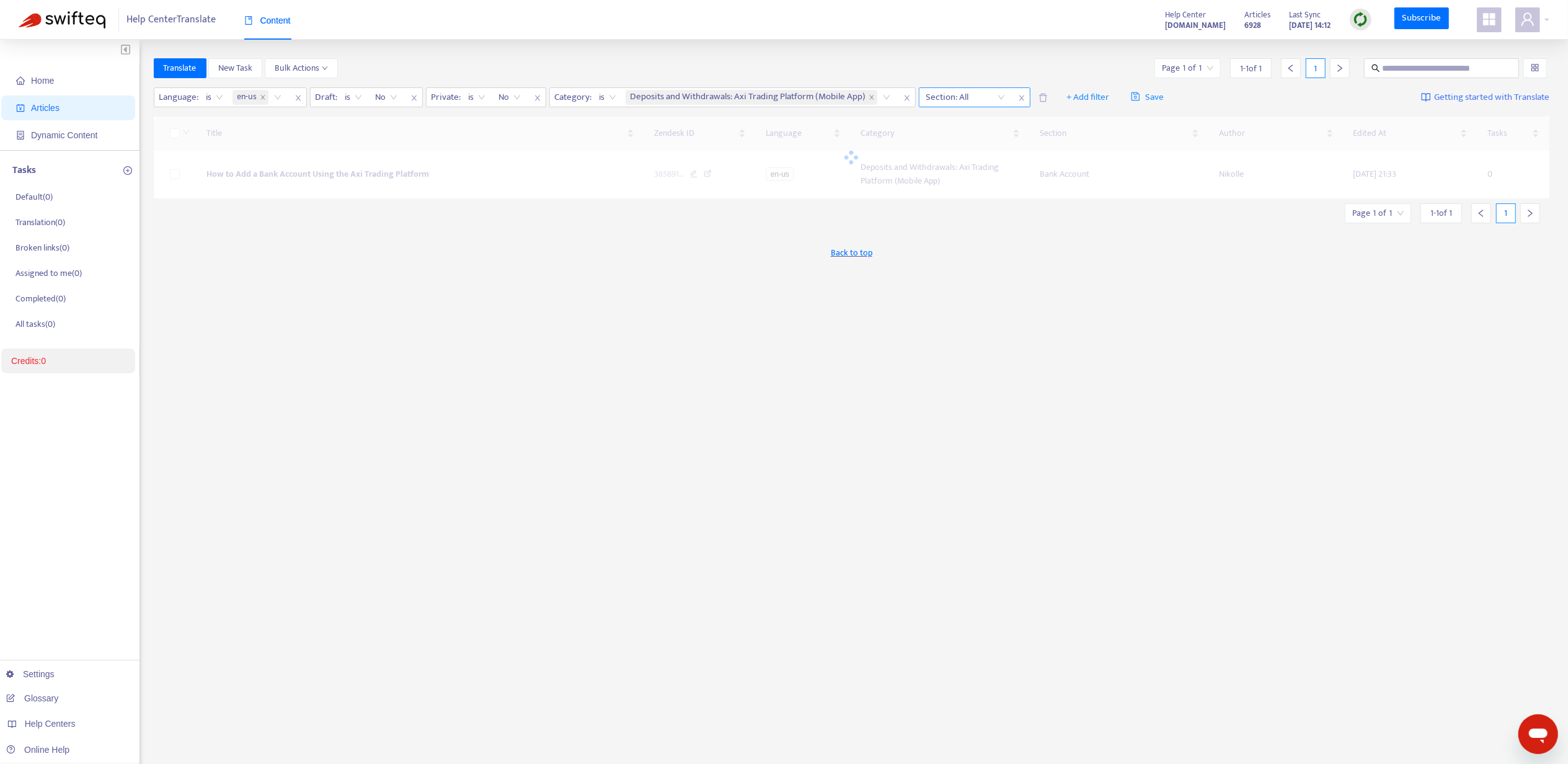
click at [980, 92] on div at bounding box center [960, 97] width 75 height 15
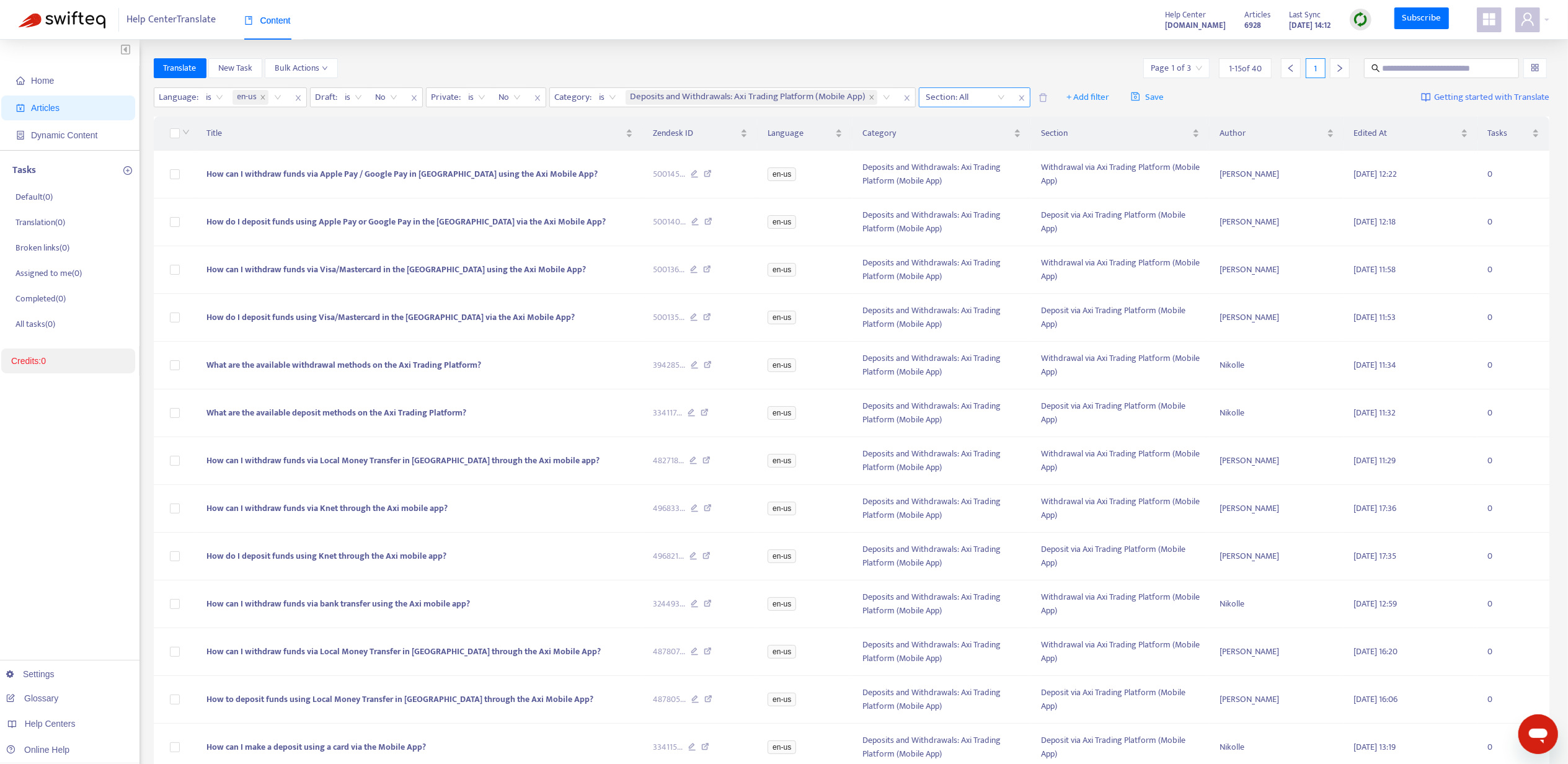
paste input "**********"
type input "**********"
click at [978, 122] on div "Axi Trading Platform: Payment Issues" at bounding box center [1040, 121] width 216 height 14
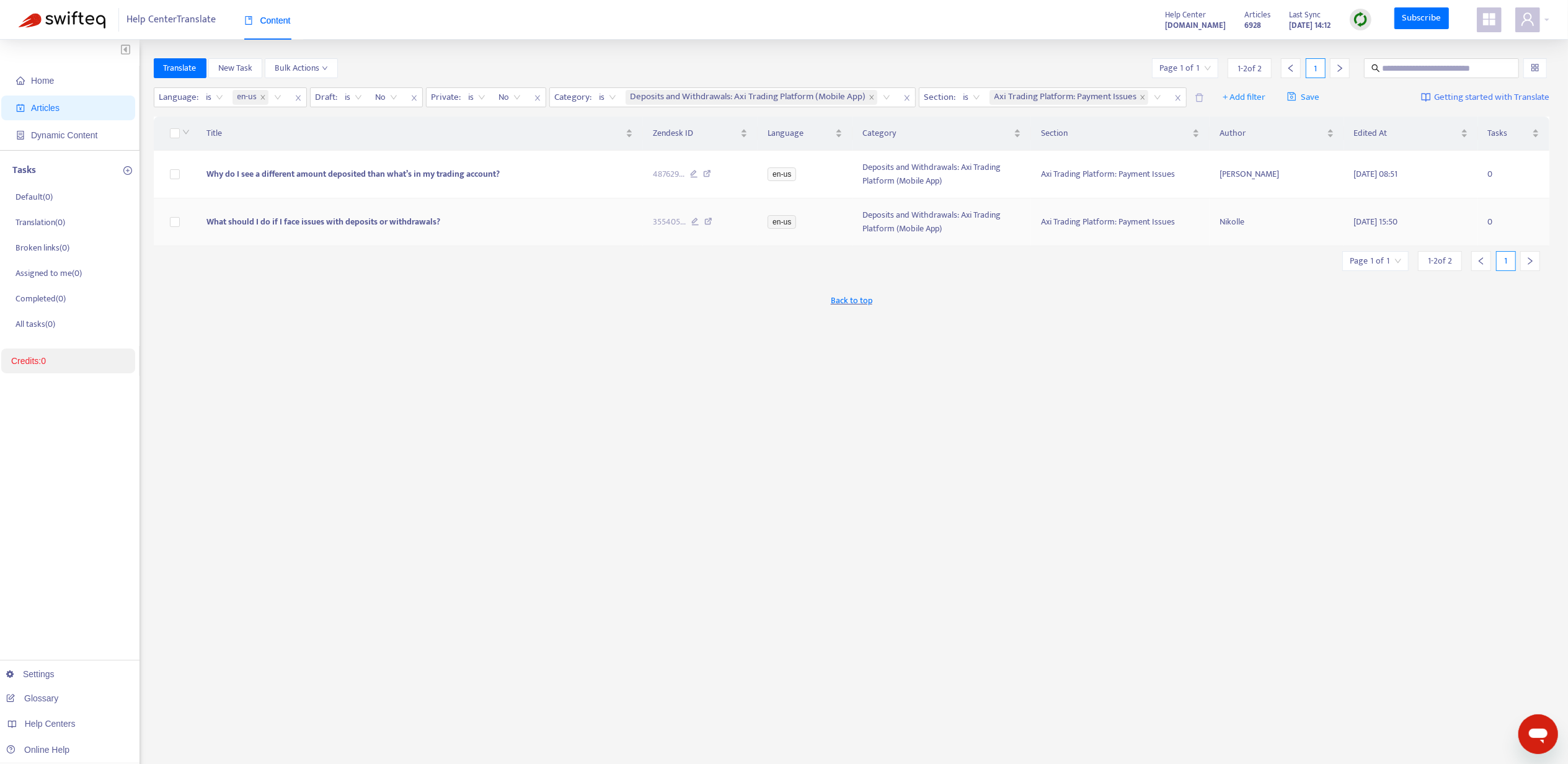
click at [259, 217] on span "What should I do if I face issues with deposits or withdrawals?" at bounding box center [323, 221] width 234 height 14
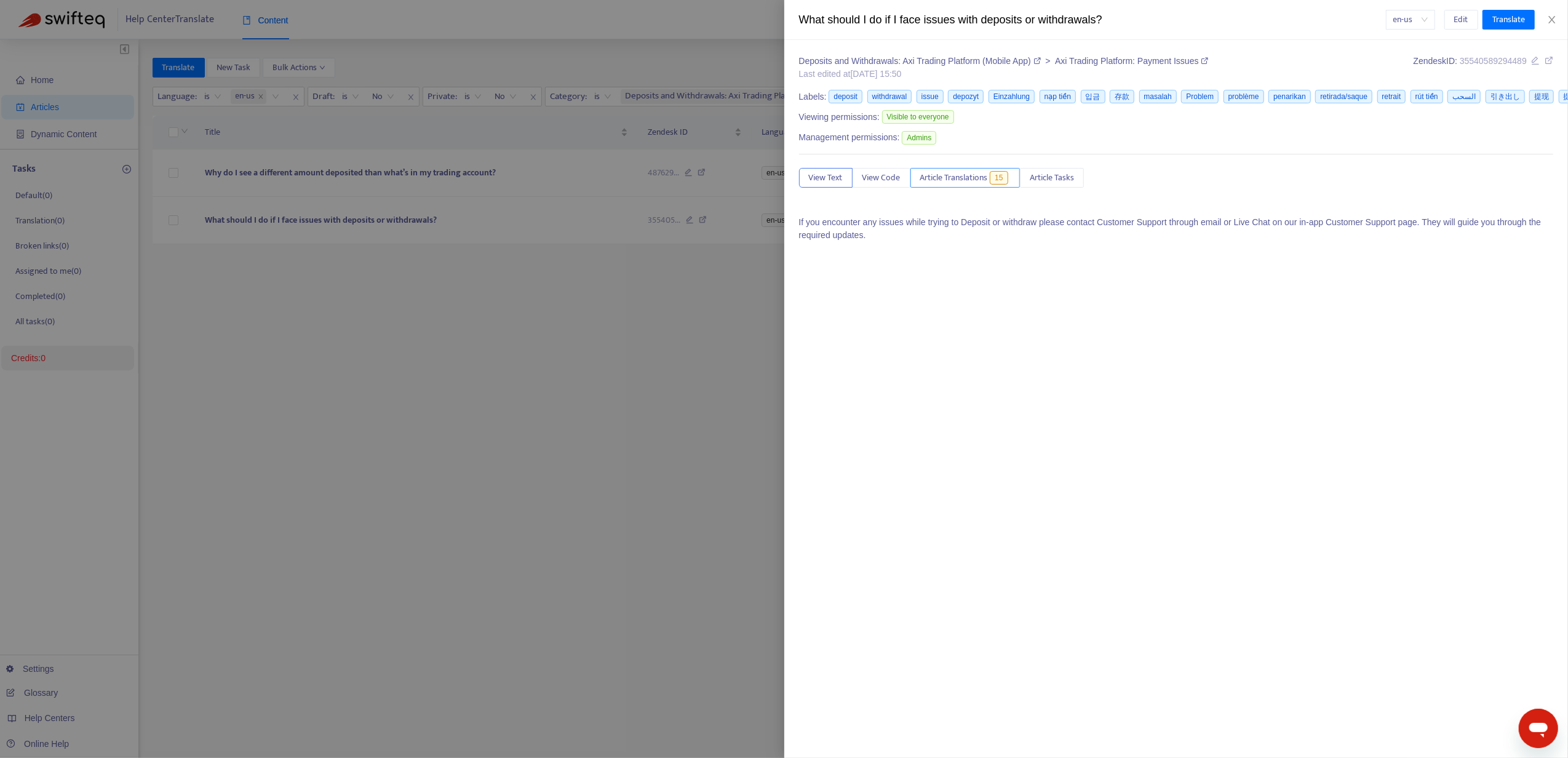
click at [943, 178] on span "Article Translations" at bounding box center [954, 178] width 67 height 13
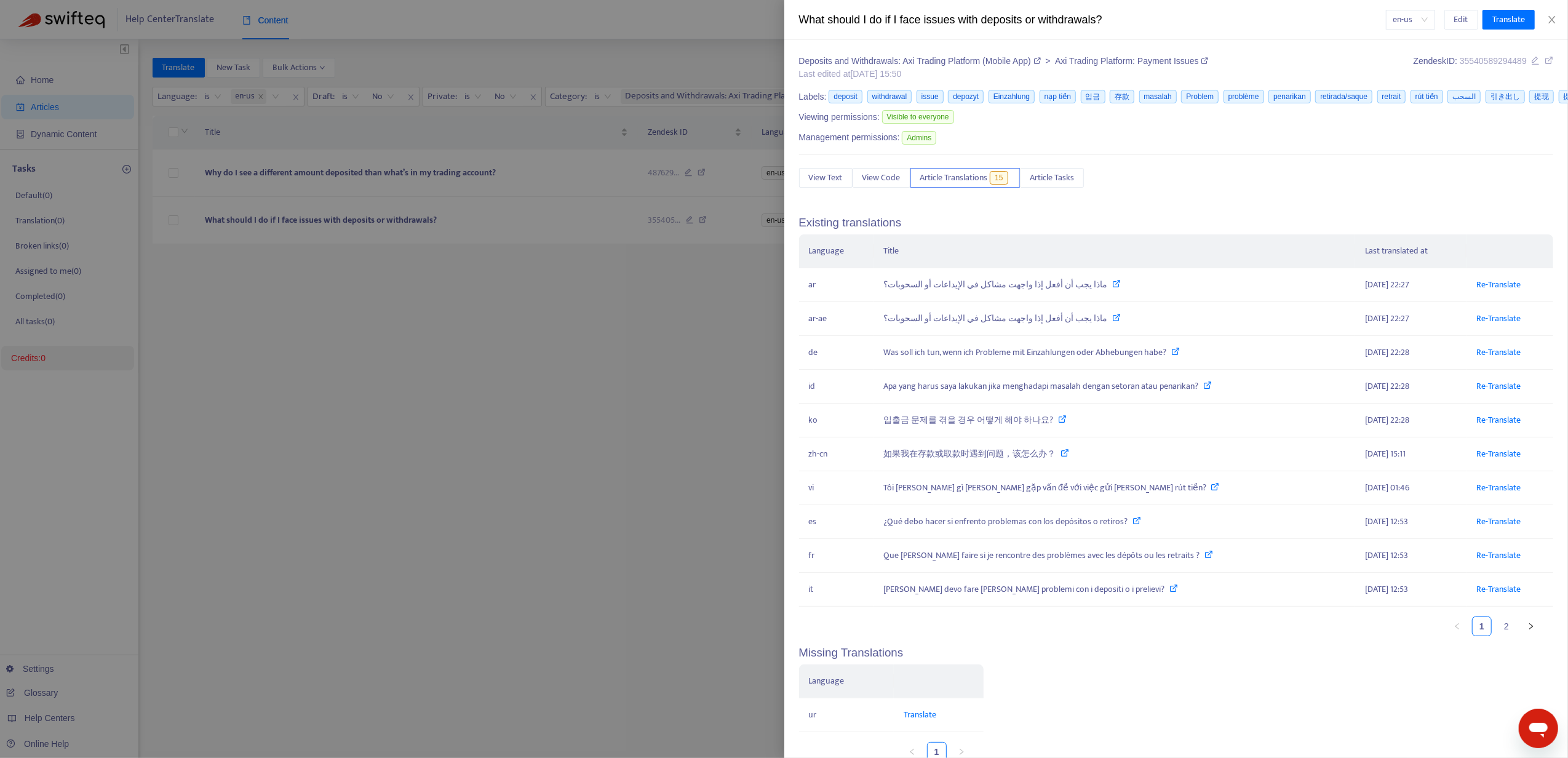
click at [1482, 629] on ul "1 2" at bounding box center [1170, 626] width 743 height 20
click at [1497, 633] on link "2" at bounding box center [1506, 626] width 18 height 18
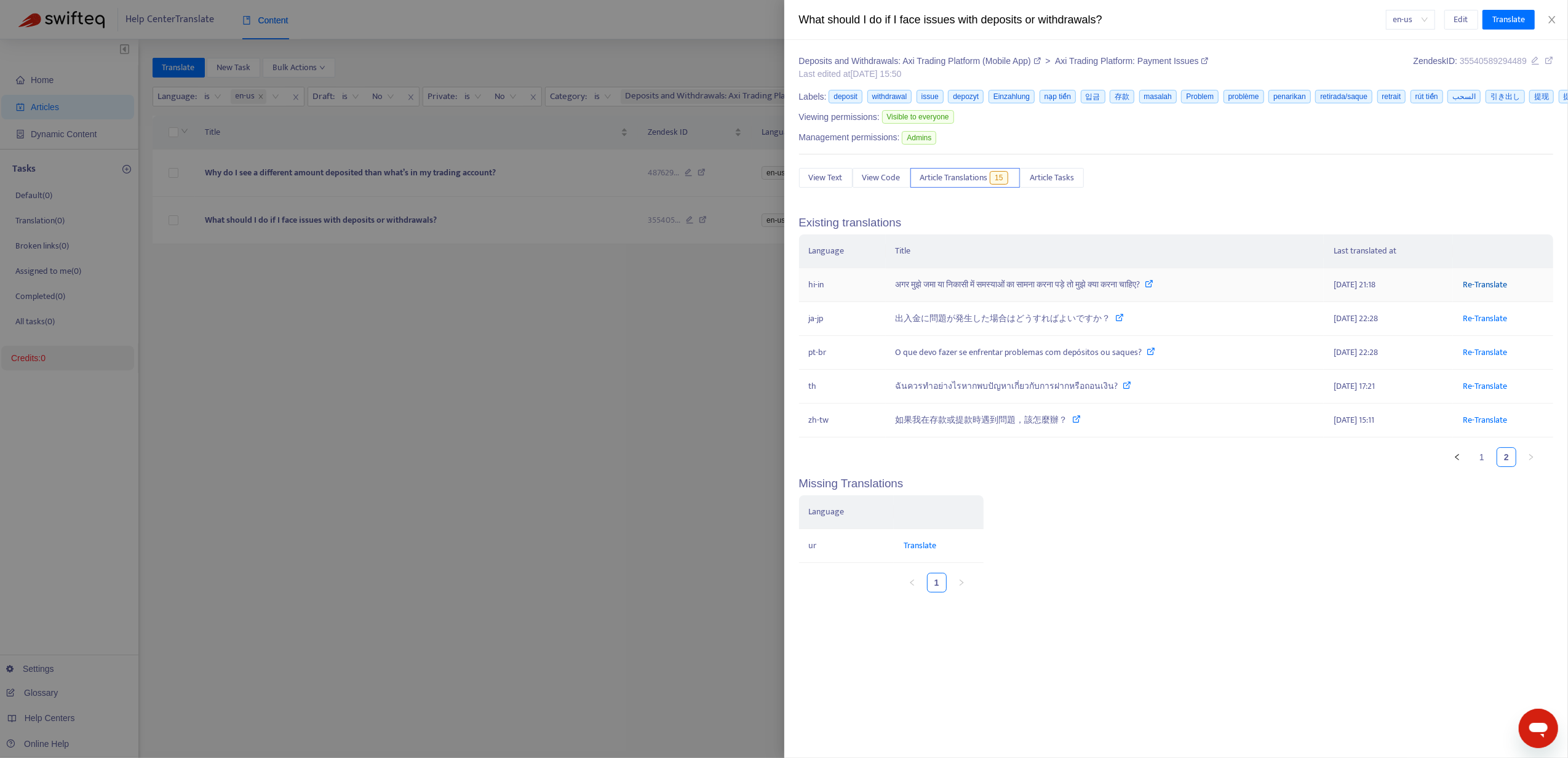
click at [1471, 281] on link "Re-Translate" at bounding box center [1485, 285] width 44 height 14
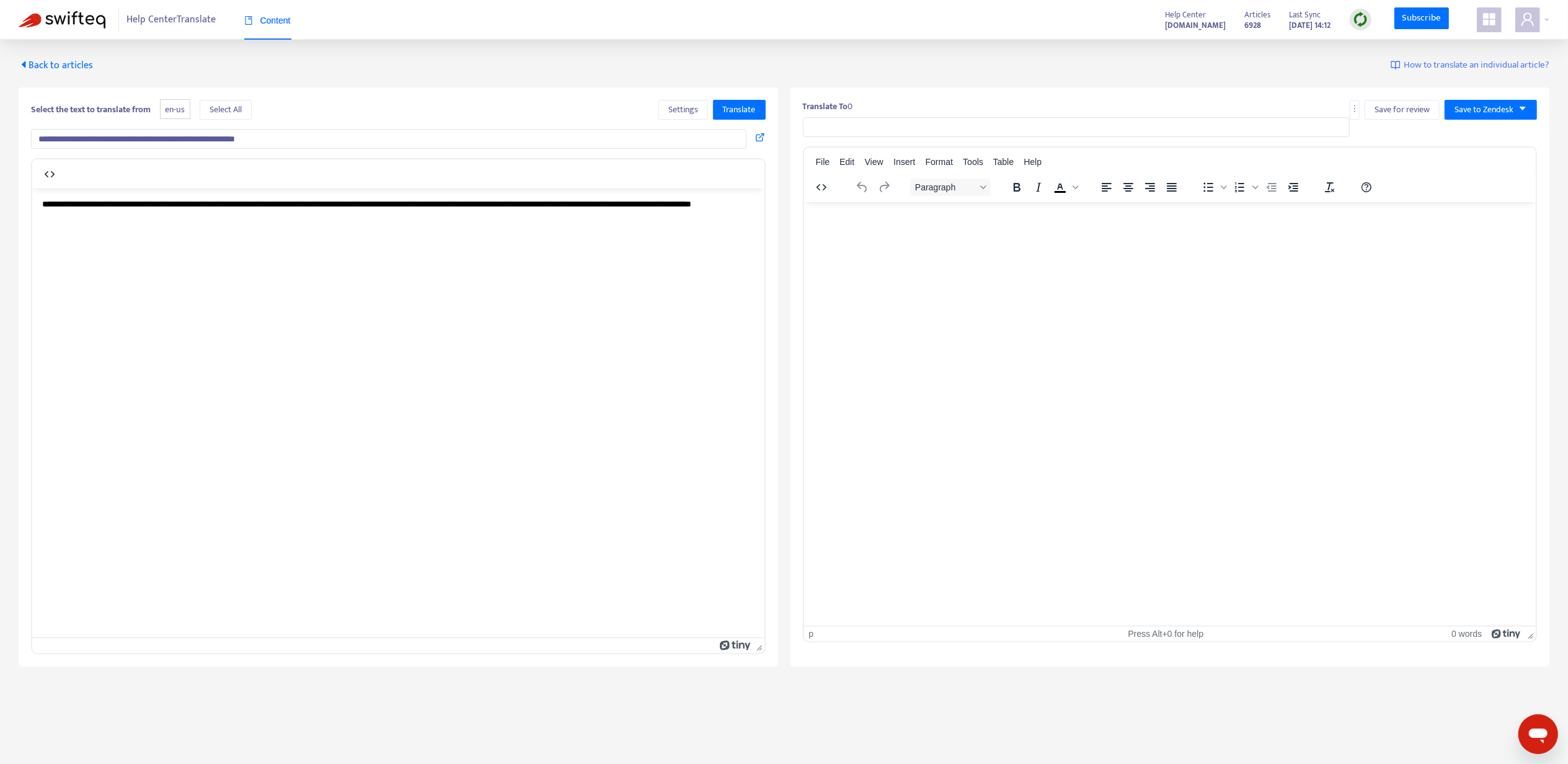
type input "**********"
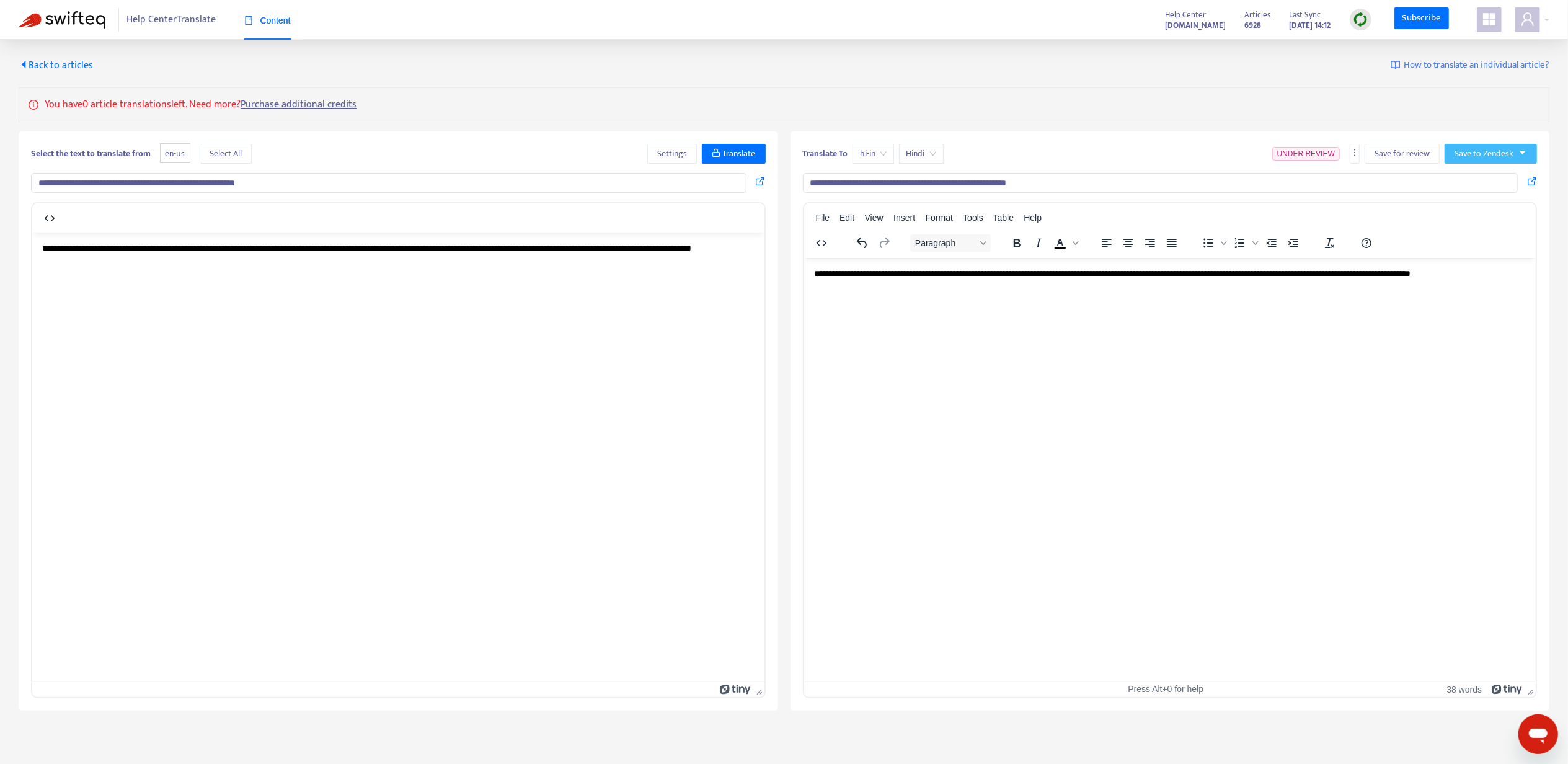
click at [1455, 153] on button "Save to Zendesk" at bounding box center [1491, 153] width 93 height 20
click at [1459, 168] on ul "Publish Save as draft" at bounding box center [1478, 189] width 67 height 45
click at [1461, 177] on span "Publish" at bounding box center [1478, 179] width 47 height 14
click at [65, 72] on span "Back to articles" at bounding box center [55, 65] width 74 height 17
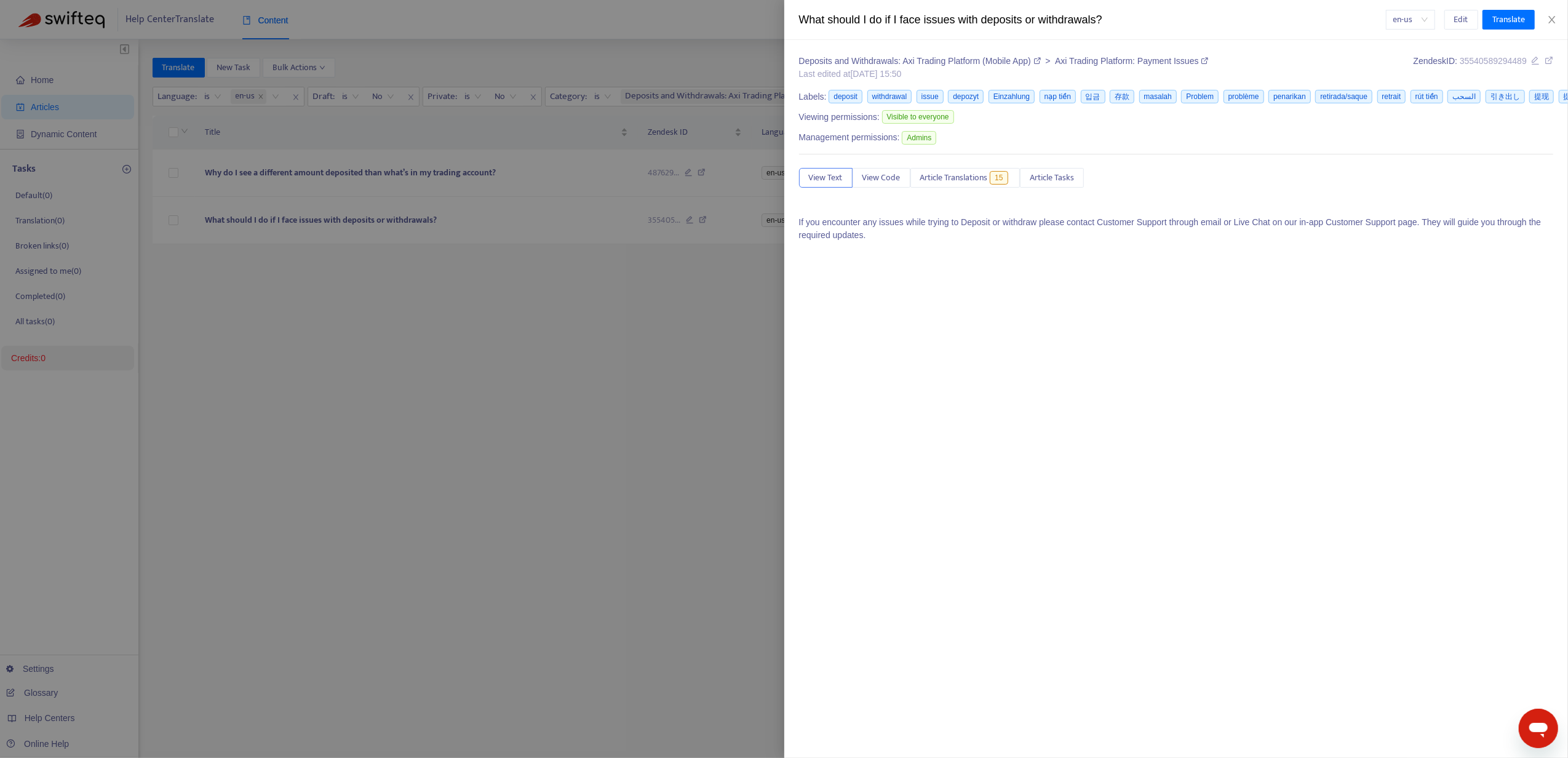
click at [671, 315] on div at bounding box center [784, 379] width 1568 height 758
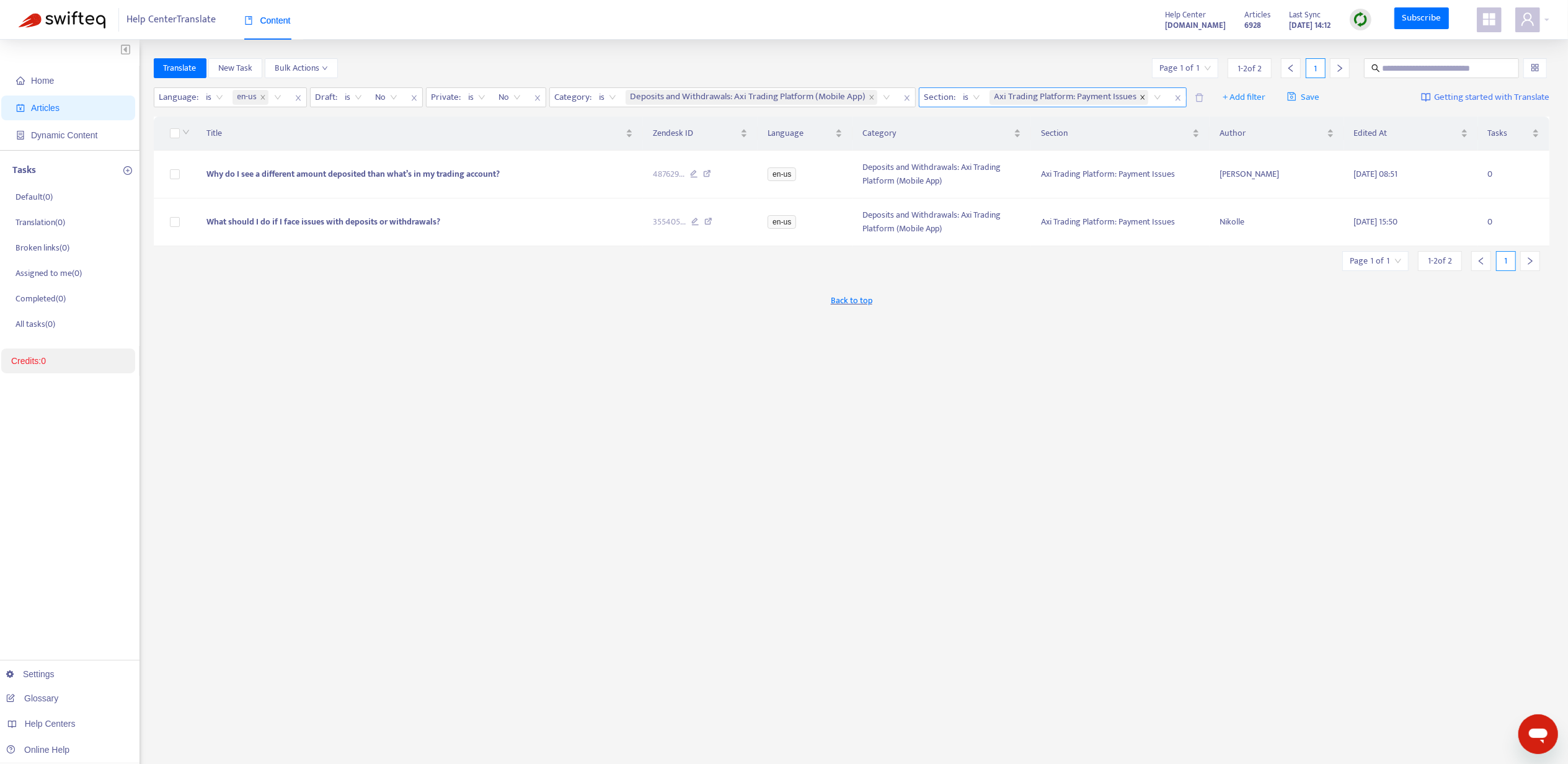
click at [1146, 98] on icon "close" at bounding box center [1143, 97] width 6 height 6
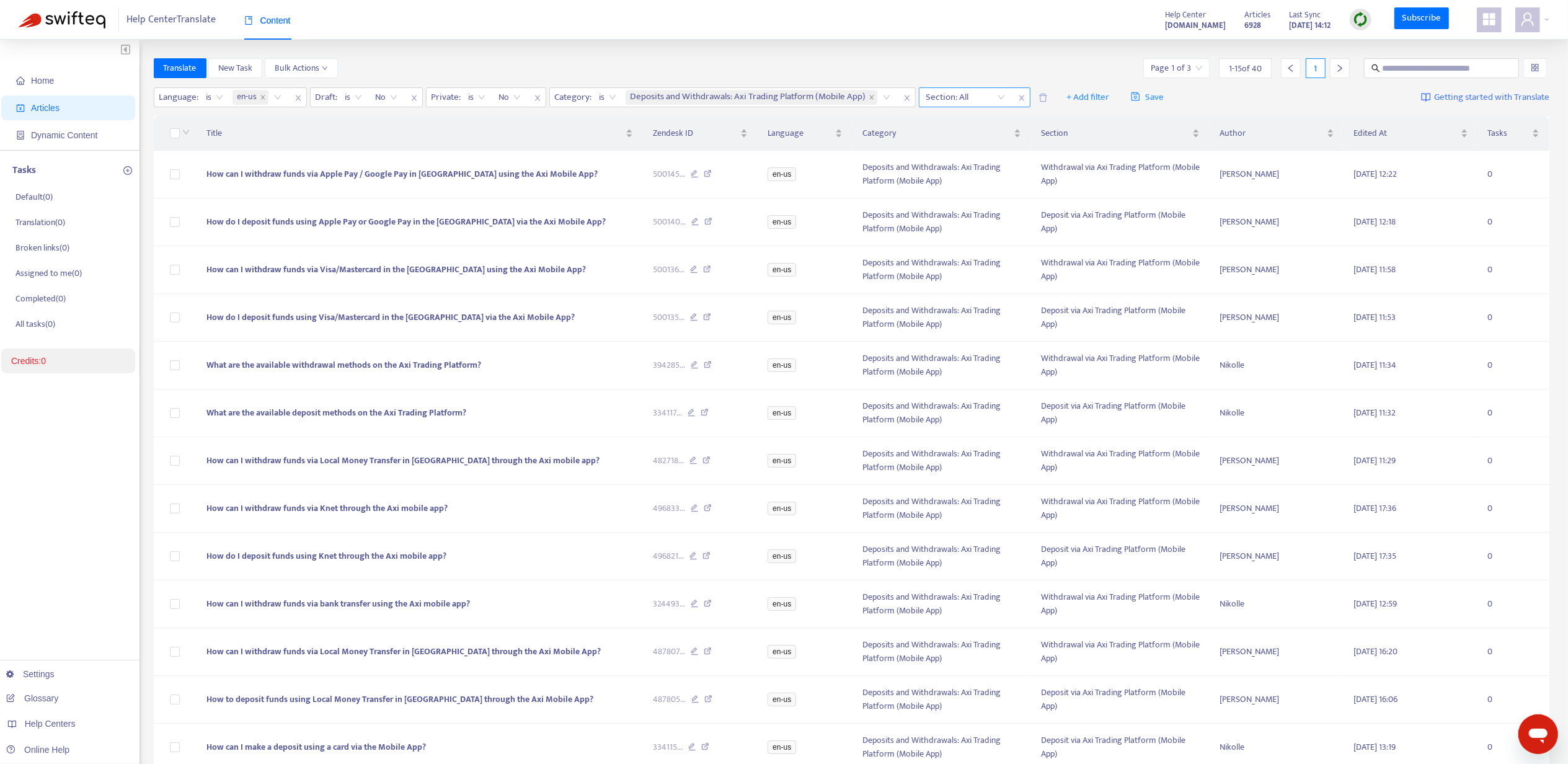
click at [973, 95] on div at bounding box center [960, 97] width 75 height 15
paste input "**********"
type input "**********"
click at [973, 135] on div "Internal Transfer" at bounding box center [1040, 141] width 216 height 14
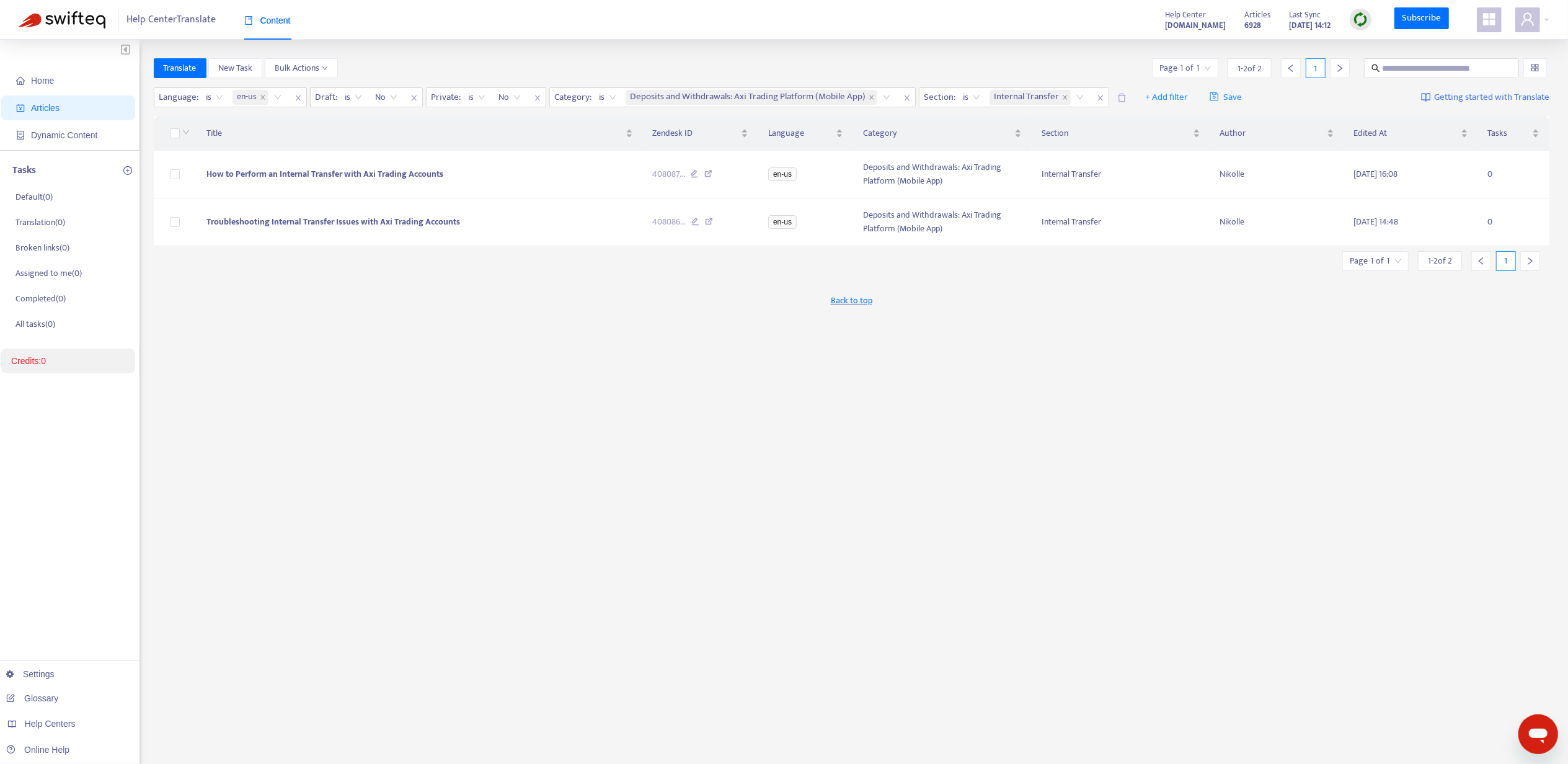
click at [586, 393] on div "Translate New Task Bulk Actions Page 1 of 1 1 - 2 of 2 1 Language : is en-us Dr…" at bounding box center [851, 421] width 1396 height 726
click at [321, 171] on span "How to Perform an Internal Transfer with Axi Trading Accounts" at bounding box center [324, 174] width 237 height 14
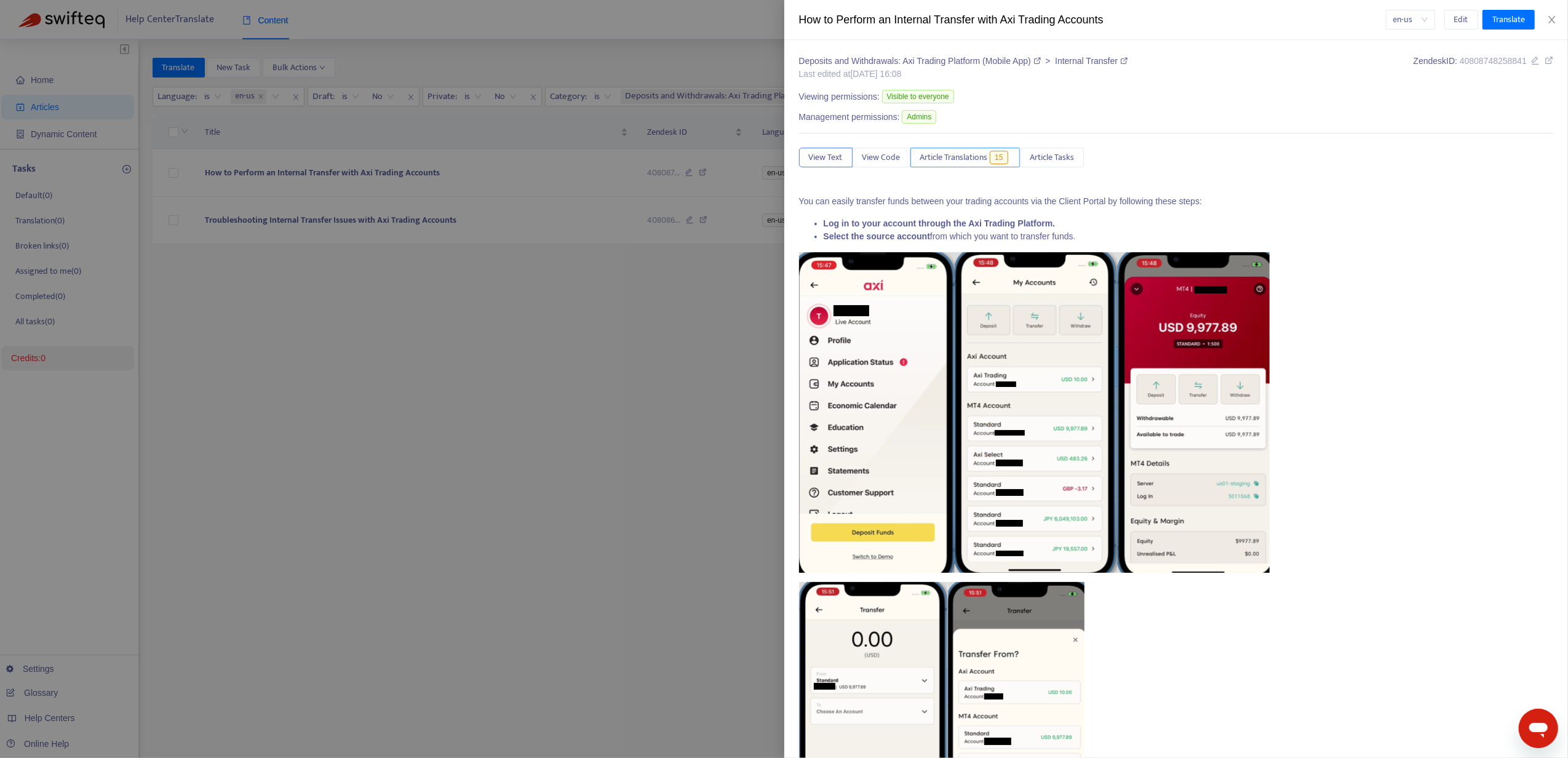
click at [988, 161] on span "Article Translations" at bounding box center [954, 157] width 67 height 13
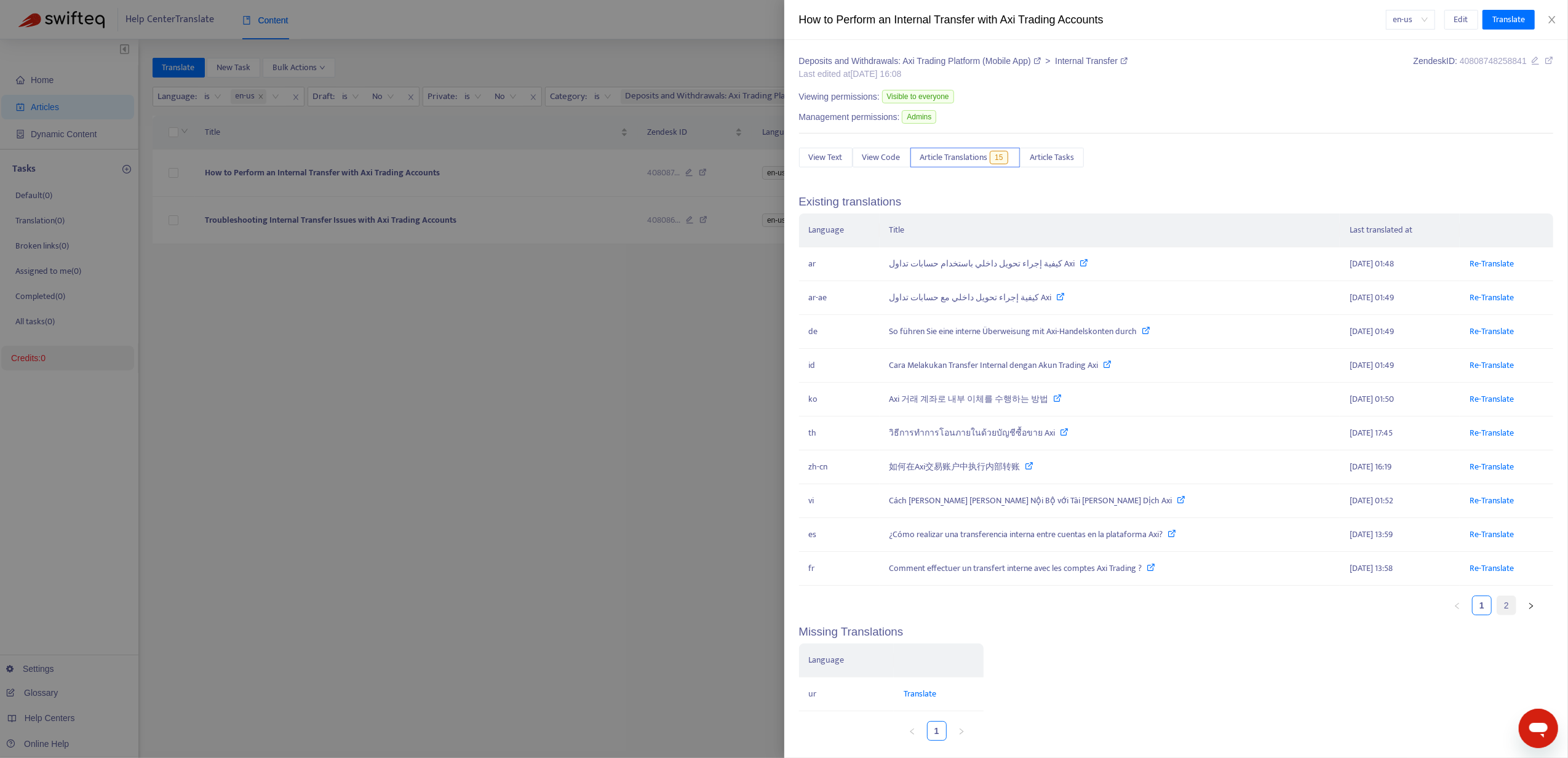
click at [1497, 614] on link "2" at bounding box center [1506, 605] width 18 height 18
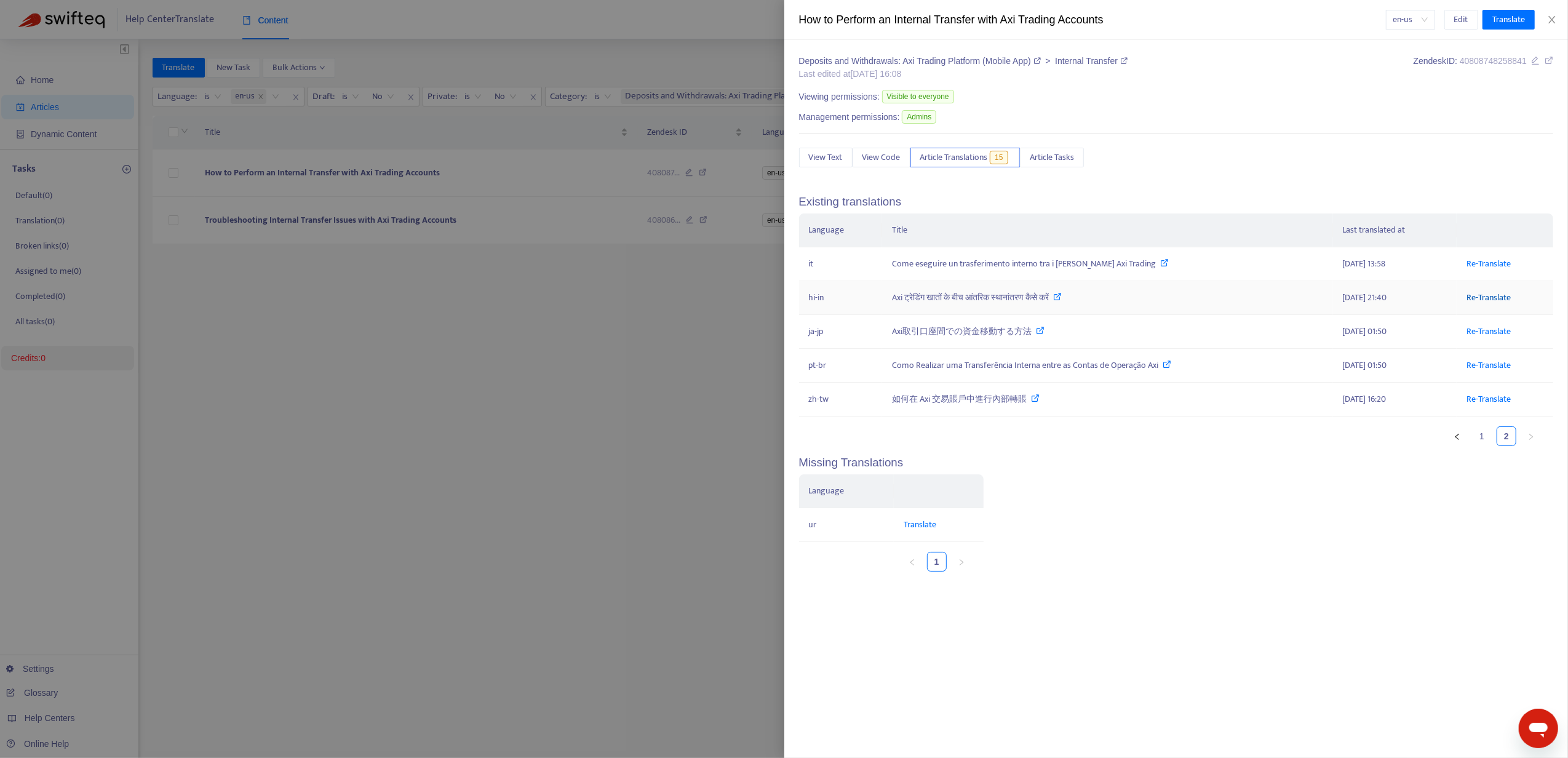
click at [1480, 297] on link "Re-Translate" at bounding box center [1489, 297] width 44 height 14
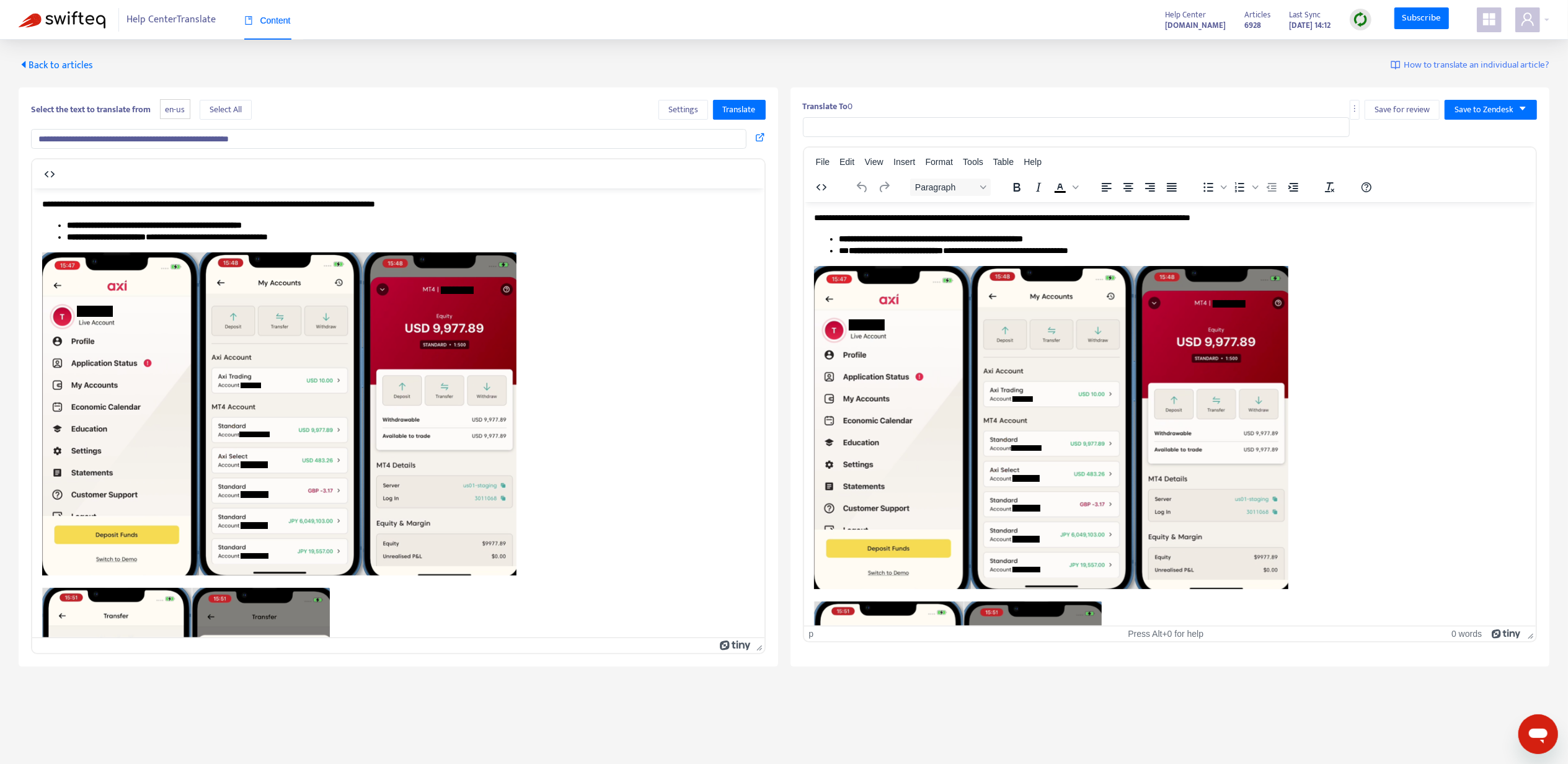
type input "**********"
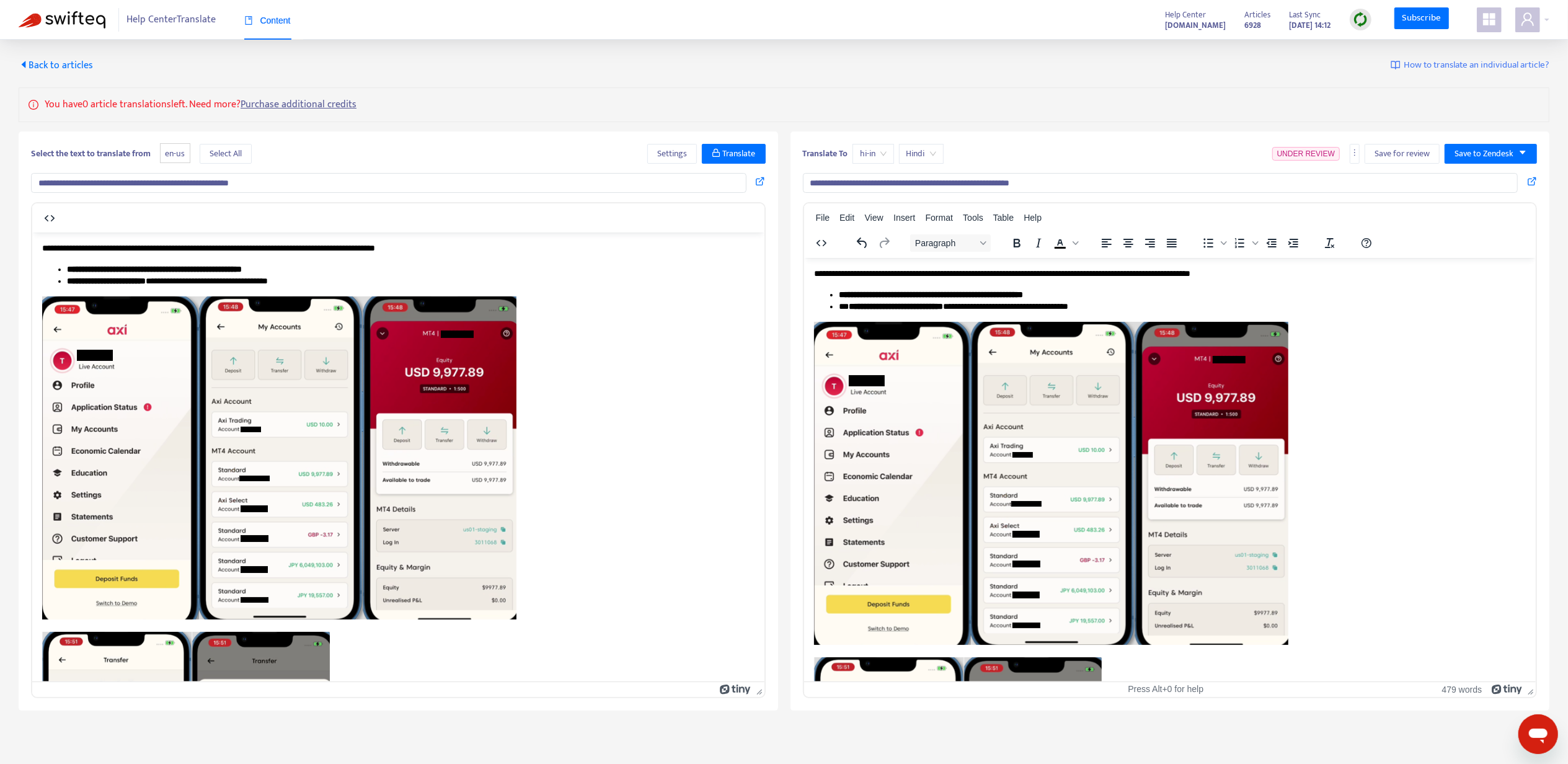
click at [1050, 340] on img "Rich Text Area. Press ALT-0 for help." at bounding box center [1051, 483] width 475 height 323
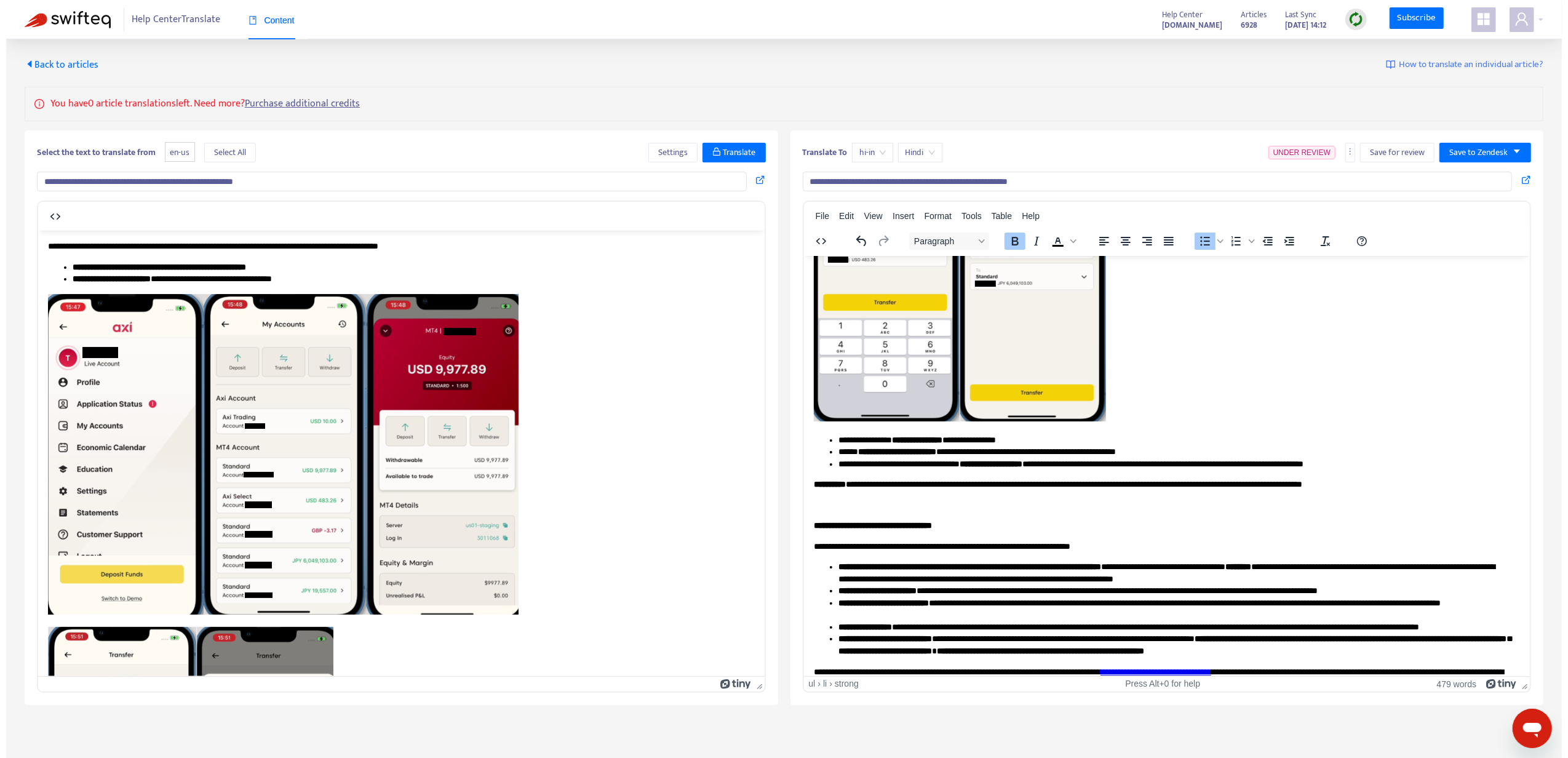
scroll to position [1209, 0]
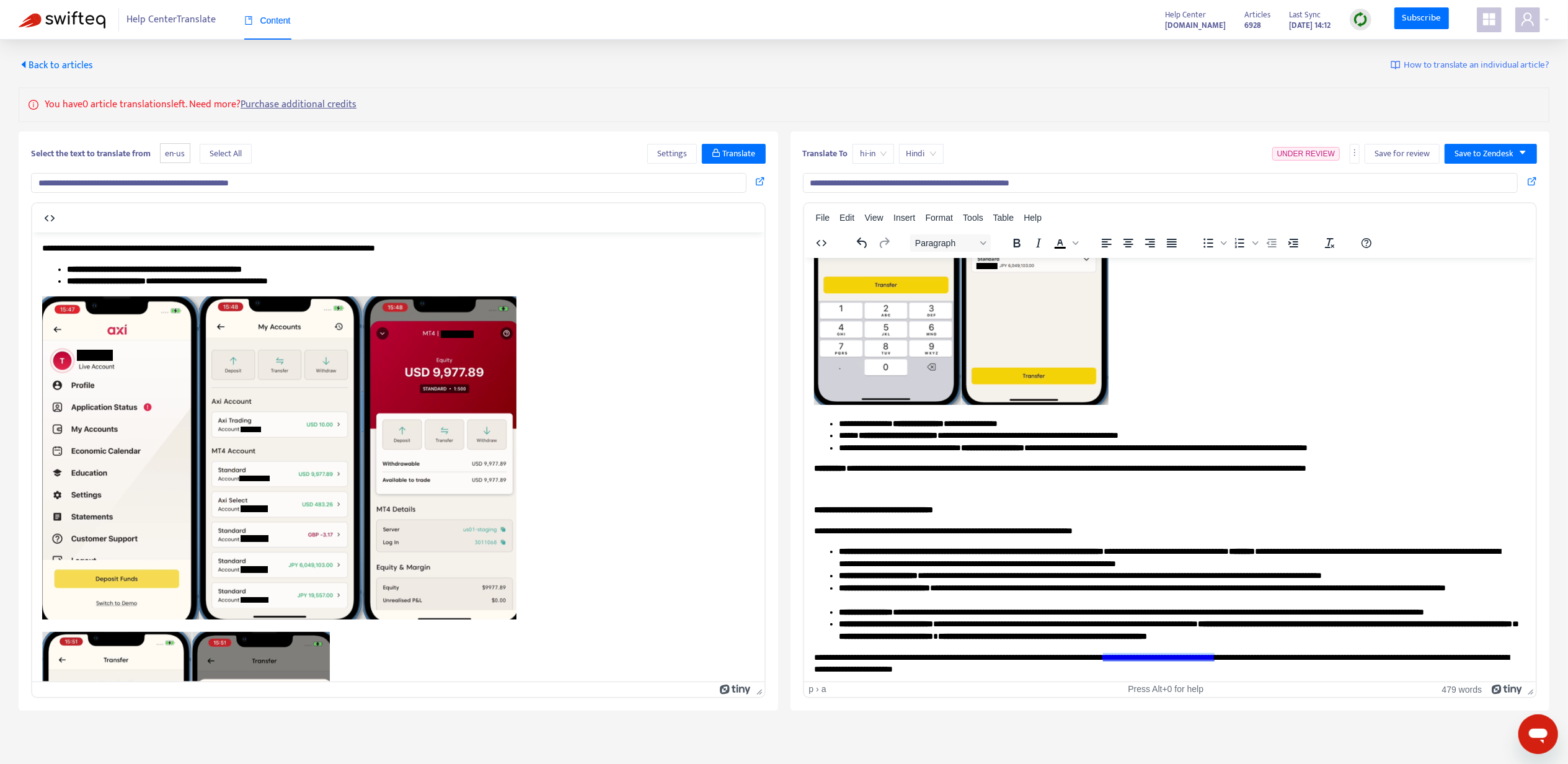
click at [1156, 655] on link "**********" at bounding box center [1159, 656] width 112 height 9
click at [1197, 670] on div "Link..." at bounding box center [1197, 668] width 23 height 15
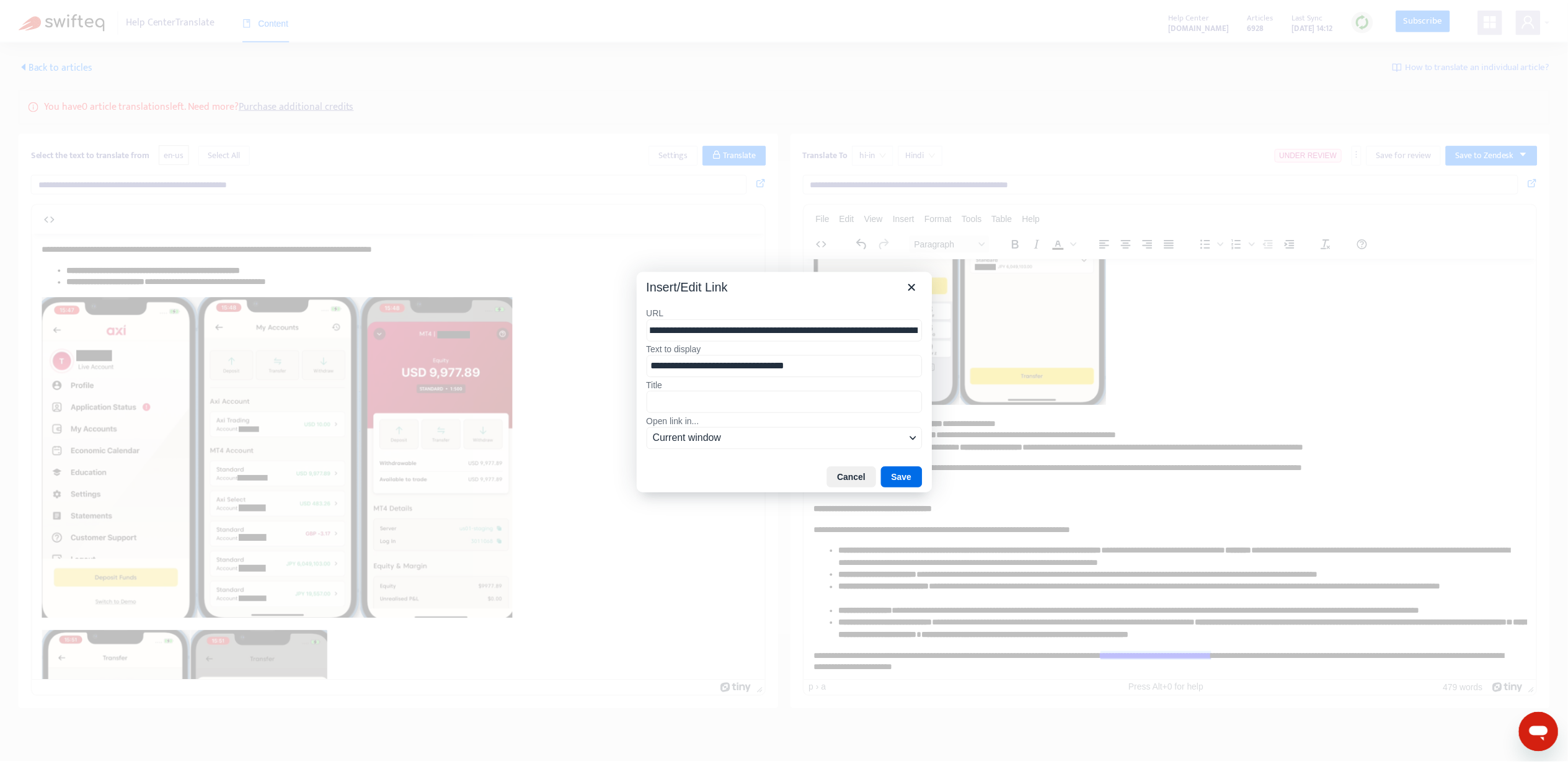
scroll to position [0, 0]
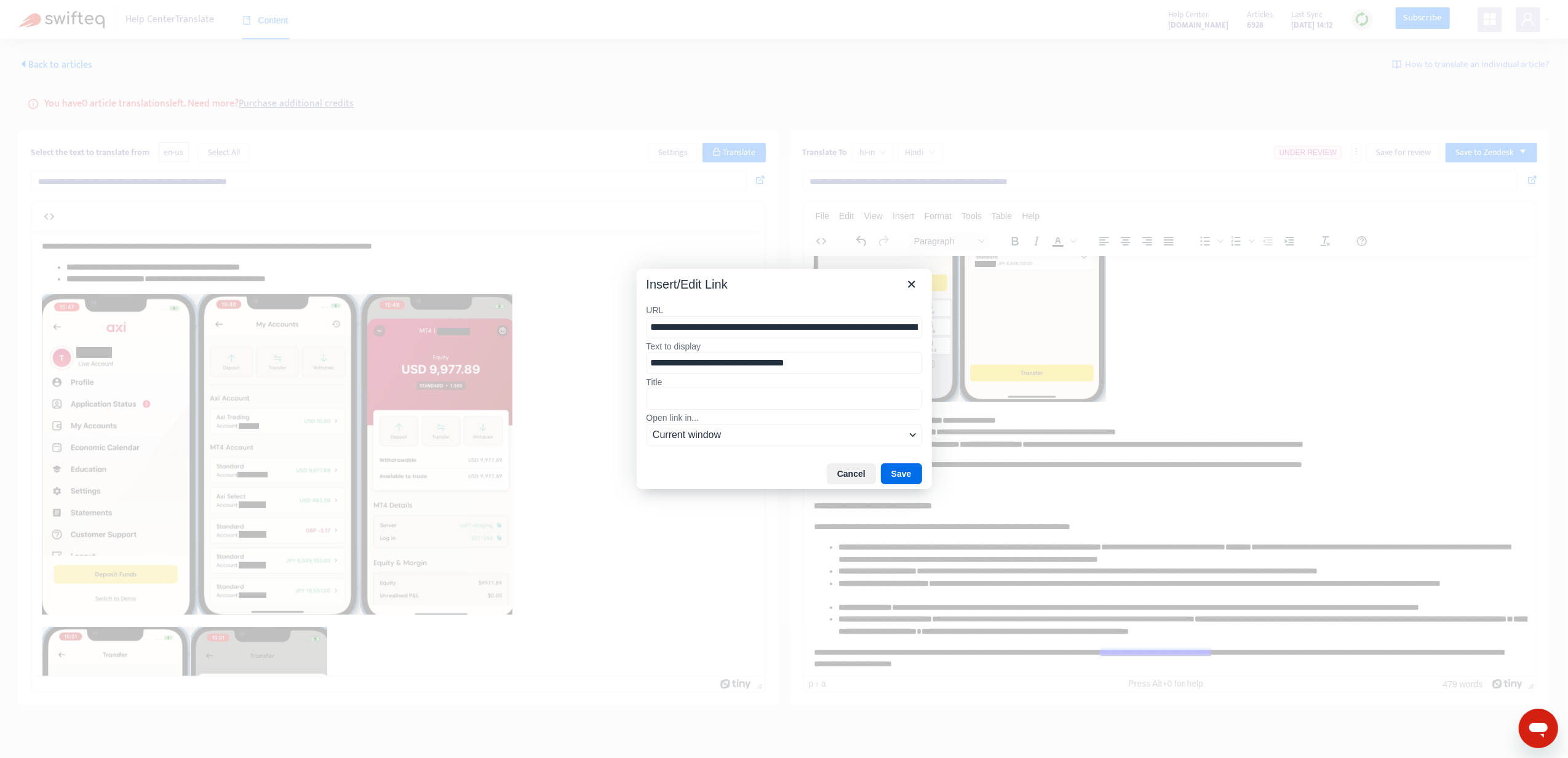
drag, startPoint x: 709, startPoint y: 323, endPoint x: 541, endPoint y: 313, distance: 168.3
click at [541, 313] on div "**********" at bounding box center [784, 379] width 1568 height 758
click at [764, 323] on input "**********" at bounding box center [785, 327] width 276 height 23
click at [919, 295] on div "**********" at bounding box center [784, 377] width 295 height 163
click at [914, 286] on icon "Close" at bounding box center [911, 285] width 7 height 7
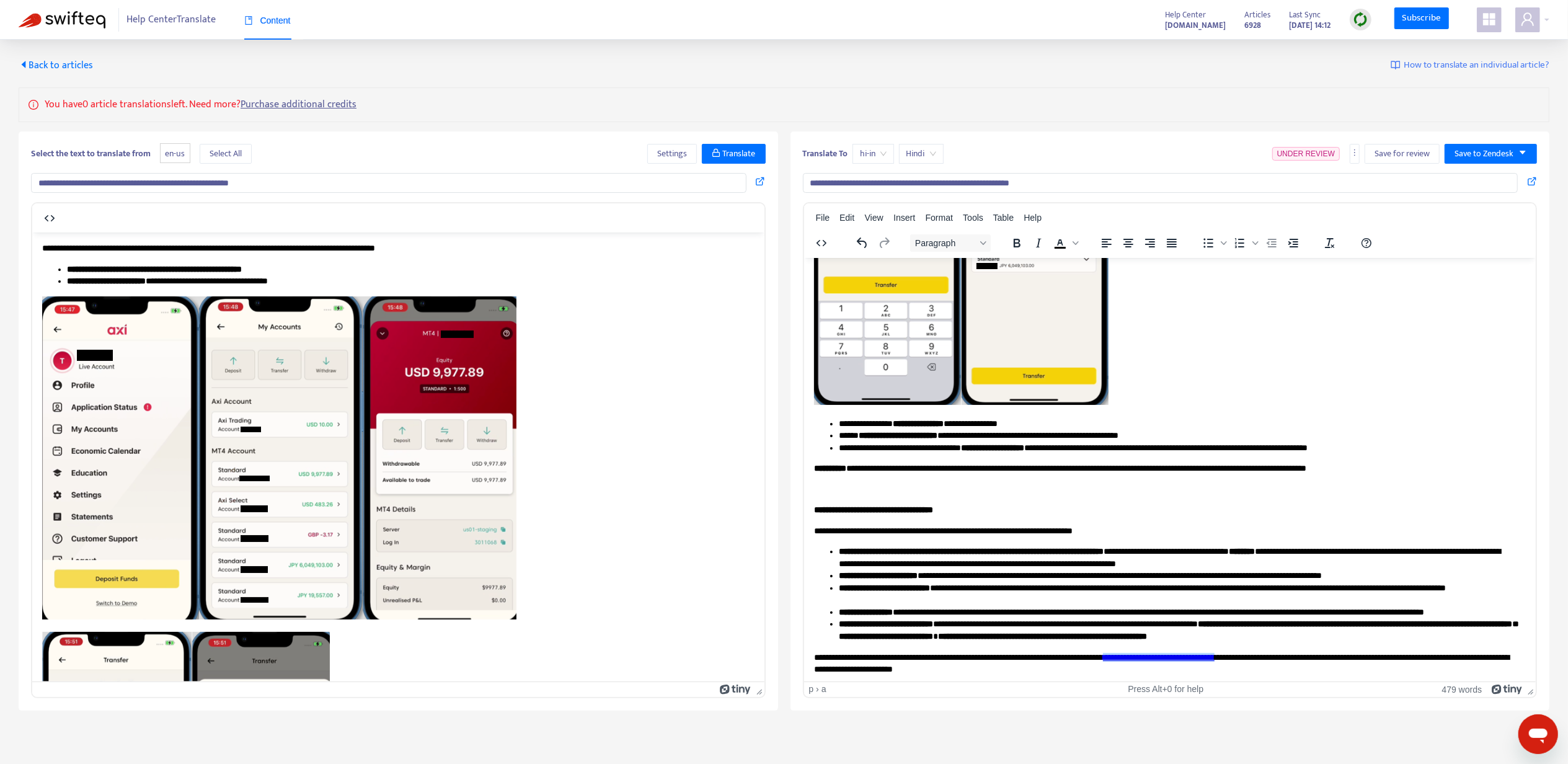
drag, startPoint x: 1218, startPoint y: 650, endPoint x: 1216, endPoint y: 658, distance: 8.2
click at [1211, 701] on icon at bounding box center [1212, 704] width 15 height 15
click at [1491, 151] on span "Save to Zendesk" at bounding box center [1484, 153] width 59 height 14
click at [1485, 173] on span "Publish" at bounding box center [1478, 179] width 47 height 14
click at [74, 66] on span "Back to articles" at bounding box center [55, 65] width 74 height 17
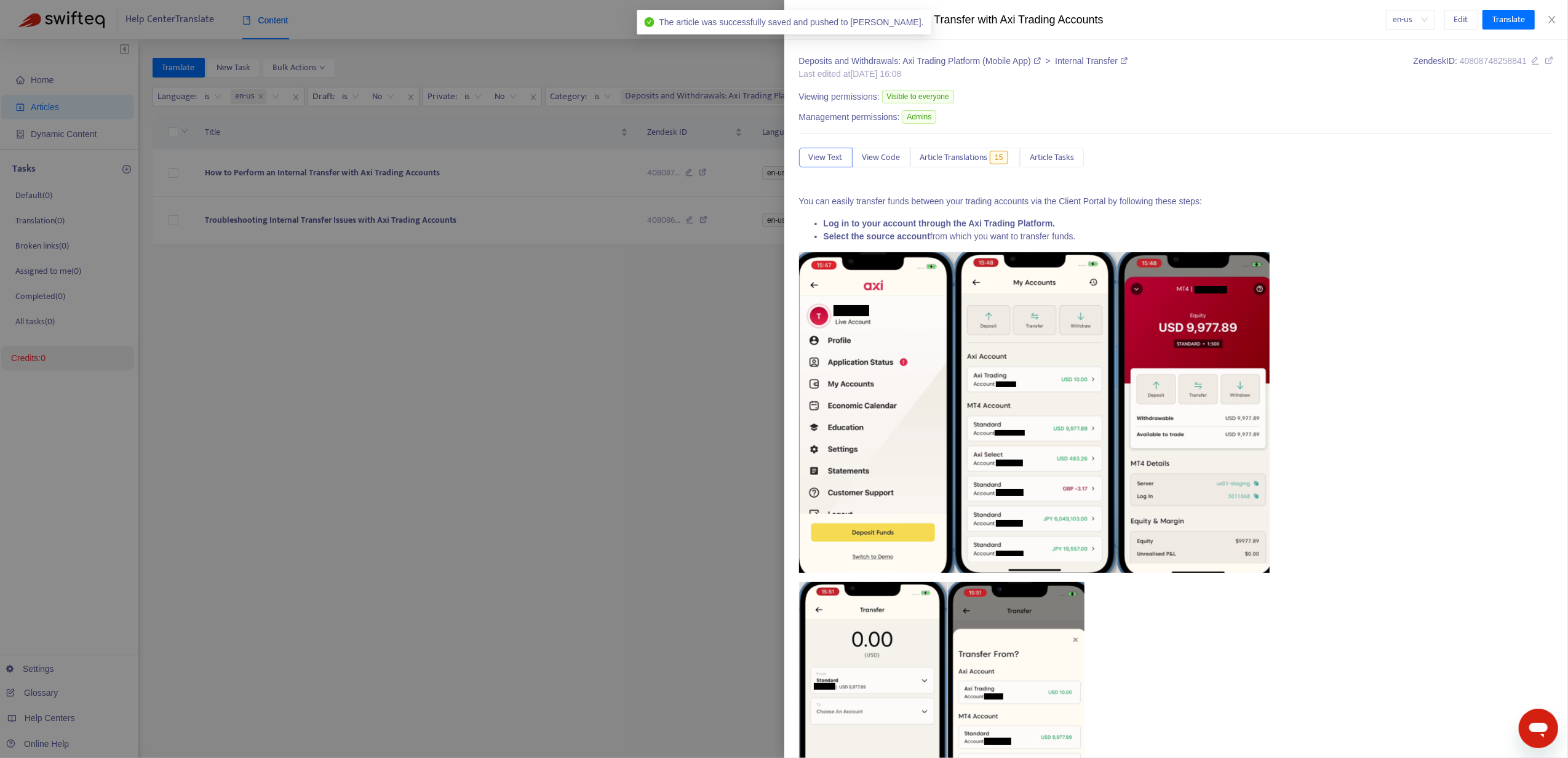
click at [362, 220] on div at bounding box center [784, 379] width 1568 height 758
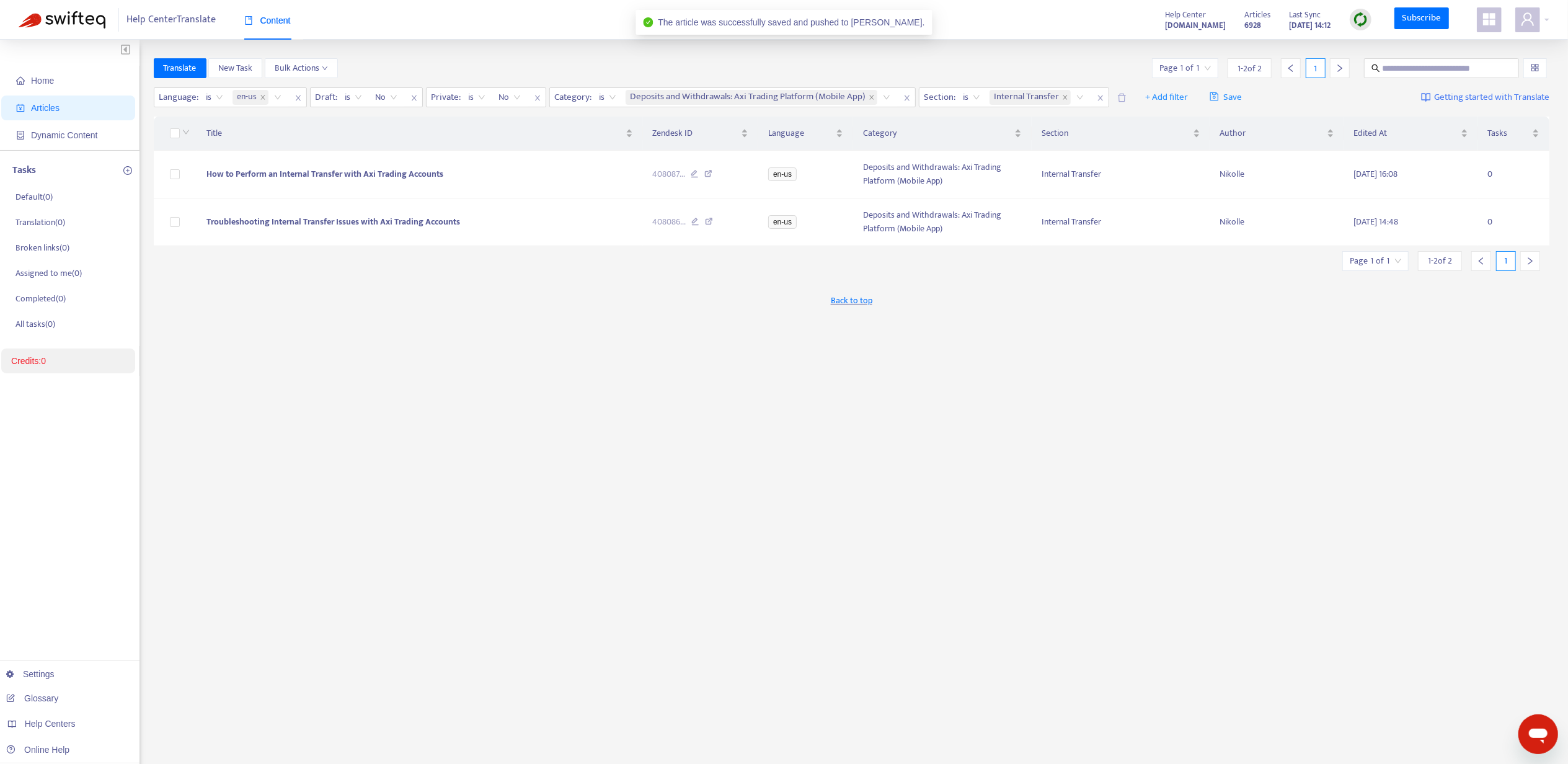
click at [365, 221] on span "Troubleshooting Internal Transfer Issues with Axi Trading Accounts" at bounding box center [332, 221] width 253 height 14
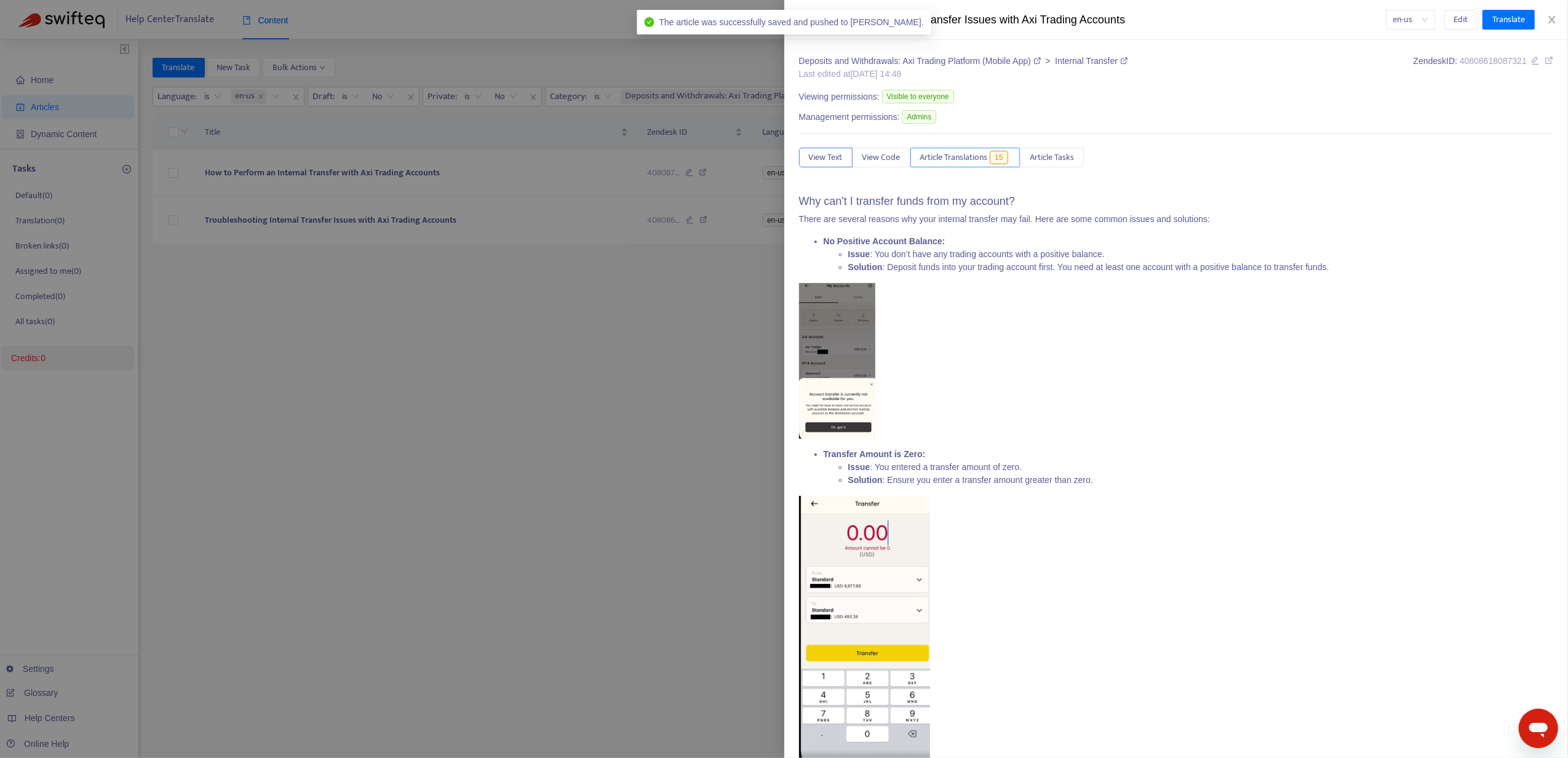
click at [1004, 154] on span "15" at bounding box center [999, 157] width 18 height 13
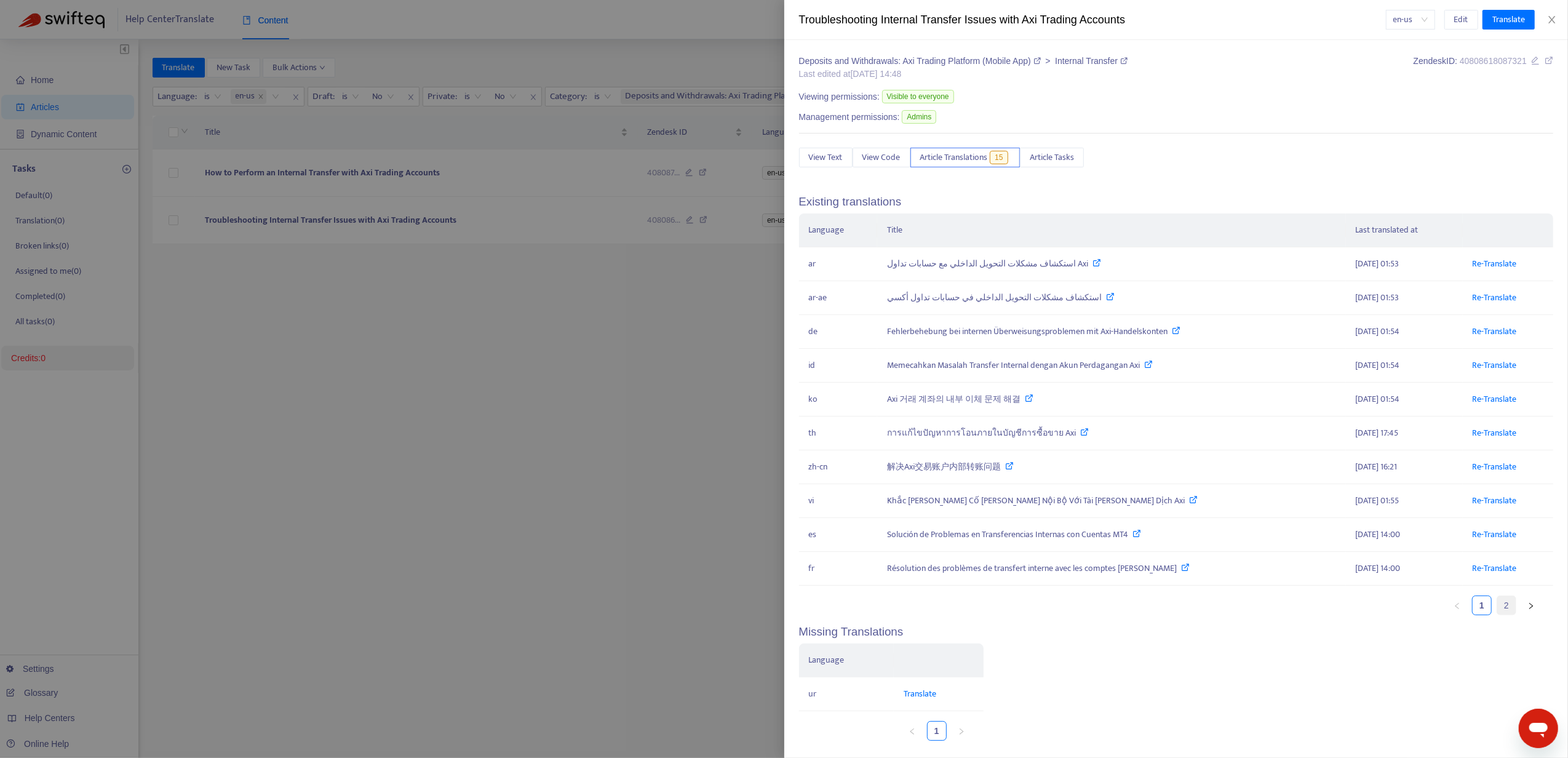
click at [1500, 607] on link "2" at bounding box center [1506, 605] width 18 height 18
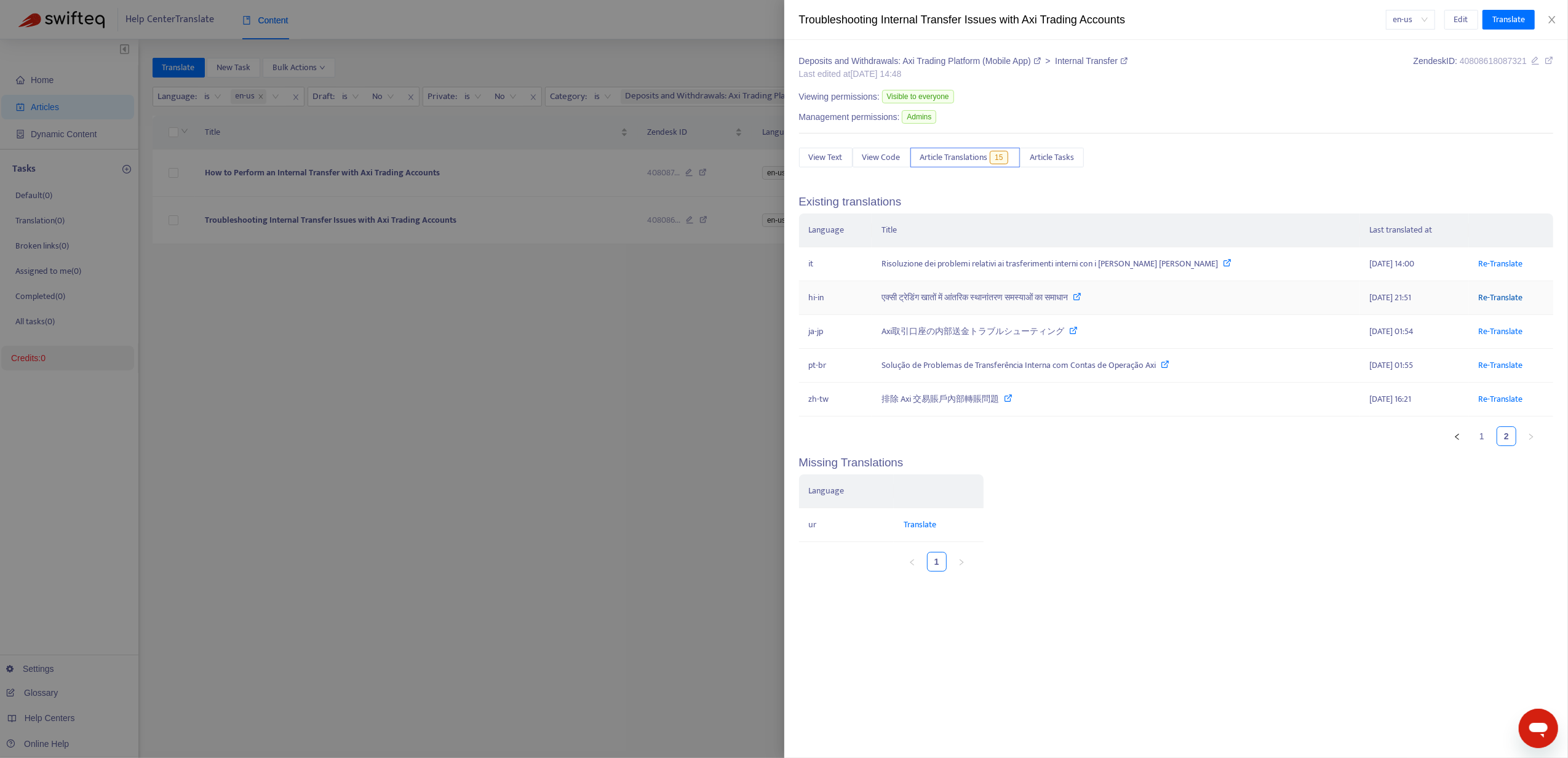
click at [1487, 303] on link "Re-Translate" at bounding box center [1501, 297] width 44 height 14
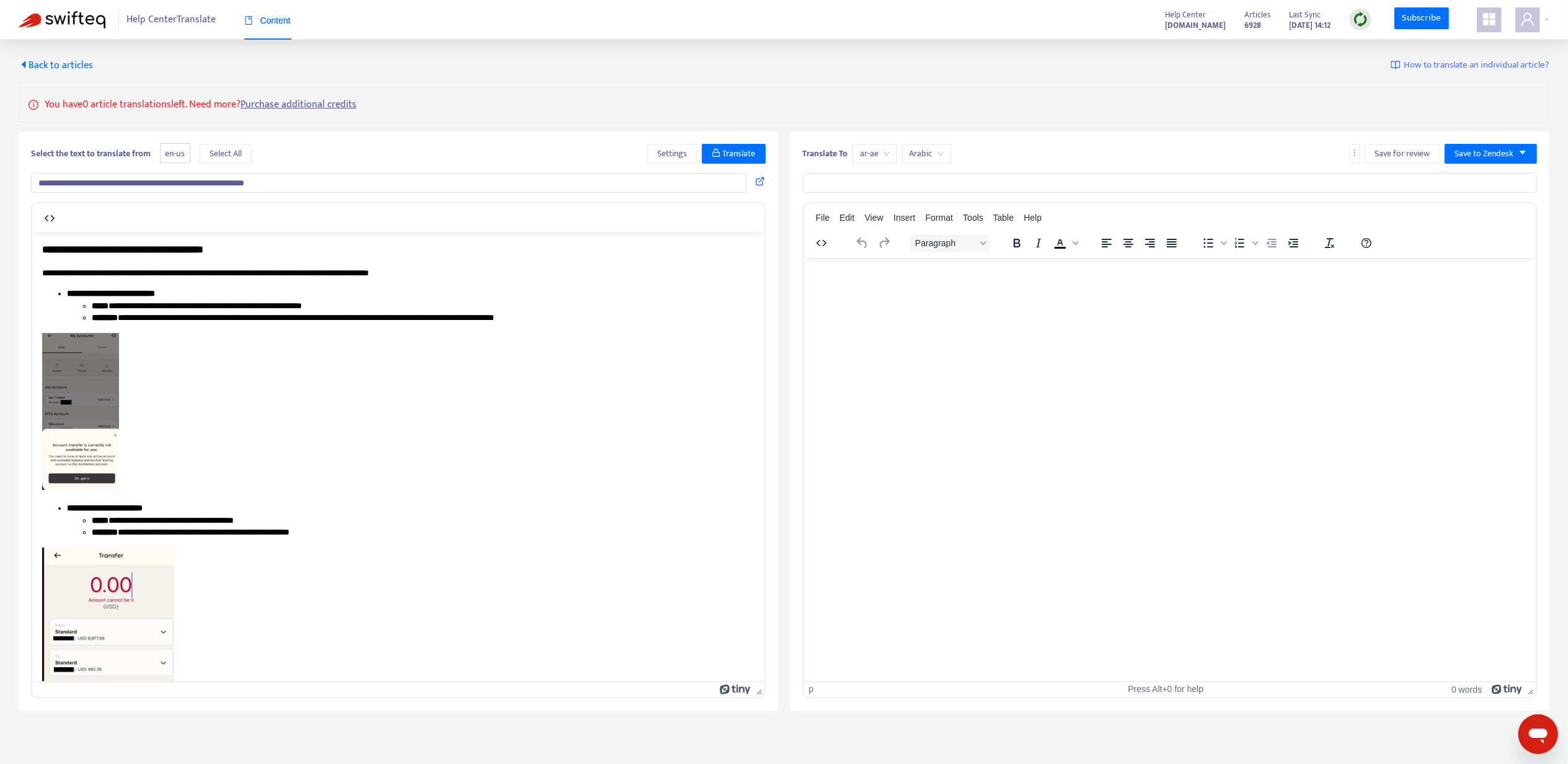
type input "**********"
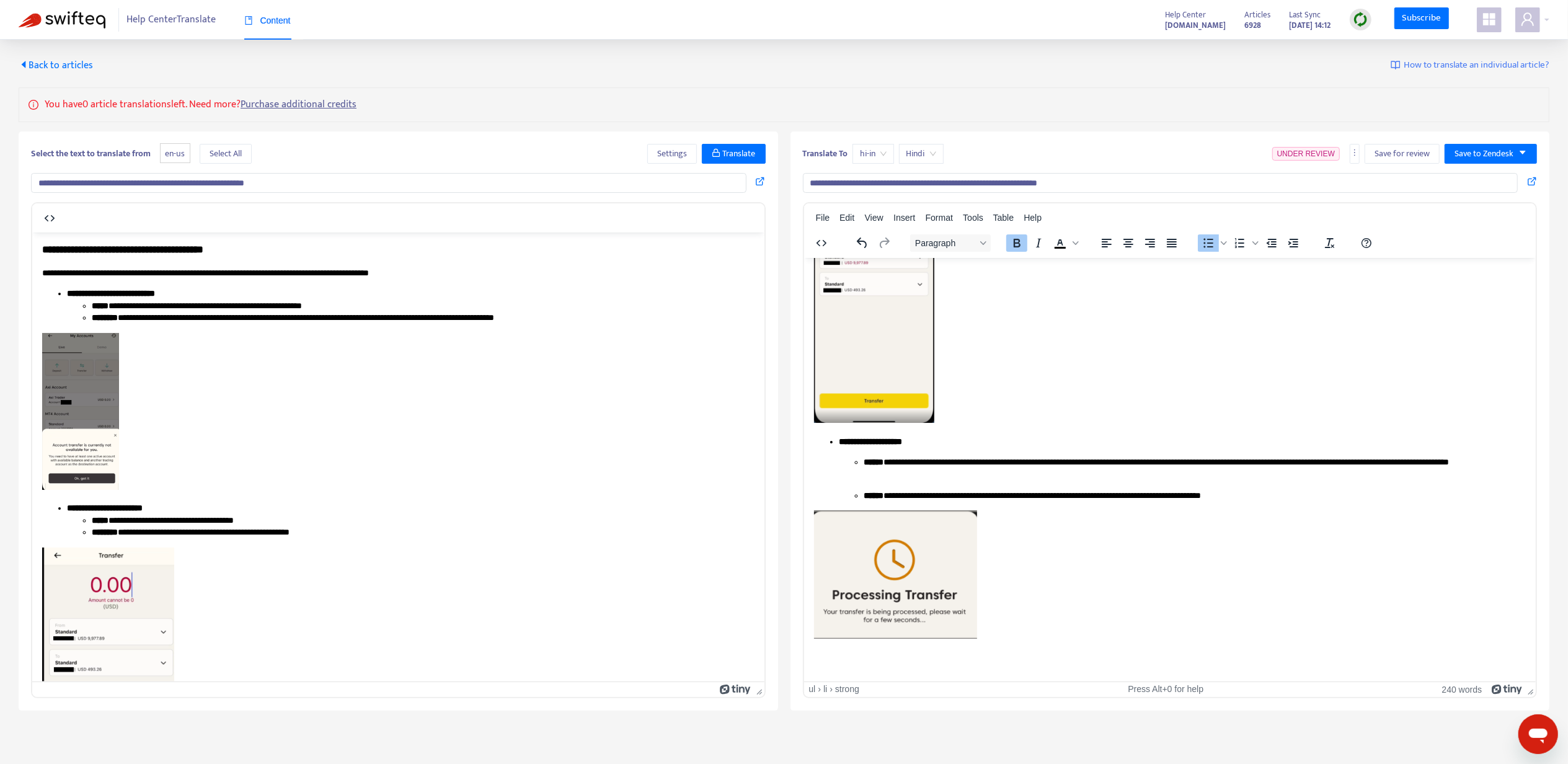
scroll to position [1103, 0]
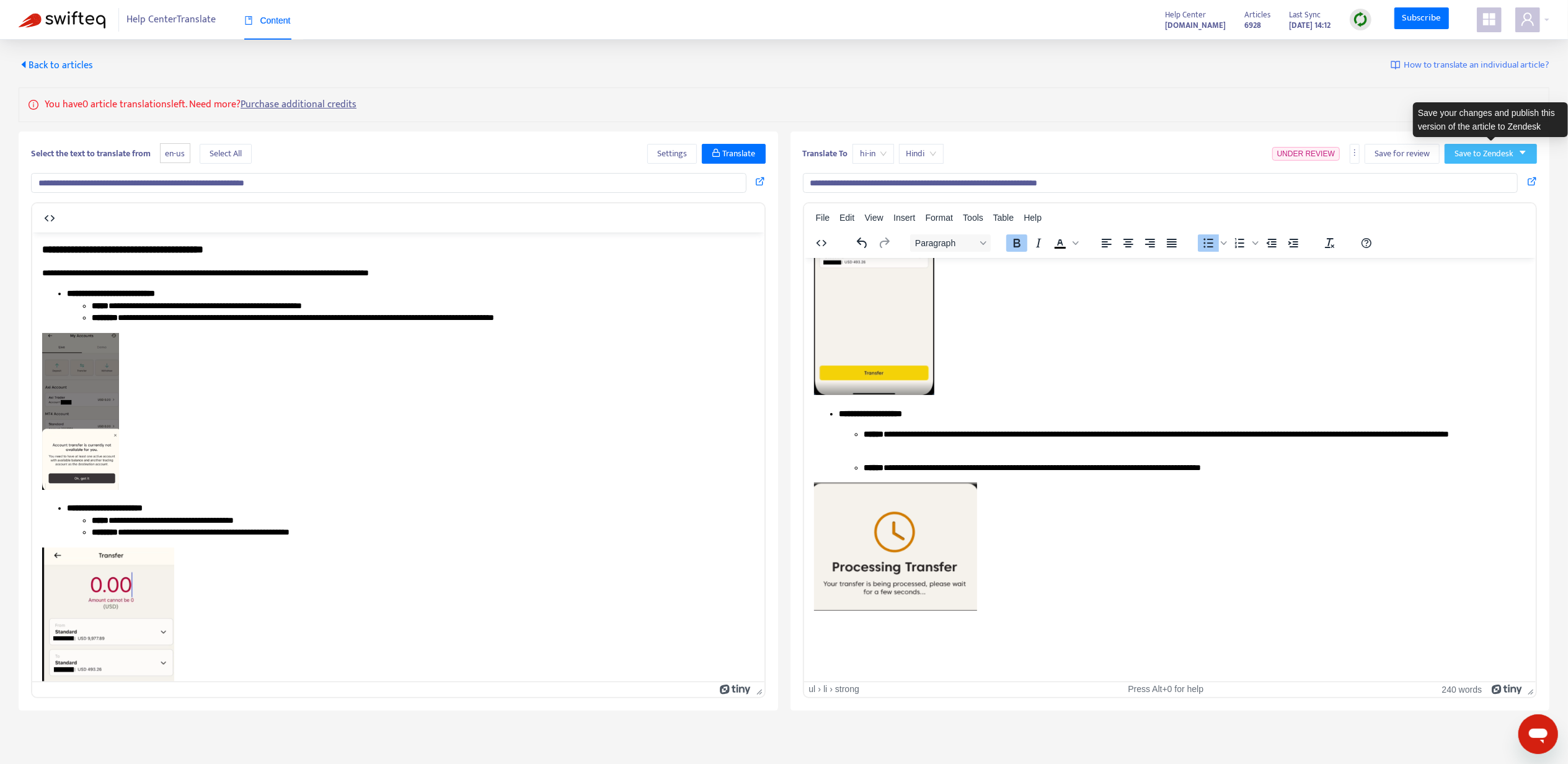
click at [1496, 162] on button "Save to Zendesk" at bounding box center [1491, 153] width 93 height 20
click at [1477, 175] on span "Publish" at bounding box center [1478, 179] width 47 height 14
